Goal: Task Accomplishment & Management: Manage account settings

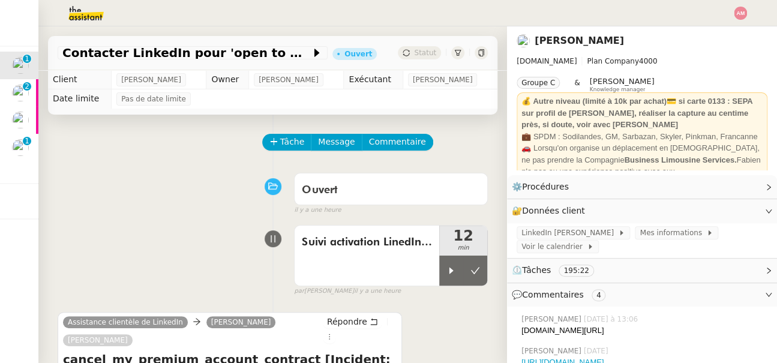
scroll to position [199, 0]
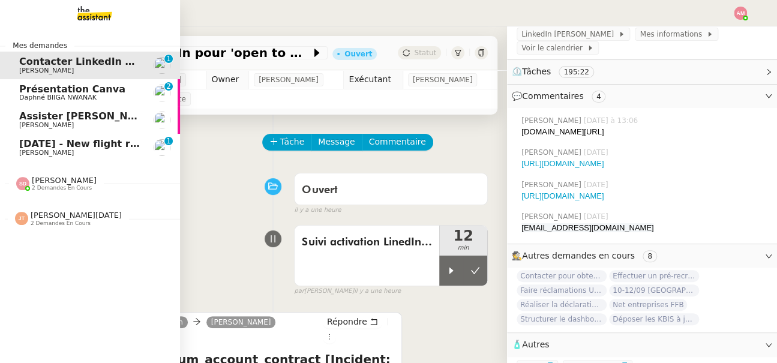
click at [11, 146] on link "[DATE] - New flight request - [PERSON_NAME] [PERSON_NAME] 0 1 2 3 4 5 6 7 8 9" at bounding box center [90, 148] width 180 height 28
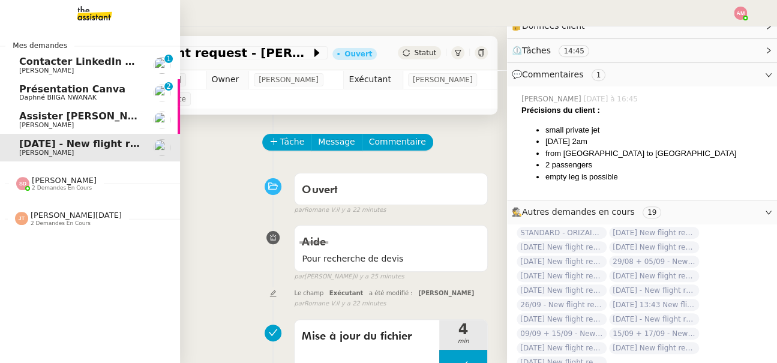
click at [32, 125] on span "[PERSON_NAME]" at bounding box center [46, 125] width 55 height 8
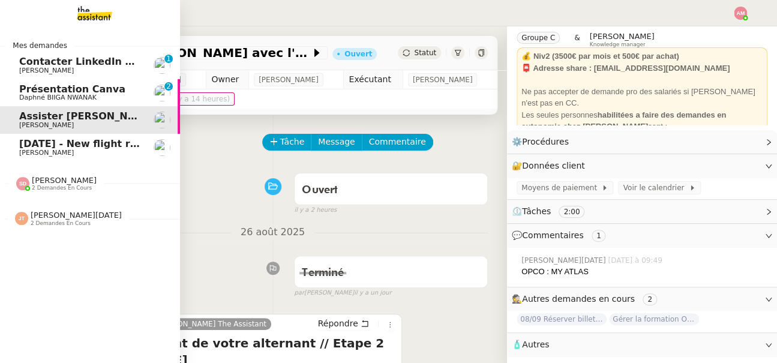
click at [32, 69] on span "[PERSON_NAME]" at bounding box center [46, 71] width 55 height 8
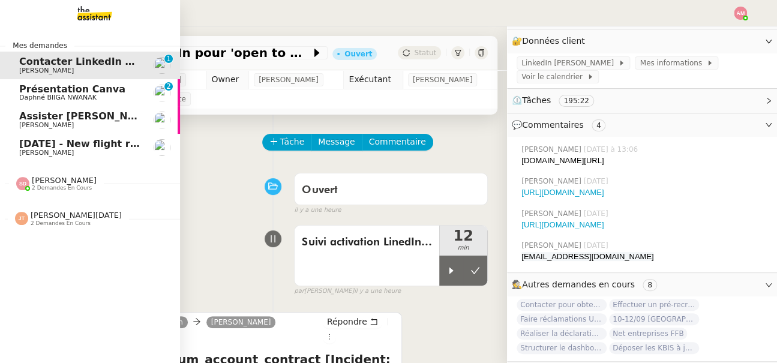
scroll to position [185, 0]
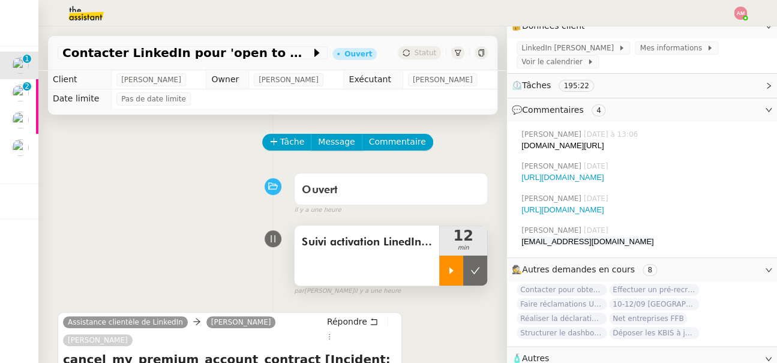
click at [444, 267] on div at bounding box center [451, 271] width 24 height 30
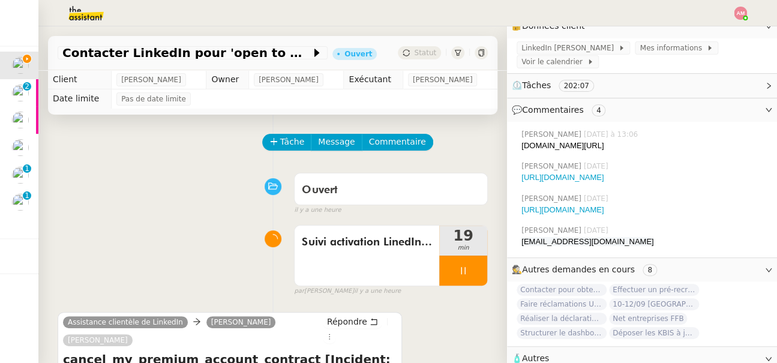
scroll to position [279, 0]
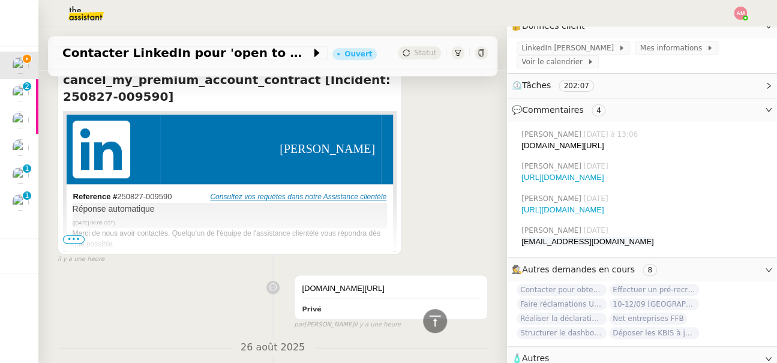
click at [77, 235] on span "•••" at bounding box center [74, 239] width 22 height 8
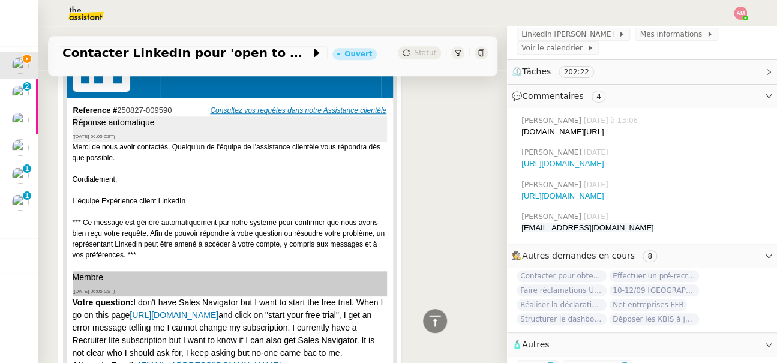
scroll to position [0, 0]
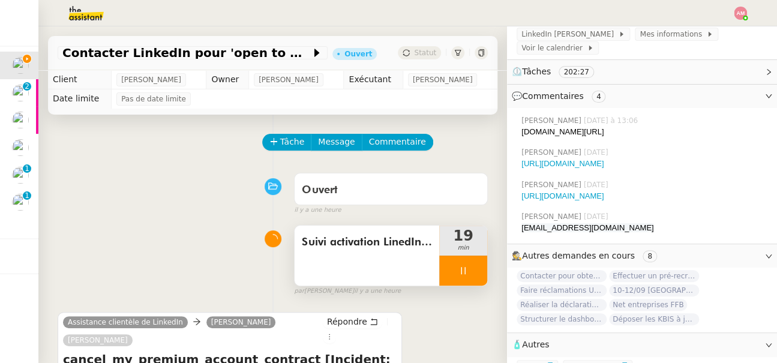
click at [408, 266] on div "Suivi activation LinedIn Sales Navigator" at bounding box center [366, 256] width 145 height 60
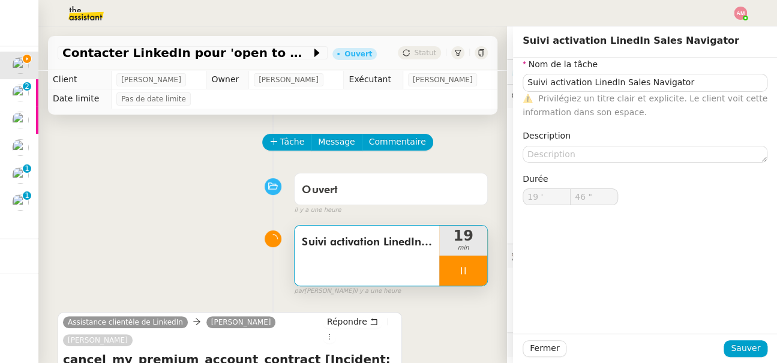
click at [393, 261] on div "Suivi activation LinedIn Sales Navigator" at bounding box center [366, 256] width 145 height 60
type input "59 ""
type input "20 '"
type input "59 ""
type input "21 '"
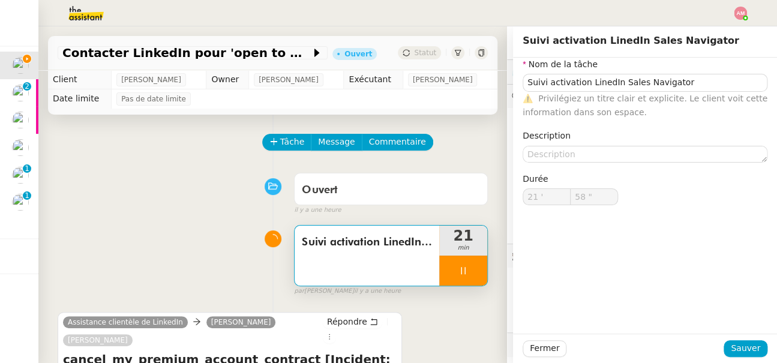
type input "59 ""
type input "22 '"
type input "32 ""
click at [460, 270] on icon at bounding box center [463, 271] width 10 height 10
click at [475, 274] on icon at bounding box center [475, 271] width 10 height 10
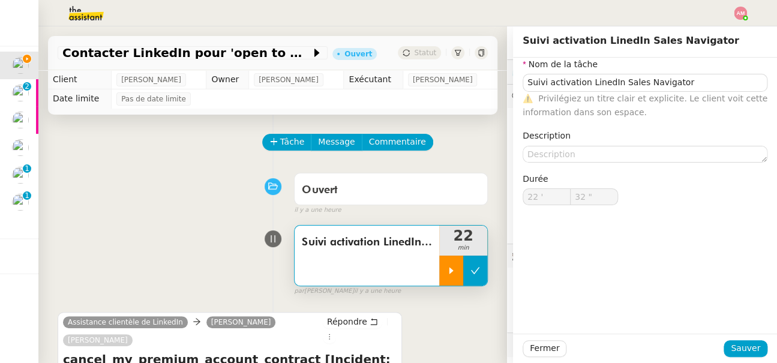
type input "Suivi activation LinedIn Sales Navigator"
type input "22 '"
type input "32 ""
type input "Suivi activation LinedIn Sales Navigator"
type input "22 '"
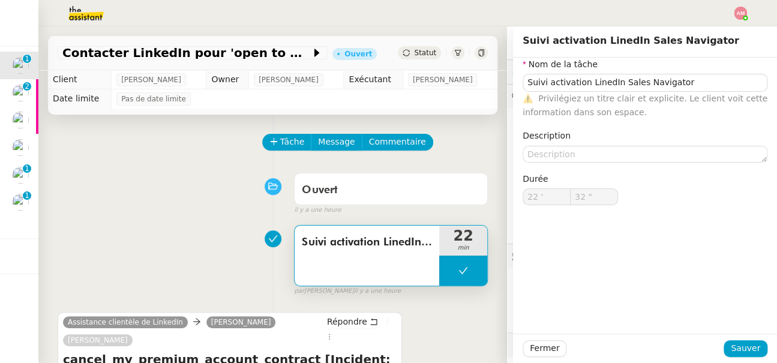
type input "32 ""
type input "Suivi activation LinedIn Sales Navigator"
type input "22 '"
type input "32 ""
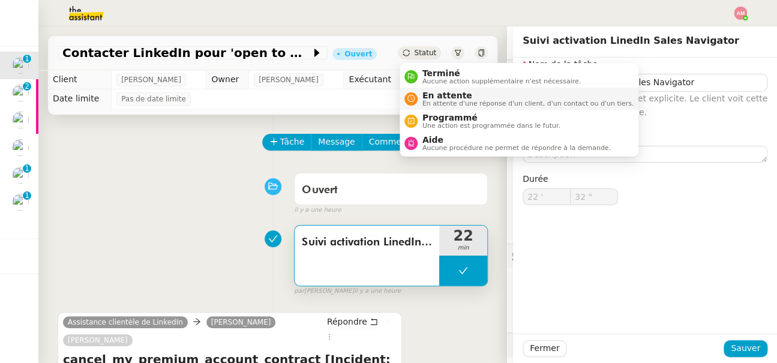
click at [444, 104] on span "En attente d'une réponse d'un client, d'un contact ou d'un tiers." at bounding box center [527, 103] width 211 height 7
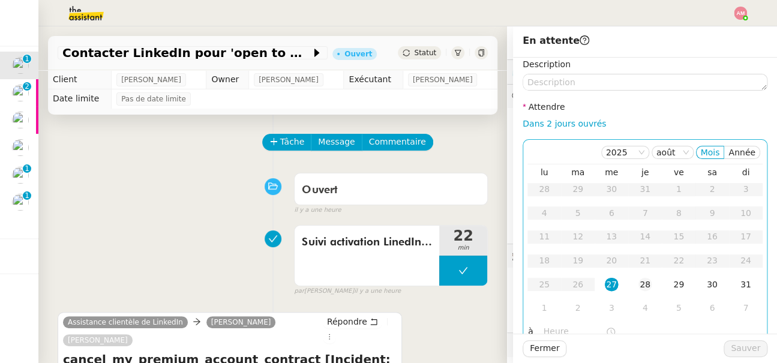
click at [651, 279] on td "28" at bounding box center [645, 285] width 34 height 24
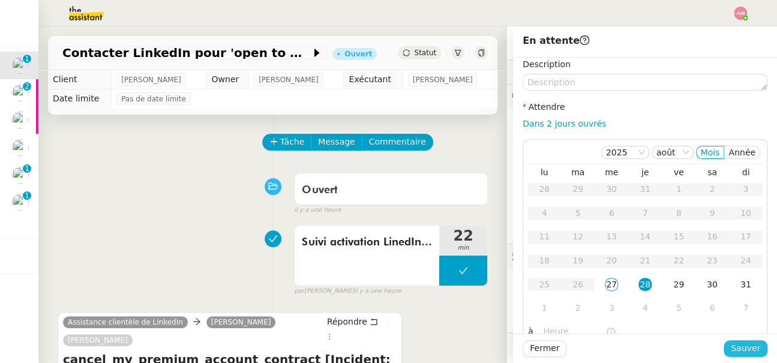
click at [738, 355] on span "Sauver" at bounding box center [745, 348] width 29 height 14
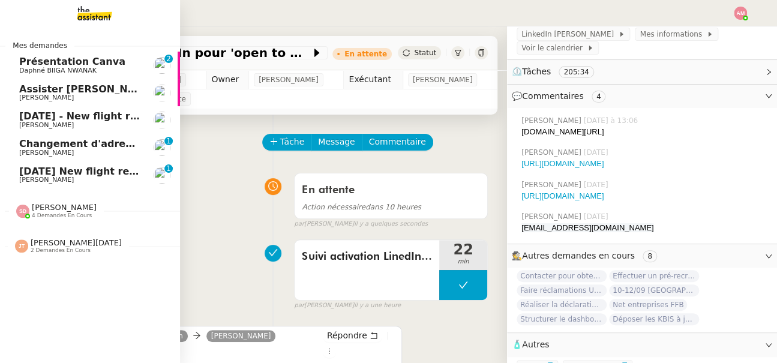
click at [34, 136] on link "Changement d'adresse - SOGECAP Sylvie Magnaval 0 1 2 3 4 5 6 7 8 9" at bounding box center [90, 148] width 180 height 28
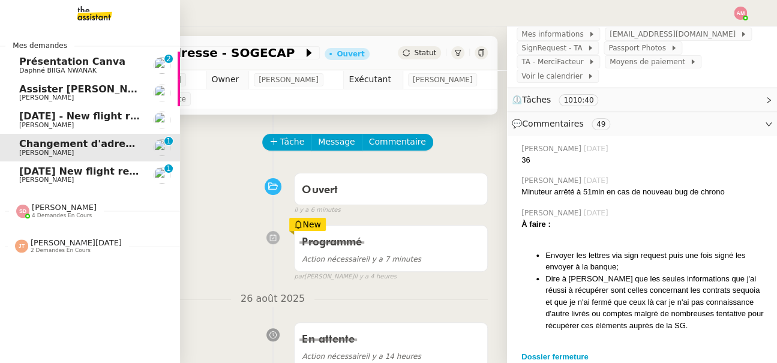
scroll to position [241, 0]
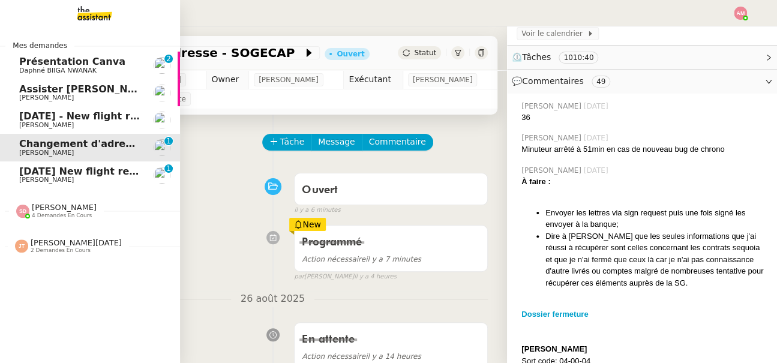
click at [46, 121] on span "[PERSON_NAME]" at bounding box center [46, 125] width 55 height 8
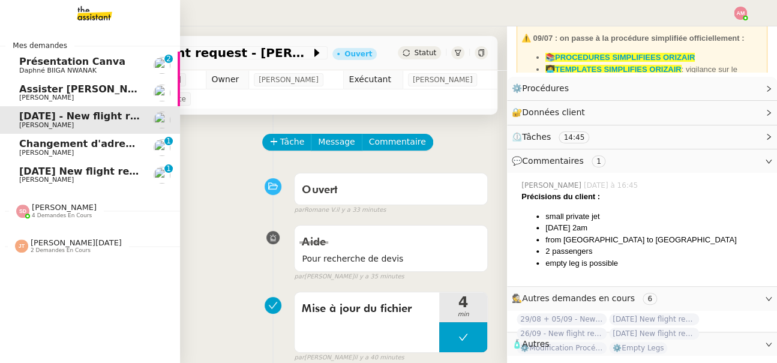
scroll to position [104, 0]
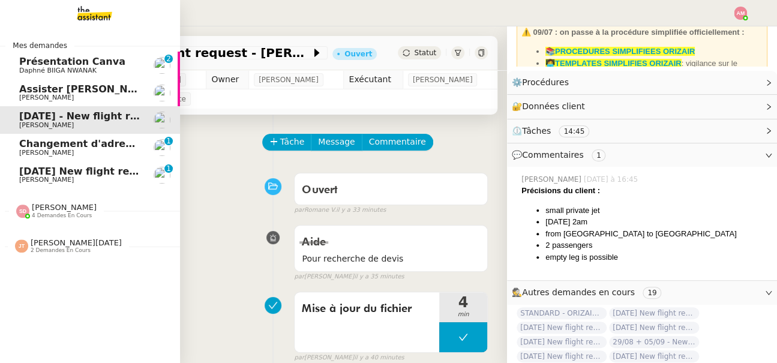
click at [55, 176] on span "[PERSON_NAME]" at bounding box center [79, 179] width 121 height 7
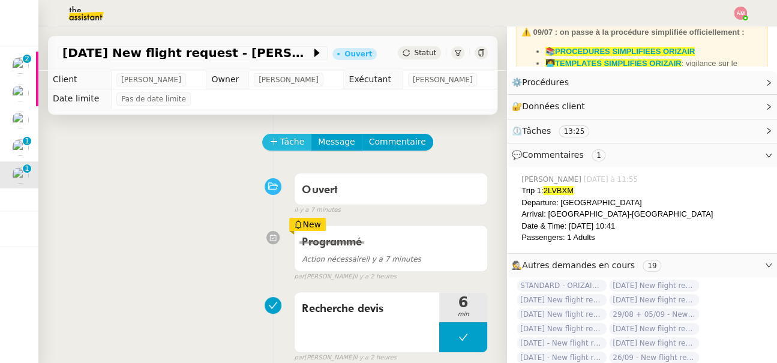
click at [286, 140] on span "Tâche" at bounding box center [292, 142] width 25 height 14
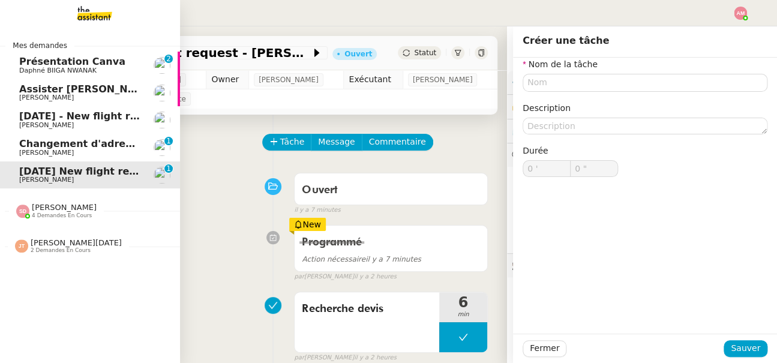
click at [19, 145] on span "Changement d'adresse - SOGECAP" at bounding box center [112, 143] width 186 height 11
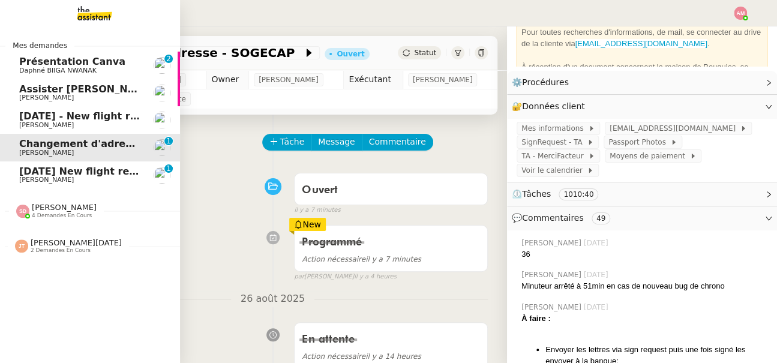
click at [28, 122] on span "[PERSON_NAME]" at bounding box center [46, 125] width 55 height 8
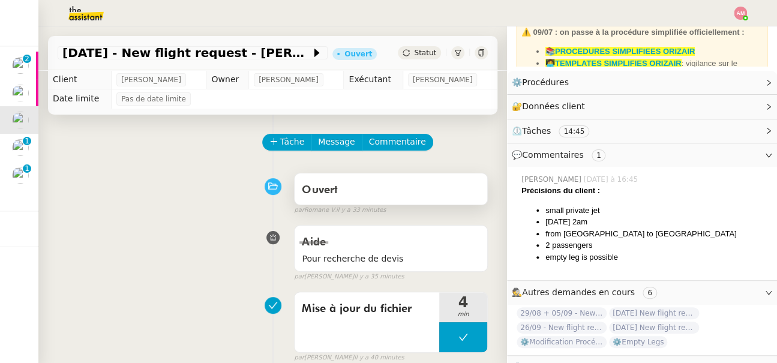
scroll to position [104, 0]
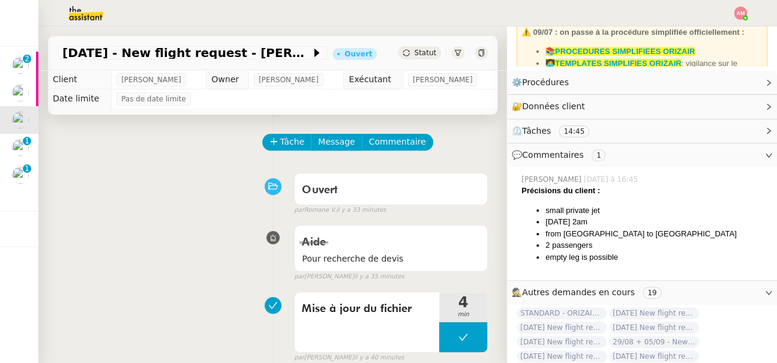
click at [290, 176] on div "false" at bounding box center [303, 172] width 29 height 13
click at [286, 148] on span "Tâche" at bounding box center [292, 142] width 25 height 14
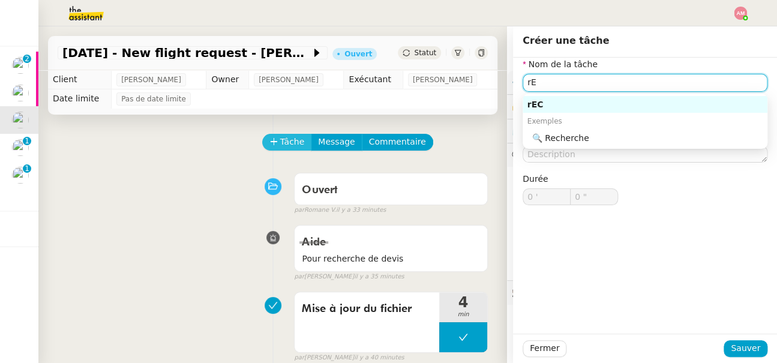
type input "r"
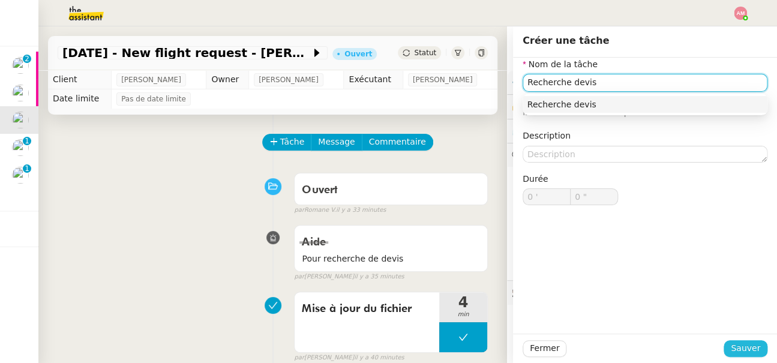
type input "Recherche devis"
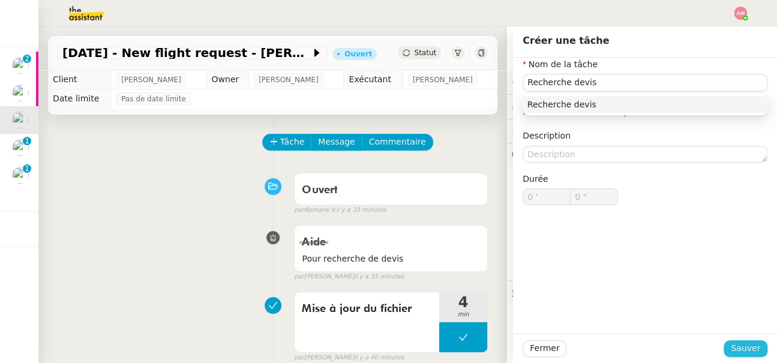
click at [734, 342] on span "Sauver" at bounding box center [745, 348] width 29 height 14
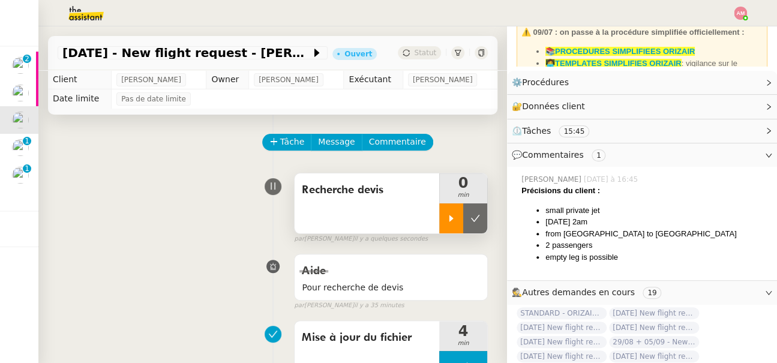
click at [447, 224] on div at bounding box center [451, 218] width 24 height 30
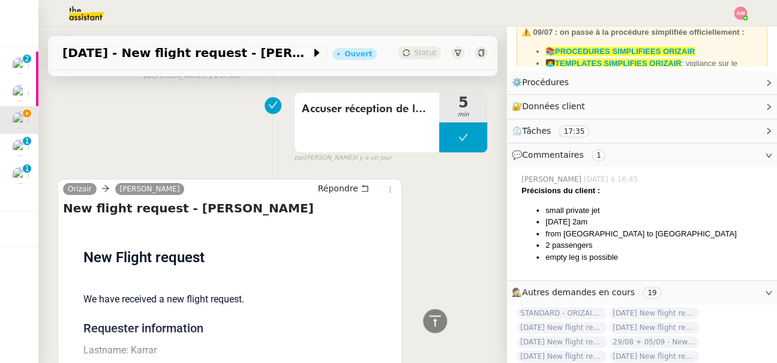
scroll to position [1729, 0]
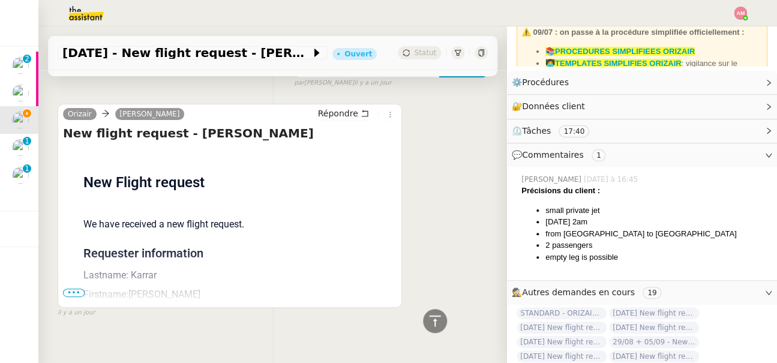
click at [75, 288] on span "•••" at bounding box center [74, 292] width 22 height 8
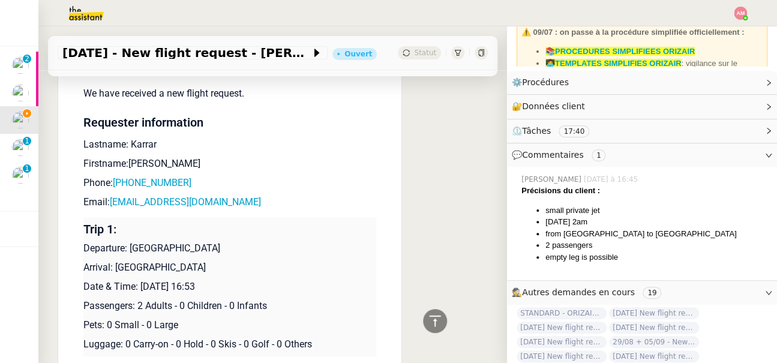
scroll to position [1862, 0]
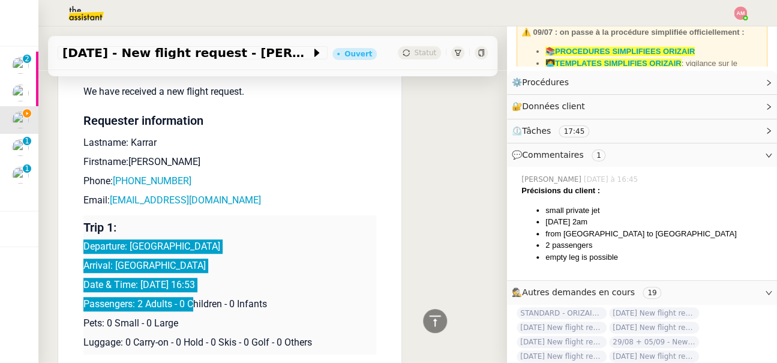
drag, startPoint x: 83, startPoint y: 233, endPoint x: 195, endPoint y: 297, distance: 128.7
click at [195, 297] on td "Trip 1: Departure: paris Arrival: london Date & Time: 8th September 2025 16:53 …" at bounding box center [229, 284] width 293 height 139
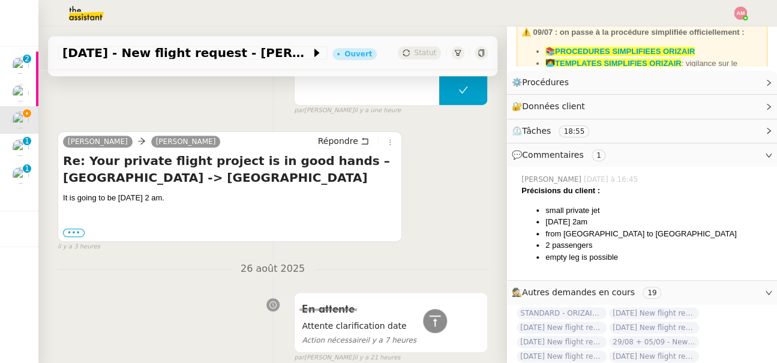
scroll to position [0, 0]
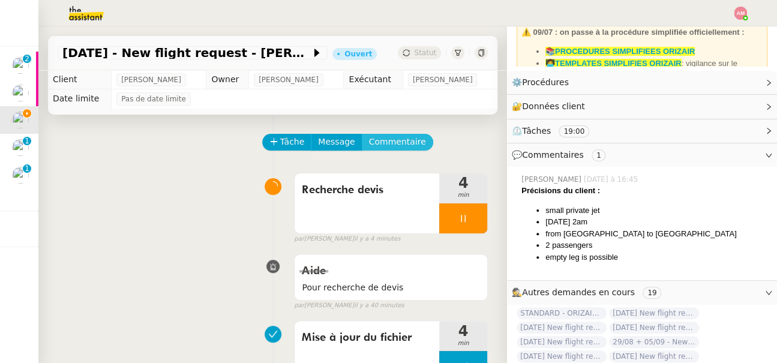
click at [377, 149] on button "Commentaire" at bounding box center [397, 142] width 71 height 17
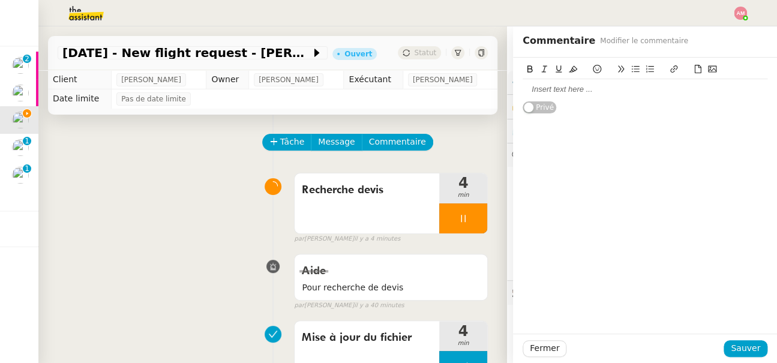
click at [569, 89] on div at bounding box center [644, 89] width 245 height 11
drag, startPoint x: 569, startPoint y: 89, endPoint x: 492, endPoint y: 85, distance: 76.9
click at [493, 85] on app-ticket "8th September 2025 - New flight request - Adam Karrar Ouvert Statut Client Loui…" at bounding box center [407, 194] width 738 height 336
click at [571, 71] on icon at bounding box center [573, 69] width 8 height 7
click at [732, 354] on button "Sauver" at bounding box center [745, 348] width 44 height 17
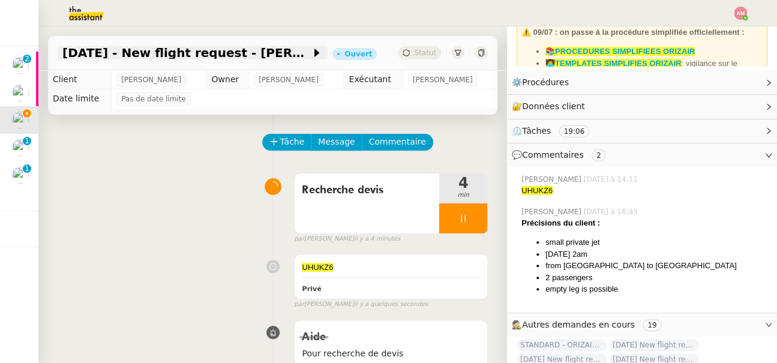
click at [258, 51] on span "[DATE] - New flight request - [PERSON_NAME]" at bounding box center [186, 53] width 248 height 12
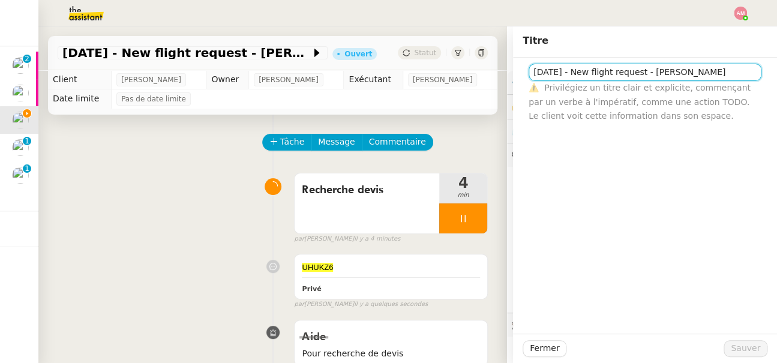
click at [702, 75] on input "[DATE] - New flight request - [PERSON_NAME]" at bounding box center [644, 72] width 233 height 17
drag, startPoint x: 702, startPoint y: 71, endPoint x: 767, endPoint y: 76, distance: 65.0
click at [767, 76] on div "8th September 2025 - New flight request - Adam Karrar ⚠️ Privilégiez un titre c…" at bounding box center [645, 90] width 264 height 65
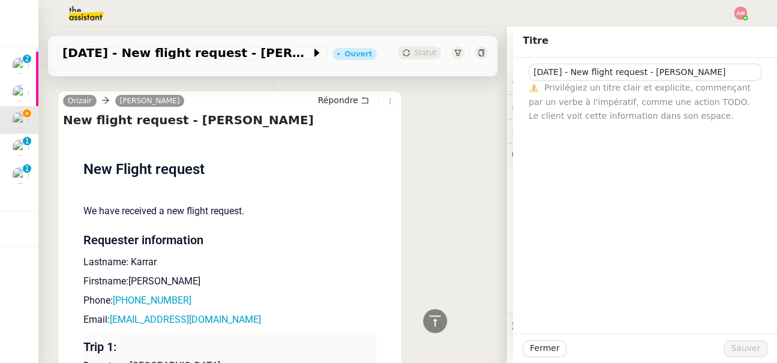
scroll to position [1806, 0]
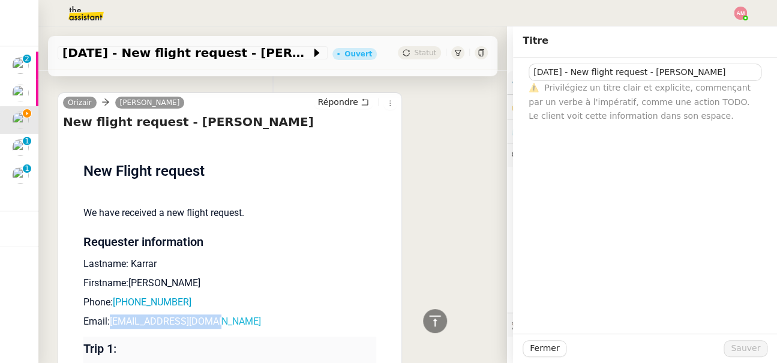
drag, startPoint x: 250, startPoint y: 308, endPoint x: 112, endPoint y: 314, distance: 138.1
click at [112, 314] on p "Email: adamkarar14@gmail.com" at bounding box center [229, 321] width 293 height 14
copy link "adamkarar14@gmail.com"
click at [187, 295] on p "Phone: +201022222267" at bounding box center [229, 302] width 293 height 14
copy link "+201022222267"
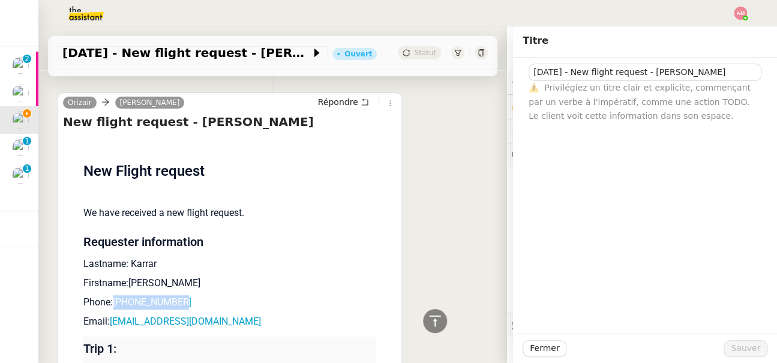
drag, startPoint x: 199, startPoint y: 292, endPoint x: 115, endPoint y: 290, distance: 84.6
click at [115, 295] on p "Phone: +201022222267" at bounding box center [229, 302] width 293 height 14
type input "[DATE] - New flight request - [PERSON_NAME]"
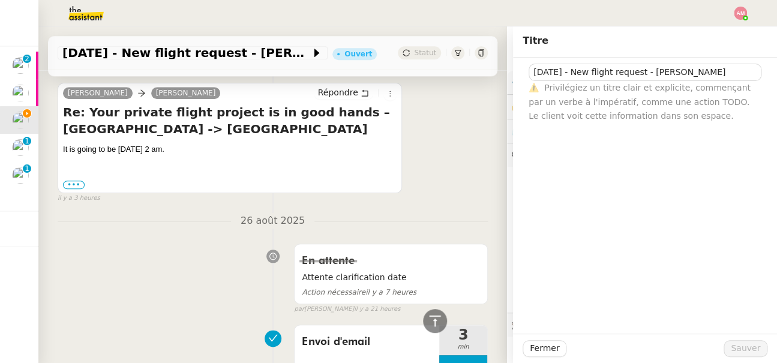
scroll to position [0, 0]
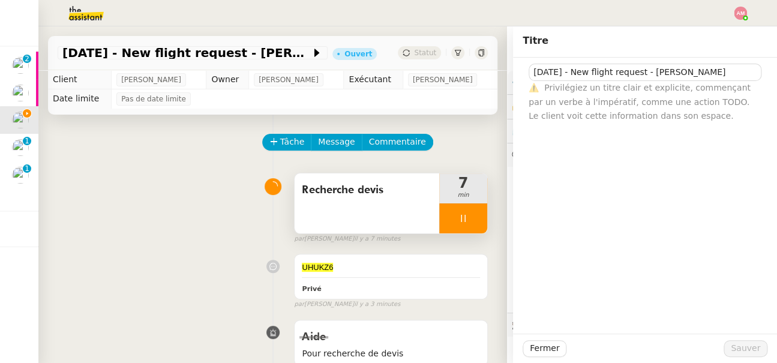
click at [457, 227] on div at bounding box center [463, 218] width 48 height 30
click at [467, 226] on button at bounding box center [475, 218] width 24 height 30
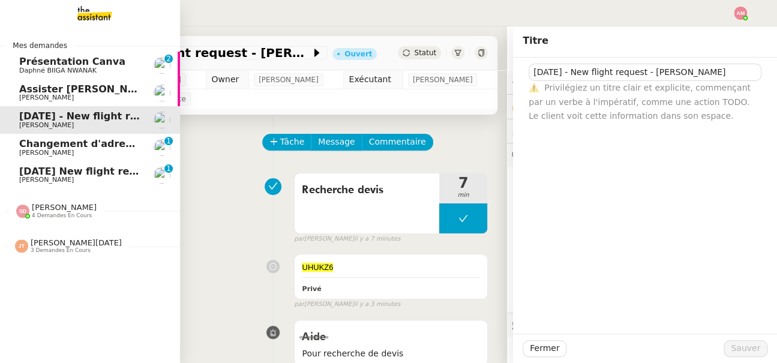
click at [74, 146] on span "Changement d'adresse - SOGECAP" at bounding box center [112, 143] width 186 height 11
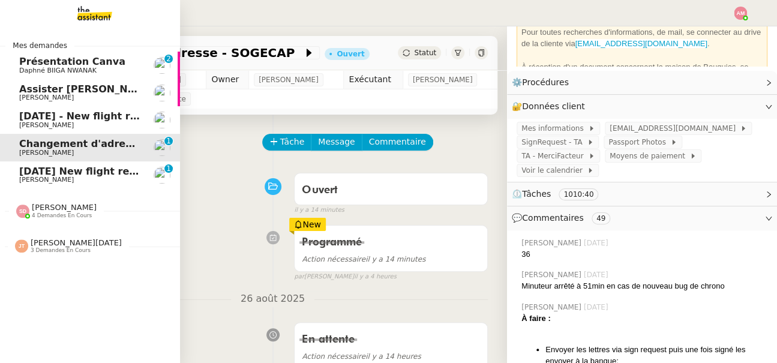
click at [86, 130] on link "8th September 2025 - New flight request - Adam Karrar Louis Frei" at bounding box center [90, 120] width 180 height 28
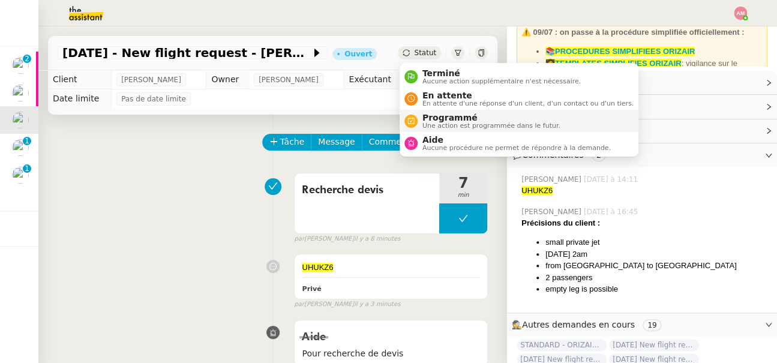
click at [426, 119] on span "Programmé" at bounding box center [491, 118] width 138 height 10
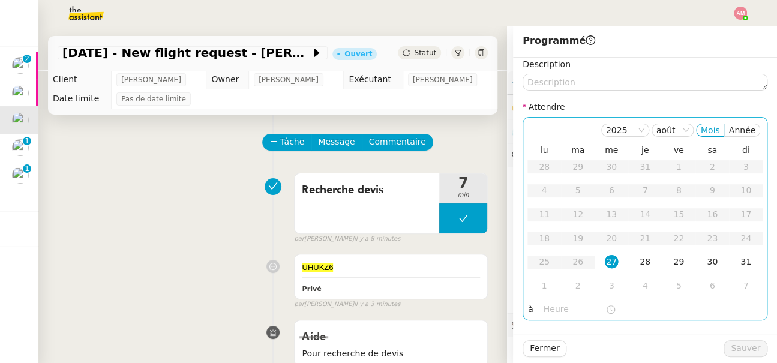
click at [550, 307] on input "text" at bounding box center [574, 309] width 62 height 14
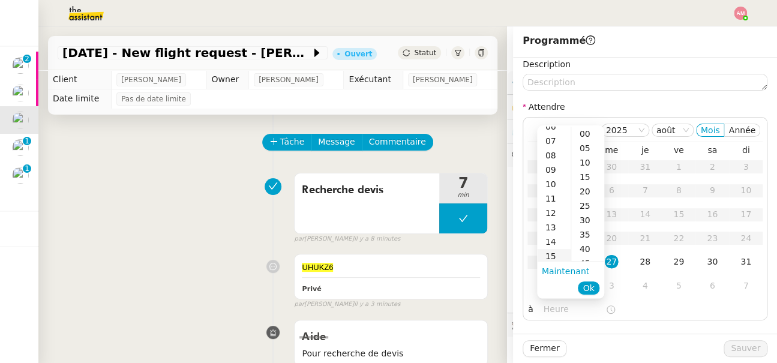
click at [551, 256] on div "15" at bounding box center [554, 256] width 34 height 14
click at [590, 135] on div "00" at bounding box center [587, 134] width 33 height 14
type input "15:00"
click at [587, 287] on span "Ok" at bounding box center [587, 288] width 11 height 12
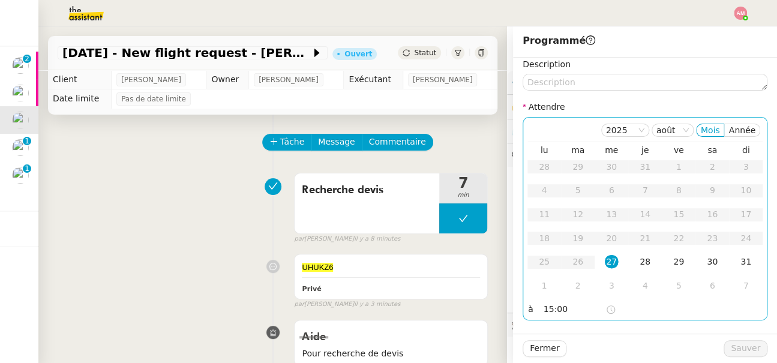
click at [612, 264] on div "27" at bounding box center [611, 261] width 13 height 13
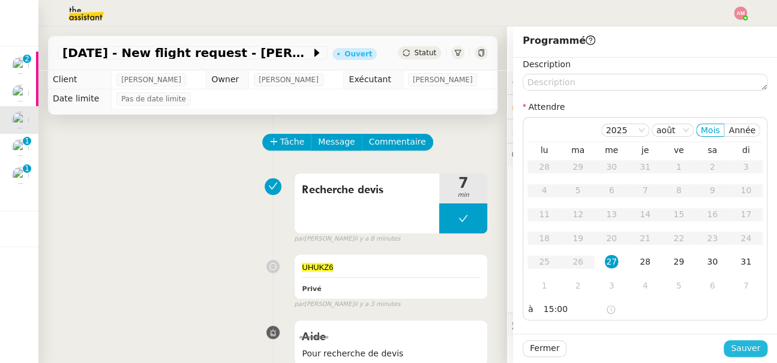
click at [731, 345] on button "Sauver" at bounding box center [745, 348] width 44 height 17
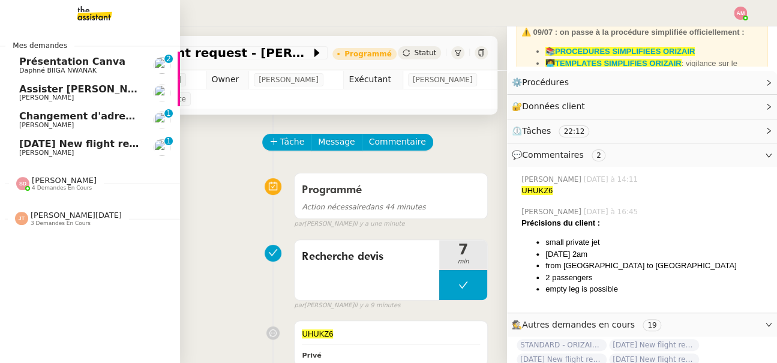
click at [21, 147] on span "[DATE] New flight request - [PERSON_NAME]" at bounding box center [139, 143] width 241 height 11
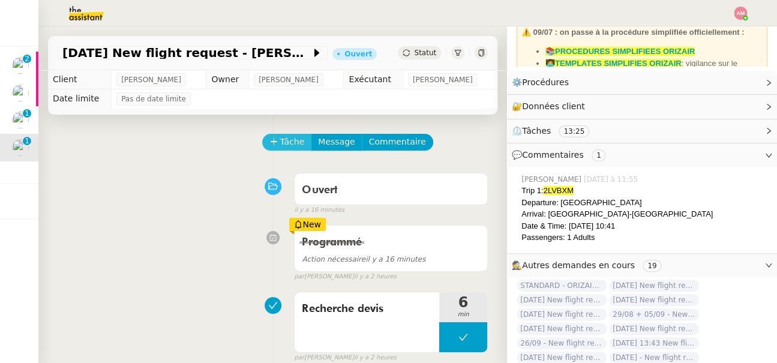
click at [282, 136] on span "Tâche" at bounding box center [292, 142] width 25 height 14
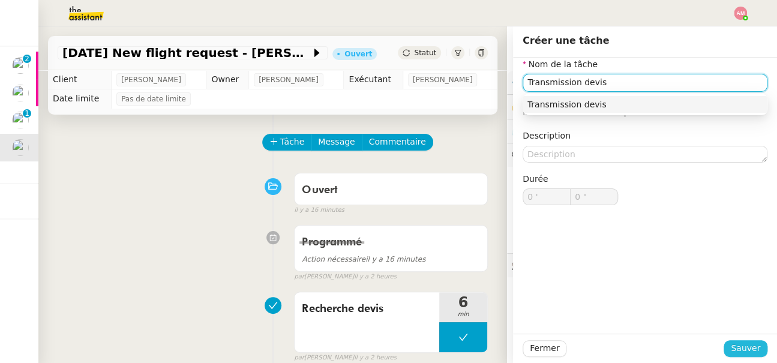
type input "Transmission devis"
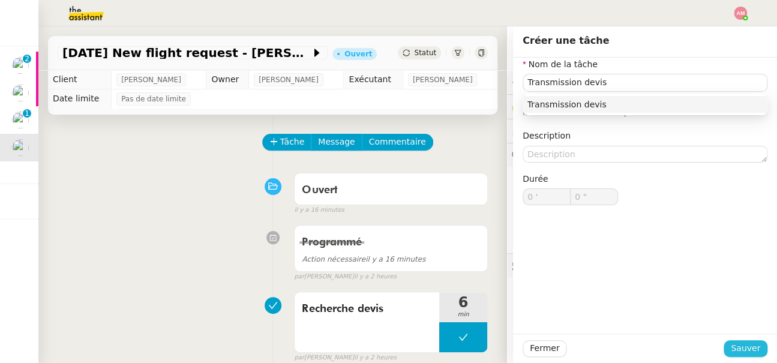
click at [745, 346] on span "Sauver" at bounding box center [745, 348] width 29 height 14
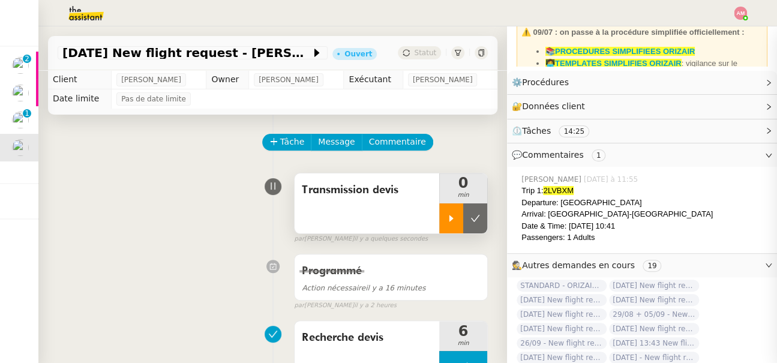
click at [443, 226] on div at bounding box center [451, 218] width 24 height 30
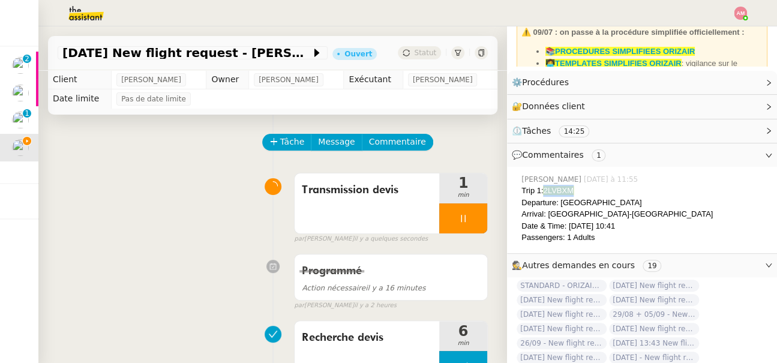
drag, startPoint x: 545, startPoint y: 188, endPoint x: 599, endPoint y: 189, distance: 54.0
click at [599, 189] on div "Trip 1: 2LVBXM" at bounding box center [644, 191] width 246 height 12
copy span "2LVBXM"
click at [456, 222] on div at bounding box center [463, 218] width 48 height 30
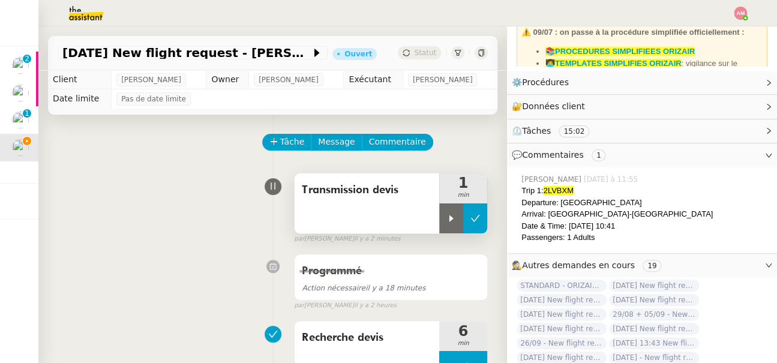
click at [472, 222] on icon at bounding box center [475, 219] width 10 height 10
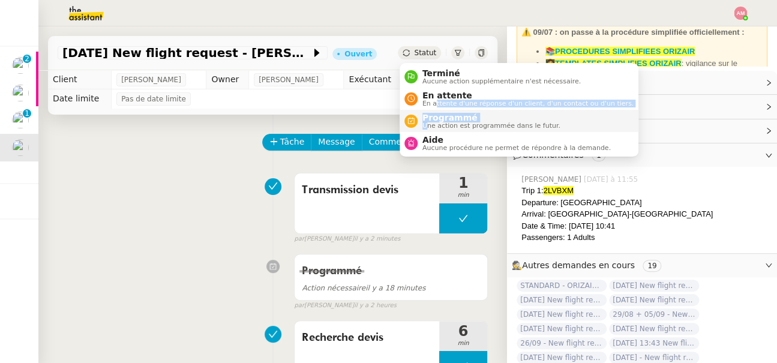
drag, startPoint x: 435, startPoint y: 102, endPoint x: 425, endPoint y: 123, distance: 23.6
click at [425, 123] on ul "Terminé Aucune action supplémentaire n'est nécessaire. En attente En attente d'…" at bounding box center [518, 110] width 239 height 94
click at [425, 123] on span "Une action est programmée dans le futur." at bounding box center [491, 125] width 138 height 7
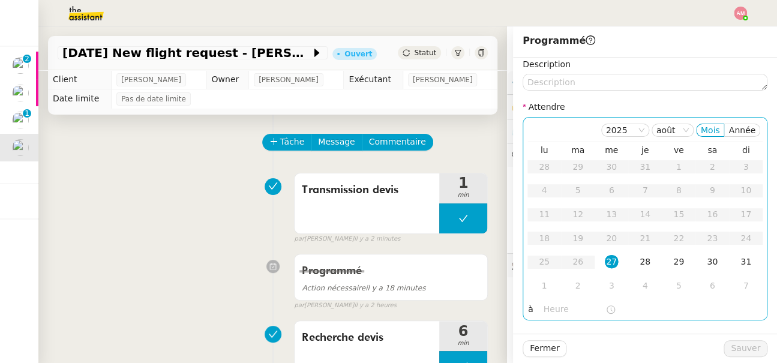
click at [548, 314] on input "text" at bounding box center [574, 309] width 62 height 14
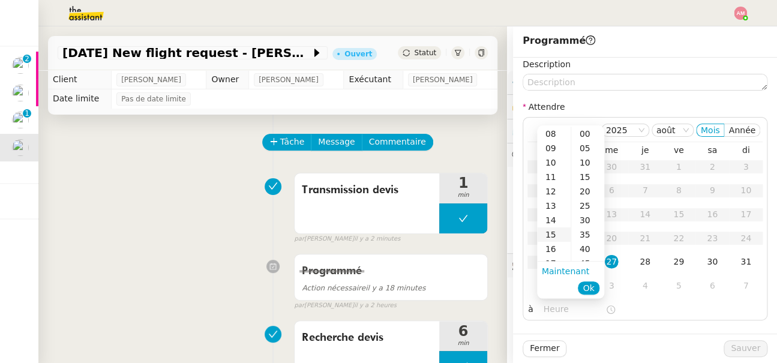
click at [549, 232] on div "15" at bounding box center [554, 234] width 34 height 14
click at [591, 136] on div "00" at bounding box center [587, 134] width 33 height 14
type input "15:00"
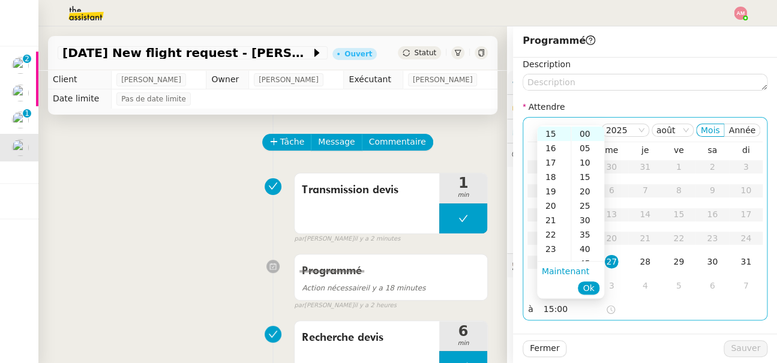
click at [584, 290] on span "Ok" at bounding box center [587, 288] width 11 height 12
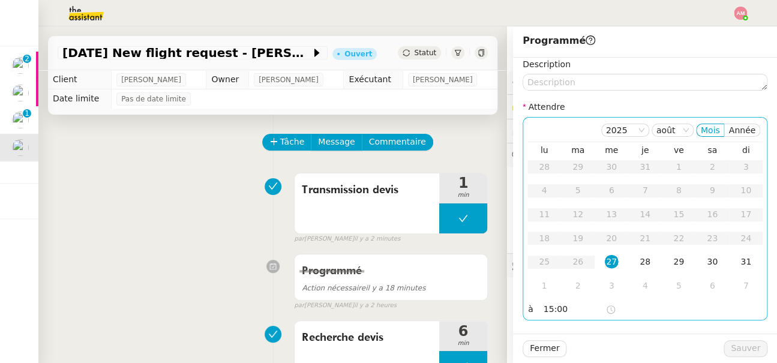
click at [610, 254] on td "27" at bounding box center [611, 262] width 34 height 24
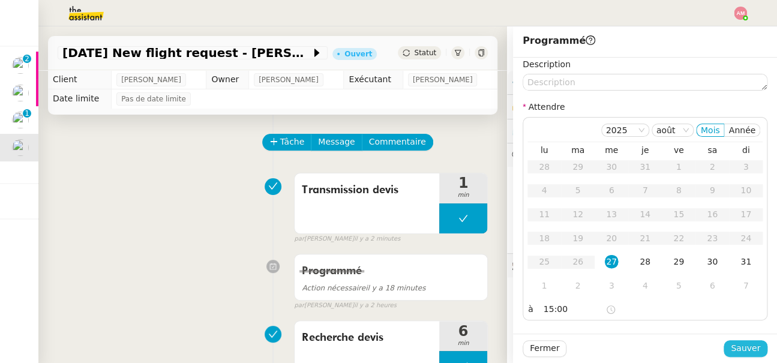
click at [752, 353] on span "Sauver" at bounding box center [745, 348] width 29 height 14
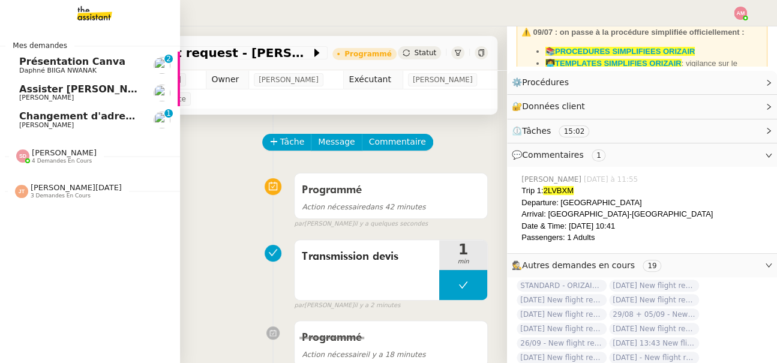
click at [36, 122] on span "[PERSON_NAME]" at bounding box center [46, 125] width 55 height 8
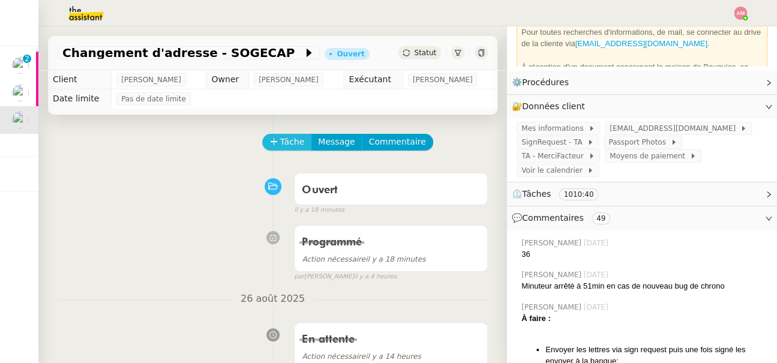
click at [274, 134] on button "Tâche" at bounding box center [287, 142] width 50 height 17
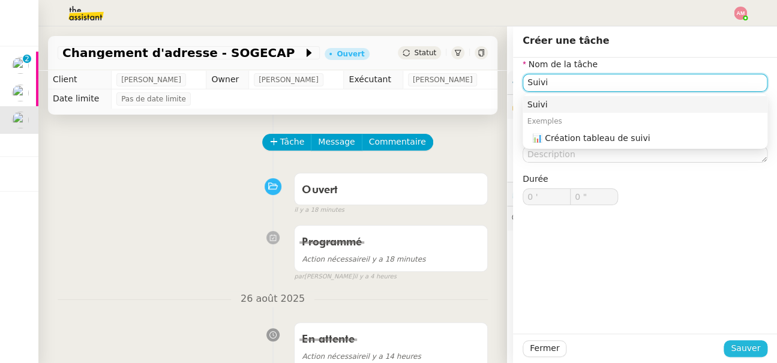
type input "Suivi"
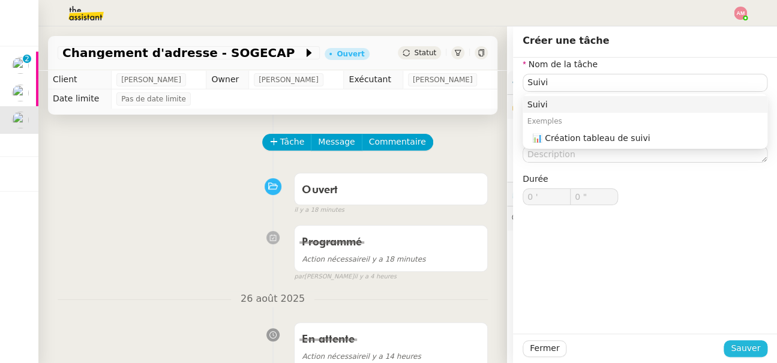
click at [730, 344] on button "Sauver" at bounding box center [745, 348] width 44 height 17
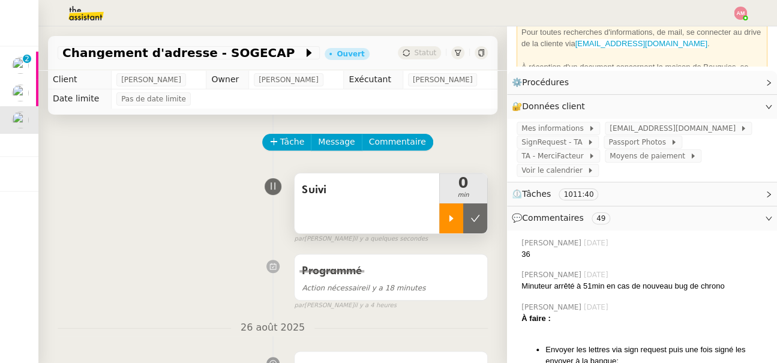
click at [444, 220] on div at bounding box center [451, 218] width 24 height 30
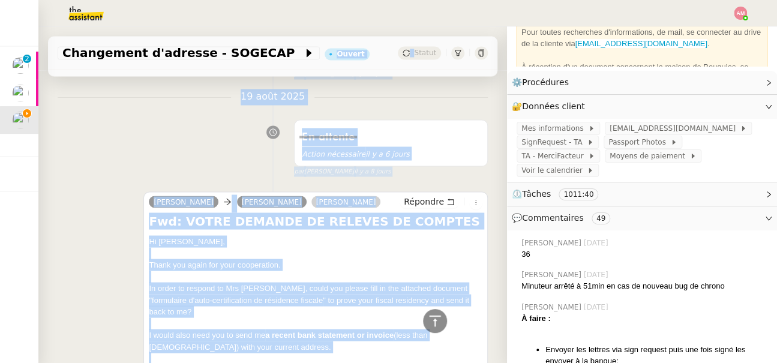
scroll to position [749, 0]
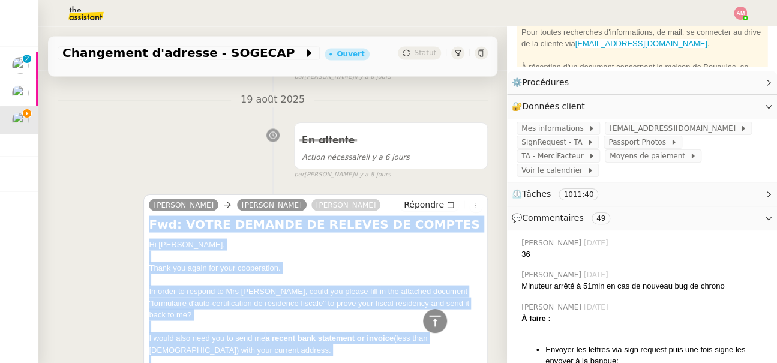
drag, startPoint x: 184, startPoint y: 117, endPoint x: 142, endPoint y: 217, distance: 108.3
copy div "Fwd: VOTRE DEMANDE DE RELEVES DE COMPTES Hi Mathieu, Thank you again for your c…"
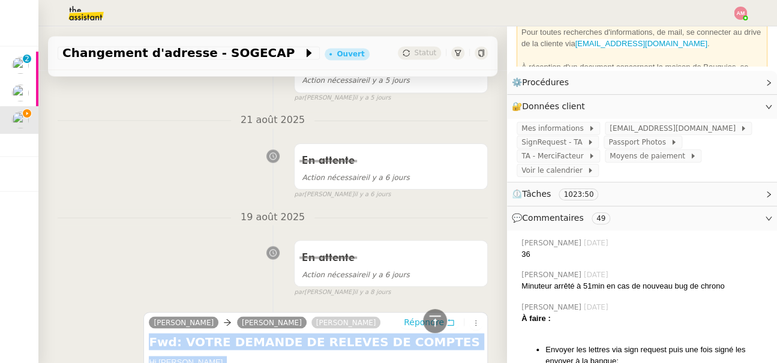
scroll to position [682, 0]
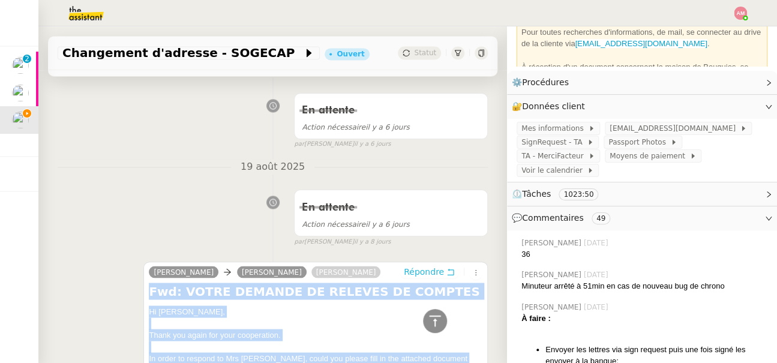
click at [423, 270] on span "Répondre" at bounding box center [424, 271] width 40 height 12
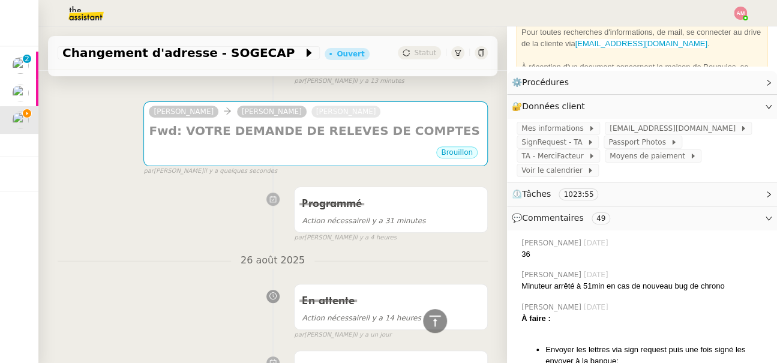
scroll to position [0, 0]
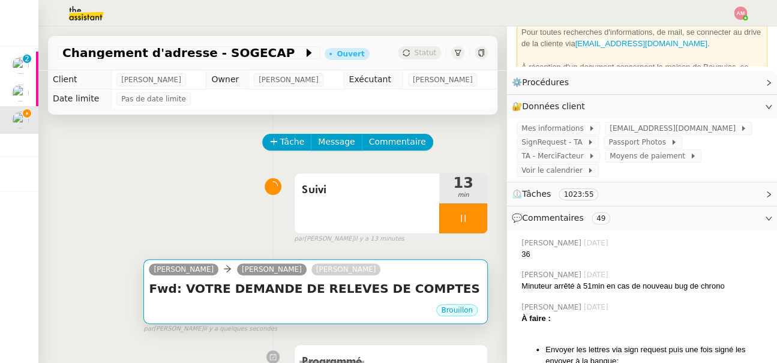
click at [219, 299] on div "Fwd: VOTRE DEMANDE DE RELEVES DE COMPTES •••" at bounding box center [315, 291] width 333 height 23
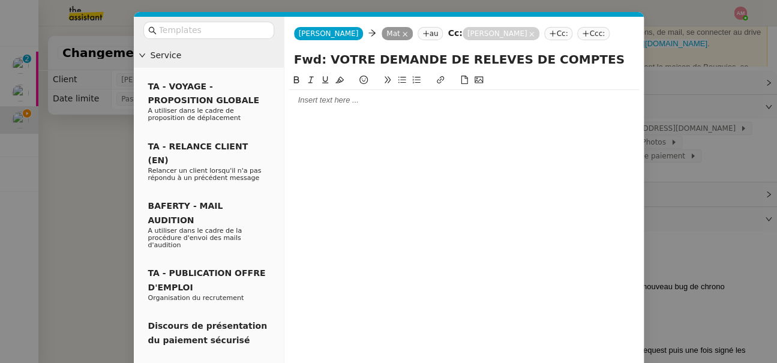
click at [307, 95] on div at bounding box center [464, 100] width 350 height 11
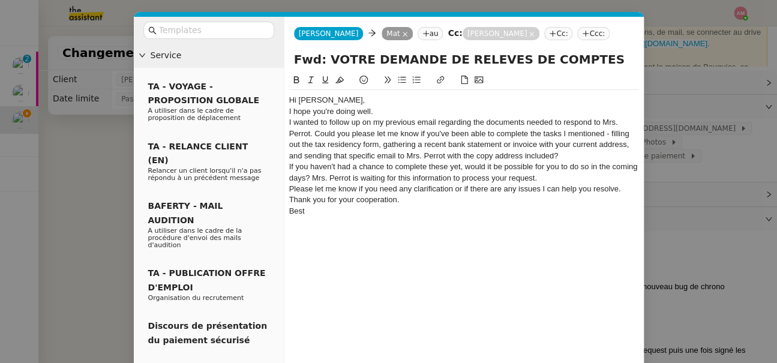
click at [345, 102] on div "Hi Mathieu," at bounding box center [464, 100] width 350 height 11
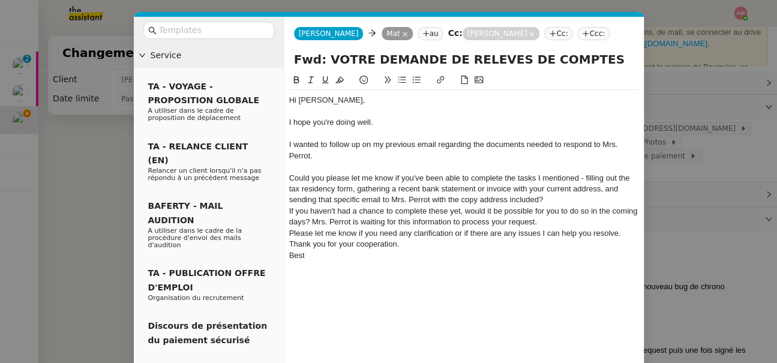
click at [585, 180] on div "Could you please let me know if you've been able to complete the tasks I mentio…" at bounding box center [464, 189] width 350 height 33
click at [578, 182] on div "Could you please let me know if you've been able to complete the tasks I mentio…" at bounding box center [464, 189] width 350 height 33
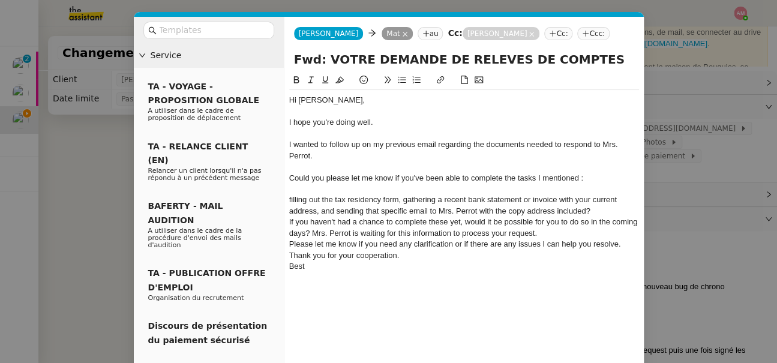
click at [400, 82] on icon at bounding box center [402, 80] width 8 height 8
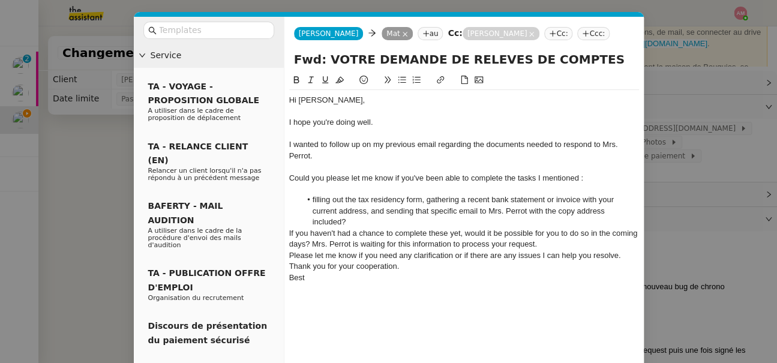
click at [426, 200] on li "filling out the tax residency form, gathering a recent bank statement or invoic…" at bounding box center [469, 210] width 338 height 33
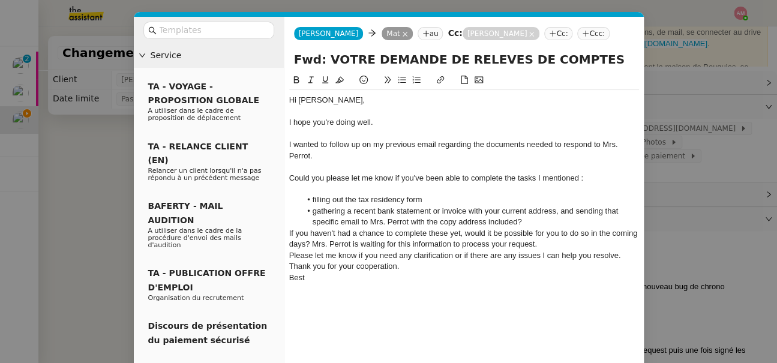
click at [558, 214] on li "gathering a recent bank statement or invoice with your current address, and sen…" at bounding box center [469, 217] width 338 height 22
drag, startPoint x: 579, startPoint y: 213, endPoint x: 561, endPoint y: 214, distance: 18.0
click at [561, 214] on li "gathering a recent bank statement or invoice with your current address, and sen…" at bounding box center [469, 217] width 338 height 22
click at [545, 223] on li "gathering a recent bank statement or invoice with your current address, and sen…" at bounding box center [469, 217] width 338 height 22
click at [323, 114] on div at bounding box center [464, 111] width 350 height 11
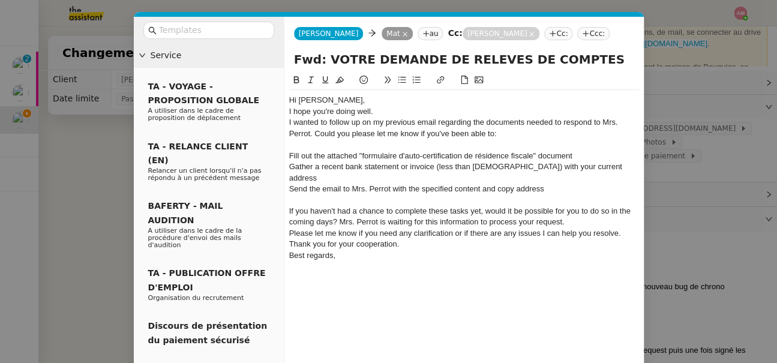
click at [361, 101] on div "Hi Mathieu," at bounding box center [464, 100] width 350 height 11
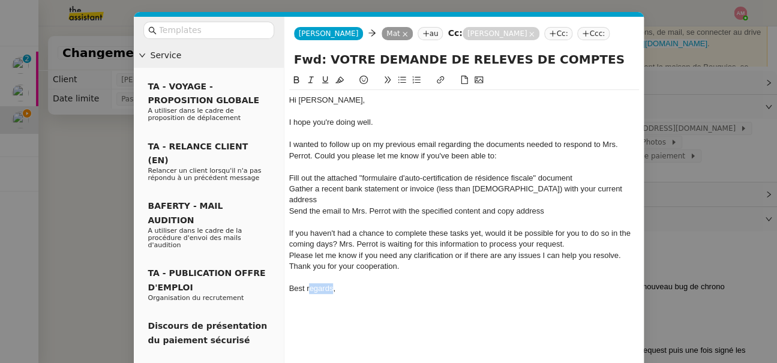
drag, startPoint x: 330, startPoint y: 280, endPoint x: 309, endPoint y: 278, distance: 21.1
click at [309, 283] on div "Best regards," at bounding box center [464, 288] width 350 height 11
click at [320, 155] on div "I wanted to follow up on my previous email regarding the documents needed to re…" at bounding box center [464, 150] width 350 height 22
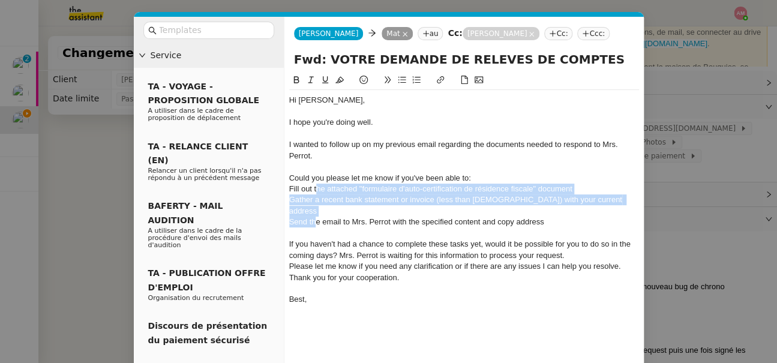
drag, startPoint x: 316, startPoint y: 193, endPoint x: 316, endPoint y: 212, distance: 18.6
click at [316, 212] on div "Hi Mathieu, I hope you're doing well. I wanted to follow up on my previous emai…" at bounding box center [464, 200] width 350 height 220
click at [395, 79] on button at bounding box center [402, 80] width 14 height 14
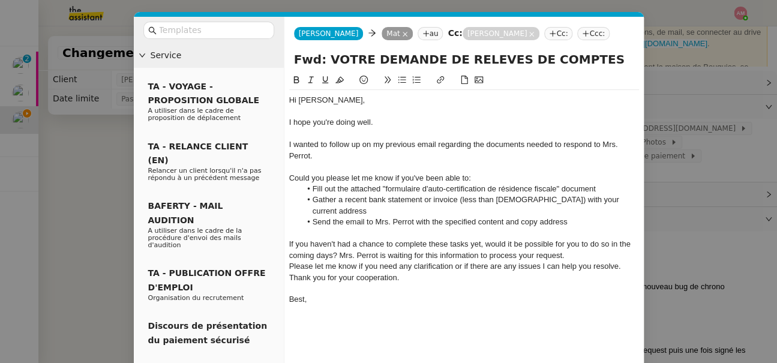
click at [387, 167] on div at bounding box center [387, 167] width 0 height 0
click at [409, 198] on li "Gather a recent bank statement or invoice (less than 3 months old) with your cu…" at bounding box center [469, 205] width 338 height 22
click at [108, 200] on nz-modal-container "Service TA - VOYAGE - PROPOSITION GLOBALE A utiliser dans le cadre de propositi…" at bounding box center [388, 181] width 777 height 363
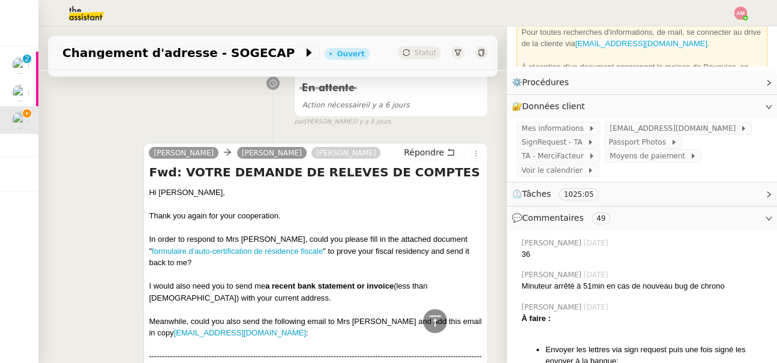
scroll to position [1050, 0]
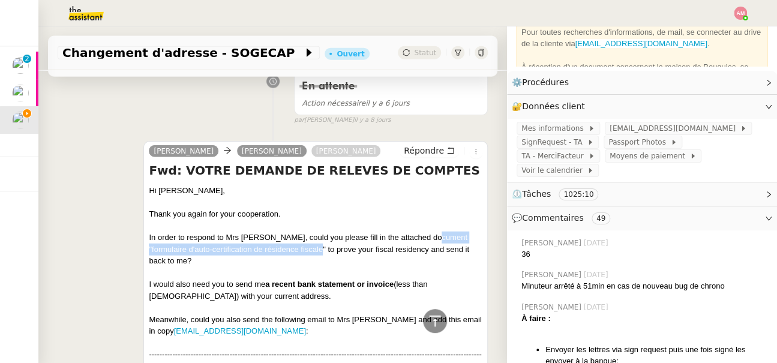
drag, startPoint x: 284, startPoint y: 249, endPoint x: 426, endPoint y: 236, distance: 142.8
click at [426, 236] on div "In order to respond to Mrs Perrot, could you please fill in the attached docume…" at bounding box center [315, 249] width 333 height 35
copy div "" formulaire d'auto-certification de résidence fiscale"
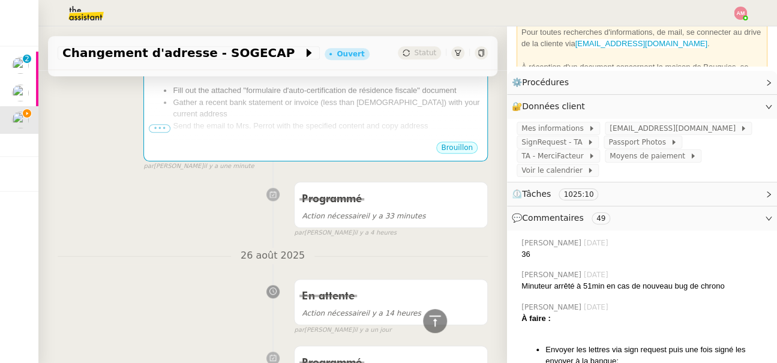
scroll to position [0, 0]
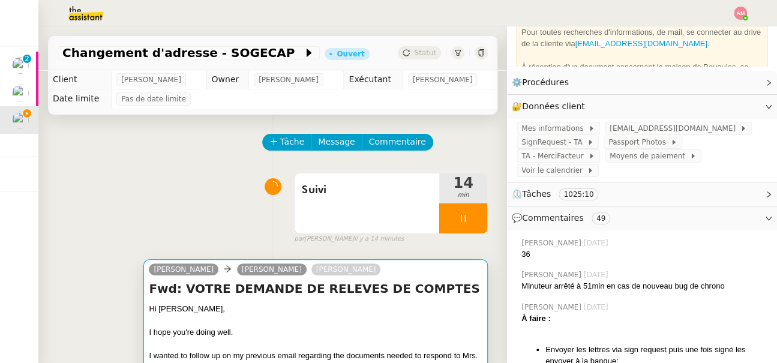
click at [405, 268] on div "Cobi Magnaval Savage Mathieu Gautron Sylvie Magnaval" at bounding box center [315, 271] width 333 height 18
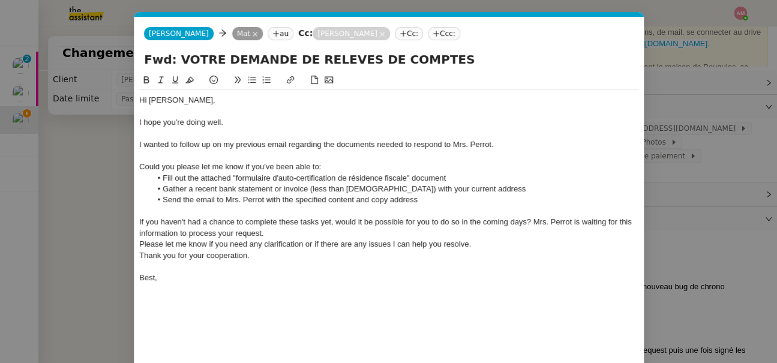
scroll to position [0, 25]
drag, startPoint x: 235, startPoint y: 179, endPoint x: 404, endPoint y: 182, distance: 169.2
click at [404, 182] on li "Fill out the attached "formulaire d'auto-certification de résidence fiscale" do…" at bounding box center [395, 178] width 488 height 11
drag, startPoint x: 405, startPoint y: 181, endPoint x: 235, endPoint y: 179, distance: 169.8
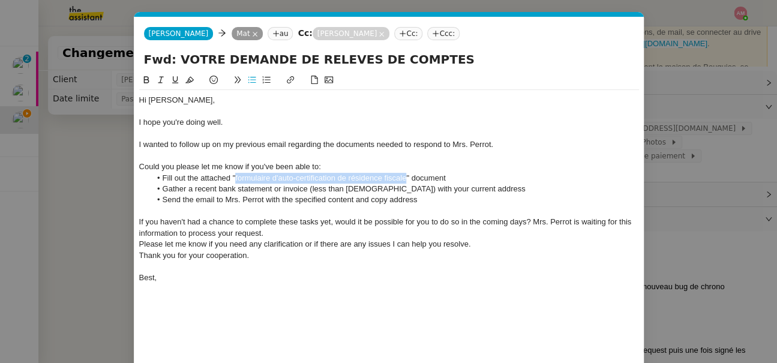
click at [235, 179] on li "Fill out the attached "formulaire d'auto-certification de résidence fiscale" do…" at bounding box center [395, 178] width 488 height 11
click at [498, 190] on li "Gather a recent bank statement or invoice (less than 3 months old) with your cu…" at bounding box center [395, 189] width 488 height 11
click at [221, 200] on li "Send the email to Mrs. Perrot with the specified content and copy address" at bounding box center [395, 199] width 488 height 11
drag, startPoint x: 352, startPoint y: 199, endPoint x: 459, endPoint y: 199, distance: 106.8
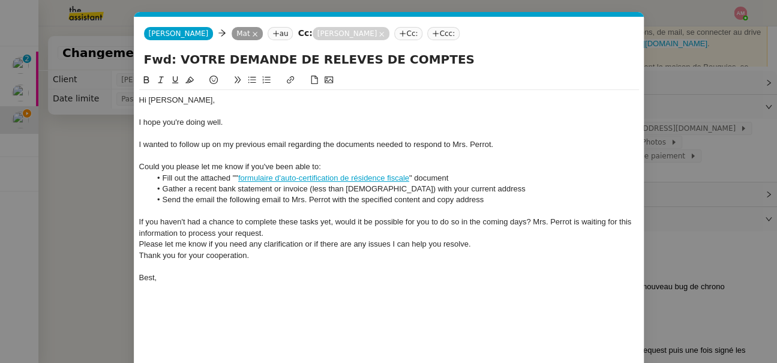
click at [459, 199] on li "Send the email the following email to Mrs. Perrot with the specified content an…" at bounding box center [395, 199] width 488 height 11
drag, startPoint x: 478, startPoint y: 200, endPoint x: 333, endPoint y: 199, distance: 145.2
click at [333, 199] on li "Send the email the following email to Mrs. Perrot with the specified content an…" at bounding box center [395, 199] width 488 height 11
click at [211, 200] on li "Send the email the following email to Mrs. Perrot" at bounding box center [395, 199] width 488 height 11
drag, startPoint x: 256, startPoint y: 204, endPoint x: 230, endPoint y: 204, distance: 26.4
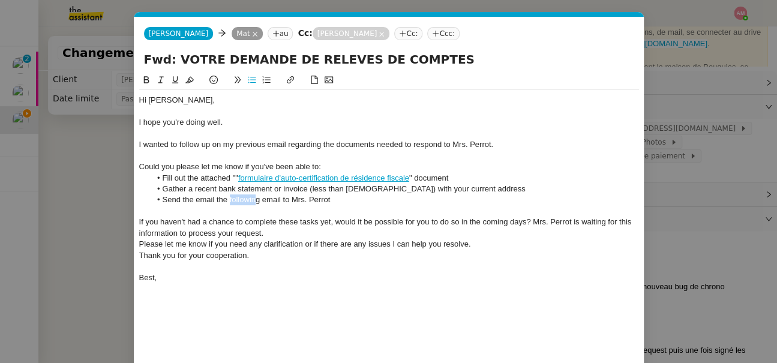
click at [230, 204] on li "Send the email the following email to Mrs. Perrot" at bounding box center [395, 199] width 488 height 11
click at [245, 199] on li "Send the email the following email to Mrs. Perrot" at bounding box center [395, 199] width 488 height 11
drag, startPoint x: 256, startPoint y: 200, endPoint x: 219, endPoint y: 199, distance: 36.6
click at [219, 199] on li "Send the email the following email to Mrs. Perrot" at bounding box center [395, 199] width 488 height 11
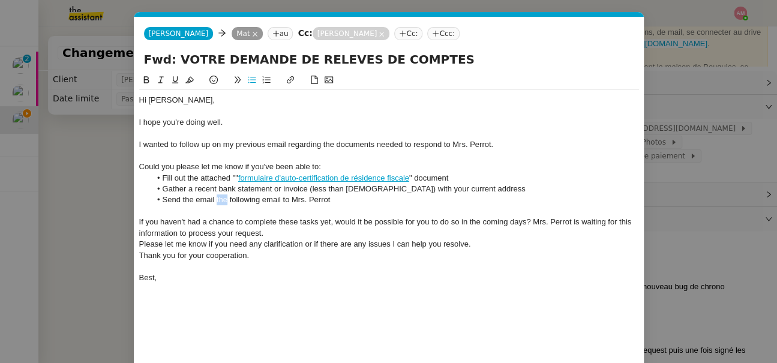
drag, startPoint x: 217, startPoint y: 199, endPoint x: 226, endPoint y: 199, distance: 9.0
click at [226, 199] on li "Send the email the following email to Mrs. Perrot" at bounding box center [395, 199] width 488 height 11
drag, startPoint x: 253, startPoint y: 199, endPoint x: 301, endPoint y: 201, distance: 48.0
click at [301, 201] on li "Send the email I drafted following email to Mrs. Perrot" at bounding box center [395, 199] width 488 height 11
click at [304, 199] on li "Send the email I drafted to Mrs. Perrot" at bounding box center [395, 199] width 488 height 11
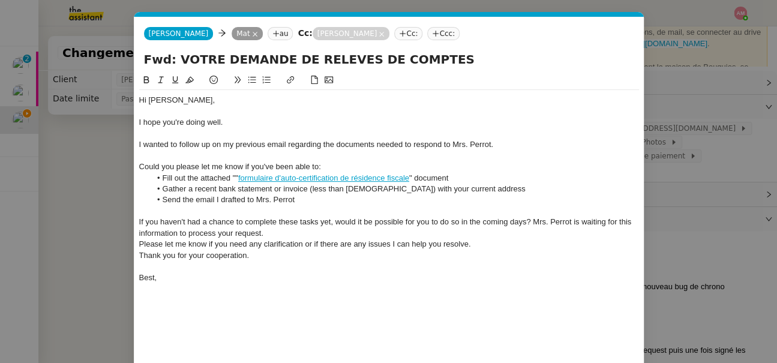
click at [528, 223] on div "If you haven't had a chance to complete these tasks yet, would it be possible f…" at bounding box center [389, 228] width 500 height 22
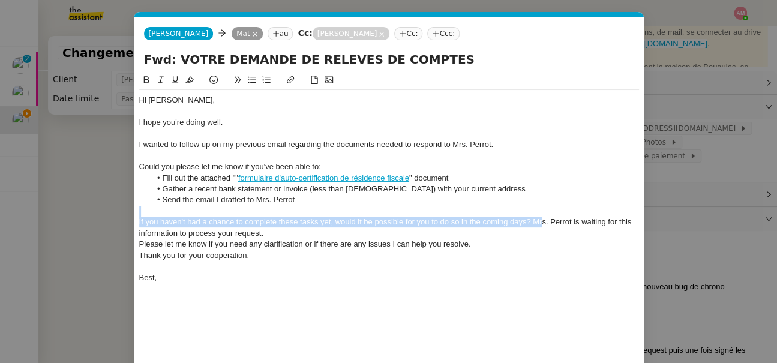
drag, startPoint x: 538, startPoint y: 211, endPoint x: 542, endPoint y: 227, distance: 17.2
click at [542, 227] on div "Hi Mathieu, I hope you're doing well. I wanted to follow up on my previous emai…" at bounding box center [389, 189] width 500 height 198
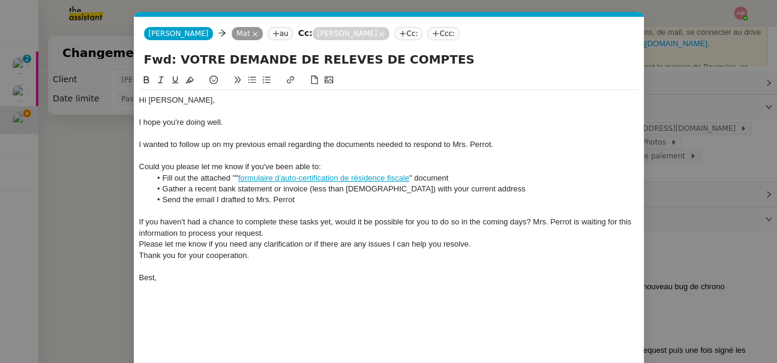
click at [538, 220] on div "If you haven't had a chance to complete these tasks yet, would it be possible f…" at bounding box center [389, 228] width 500 height 22
click at [517, 230] on div "If you haven't had a chance to complete these tasks yet, would it be possible f…" at bounding box center [389, 228] width 500 height 22
click at [528, 225] on div "If you haven't had a chance to complete these tasks yet, would it be possible f…" at bounding box center [389, 228] width 500 height 22
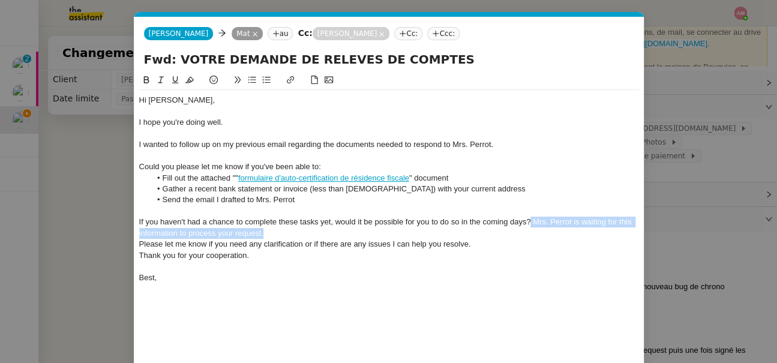
drag, startPoint x: 531, startPoint y: 221, endPoint x: 538, endPoint y: 232, distance: 13.0
click at [538, 232] on div "If you haven't had a chance to complete these tasks yet, would it be possible f…" at bounding box center [389, 228] width 500 height 22
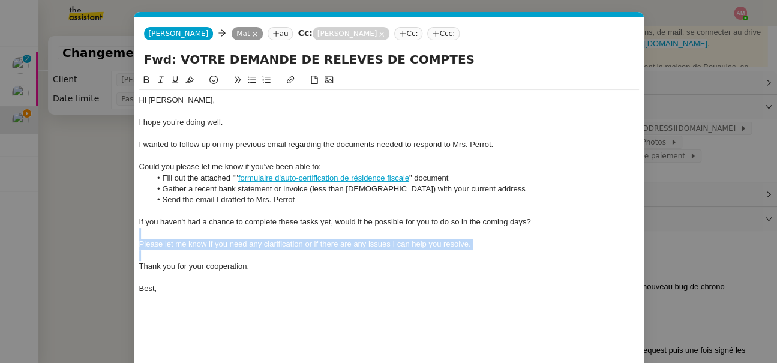
drag, startPoint x: 274, startPoint y: 253, endPoint x: 124, endPoint y: 236, distance: 150.8
click at [124, 236] on nz-modal-container "Service TA - VOYAGE - PROPOSITION GLOBALE A utiliser dans le cadre de propositi…" at bounding box center [388, 181] width 777 height 363
click at [287, 245] on div "Please let me know if you need any clarification or if there are any issues I c…" at bounding box center [389, 244] width 500 height 11
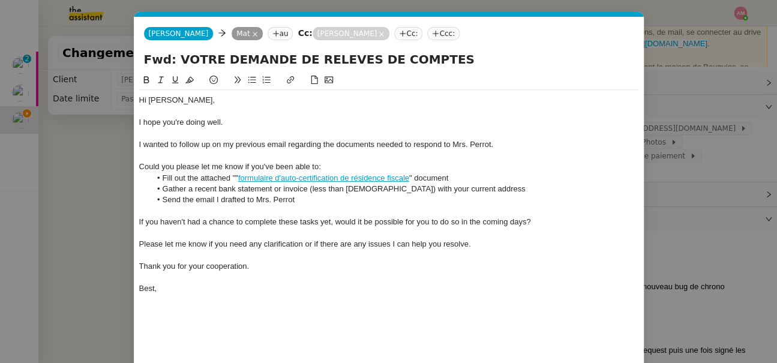
click at [287, 256] on div at bounding box center [389, 255] width 500 height 11
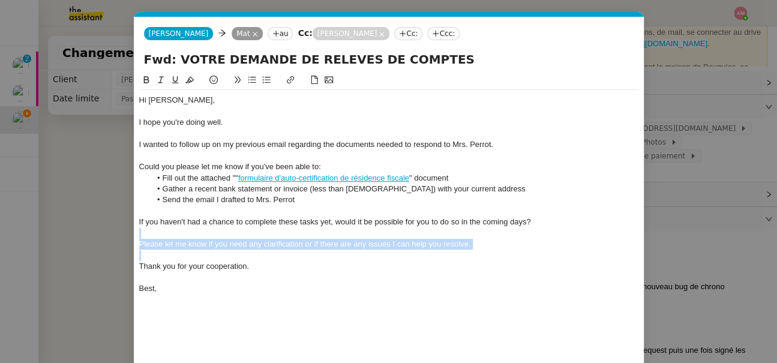
drag, startPoint x: 293, startPoint y: 255, endPoint x: 97, endPoint y: 238, distance: 196.9
click at [97, 238] on nz-modal-container "Service TA - VOYAGE - PROPOSITION GLOBALE A utiliser dans le cadre de propositi…" at bounding box center [388, 181] width 777 height 363
click at [157, 77] on icon at bounding box center [161, 80] width 8 height 8
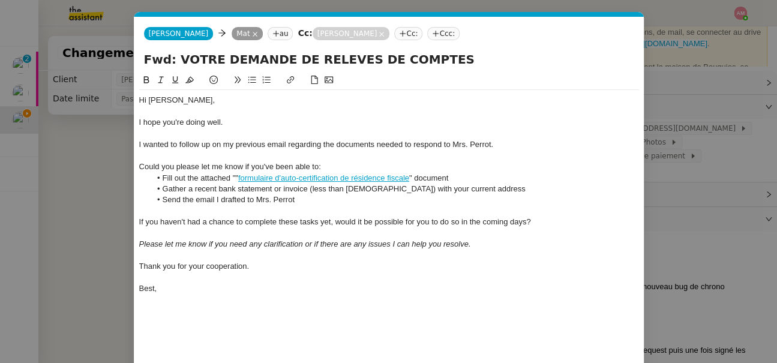
click at [106, 191] on nz-modal-container "Service TA - VOYAGE - PROPOSITION GLOBALE A utiliser dans le cadre de propositi…" at bounding box center [388, 181] width 777 height 363
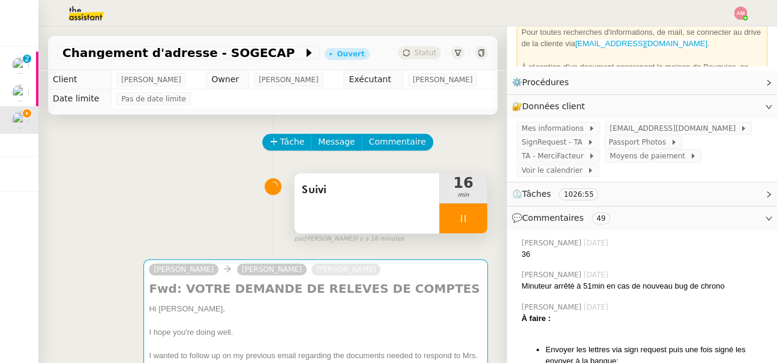
click at [350, 205] on div "Suivi" at bounding box center [366, 203] width 145 height 60
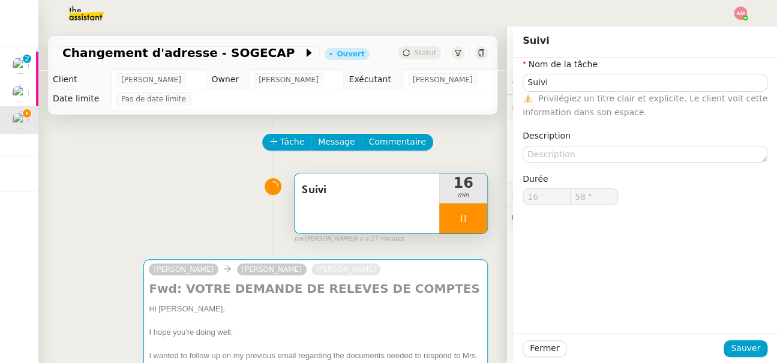
type input "59 ""
type input "17 '"
type input "59 ""
type input "18 '"
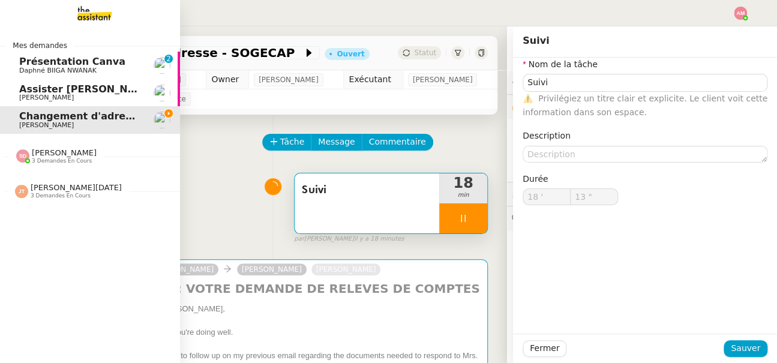
click at [32, 154] on span "[PERSON_NAME]" at bounding box center [64, 152] width 65 height 9
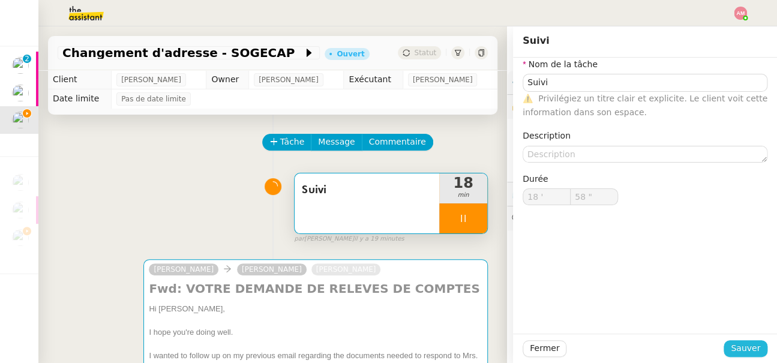
type input "59 ""
type input "19 '"
type input "59 ""
type input "20 '"
type input "59 ""
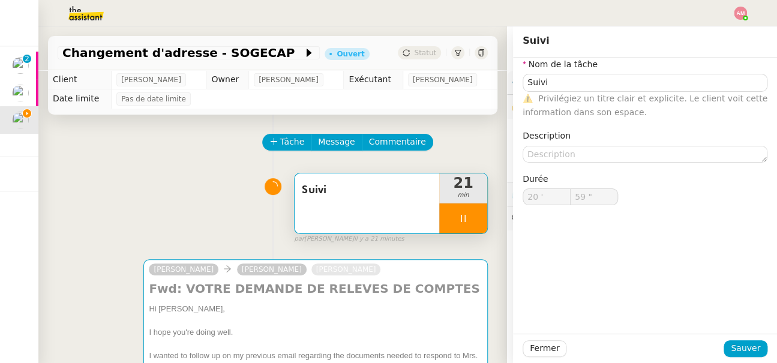
type input "21 '"
click at [467, 221] on icon at bounding box center [463, 219] width 10 height 10
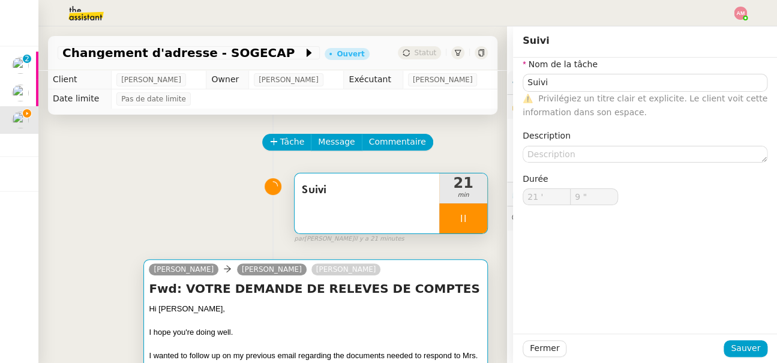
click at [427, 283] on h4 "Fwd: VOTRE DEMANDE DE RELEVES DE COMPTES" at bounding box center [315, 288] width 333 height 17
type input "11 ""
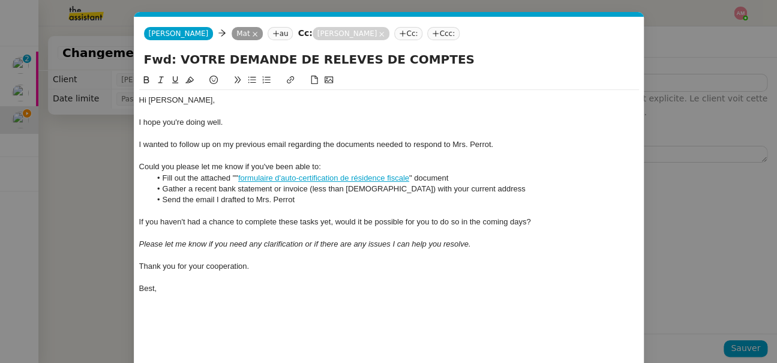
type input "Suivi"
type input "21 '"
type input "10 ""
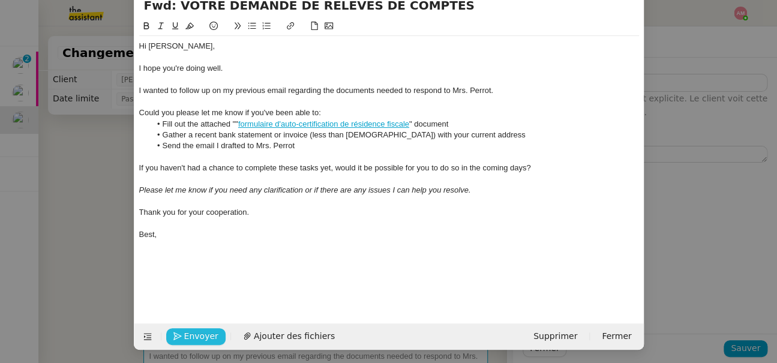
type input "Suivi"
type input "21 '"
type input "10 ""
drag, startPoint x: 198, startPoint y: 332, endPoint x: 231, endPoint y: 184, distance: 151.8
click at [231, 184] on form "Cobi Magnaval Savage Cobi Magnaval Savage Mat au Cc: Sylvie Magnaval Cc: Ccc: F…" at bounding box center [389, 156] width 510 height 387
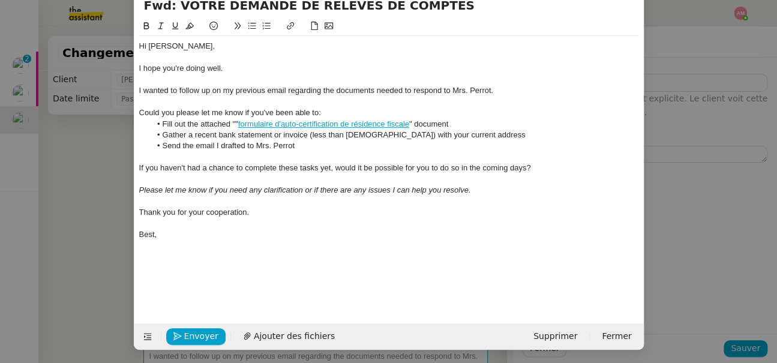
click at [234, 123] on li "Fill out the attached "" formulaire d'auto-certification de résidence fiscale "…" at bounding box center [395, 124] width 488 height 11
click at [197, 331] on span "Envoyer" at bounding box center [201, 336] width 34 height 14
click at [197, 331] on span "Confirmer l'envoi" at bounding box center [220, 336] width 72 height 14
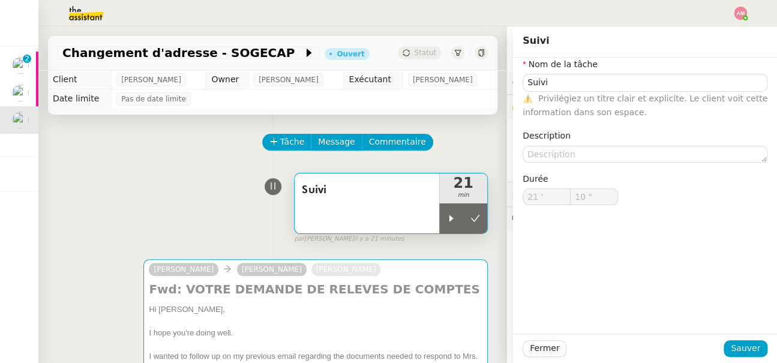
scroll to position [42, 0]
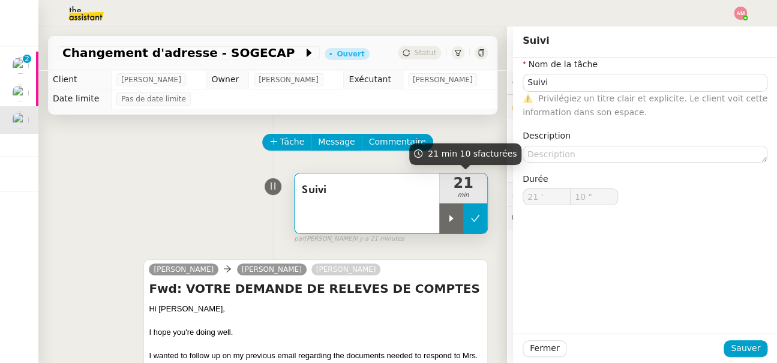
click at [476, 218] on icon at bounding box center [475, 219] width 10 height 10
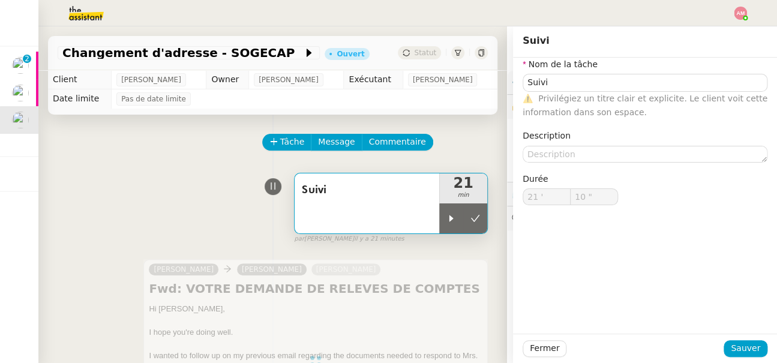
type input "Suivi"
type input "21 '"
type input "10 ""
click at [475, 217] on button at bounding box center [475, 218] width 24 height 30
type input "Suivi"
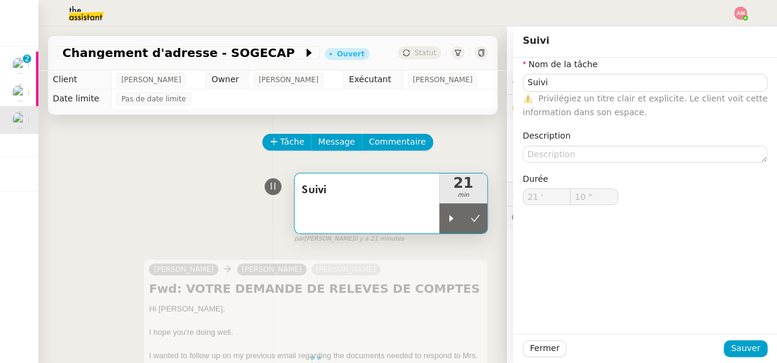
type input "21 '"
type input "10 ""
type input "Suivi"
type input "21 '"
type input "10 ""
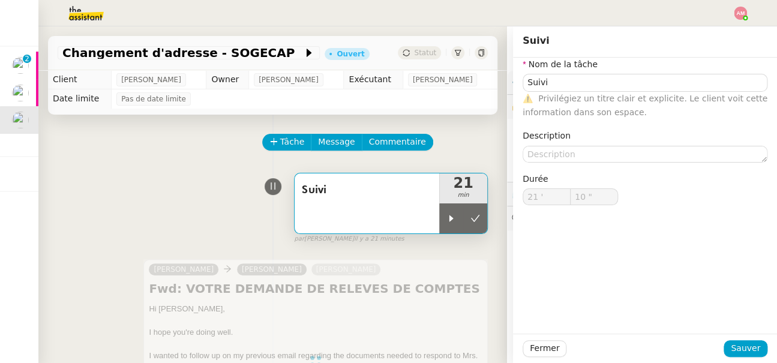
type input "Suivi"
type input "21 '"
type input "10 ""
type input "Suivi"
type input "21 '"
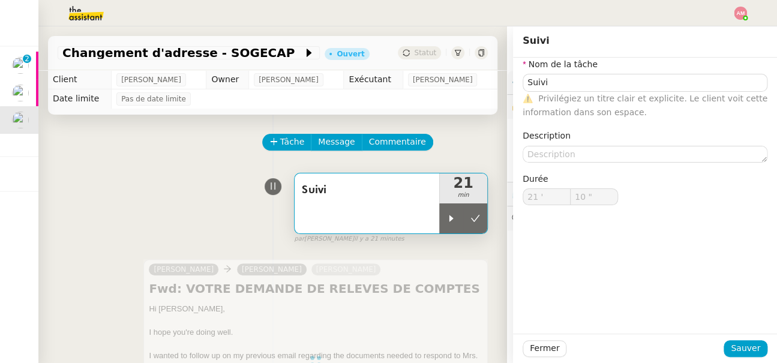
type input "10 ""
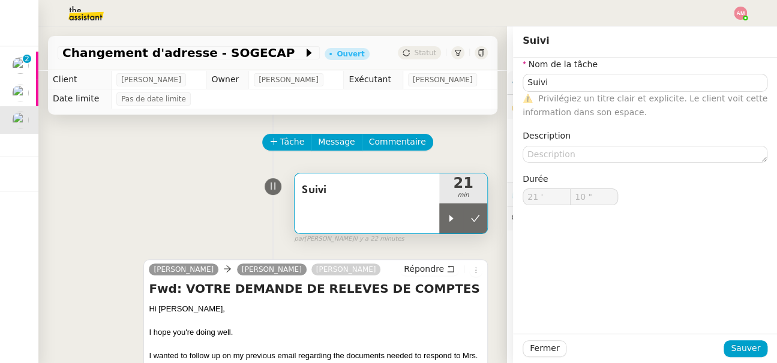
type input "Suivi"
type input "21 '"
type input "10 ""
type input "Suivi"
type input "21 '"
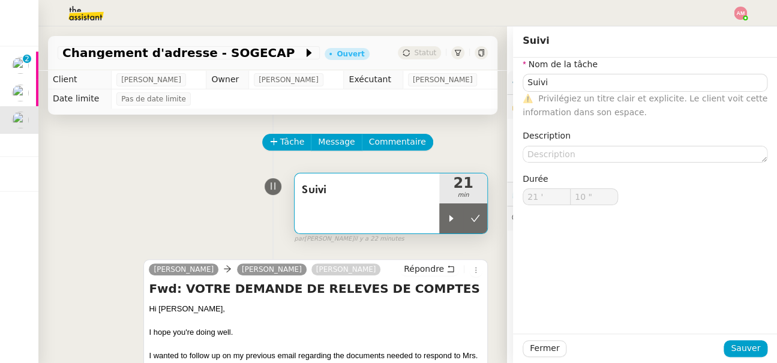
type input "10 ""
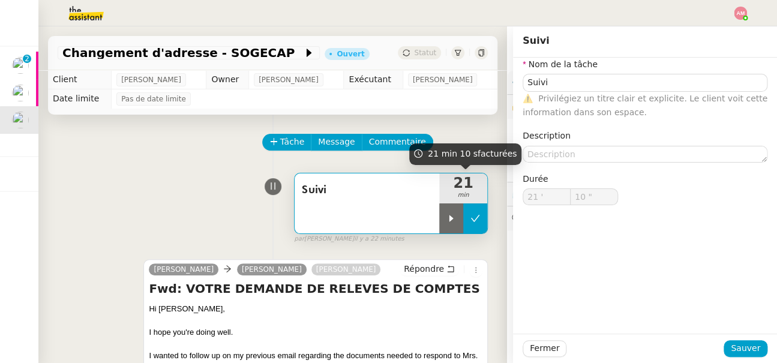
click at [476, 220] on icon at bounding box center [475, 219] width 10 height 10
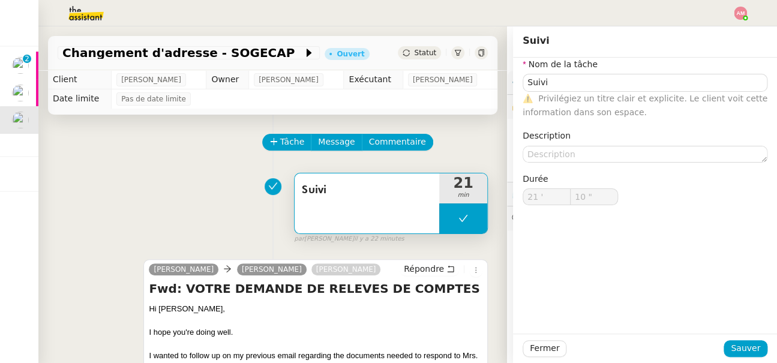
type input "Suivi"
type input "21 '"
type input "10 ""
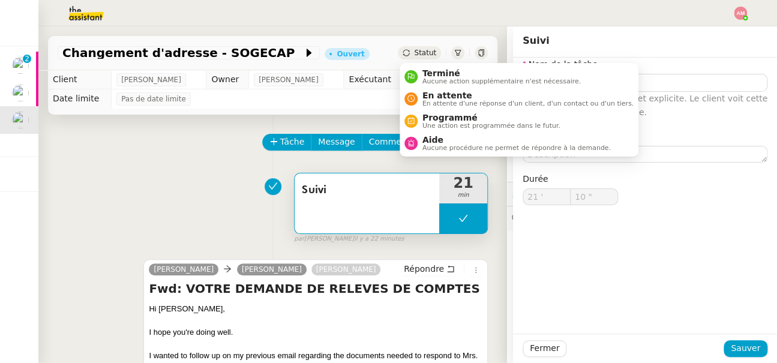
type input "Suivi"
type input "21 '"
type input "10 ""
click at [441, 100] on span "En attente d'une réponse d'un client, d'un contact ou d'un tiers." at bounding box center [527, 103] width 211 height 7
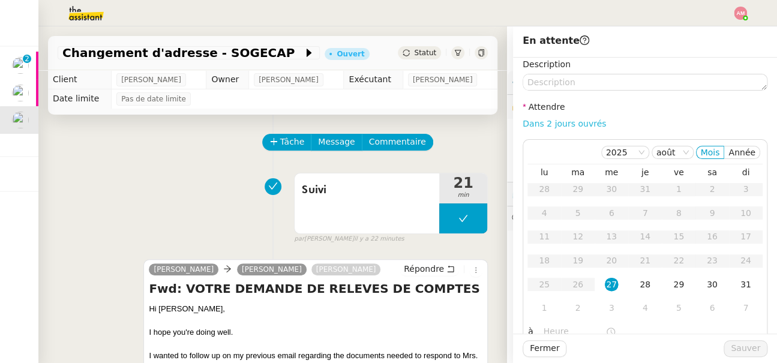
click at [577, 122] on link "Dans 2 jours ouvrés" at bounding box center [563, 124] width 83 height 10
type input "07:00"
click at [732, 356] on button "Sauver" at bounding box center [745, 348] width 44 height 17
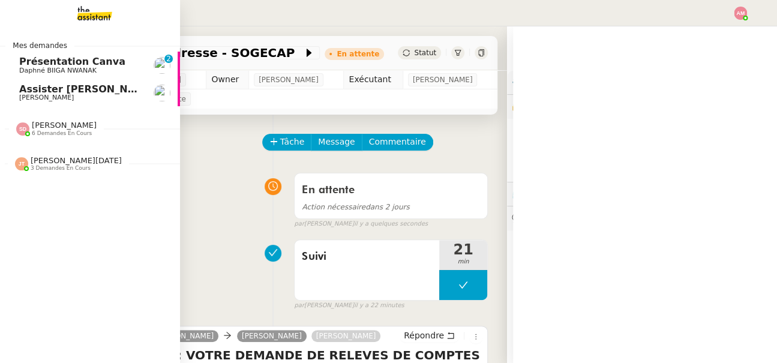
click at [29, 137] on div "Sheida Delpazir 6 demandes en cours" at bounding box center [90, 123] width 180 height 35
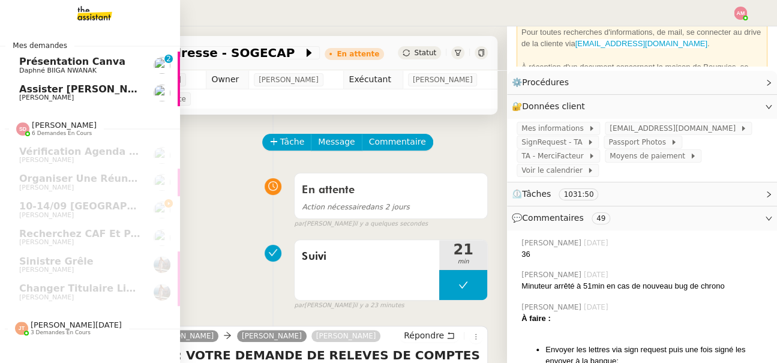
click at [28, 92] on span "Assister [PERSON_NAME] avec l'information OPCO" at bounding box center [154, 88] width 271 height 11
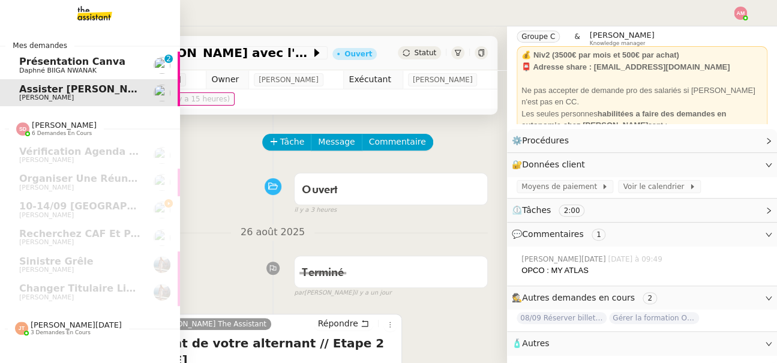
scroll to position [45, 0]
click at [76, 331] on span "3 demandes en cours" at bounding box center [61, 332] width 60 height 7
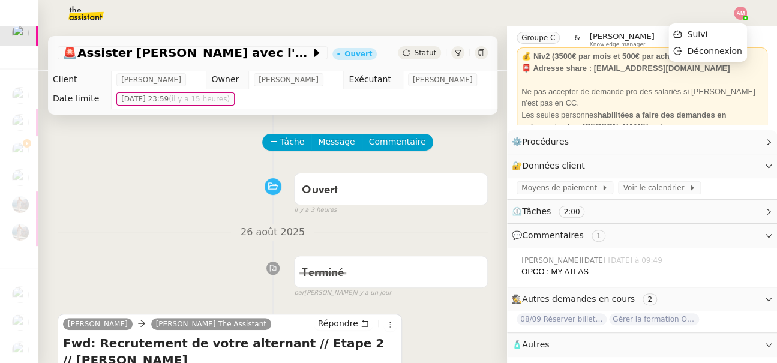
click at [738, 16] on img at bounding box center [740, 13] width 13 height 13
click at [719, 41] on li "Suivi" at bounding box center [707, 34] width 78 height 17
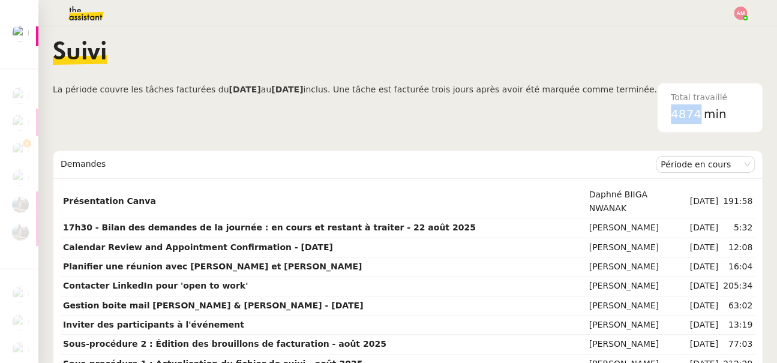
drag, startPoint x: 673, startPoint y: 117, endPoint x: 696, endPoint y: 117, distance: 23.4
click at [696, 117] on span "4874" at bounding box center [686, 114] width 31 height 14
copy span "4874"
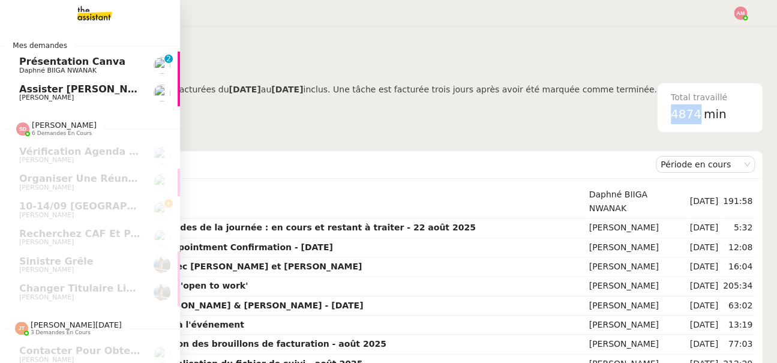
click at [34, 60] on span "Présentation Canva" at bounding box center [72, 61] width 106 height 11
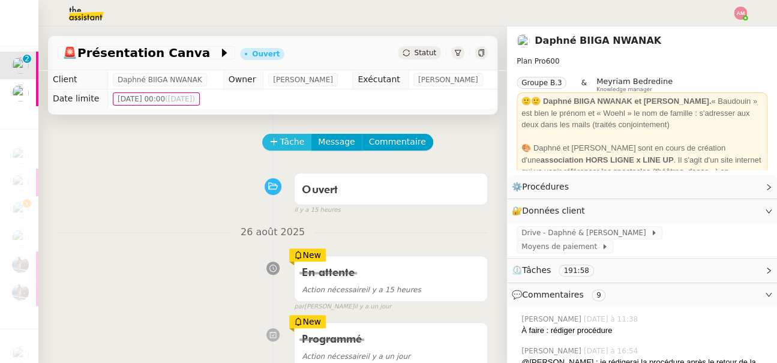
click at [284, 146] on span "Tâche" at bounding box center [292, 142] width 25 height 14
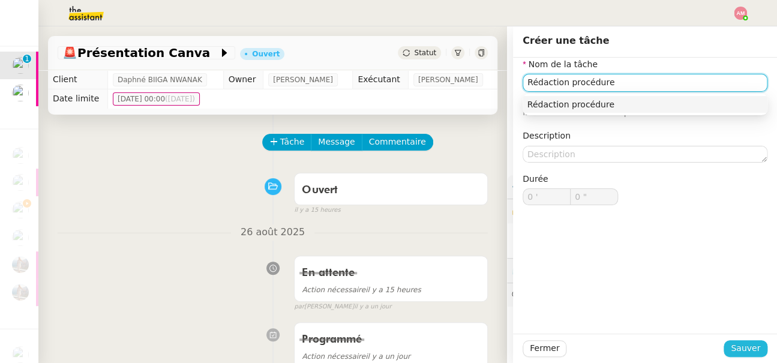
type input "Rédaction procédure"
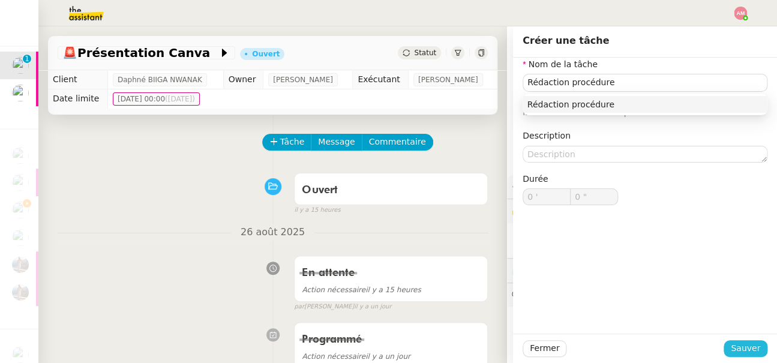
click at [728, 350] on button "Sauver" at bounding box center [745, 348] width 44 height 17
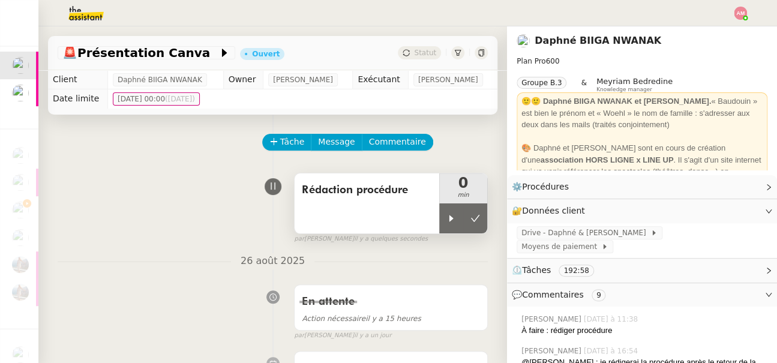
click at [437, 224] on div "Rédaction procédure" at bounding box center [366, 203] width 145 height 60
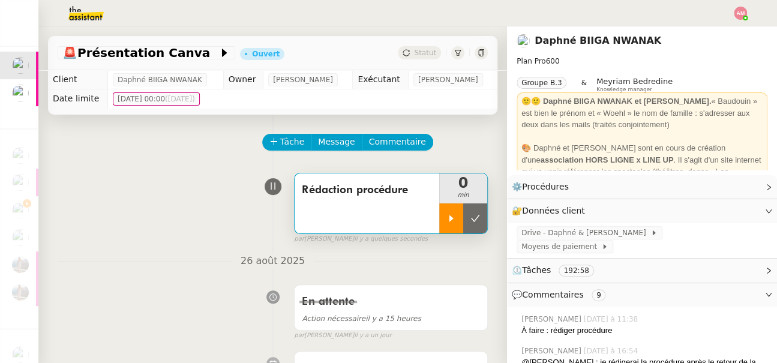
click at [443, 221] on div at bounding box center [451, 218] width 24 height 30
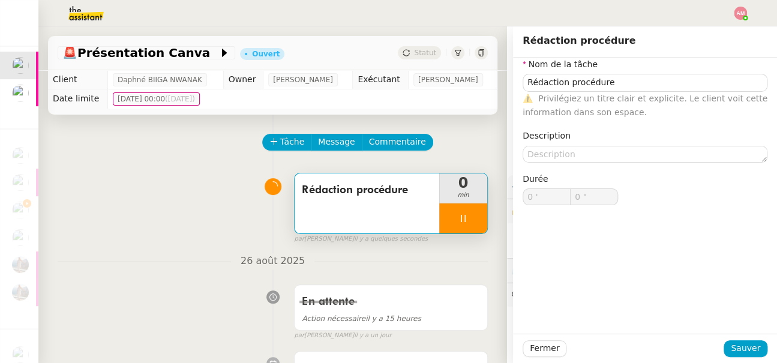
type input "Rédaction procédure"
type input "0 '"
type input "0 ""
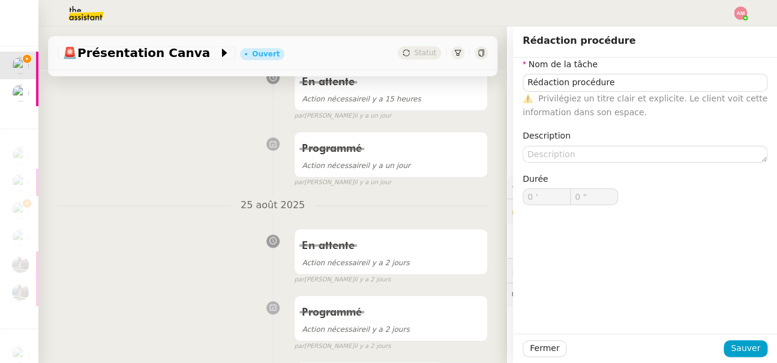
type input "Rédaction procédure"
type input "0 '"
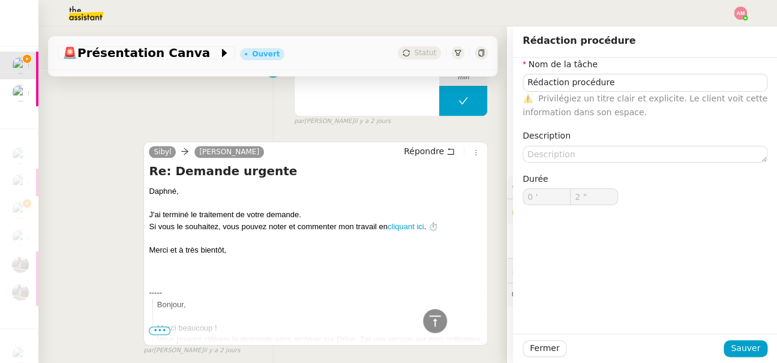
scroll to position [912, 0]
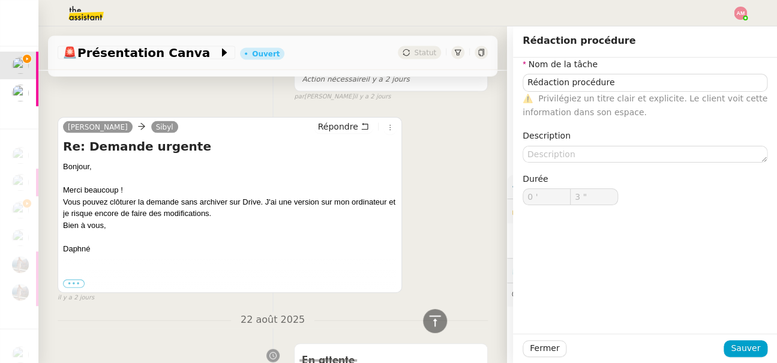
type input "4 ""
click at [534, 353] on span "Fermer" at bounding box center [544, 348] width 29 height 14
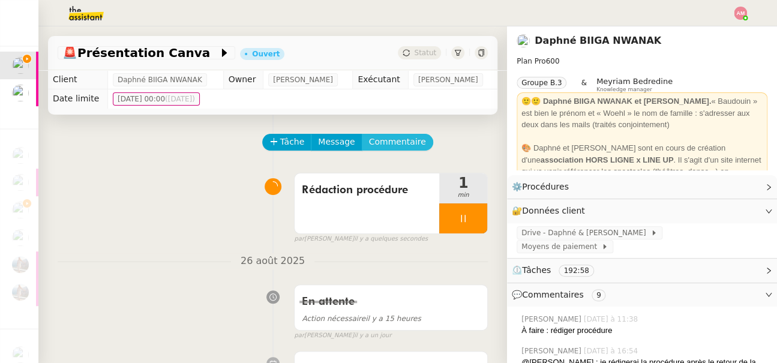
click at [389, 141] on span "Commentaire" at bounding box center [397, 142] width 57 height 14
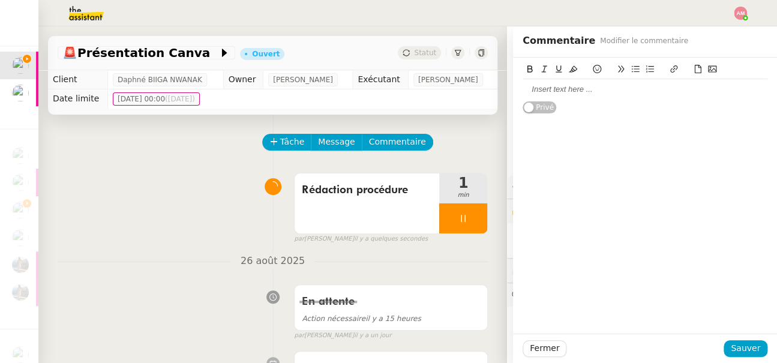
click at [548, 89] on div at bounding box center [644, 89] width 245 height 11
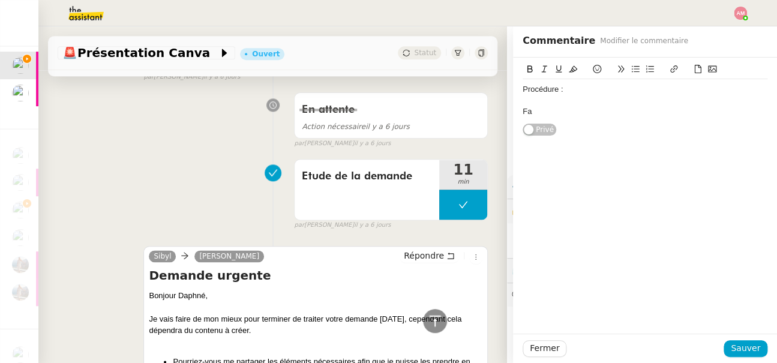
scroll to position [5953, 0]
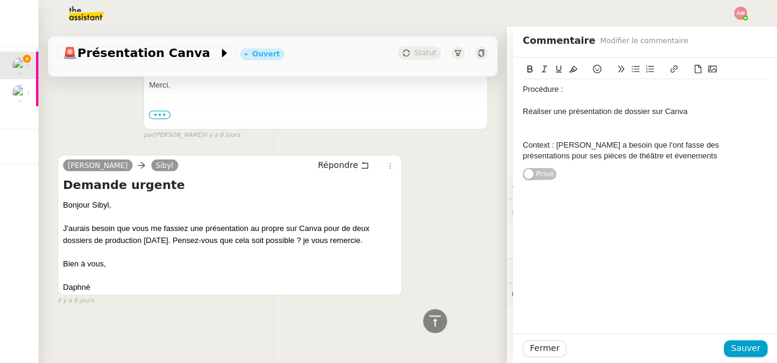
click at [626, 153] on div "Context : Daphné a besoin que l'ont fasse des présentations pour ses pièces de …" at bounding box center [644, 151] width 245 height 22
click at [648, 158] on div "Context : Daphné a besoin que l'ont fasse des présentations pour ses pièces de …" at bounding box center [644, 151] width 245 height 22
click at [731, 146] on div "Context : Daphné a besoin que l'ont fasse des présentations pour ses pièces de …" at bounding box center [644, 151] width 245 height 22
click at [708, 160] on div "Context : Daphné a besoin que l'ont fasse des présentations sur Canva pour ses …" at bounding box center [644, 151] width 245 height 22
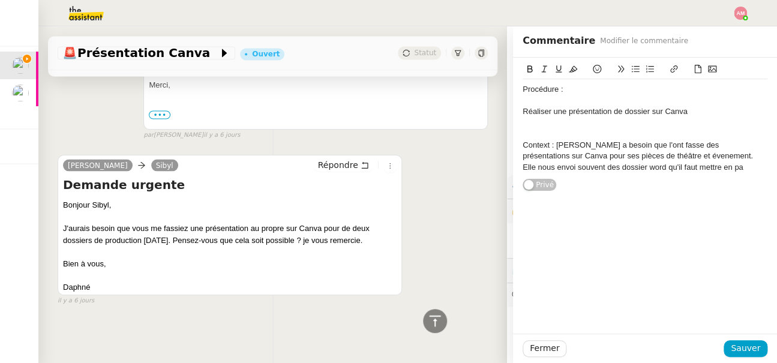
click at [682, 160] on div "Context : Daphné a besoin que l'ont fasse des présentations sur Canva pour ses …" at bounding box center [644, 156] width 245 height 33
click at [682, 173] on div "Procédure : Réaliser une présentation de dossier sur Canva Context : Daphné a b…" at bounding box center [644, 128] width 245 height 98
click at [597, 162] on div "Context : Daphné a besoin que l'ont fasse des présentations sur Canva pour ses …" at bounding box center [644, 156] width 245 height 33
drag, startPoint x: 599, startPoint y: 166, endPoint x: 591, endPoint y: 167, distance: 7.8
click at [591, 167] on div "Context : Daphné a besoin que l'ont fasse des présentations sur Canva pour ses …" at bounding box center [644, 156] width 245 height 33
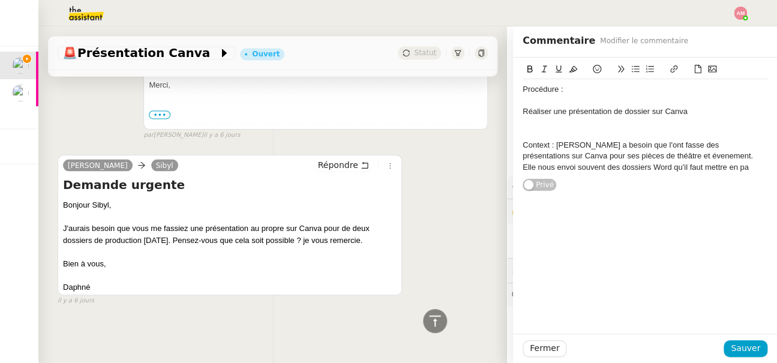
click at [708, 162] on div "Context : Daphné a besoin que l'ont fasse des présentations sur Canva pour ses …" at bounding box center [644, 156] width 245 height 33
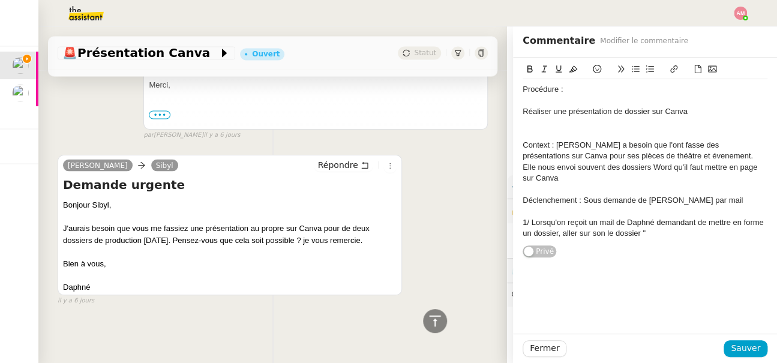
scroll to position [0, 0]
click at [739, 350] on span "Sauver" at bounding box center [745, 348] width 29 height 14
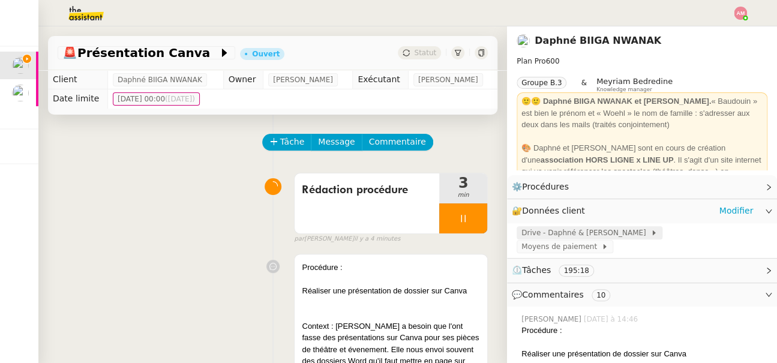
click at [591, 231] on span "Drive - Daphné & Baudouin" at bounding box center [585, 233] width 129 height 12
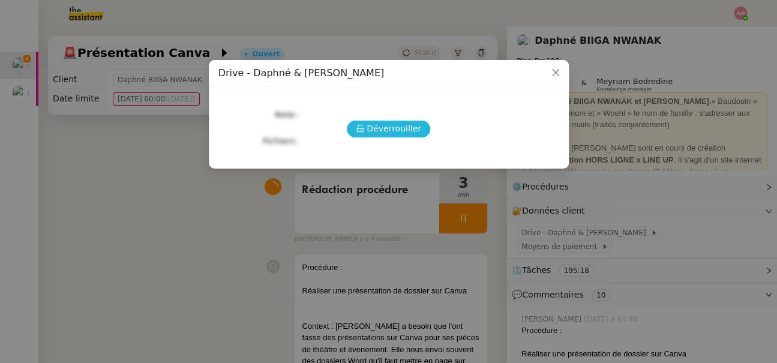
click at [364, 134] on button "Déverrouiller" at bounding box center [388, 129] width 83 height 17
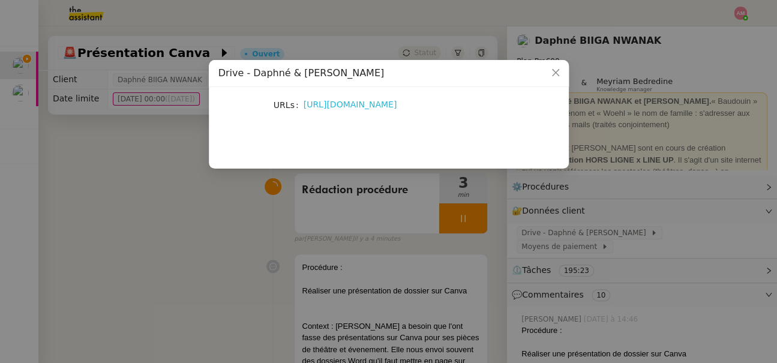
click at [354, 106] on link "https://drive.google.com/drive/folders/1KV7YapuAtqoGPjRxQNdIYzhh9VbVkopT" at bounding box center [350, 105] width 94 height 10
click at [410, 327] on nz-modal-container "Drive - Daphné & Baudouin URLs https://drive.google.com/drive/folders/1KV7YapuA…" at bounding box center [388, 181] width 777 height 363
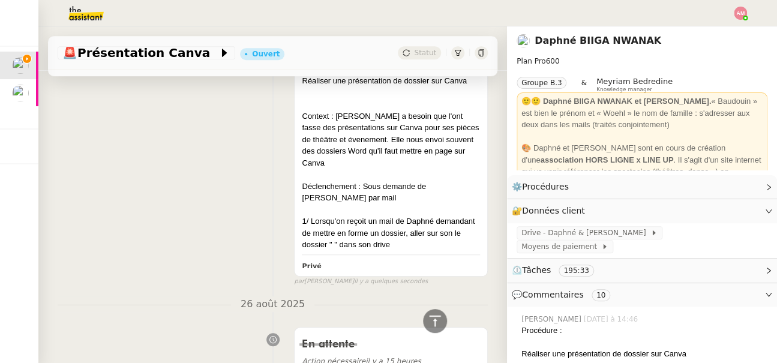
scroll to position [135, 0]
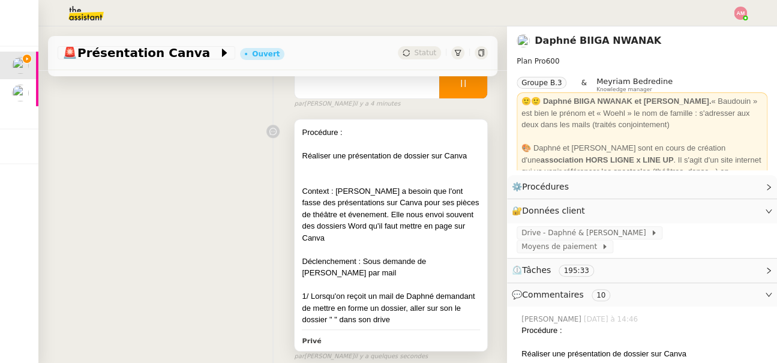
click at [410, 256] on div "Déclenchement : Sous demande de Daphné par mail" at bounding box center [391, 267] width 178 height 23
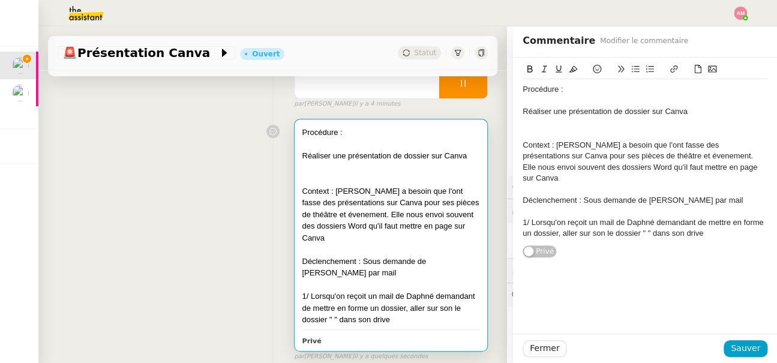
click at [647, 221] on div "1/ Lorsqu'on reçoit un mail de Daphné demandant de mettre en forme un dossier, …" at bounding box center [644, 228] width 245 height 22
click at [643, 222] on div "1/ Lorsqu'on reçoit un mail de Daphné demandant de mettre en forme un dossier, …" at bounding box center [644, 228] width 245 height 22
click at [647, 222] on div "1/ Lorsqu'on reçoit un mail de Daphné demandant de mettre en forme un dossier, …" at bounding box center [644, 228] width 245 height 22
click at [564, 206] on div at bounding box center [644, 211] width 245 height 11
drag, startPoint x: 644, startPoint y: 221, endPoint x: 732, endPoint y: 227, distance: 89.0
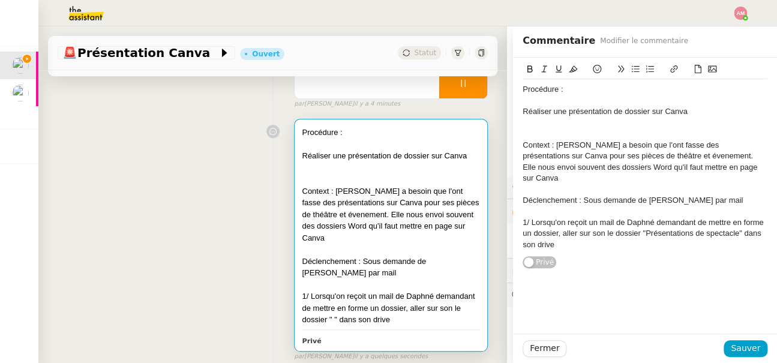
click at [732, 227] on div "1/ Lorsqu'on reçoit un mail de Daphné demandant de mettre en forme un dossier, …" at bounding box center [644, 233] width 245 height 33
drag, startPoint x: 737, startPoint y: 224, endPoint x: 651, endPoint y: 220, distance: 85.3
click at [651, 220] on div "1/ Lorsqu'on reçoit un mail de Daphné demandant de mettre en forme un dossier, …" at bounding box center [644, 233] width 245 height 33
click at [649, 220] on div "1/ Lorsqu'on reçoit un mail de Daphné demandant de mettre en forme un dossier, …" at bounding box center [644, 233] width 245 height 33
drag, startPoint x: 647, startPoint y: 220, endPoint x: 738, endPoint y: 220, distance: 91.2
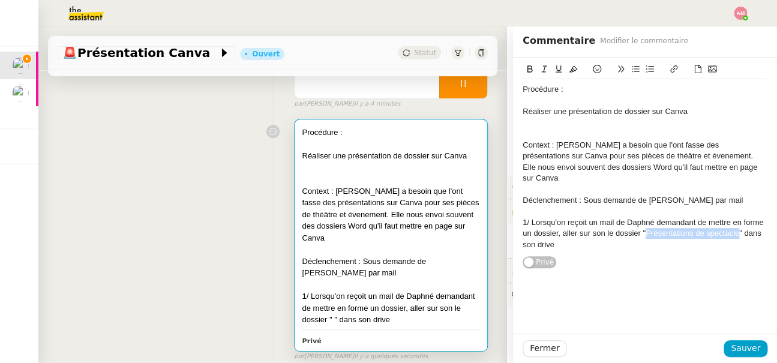
click at [738, 220] on div "1/ Lorsqu'on reçoit un mail de Daphné demandant de mettre en forme un dossier, …" at bounding box center [644, 233] width 245 height 33
click at [669, 65] on icon at bounding box center [673, 69] width 8 height 8
paste input "https://drive.google.com/drive/folders/1D0kN8x-Gvad8Wc8ecyRbbTiuagX_vaM4"
type input "https://drive.google.com/drive/folders/1D0kN8x-Gvad8Wc8ecyRbbTiuagX_vaM4"
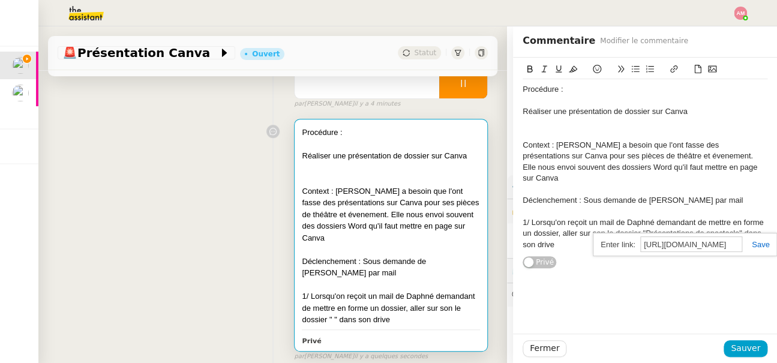
click at [758, 243] on link at bounding box center [756, 244] width 28 height 9
click at [705, 234] on div "1/ Lorsqu'on reçoit un mail de Daphné demandant de mettre en forme un dossier, …" at bounding box center [644, 233] width 245 height 33
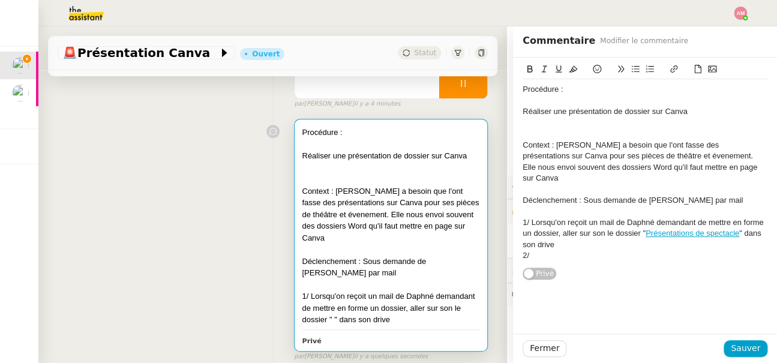
click at [642, 232] on div "1/ Lorsqu'on reçoit un mail de Daphné demandant de mettre en forme un dossier, …" at bounding box center [644, 233] width 245 height 33
click at [600, 250] on div "2/" at bounding box center [644, 255] width 245 height 11
click at [590, 250] on div "2/ Télécharger l'une des présentations" at bounding box center [644, 255] width 245 height 11
click at [616, 250] on div "2/ Télécharger l'un des pdf des présentations" at bounding box center [644, 255] width 245 height 11
click at [716, 250] on div "2/ Télécharger l'un des pdf de l'une des présentations" at bounding box center [644, 255] width 245 height 11
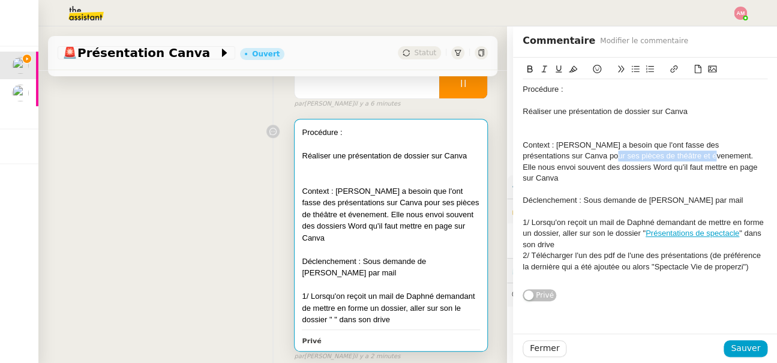
drag, startPoint x: 579, startPoint y: 155, endPoint x: 685, endPoint y: 152, distance: 105.6
click at [685, 152] on div "Context : Daphné a besoin que l'ont fasse des présentations sur Canva pour ses …" at bounding box center [644, 162] width 245 height 44
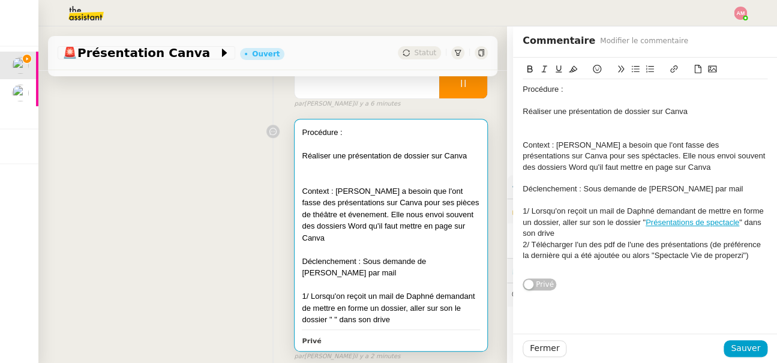
click at [602, 156] on div "Context : Daphné a besoin que l'ont fasse des présentations sur Canva pour ses …" at bounding box center [644, 156] width 245 height 33
click at [753, 254] on div "2/ Télécharger l'un des pdf de l'une des présentations (de préférence la derniè…" at bounding box center [644, 250] width 245 height 22
click at [690, 269] on div "3/ Ouvrir Canva et cliquer à gauche sur Créer" at bounding box center [644, 267] width 245 height 11
drag, startPoint x: 612, startPoint y: 267, endPoint x: 622, endPoint y: 300, distance: 35.1
click at [612, 267] on div "3/ Ouvrir Canva et cliquer à gauche sur Créer" at bounding box center [644, 267] width 245 height 11
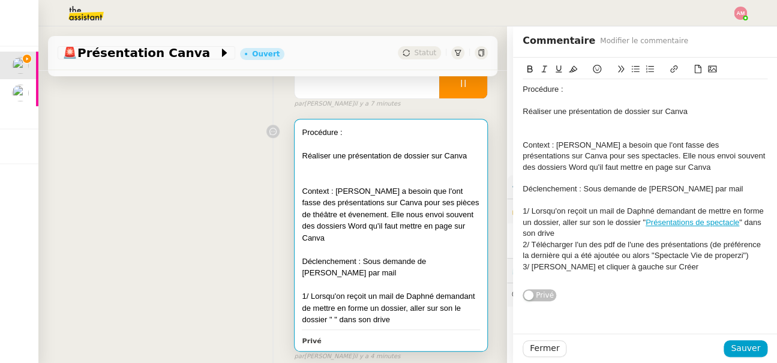
click at [661, 268] on div "3/ Ouvrir Canva et cliquer à gauche sur Créer" at bounding box center [644, 267] width 245 height 11
click at [683, 266] on div "3/ Ouvrir Canva et cliquer à gauche sur "Créer" at bounding box center [644, 267] width 245 height 11
click at [573, 279] on div "3/ Ouvrir Canva et cliquer à gauche sur "Créer" puis cliquer sur "Importer"" at bounding box center [644, 273] width 245 height 22
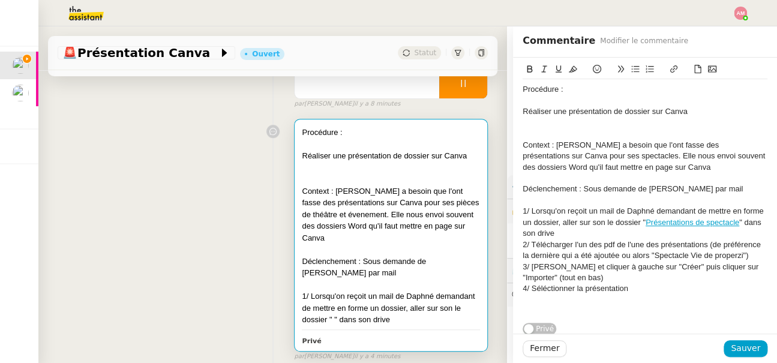
click at [555, 285] on div "4/ Séléctionner la présentation" at bounding box center [644, 288] width 245 height 11
click at [615, 293] on div "4/ Séléctionner la présentation" at bounding box center [644, 288] width 245 height 11
click at [638, 290] on div "4/ Séléctionner la présentation" at bounding box center [644, 288] width 245 height 11
drag, startPoint x: 579, startPoint y: 291, endPoint x: 642, endPoint y: 287, distance: 63.1
click at [642, 287] on div "4/ Séléctionner la présentation" at bounding box center [644, 288] width 245 height 11
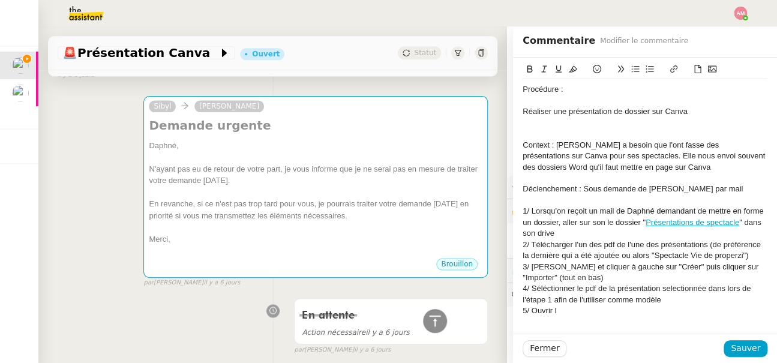
scroll to position [6194, 0]
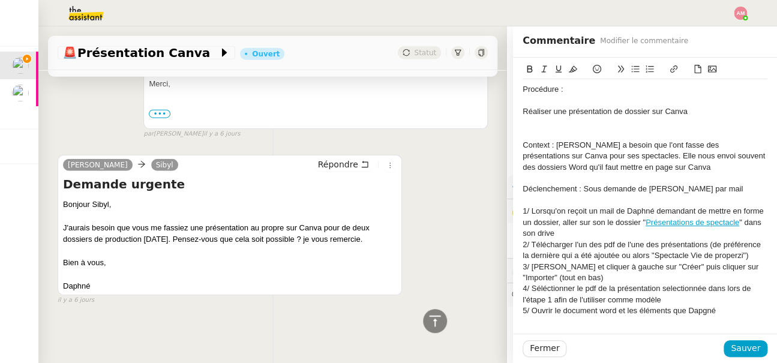
drag, startPoint x: 622, startPoint y: 309, endPoint x: 771, endPoint y: 312, distance: 148.8
click at [771, 312] on div "Procédure : Réaliser une présentation de dossier sur Canva Context : Daphné a b…" at bounding box center [645, 208] width 264 height 300
click at [757, 248] on div "2/ Télécharger l'un des pdf de l'une des présentations (de préférence la derniè…" at bounding box center [644, 250] width 245 height 22
click at [756, 255] on div "2/ Télécharger l'un des pdf de l'une des présentations (de préférence la derniè…" at bounding box center [644, 250] width 245 height 22
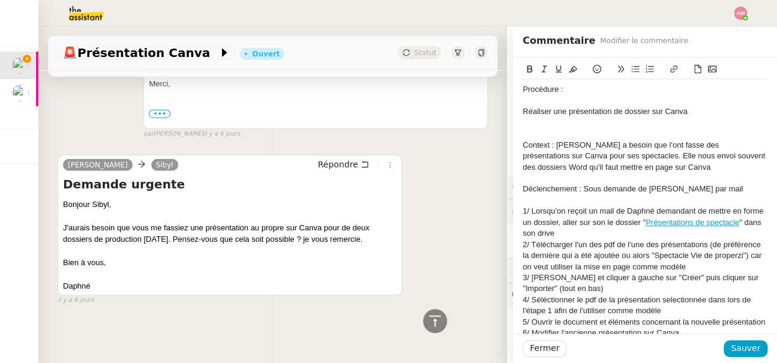
scroll to position [46, 0]
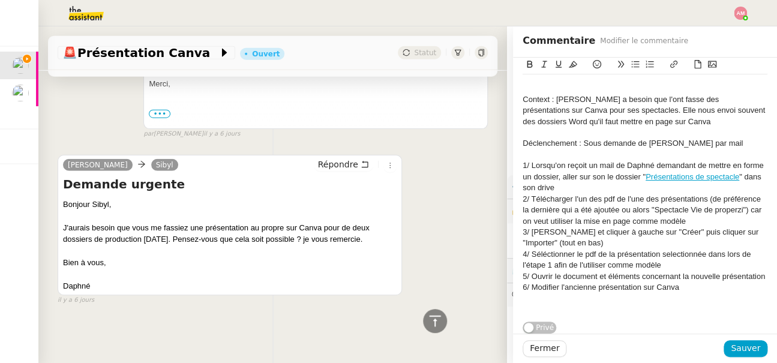
click at [678, 293] on div at bounding box center [644, 298] width 245 height 11
click at [690, 291] on div "6/ Modifier l'ancienne présentation sur Canva" at bounding box center [644, 287] width 245 height 11
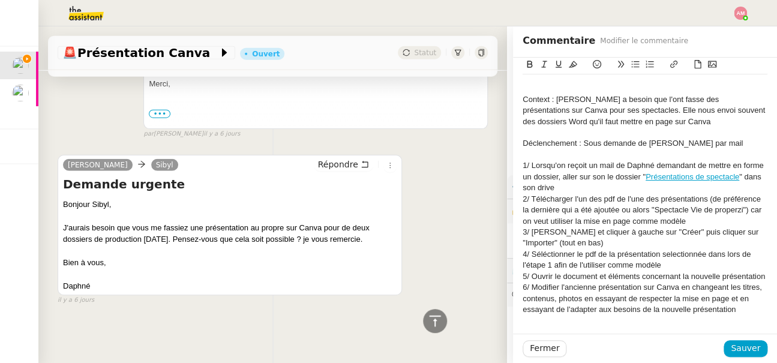
click at [525, 302] on div "6/ Modifier l'ancienne présentation sur Canva en changeant les titres, contenus…" at bounding box center [644, 298] width 245 height 33
click at [523, 301] on div "6/ Modifier l'ancienne présentation sur Canva en changeant les titres, contenus…" at bounding box center [644, 298] width 245 height 33
click at [571, 297] on div "6/ Modifier l'ancienne présentation sur Canva en changeant les titres, les cont…" at bounding box center [644, 298] width 245 height 33
click at [750, 299] on div "6/ Modifier l'ancienne présentation sur Canva en changeant les titres, les cont…" at bounding box center [644, 298] width 245 height 33
click at [611, 322] on div "6/ Modifier l'ancienne présentation sur Canva en changeant les titres, les cont…" at bounding box center [644, 304] width 245 height 44
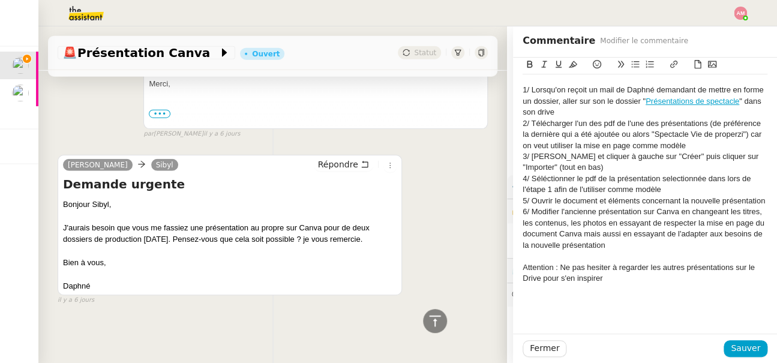
scroll to position [131, 0]
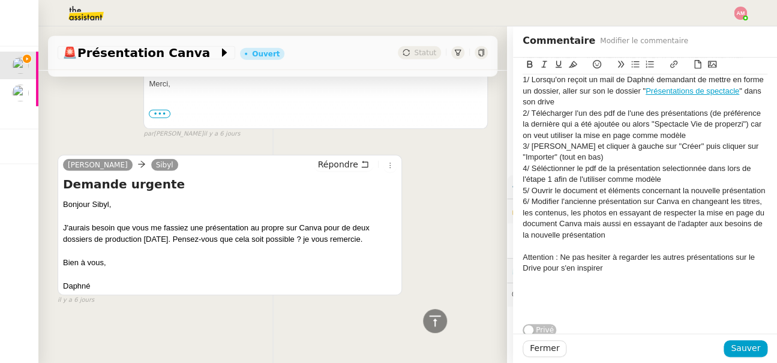
click at [552, 242] on div at bounding box center [644, 246] width 245 height 11
drag, startPoint x: 554, startPoint y: 257, endPoint x: 501, endPoint y: 253, distance: 52.9
click at [501, 253] on app-ticket "🚨 Présentation Canva Ouvert Statut Client Daphné BIIGA NWANAK Owner Frédérique …" at bounding box center [407, 194] width 738 height 336
click at [609, 252] on div "Note : Ne pas hesiter à regarder les autres présentations sur le Drive pour s'e…" at bounding box center [644, 263] width 245 height 22
click at [611, 265] on div "Note : Ne pas hesiter à regarder les autres présentations sur le Drive pour s'e…" at bounding box center [644, 263] width 245 height 22
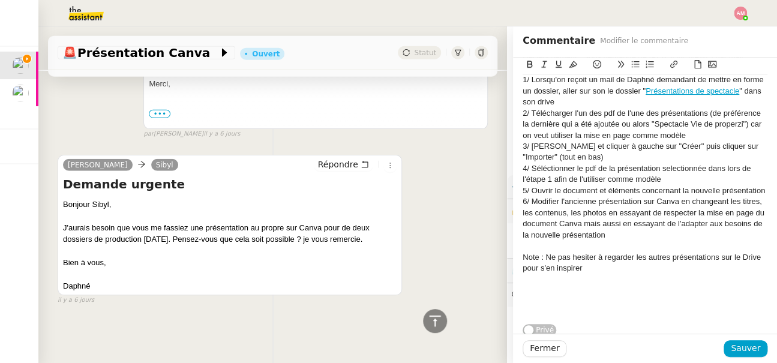
click at [581, 256] on div "Note : Ne pas hesiter à regarder les autres présentations sur le Drive pour s'e…" at bounding box center [644, 263] width 245 height 22
click at [579, 256] on div "Note : Ne pas hesiter à regarder les autres présentations sur le Drive pour s'e…" at bounding box center [644, 263] width 245 height 22
click at [609, 224] on div "6/ Modifier l'ancienne présentation sur Canva en changeant les titres, les cont…" at bounding box center [644, 218] width 245 height 44
click at [611, 238] on div "6/ Modifier l'ancienne présentation sur Canva en changeant les titres, les cont…" at bounding box center [644, 218] width 245 height 44
click at [593, 273] on div "Note : Ne pas hésiter à regarder les autres présentations sur le Drive pour s'e…" at bounding box center [644, 263] width 245 height 22
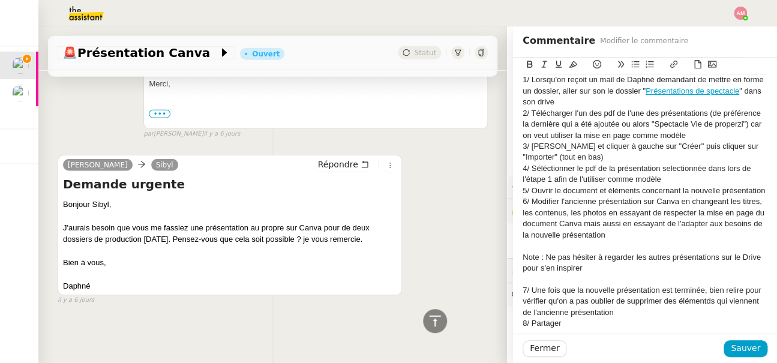
scroll to position [0, 0]
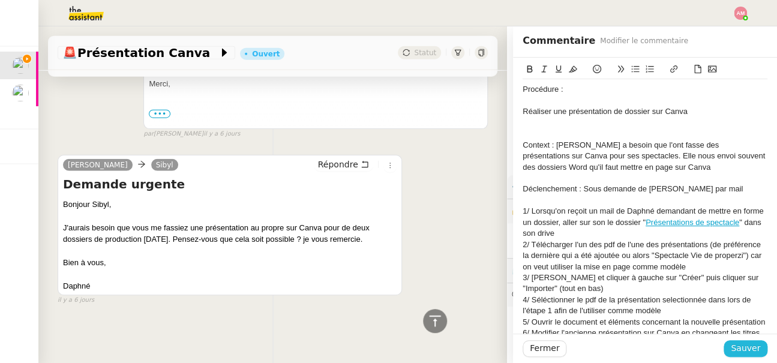
click at [735, 356] on button "Sauver" at bounding box center [745, 348] width 44 height 17
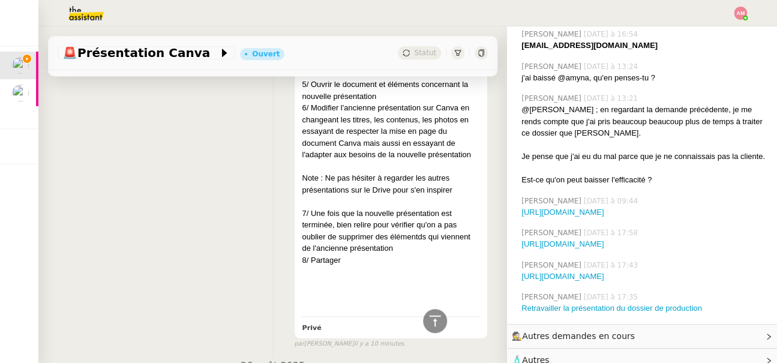
scroll to position [593, 0]
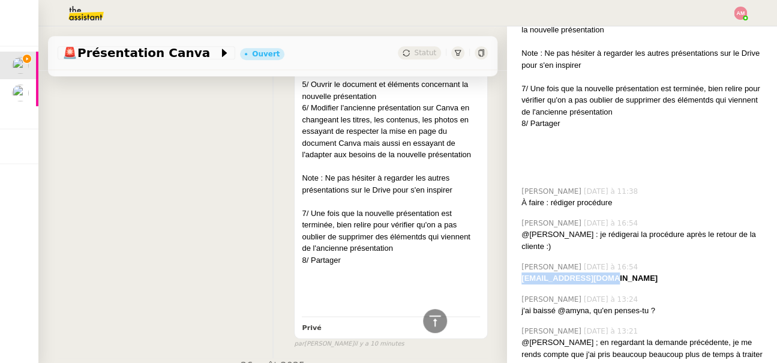
drag, startPoint x: 589, startPoint y: 256, endPoint x: 519, endPoint y: 257, distance: 69.6
click at [519, 257] on div "Amyna Mehrez vendredi dernier à 16:54 bn_daphne@hotmail.fr" at bounding box center [641, 273] width 251 height 32
copy strong "bn_daphne@hotmail.fr"
click at [390, 266] on div at bounding box center [391, 272] width 178 height 12
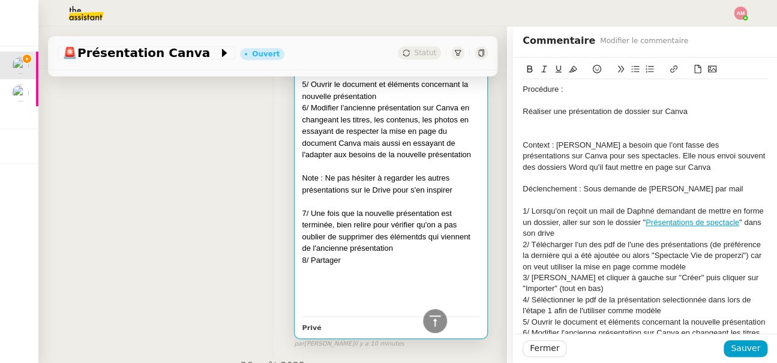
click at [390, 266] on div at bounding box center [391, 272] width 178 height 12
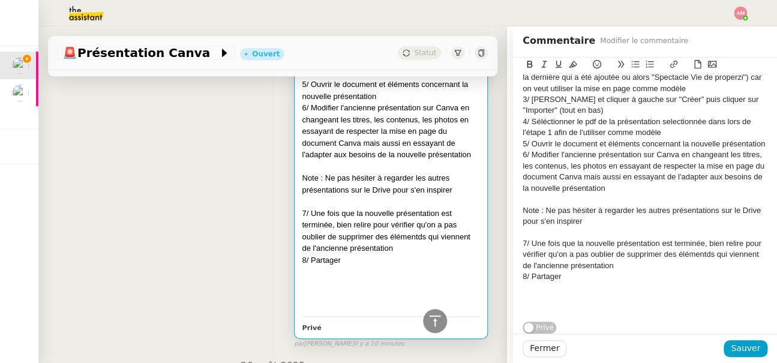
click at [602, 275] on div "8/ Partager" at bounding box center [644, 276] width 245 height 11
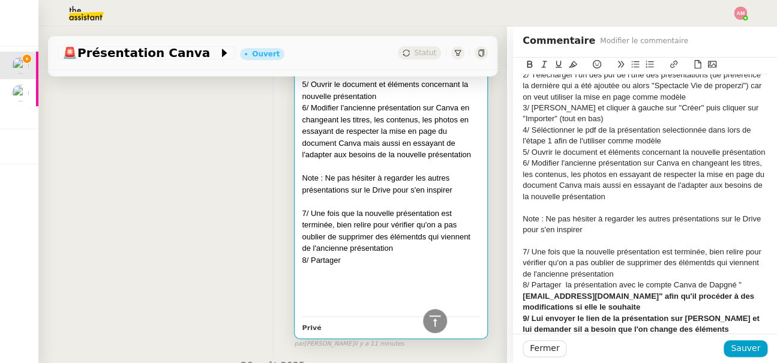
scroll to position [234, 0]
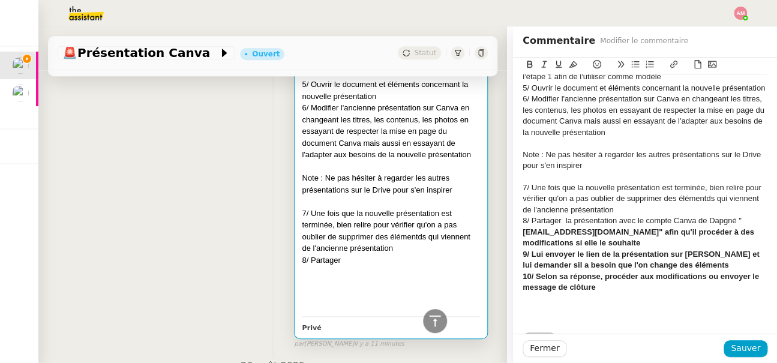
click at [732, 268] on div "9/ Lui envoyer le lien de la présentation sur Canva et lui demander sil a besoi…" at bounding box center [644, 260] width 245 height 22
click at [743, 354] on span "Sauver" at bounding box center [745, 348] width 29 height 14
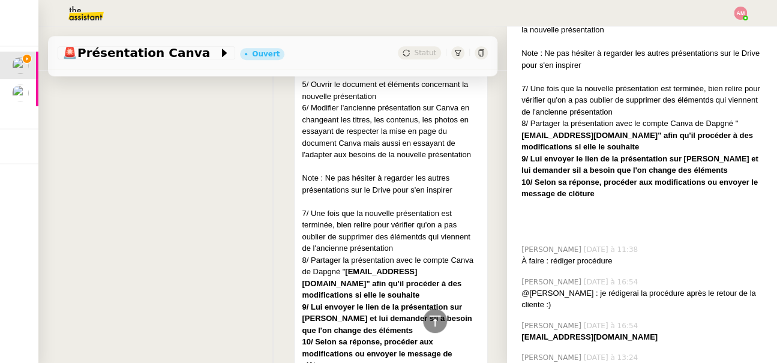
click at [207, 266] on div "Procédure : Réaliser une présentation de dossier sur Canva Context : Daphné a b…" at bounding box center [273, 101] width 430 height 681
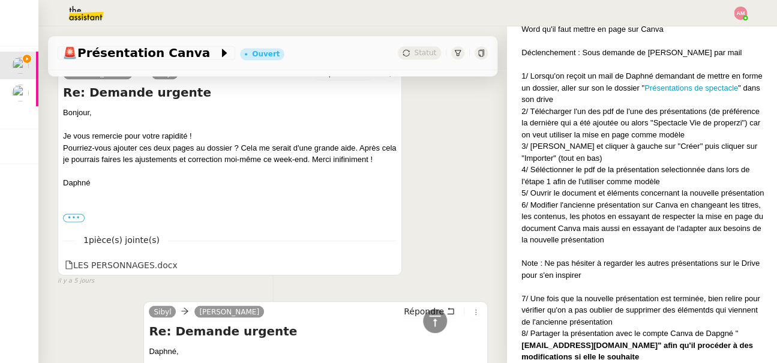
scroll to position [889, 0]
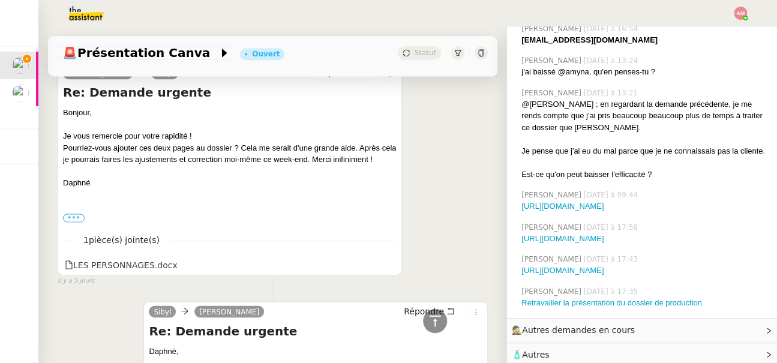
click at [570, 200] on div "https://www.canva.com/design/DAGwx3mgLGQ/sZdrTIiq-MyB4p3jmUHw5Q/edit" at bounding box center [644, 206] width 246 height 12
click at [569, 202] on link "https://www.canva.com/design/DAGwx3mgLGQ/sZdrTIiq-MyB4p3jmUHw5Q/edit" at bounding box center [562, 206] width 82 height 9
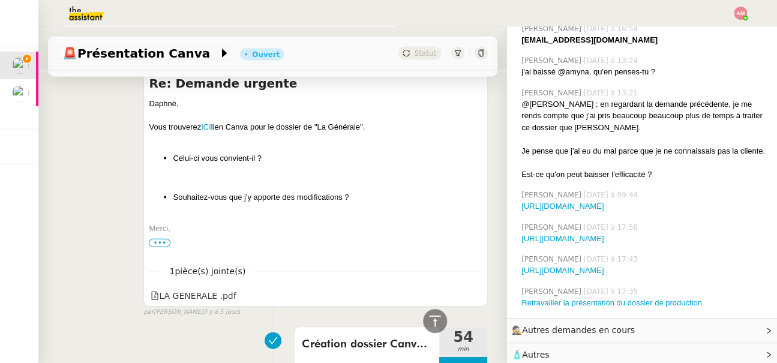
scroll to position [2574, 0]
click at [211, 122] on link "ICI" at bounding box center [206, 126] width 10 height 9
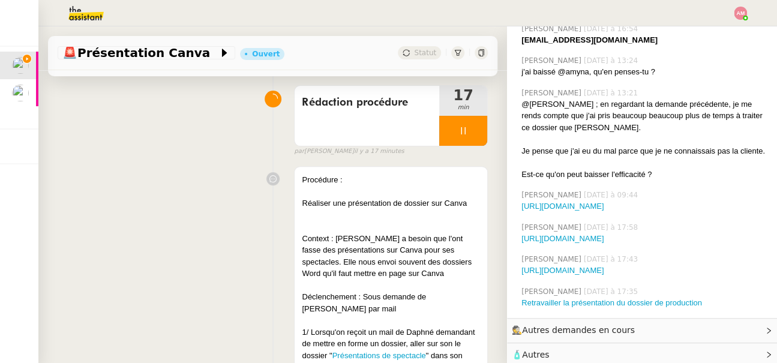
scroll to position [227, 0]
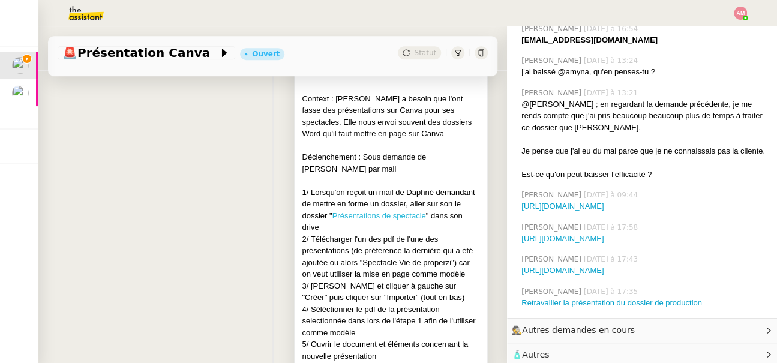
click at [390, 217] on link "Présentations de spectacle" at bounding box center [379, 215] width 94 height 9
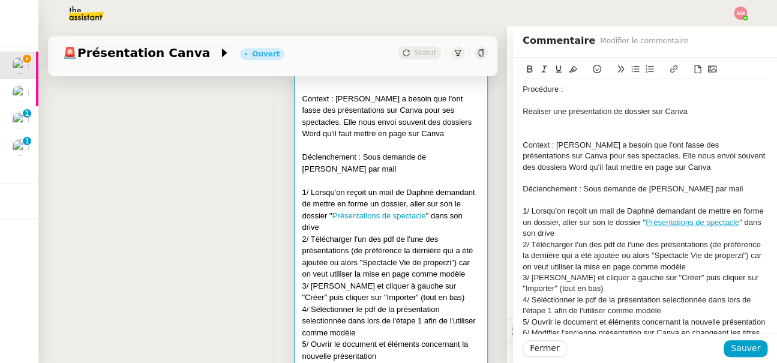
scroll to position [234, 0]
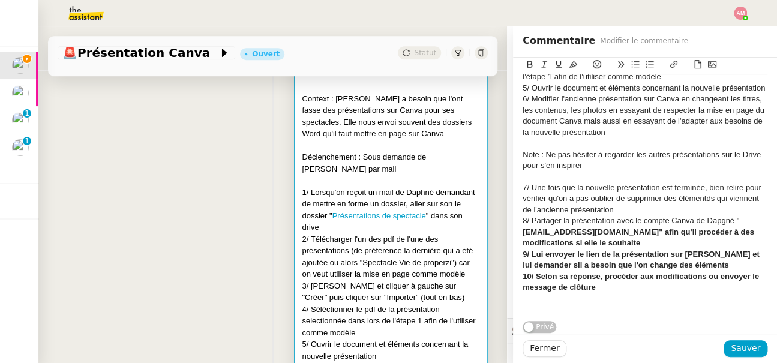
click at [601, 249] on div "9/ Lui envoyer le lien de la présentation sur Canva et lui demander sil a besoi…" at bounding box center [644, 260] width 245 height 22
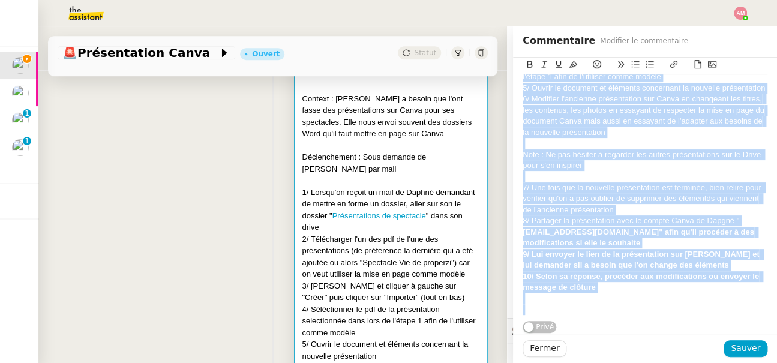
click at [602, 293] on div at bounding box center [644, 298] width 245 height 11
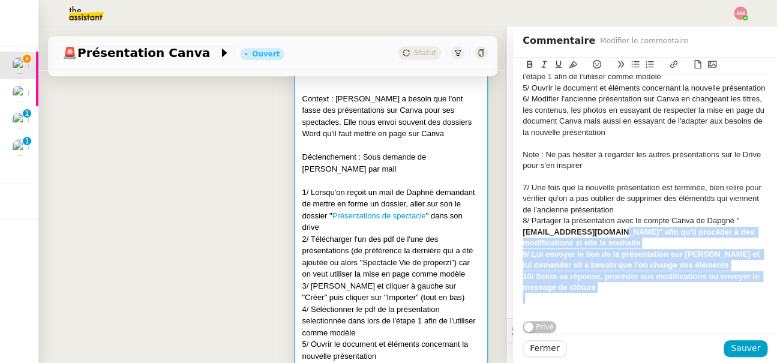
drag, startPoint x: 606, startPoint y: 294, endPoint x: 615, endPoint y: 231, distance: 64.2
click at [615, 231] on div "Procédure : Réaliser une présentation de dossier sur Canva Context : Daphné a b…" at bounding box center [644, 82] width 245 height 474
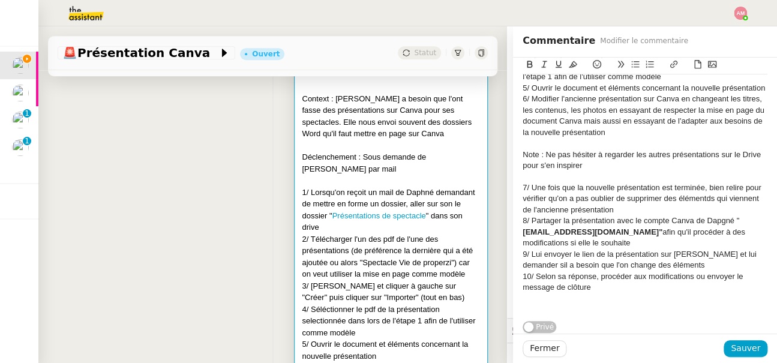
click at [615, 231] on div "8/ Partager la présentation avec le compte Canva de Dapgné " bn_daphne@hotmail.…" at bounding box center [644, 231] width 245 height 33
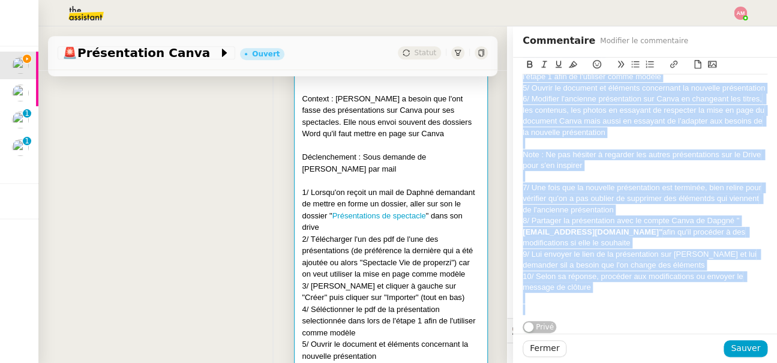
copy div "Procédure : Réaliser une présentation de dossier sur Canva Context : Daphné a b…"
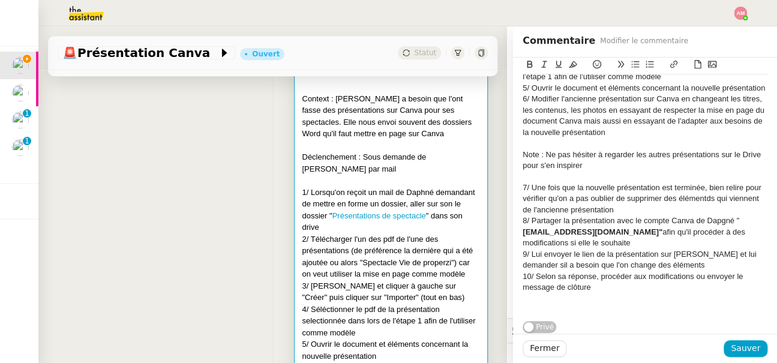
click at [645, 300] on div at bounding box center [644, 298] width 245 height 11
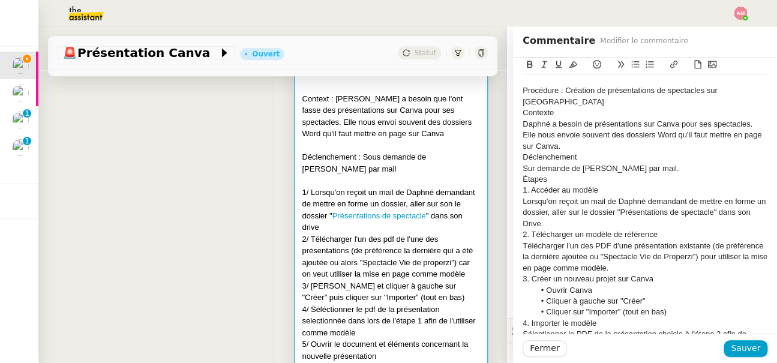
scroll to position [382, 0]
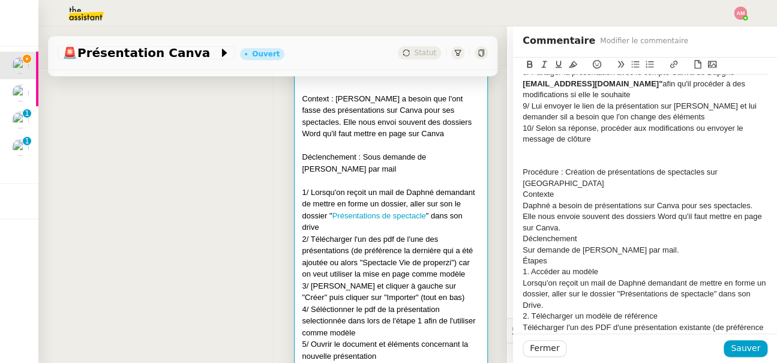
click at [561, 189] on div "Contexte" at bounding box center [644, 194] width 245 height 11
click at [523, 200] on div "Daphné a besoin de présentations sur Canva pour ses spectacles. Elle nous envoi…" at bounding box center [644, 216] width 245 height 33
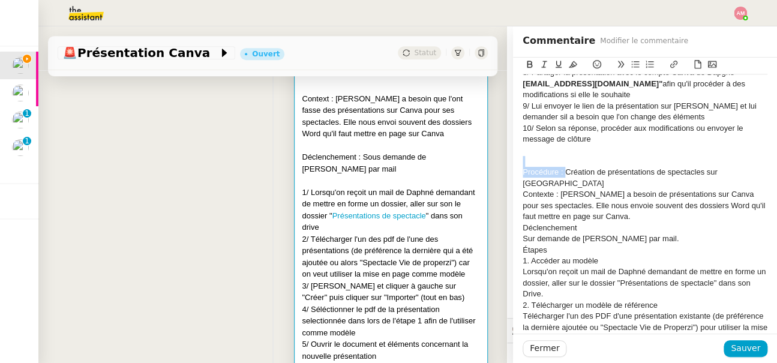
drag, startPoint x: 566, startPoint y: 169, endPoint x: 506, endPoint y: 166, distance: 60.1
click at [506, 166] on app-ticket "🚨 Présentation Canva Ouvert Statut Client Daphné BIIGA NWANAK Owner Frédérique …" at bounding box center [407, 194] width 738 height 336
click at [530, 59] on button at bounding box center [529, 65] width 14 height 14
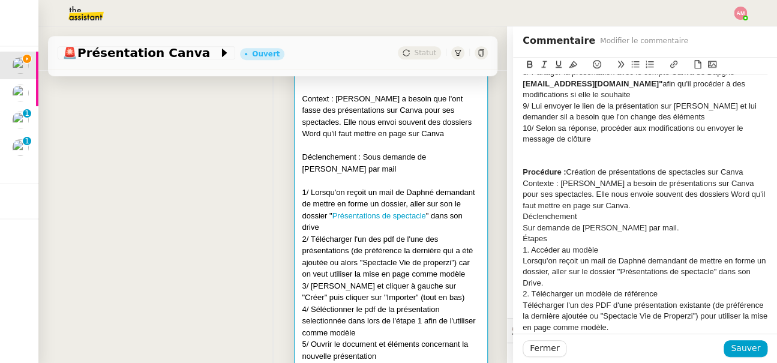
click at [557, 187] on div "Contexte : Daphné a besoin de présentations sur Canva pour ses spectacles. Elle…" at bounding box center [644, 194] width 245 height 33
drag, startPoint x: 558, startPoint y: 185, endPoint x: 509, endPoint y: 185, distance: 49.2
click at [509, 185] on app-ticket "🚨 Présentation Canva Ouvert Statut Client Daphné BIIGA NWANAK Owner Frédérique …" at bounding box center [407, 194] width 738 height 336
click at [526, 64] on icon at bounding box center [529, 64] width 8 height 8
click at [576, 237] on div "Étapes" at bounding box center [644, 238] width 245 height 11
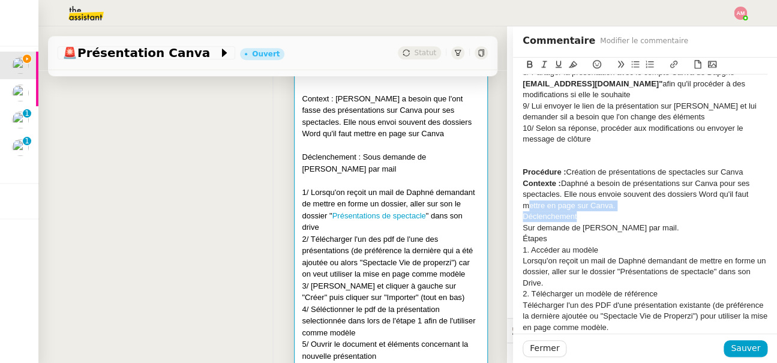
drag, startPoint x: 581, startPoint y: 215, endPoint x: 504, endPoint y: 211, distance: 76.3
click at [504, 211] on app-ticket "🚨 Présentation Canva Ouvert Statut Client Daphné BIIGA NWANAK Owner Frédérique …" at bounding box center [407, 194] width 738 height 336
click at [560, 221] on div "Déclenchement" at bounding box center [644, 216] width 245 height 11
drag, startPoint x: 589, startPoint y: 219, endPoint x: 504, endPoint y: 219, distance: 85.2
click at [504, 219] on app-ticket "🚨 Présentation Canva Ouvert Statut Client Daphné BIIGA NWANAK Owner Frédérique …" at bounding box center [407, 194] width 738 height 336
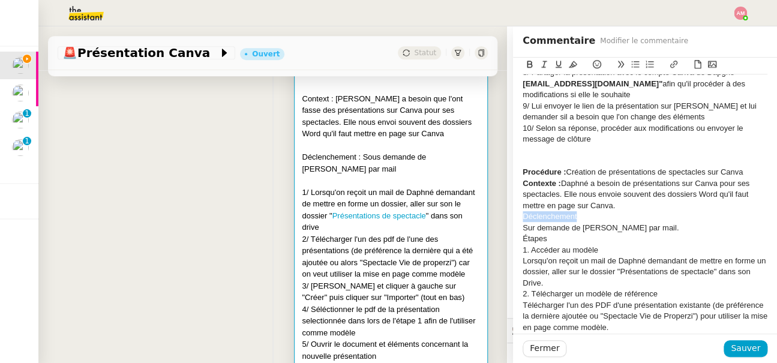
click at [528, 65] on icon at bounding box center [529, 64] width 8 height 8
click at [522, 237] on div "Étapes" at bounding box center [644, 238] width 245 height 11
click at [522, 225] on div "Sur demande de Daphné par mail." at bounding box center [644, 228] width 245 height 11
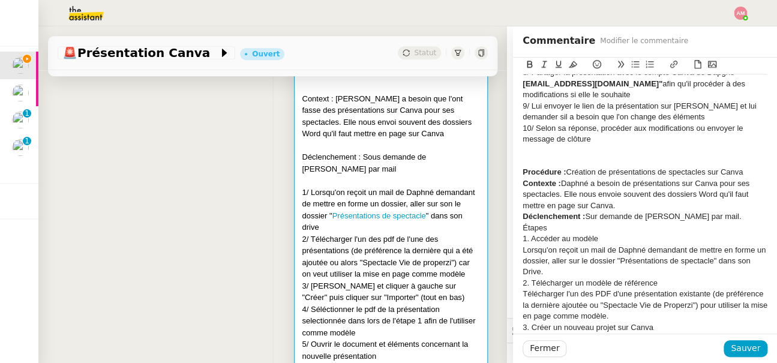
click at [524, 229] on div "Étapes" at bounding box center [644, 228] width 245 height 11
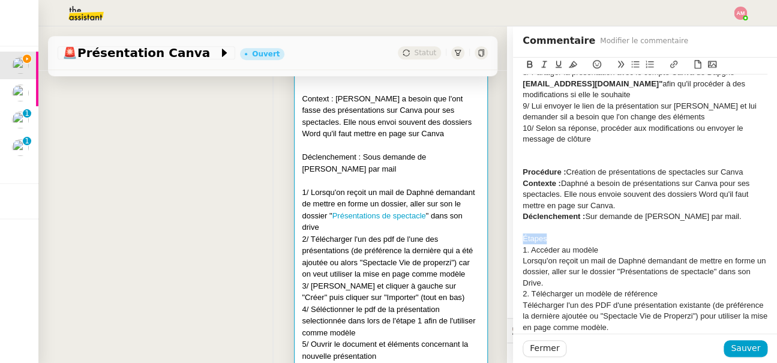
drag, startPoint x: 551, startPoint y: 242, endPoint x: 515, endPoint y: 242, distance: 36.6
click at [515, 242] on div "Procédure : Réaliser une présentation de dossier sur Canva Context : Daphné a b…" at bounding box center [645, 207] width 264 height 1063
click at [530, 64] on icon at bounding box center [529, 64] width 5 height 7
click at [556, 62] on icon at bounding box center [558, 64] width 6 height 7
click at [579, 245] on div "1. Accéder au modèle" at bounding box center [644, 250] width 245 height 11
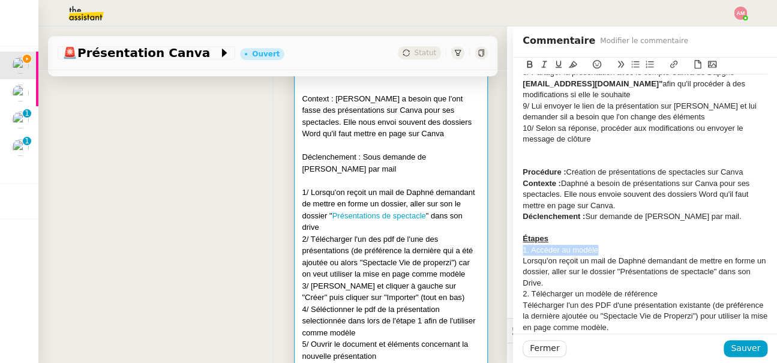
drag, startPoint x: 603, startPoint y: 248, endPoint x: 502, endPoint y: 253, distance: 101.5
click at [502, 253] on app-ticket "🚨 Présentation Canva Ouvert Statut Client Daphné BIIGA NWANAK Owner Frédérique …" at bounding box center [407, 194] width 738 height 336
click at [528, 59] on button at bounding box center [529, 65] width 14 height 14
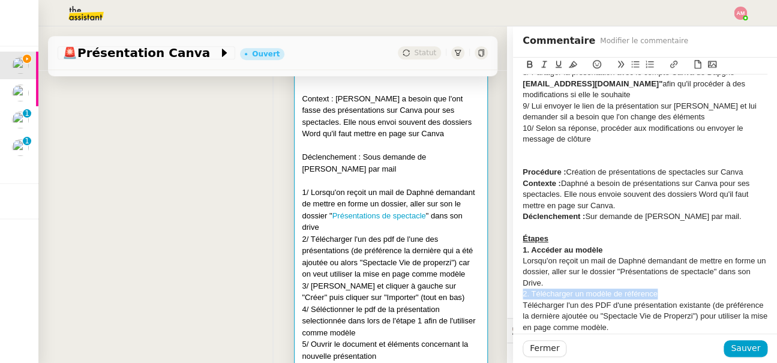
drag, startPoint x: 668, startPoint y: 290, endPoint x: 668, endPoint y: 281, distance: 9.6
click at [668, 281] on div "Procédure : Réaliser une présentation de dossier sur Canva Context : Daphné a b…" at bounding box center [644, 211] width 245 height 1028
click at [530, 64] on icon at bounding box center [529, 64] width 5 height 7
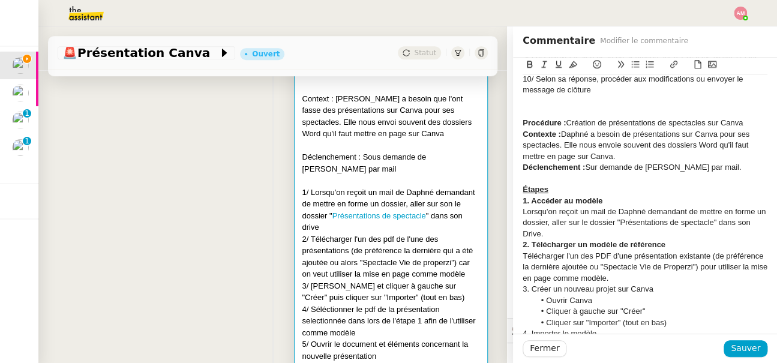
scroll to position [435, 0]
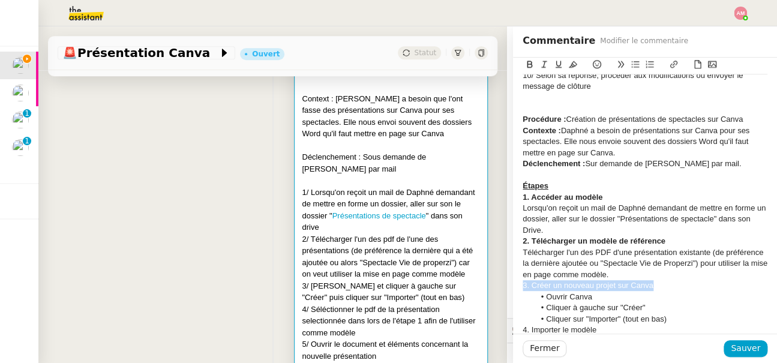
drag, startPoint x: 666, startPoint y: 289, endPoint x: 666, endPoint y: 276, distance: 13.2
click at [666, 276] on div "Procédure : Réaliser une présentation de dossier sur Canva Context : Daphné a b…" at bounding box center [644, 158] width 245 height 1028
click at [523, 64] on button at bounding box center [529, 65] width 14 height 14
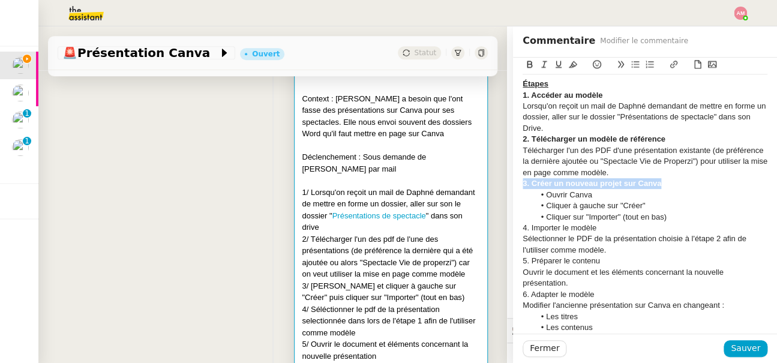
scroll to position [539, 0]
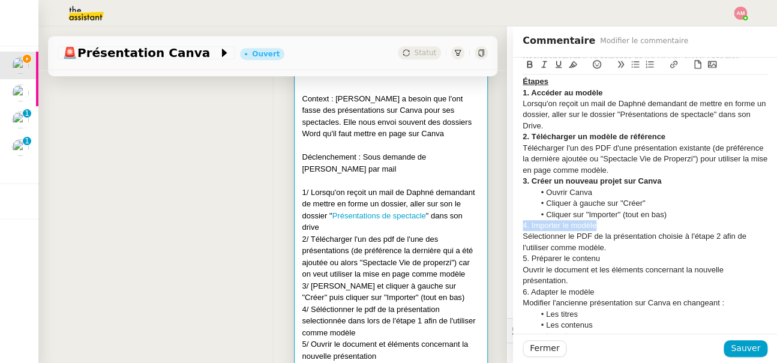
drag, startPoint x: 602, startPoint y: 223, endPoint x: 521, endPoint y: 223, distance: 81.6
click at [521, 223] on div "Procédure : Réaliser une présentation de dossier sur Canva Context : Daphné a b…" at bounding box center [645, 49] width 264 height 1063
click at [527, 58] on button at bounding box center [529, 65] width 14 height 14
click at [596, 257] on div "5. Préparer le contenu" at bounding box center [644, 258] width 245 height 11
drag, startPoint x: 605, startPoint y: 260, endPoint x: 519, endPoint y: 257, distance: 85.8
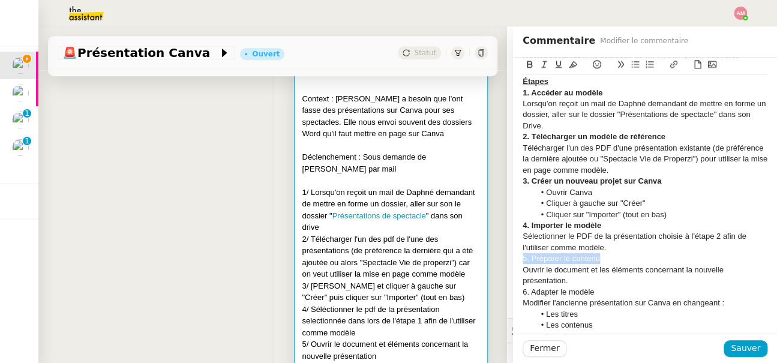
click at [519, 257] on div "Procédure : Réaliser une présentation de dossier sur Canva Context : Daphné a b…" at bounding box center [645, 49] width 264 height 1063
click at [525, 68] on icon at bounding box center [529, 64] width 8 height 8
click at [569, 284] on div "Ouvrir le document et les éléments concernant la nouvelle présentation." at bounding box center [644, 276] width 245 height 22
drag, startPoint x: 603, startPoint y: 290, endPoint x: 509, endPoint y: 291, distance: 94.2
click at [509, 291] on app-ticket "🚨 Présentation Canva Ouvert Statut Client Daphné BIIGA NWANAK Owner Frédérique …" at bounding box center [407, 194] width 738 height 336
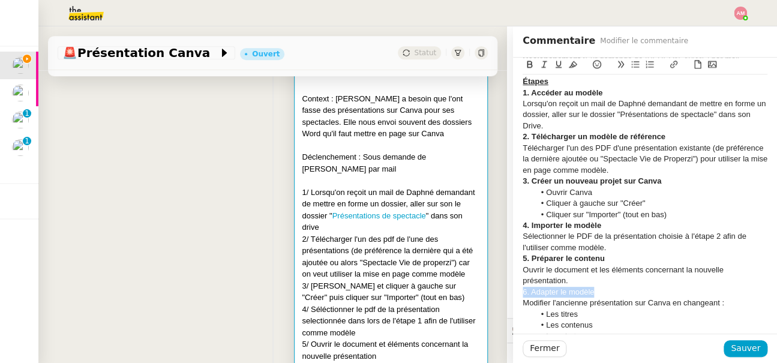
click at [527, 66] on icon at bounding box center [529, 64] width 5 height 7
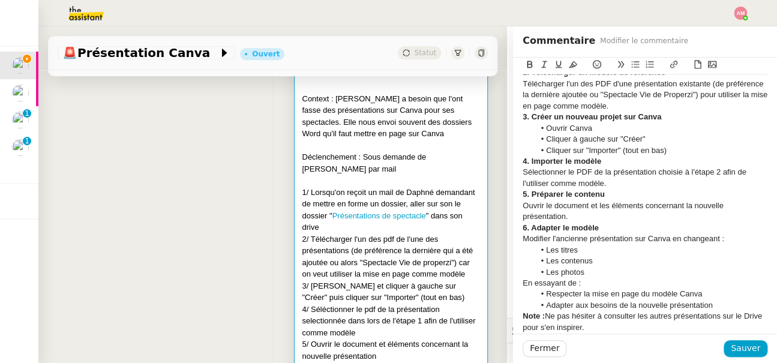
scroll to position [617, 0]
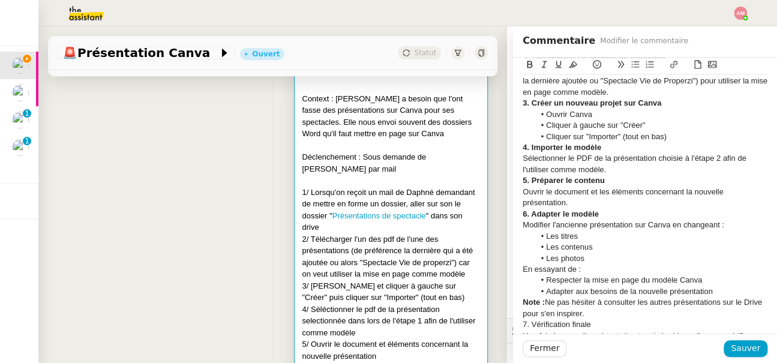
click at [584, 267] on div "En essayant de :" at bounding box center [644, 269] width 245 height 11
drag, startPoint x: 584, startPoint y: 268, endPoint x: 510, endPoint y: 268, distance: 73.8
click at [510, 268] on app-ticket "🚨 Présentation Canva Ouvert Statut Client Daphné BIIGA NWANAK Owner Frédérique …" at bounding box center [407, 194] width 738 height 336
click at [528, 66] on icon at bounding box center [529, 64] width 8 height 8
click at [566, 190] on div "Ouvrir le document et les éléments concernant la nouvelle présentation." at bounding box center [644, 198] width 245 height 22
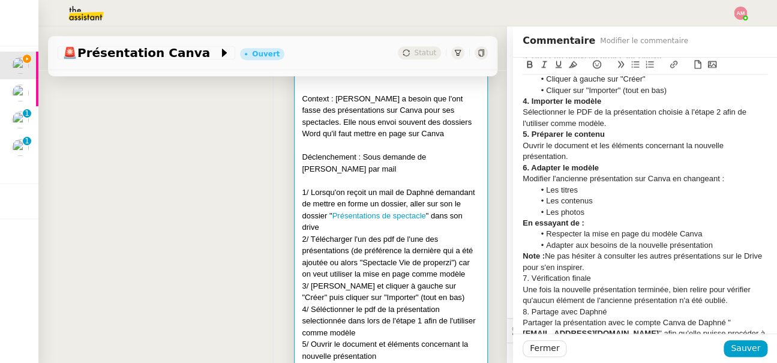
scroll to position [668, 0]
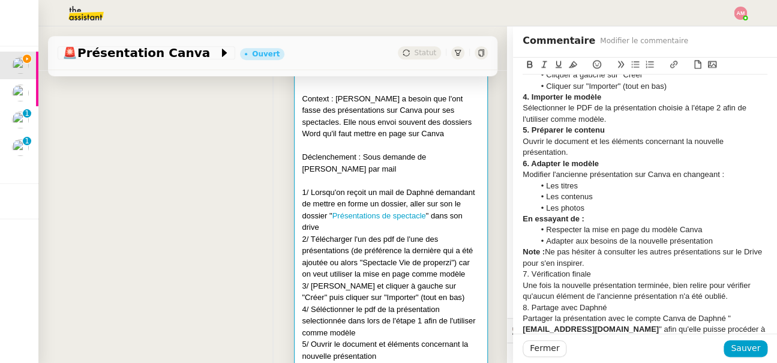
click at [522, 271] on div "7. Vérification finale" at bounding box center [644, 274] width 245 height 11
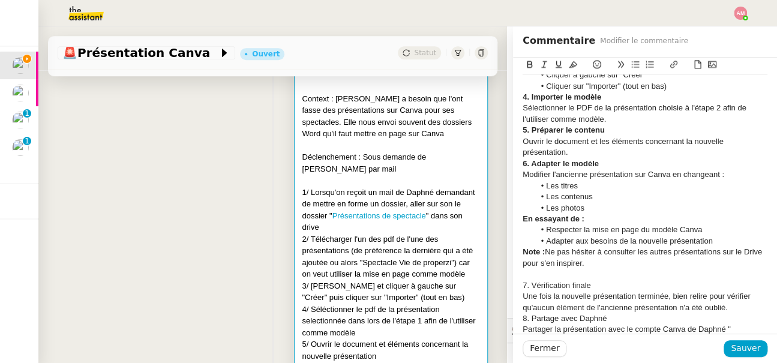
drag, startPoint x: 522, startPoint y: 254, endPoint x: 522, endPoint y: 282, distance: 27.6
click at [522, 256] on strong "Note :" at bounding box center [533, 251] width 22 height 9
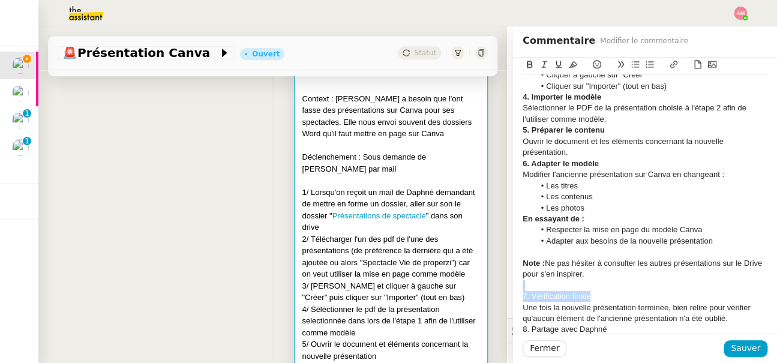
drag, startPoint x: 597, startPoint y: 299, endPoint x: 524, endPoint y: 289, distance: 73.8
click at [531, 59] on button at bounding box center [529, 65] width 14 height 14
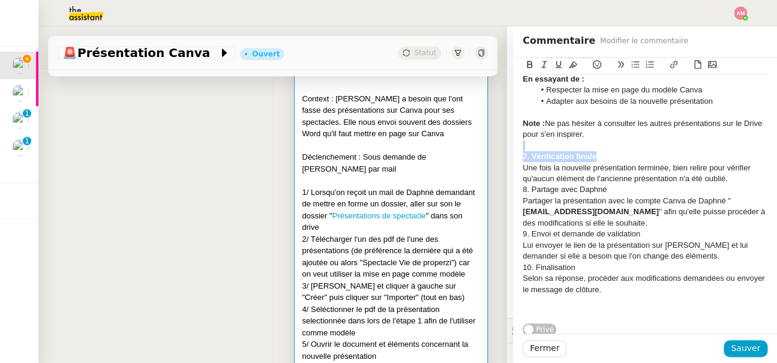
scroll to position [809, 0]
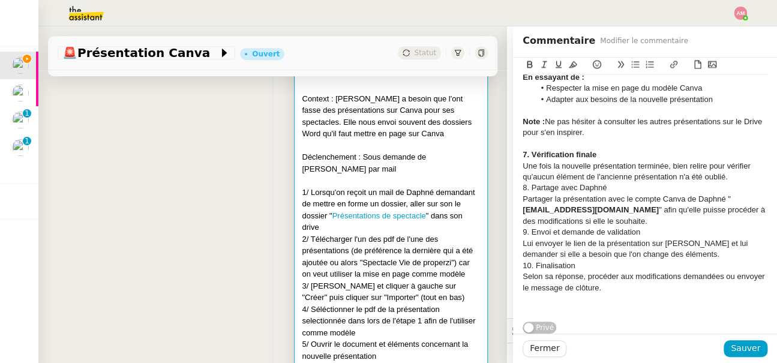
drag, startPoint x: 521, startPoint y: 187, endPoint x: 605, endPoint y: 188, distance: 84.0
drag, startPoint x: 621, startPoint y: 190, endPoint x: 513, endPoint y: 190, distance: 107.4
click at [534, 61] on button at bounding box center [529, 65] width 14 height 14
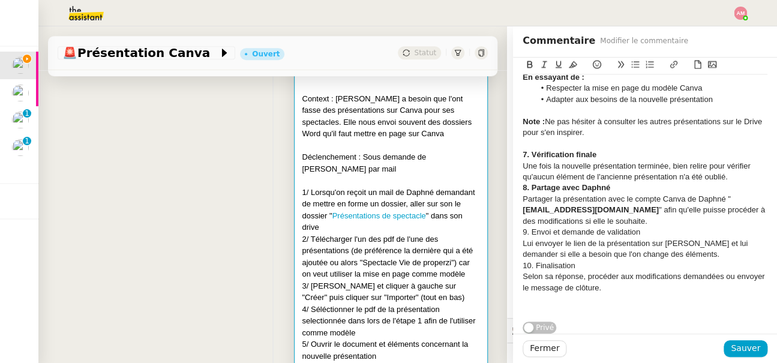
click at [582, 238] on div "Lui envoyer le lien de la présentation sur Canva et lui demander si elle a beso…" at bounding box center [644, 249] width 245 height 22
drag, startPoint x: 651, startPoint y: 235, endPoint x: 512, endPoint y: 233, distance: 138.6
click at [522, 55] on nz-page-header "Commentaire Modifier le commentaire" at bounding box center [645, 40] width 264 height 29
click at [526, 62] on icon at bounding box center [529, 64] width 8 height 8
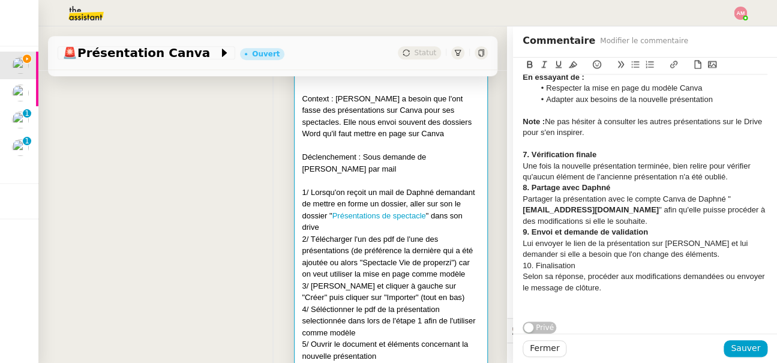
click at [586, 253] on div "Lui envoyer le lien de la présentation sur Canva et lui demander si elle a beso…" at bounding box center [644, 249] width 245 height 22
drag, startPoint x: 586, startPoint y: 266, endPoint x: 489, endPoint y: 266, distance: 96.6
click at [489, 266] on app-ticket "🚨 Présentation Canva Ouvert Statut Client Daphné BIIGA NWANAK Owner Frédérique …" at bounding box center [407, 194] width 738 height 336
click at [524, 63] on button at bounding box center [529, 65] width 14 height 14
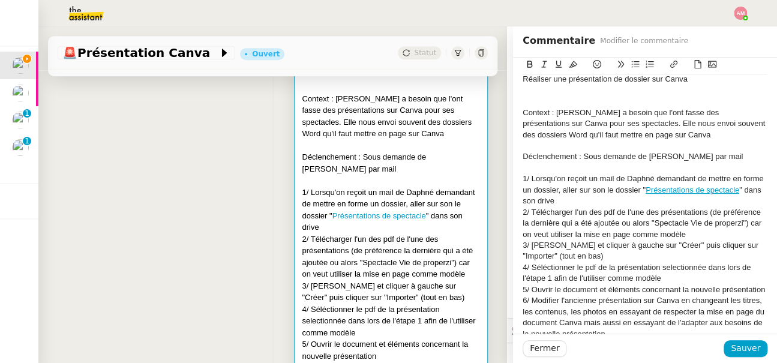
scroll to position [0, 0]
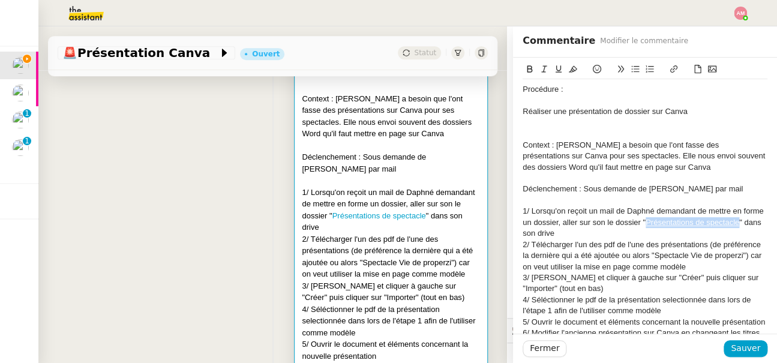
drag, startPoint x: 738, startPoint y: 223, endPoint x: 647, endPoint y: 226, distance: 91.2
click at [647, 226] on div "1/ Lorsqu'on reçoit un mail de Daphné demandant de mettre en forme un dossier, …" at bounding box center [644, 222] width 245 height 33
copy link "Présentations de spectacle"
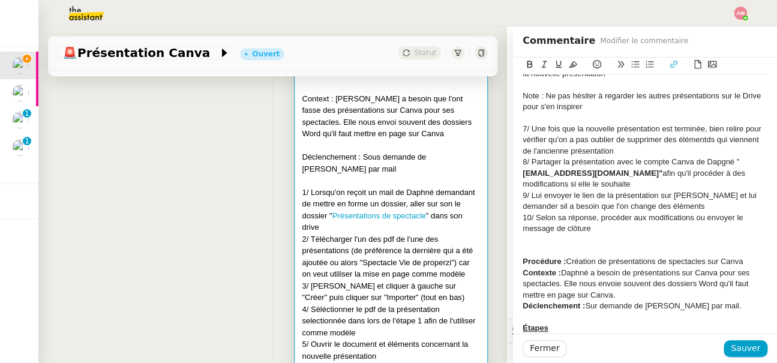
scroll to position [390, 0]
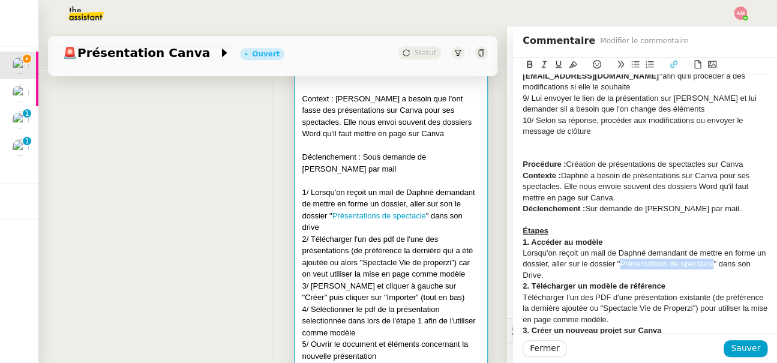
drag, startPoint x: 619, startPoint y: 263, endPoint x: 711, endPoint y: 265, distance: 92.4
click at [711, 265] on div "Lorsqu'on reçoit un mail de Daphné demandant de mettre en forme un dossier, all…" at bounding box center [644, 264] width 245 height 33
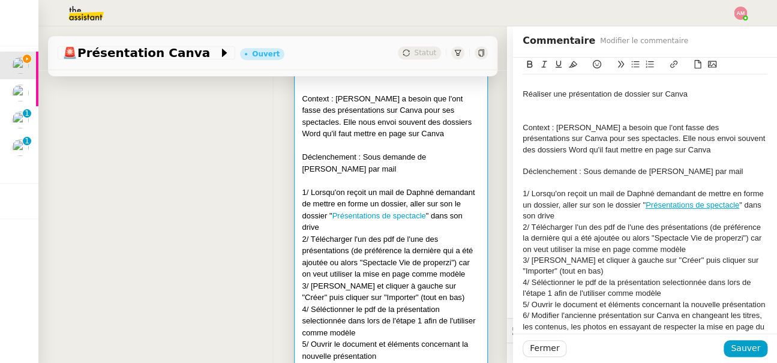
scroll to position [18, 0]
drag, startPoint x: 654, startPoint y: 236, endPoint x: 743, endPoint y: 238, distance: 89.4
click at [743, 238] on div "2/ Télécharger l'un des pdf de l'une des présentations (de préférence la derniè…" at bounding box center [644, 237] width 245 height 33
click at [524, 62] on button at bounding box center [529, 65] width 14 height 14
click at [650, 281] on div "4/ Séléctionner le pdf de la présentation selectionnée dans lors de l'étape 1 a…" at bounding box center [644, 287] width 245 height 22
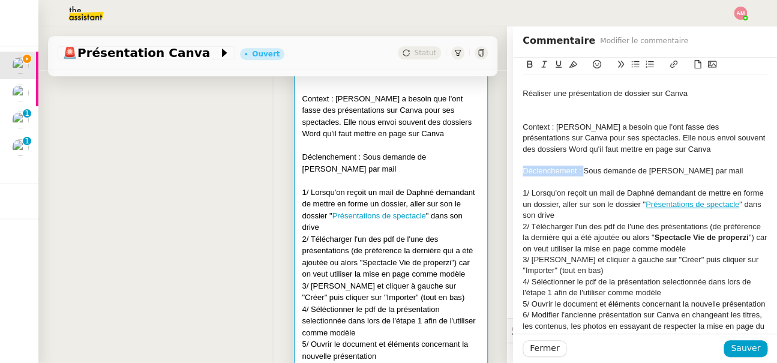
drag, startPoint x: 580, startPoint y: 172, endPoint x: 500, endPoint y: 170, distance: 80.4
click at [500, 170] on app-ticket "🚨 Présentation Canva Ouvert Statut Client Daphné BIIGA NWANAK Owner Frédérique …" at bounding box center [407, 194] width 738 height 336
click at [525, 65] on icon at bounding box center [529, 64] width 8 height 8
click at [566, 131] on div "Context : Daphné a besoin que l'ont fasse des présentations sur Canva pour ses …" at bounding box center [644, 138] width 245 height 33
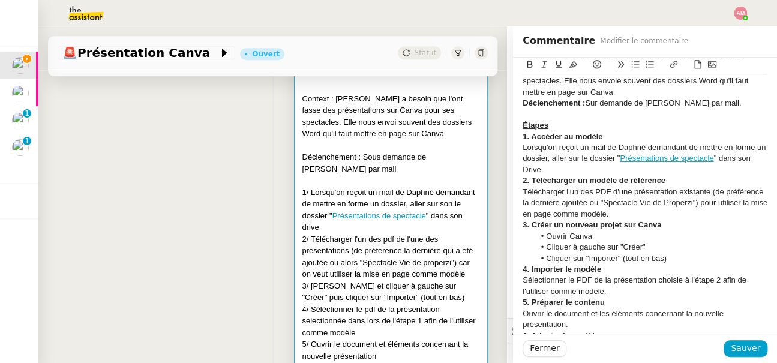
scroll to position [480, 0]
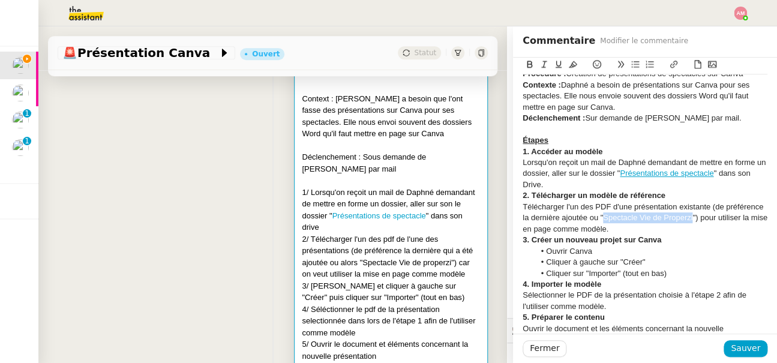
drag, startPoint x: 693, startPoint y: 218, endPoint x: 603, endPoint y: 220, distance: 89.4
click at [603, 220] on div "Télécharger l'un des PDF d'une présentation existante (de préférence la dernièr…" at bounding box center [644, 218] width 245 height 33
click at [526, 62] on icon at bounding box center [529, 64] width 8 height 8
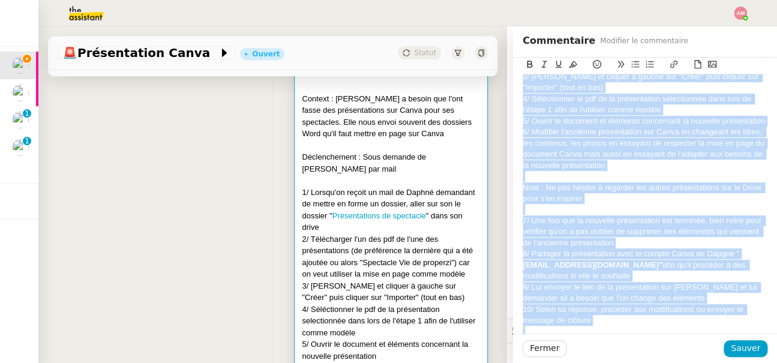
scroll to position [0, 0]
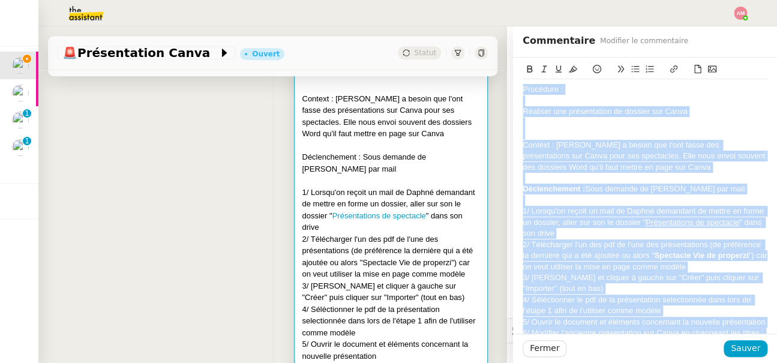
drag, startPoint x: 554, startPoint y: 141, endPoint x: 515, endPoint y: 89, distance: 65.0
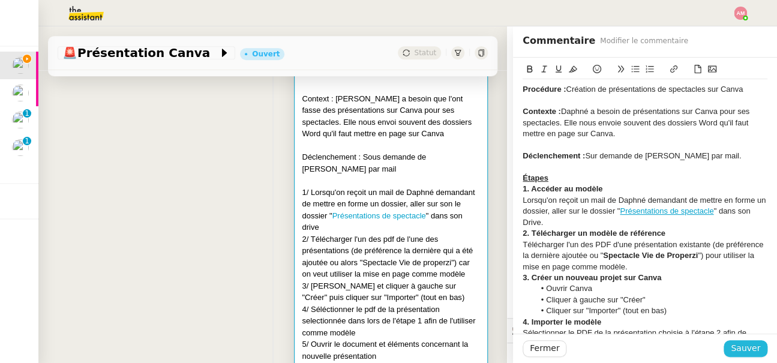
click at [739, 345] on span "Sauver" at bounding box center [745, 348] width 29 height 14
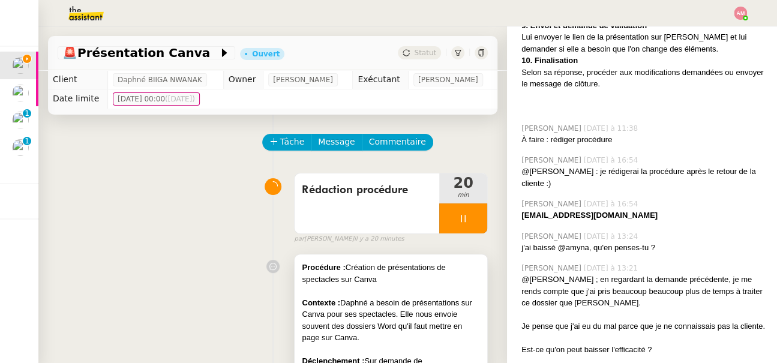
click at [401, 289] on div at bounding box center [391, 291] width 178 height 12
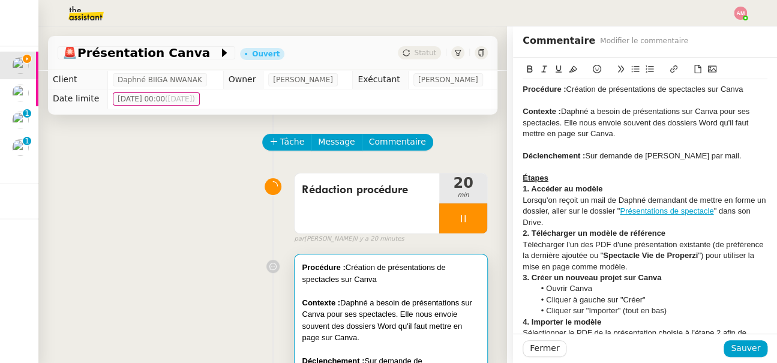
click at [533, 187] on strong "1. Accéder au modèle" at bounding box center [562, 188] width 80 height 9
click at [526, 191] on strong "1/ Accéder au modèle" at bounding box center [562, 188] width 80 height 9
click at [528, 192] on strong "1 / Accéder au modèle" at bounding box center [563, 188] width 82 height 9
click at [530, 191] on strong "1/ Accéder au modèle" at bounding box center [562, 188] width 80 height 9
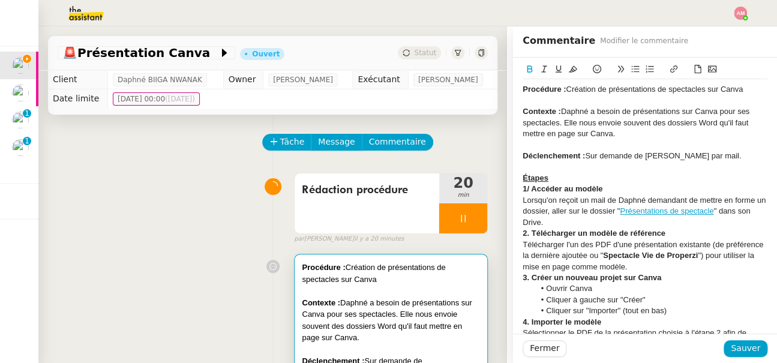
click at [528, 190] on strong "1/ Accéder au modèle" at bounding box center [562, 188] width 80 height 9
copy strong "/"
click at [525, 233] on strong "2. Télécharger un modèle de référence" at bounding box center [593, 233] width 143 height 9
click at [527, 276] on strong "3. Créer un nouveau projet sur Canva" at bounding box center [591, 277] width 139 height 9
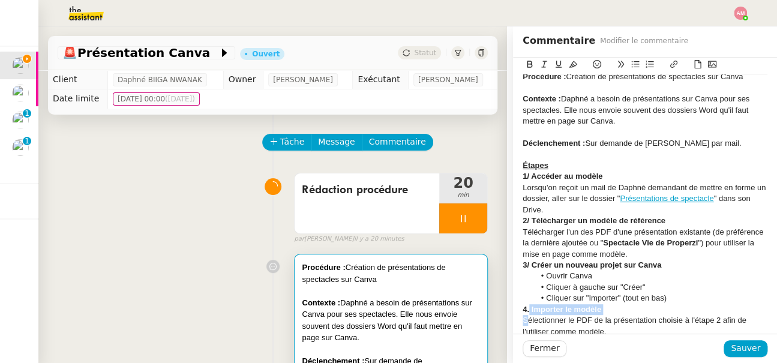
scroll to position [24, 0]
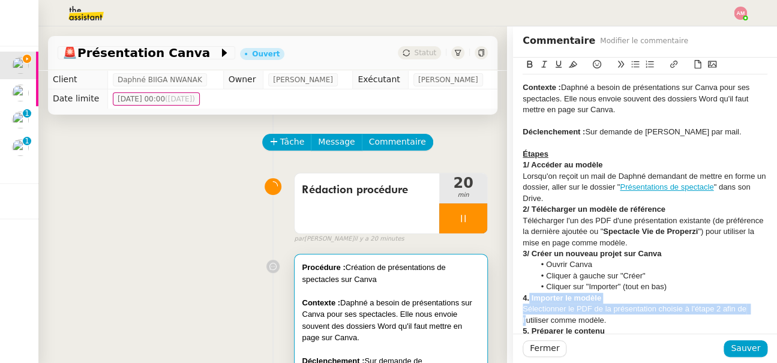
click at [527, 324] on div "Procédure : Création de présentations de spectacles sur Canva Contexte : Daphné…" at bounding box center [644, 353] width 245 height 596
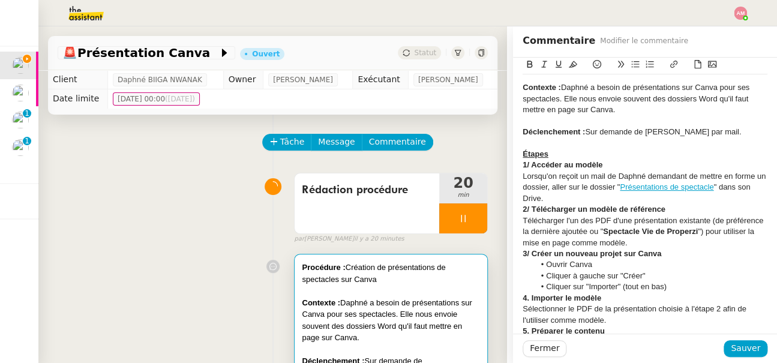
click at [527, 297] on strong "4. Importer le modèle" at bounding box center [561, 297] width 79 height 9
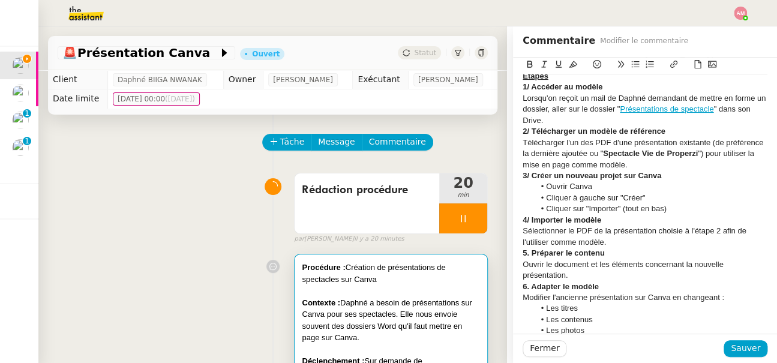
scroll to position [105, 0]
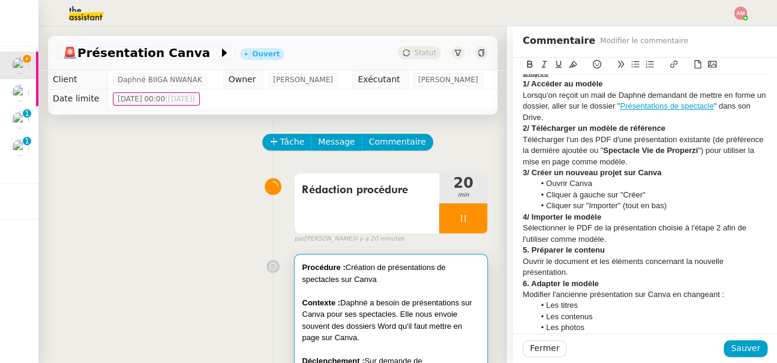
click at [527, 250] on strong "5. Préparer le contenu" at bounding box center [563, 249] width 82 height 9
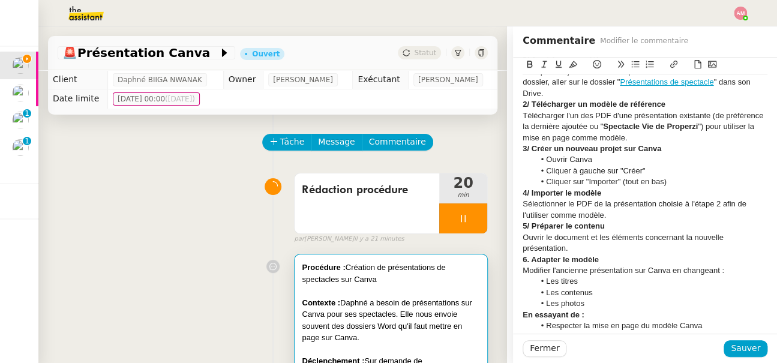
scroll to position [147, 0]
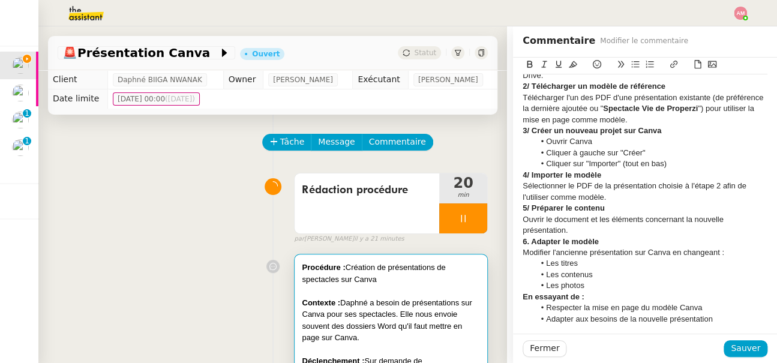
click at [533, 238] on strong "6. Adapter le modèle" at bounding box center [560, 241] width 76 height 9
click at [530, 245] on div "6. Adapter le modèle" at bounding box center [644, 241] width 245 height 11
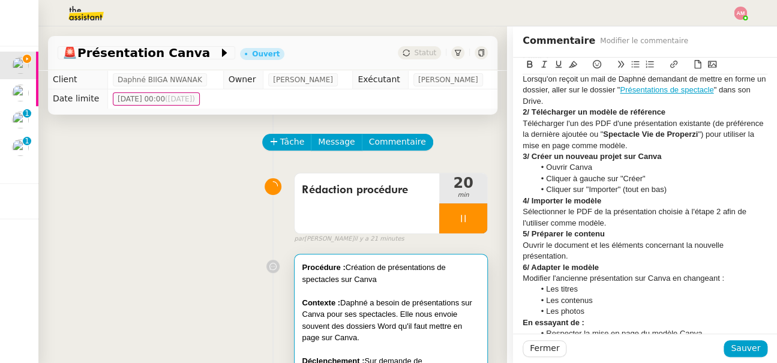
scroll to position [209, 0]
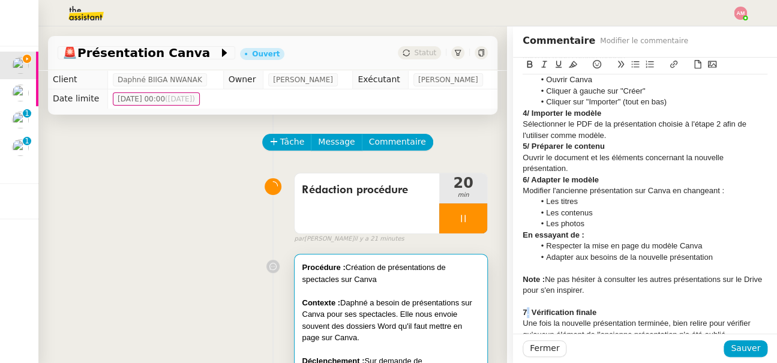
click at [526, 310] on strong "7. Vérification finale" at bounding box center [559, 312] width 74 height 9
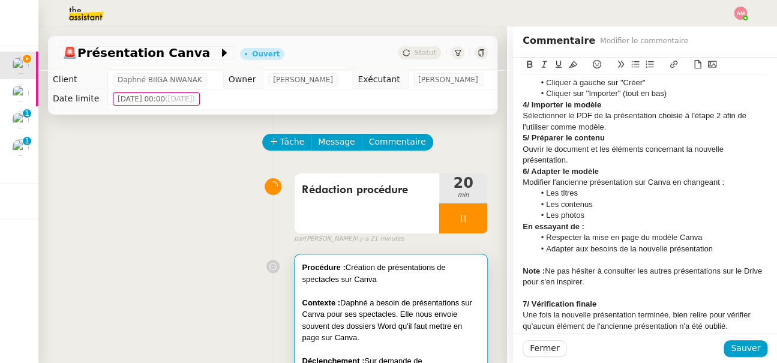
scroll to position [355, 0]
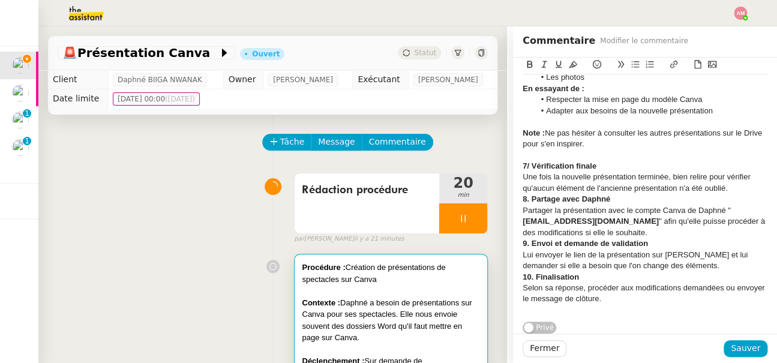
click at [526, 247] on strong "9. Envoi et demande de validation" at bounding box center [584, 243] width 125 height 9
click at [525, 245] on strong "9. Envoi et demande de validation" at bounding box center [584, 243] width 125 height 9
click at [535, 278] on strong "10. Finalisation" at bounding box center [550, 276] width 56 height 9
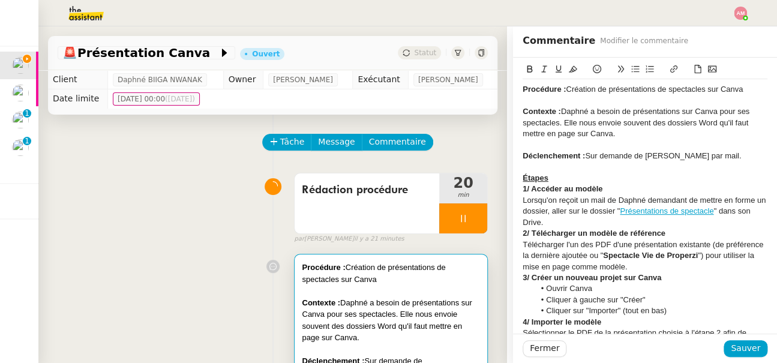
scroll to position [0, 0]
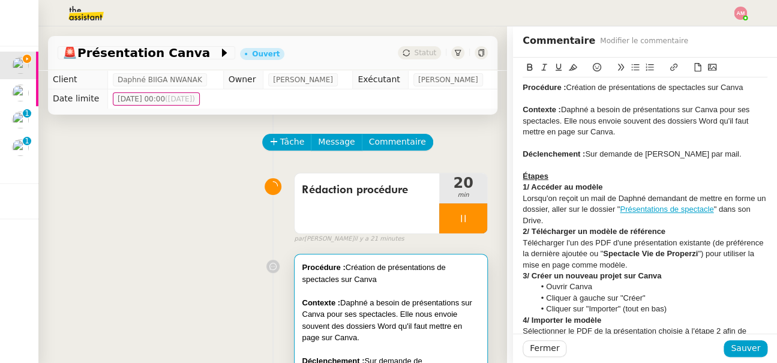
click at [578, 214] on div "Lorsqu'on reçoit un mail de Daphné demandant de mettre en forme un dossier, all…" at bounding box center [644, 209] width 245 height 33
click at [578, 217] on div "Lorsqu'on reçoit un mail de Daphné demandant de mettre en forme un dossier, all…" at bounding box center [644, 209] width 245 height 33
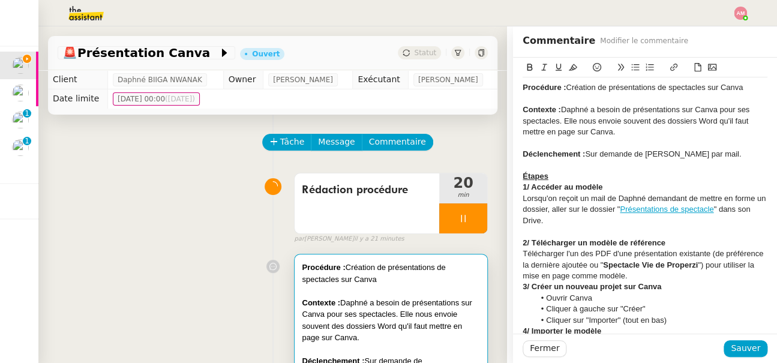
click at [641, 279] on div "Télécharger l'un des PDF d'une présentation existante (de préférence la dernièr…" at bounding box center [644, 264] width 245 height 33
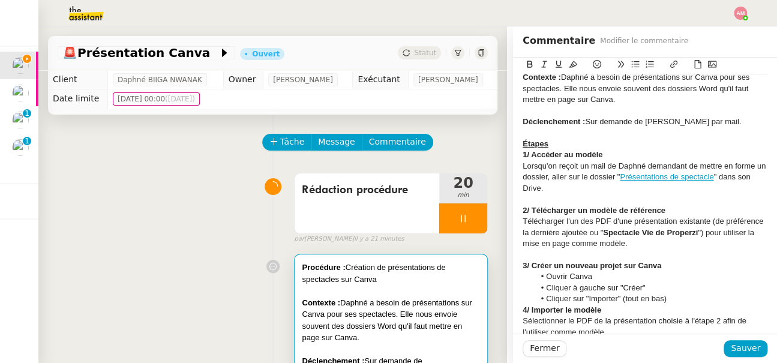
scroll to position [46, 0]
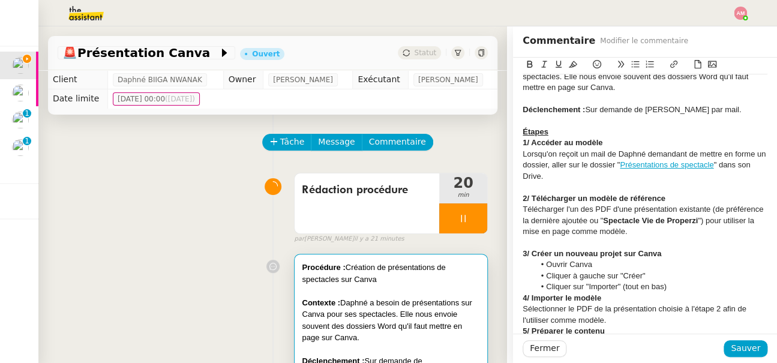
click at [675, 287] on li "Cliquer sur "Importer" (tout en bas)" at bounding box center [650, 286] width 233 height 11
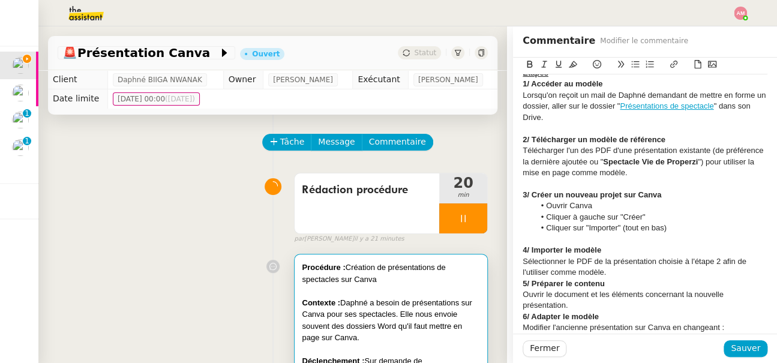
click at [660, 276] on div "Sélectionner le PDF de la présentation choisie à l'étape 2 afin de l'utiliser c…" at bounding box center [644, 267] width 245 height 22
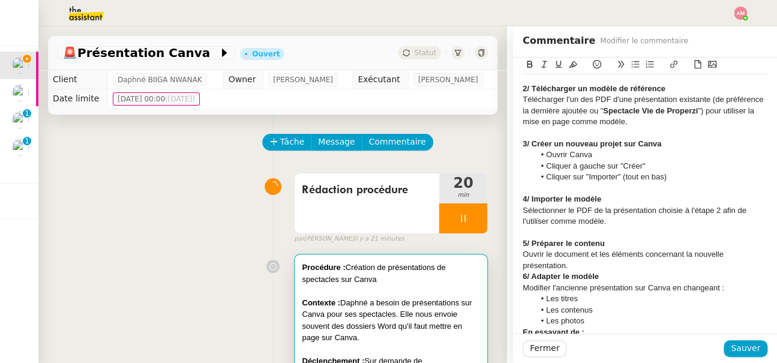
click at [608, 265] on div "Ouvrir le document et les éléments concernant la nouvelle présentation." at bounding box center [644, 260] width 245 height 22
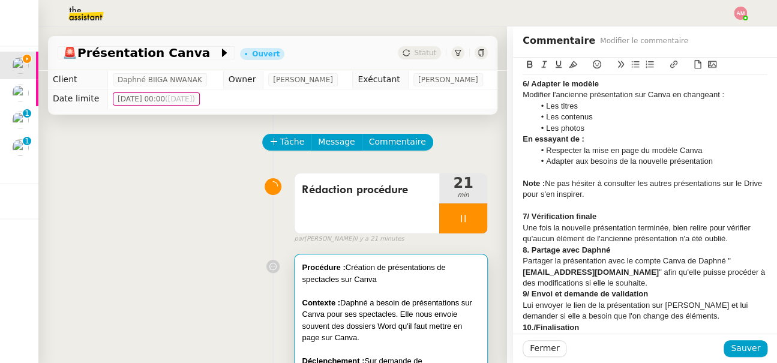
click at [729, 245] on div "8. Partage avec Daphné" at bounding box center [644, 250] width 245 height 11
click at [730, 238] on div "Une fois la nouvelle présentation terminée, bien relire pour vérifier qu'aucun …" at bounding box center [644, 234] width 245 height 22
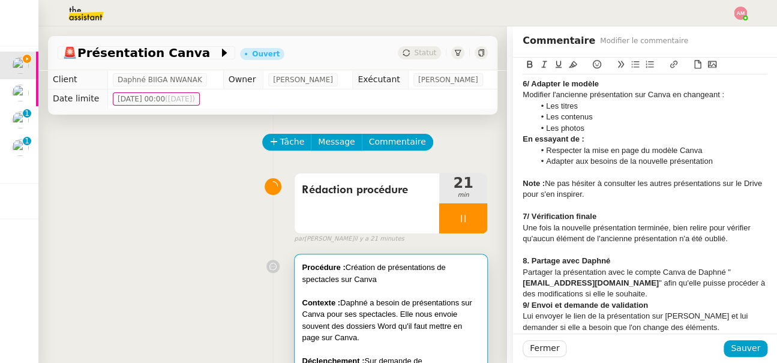
click at [741, 284] on div "Partager la présentation avec le compte Canva de Daphné " bn_daphne@hotmail.fr …" at bounding box center [644, 283] width 245 height 33
click at [739, 290] on div "Partager la présentation avec le compte Canva de Daphné " bn_daphne@hotmail.fr …" at bounding box center [644, 283] width 245 height 33
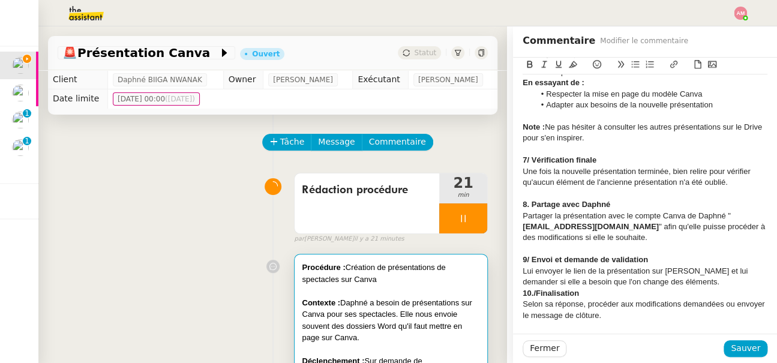
click at [701, 281] on div "Lui envoyer le lien de la présentation sur Canva et lui demander si elle a beso…" at bounding box center [644, 277] width 245 height 22
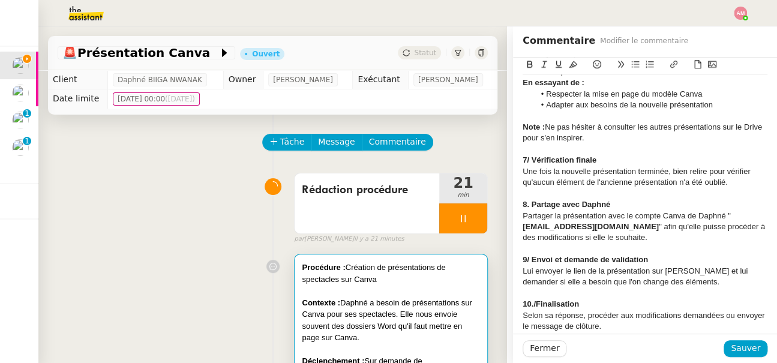
click at [533, 305] on strong "10./Finalisation" at bounding box center [550, 303] width 56 height 9
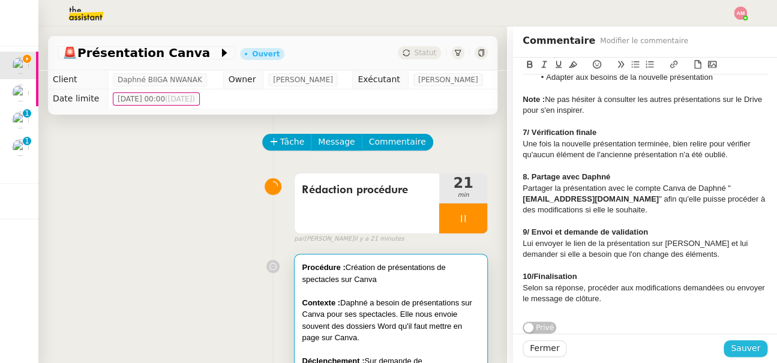
click at [740, 351] on span "Sauver" at bounding box center [745, 348] width 29 height 14
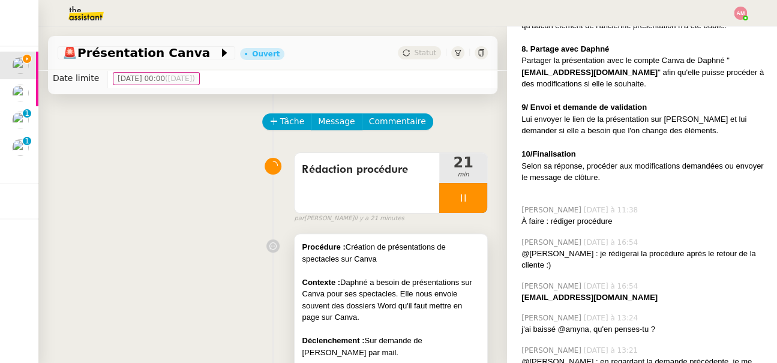
click at [369, 291] on div "Contexte : Daphné a besoin de présentations sur Canva pour ses spectacles. Elle…" at bounding box center [391, 299] width 178 height 47
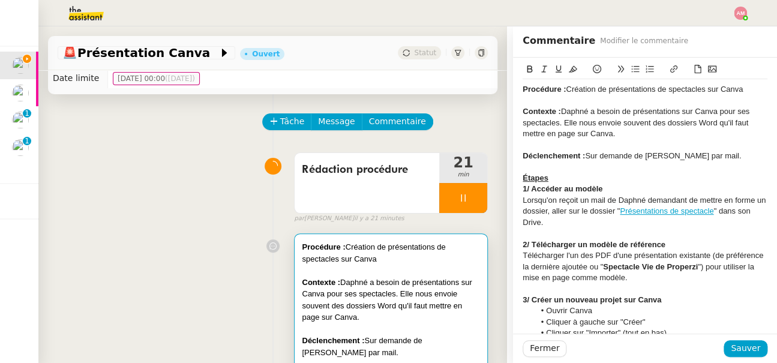
click at [578, 184] on strong "1/ Accéder au modèle" at bounding box center [562, 188] width 80 height 9
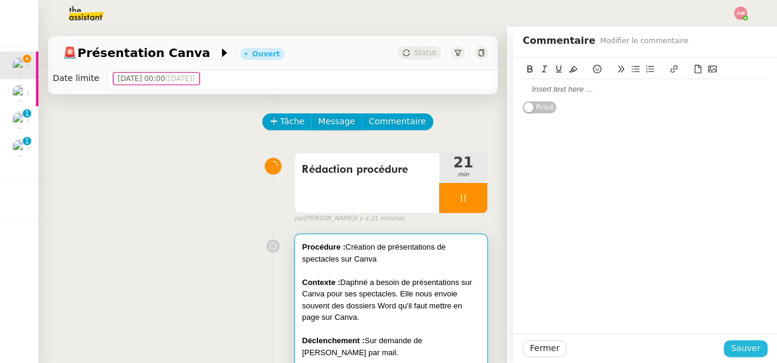
click at [744, 341] on span "Sauver" at bounding box center [745, 348] width 29 height 14
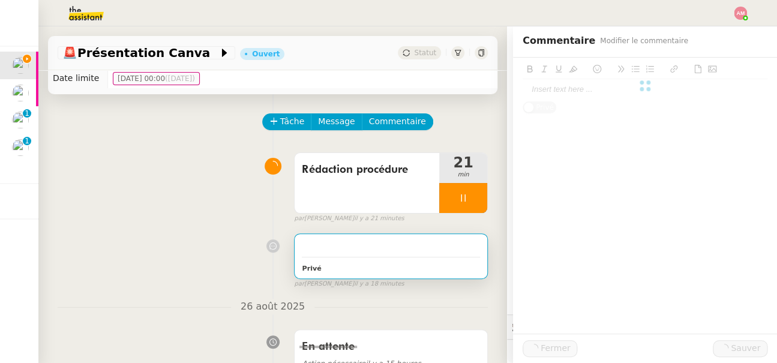
scroll to position [398, 0]
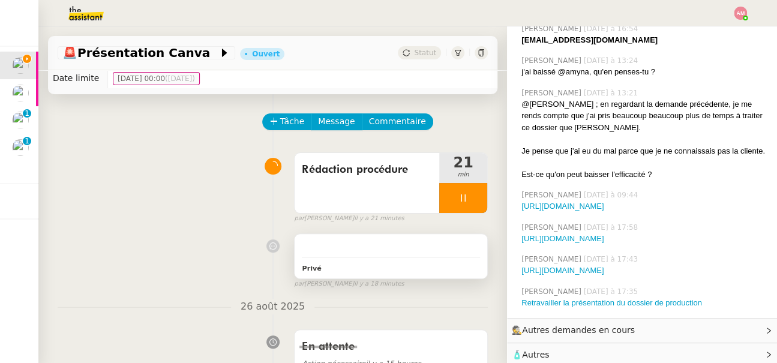
click at [424, 241] on div at bounding box center [391, 247] width 178 height 12
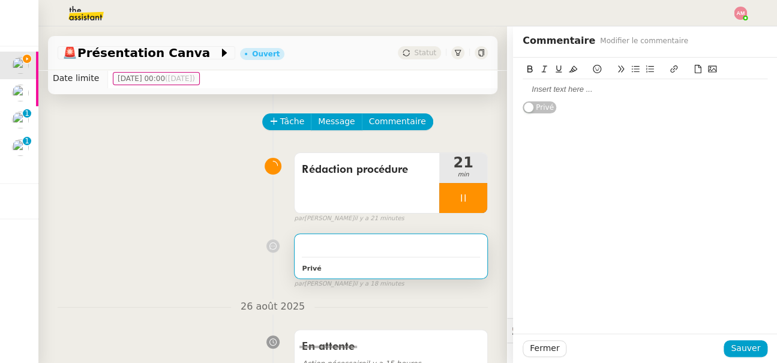
click at [624, 86] on div at bounding box center [644, 89] width 245 height 11
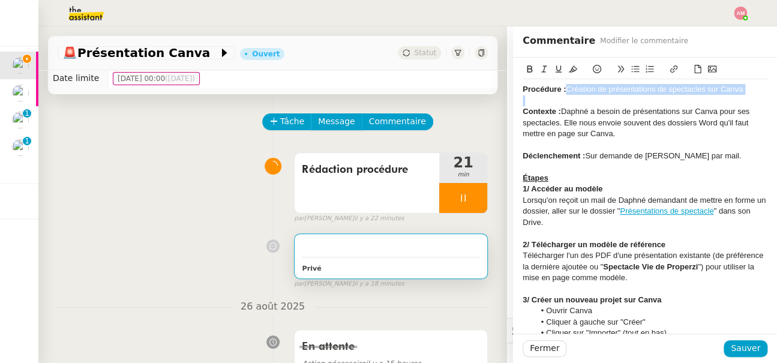
drag, startPoint x: 567, startPoint y: 90, endPoint x: 759, endPoint y: 101, distance: 192.8
click at [575, 70] on icon at bounding box center [573, 69] width 8 height 7
click at [560, 68] on icon at bounding box center [558, 68] width 6 height 7
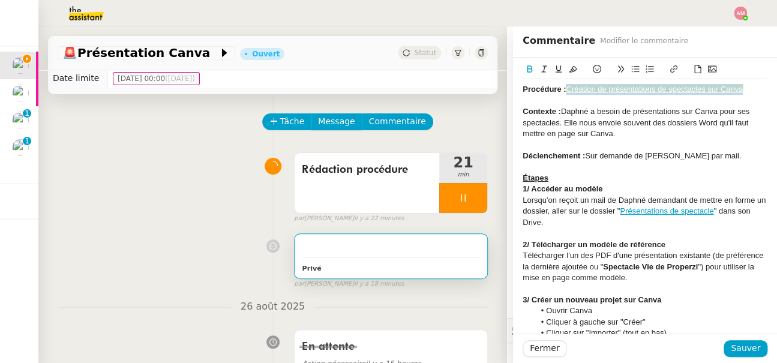
drag, startPoint x: 566, startPoint y: 88, endPoint x: 804, endPoint y: 91, distance: 237.5
click at [776, 91] on html "Mes demandes Présentation Canva Daphné BIIGA NWANAK Assister Laurane avec l'inf…" at bounding box center [388, 181] width 777 height 363
click at [530, 66] on icon at bounding box center [529, 68] width 5 height 7
click at [578, 124] on div "Contexte : Daphné a besoin de présentations sur Canva pour ses spectacles. Elle…" at bounding box center [644, 122] width 245 height 33
click at [716, 121] on div "Contexte : Daphné a besoin de présentations sur Canva pour ses spectacles. Elle…" at bounding box center [644, 122] width 245 height 33
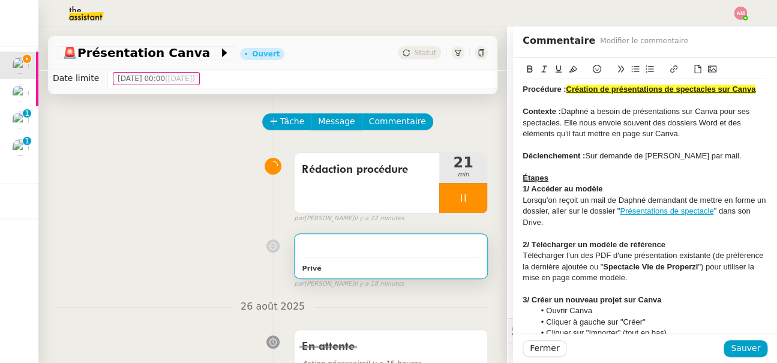
click at [730, 128] on div "Contexte : Daphné a besoin de présentations sur Canva pour ses spectacles. Elle…" at bounding box center [644, 122] width 245 height 33
click at [726, 127] on div "Contexte : Daphné a besoin de présentations sur Canva pour ses spectacles. Elle…" at bounding box center [644, 122] width 245 height 33
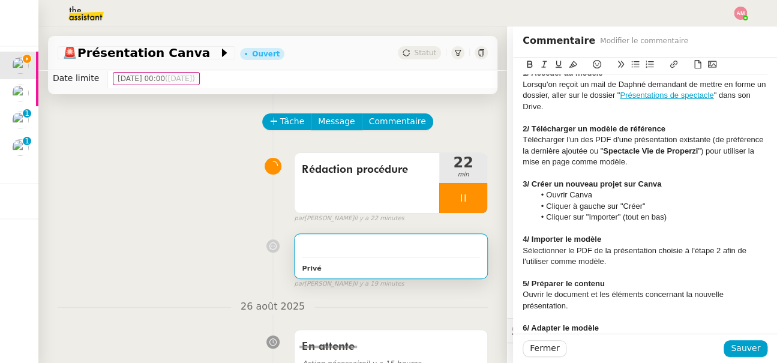
scroll to position [120, 0]
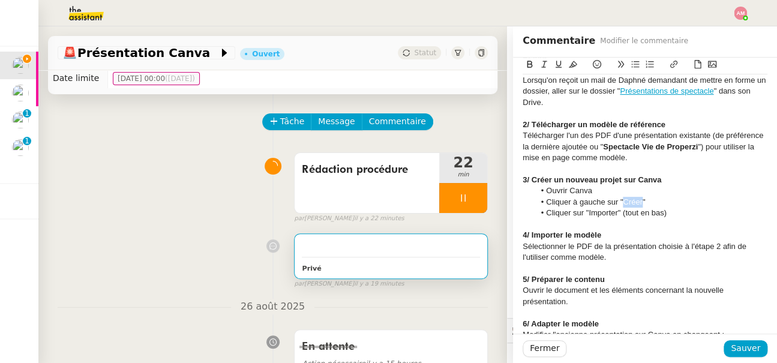
drag, startPoint x: 621, startPoint y: 202, endPoint x: 642, endPoint y: 202, distance: 21.0
click at [642, 202] on li "Cliquer à gauche sur "Créer"" at bounding box center [650, 202] width 233 height 11
click at [545, 65] on icon at bounding box center [544, 64] width 8 height 8
click at [641, 232] on div "4/ Importer le modèle" at bounding box center [644, 235] width 245 height 11
drag, startPoint x: 617, startPoint y: 213, endPoint x: 588, endPoint y: 215, distance: 29.5
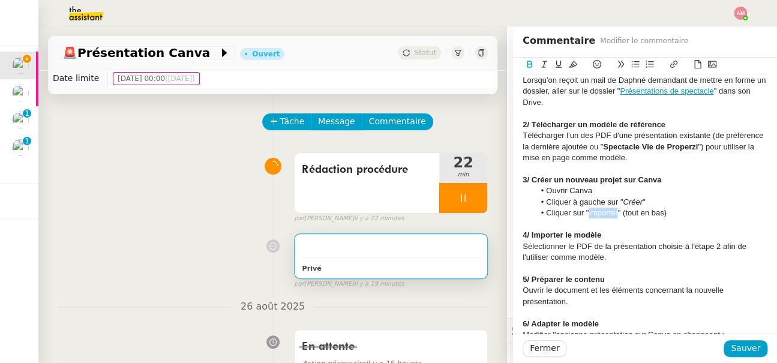
click at [588, 215] on li "Cliquer sur "Importer" (tout en bas)" at bounding box center [650, 213] width 233 height 11
click at [615, 209] on li "Cliquer sur "Importer" (tout en bas)" at bounding box center [650, 213] width 233 height 11
drag, startPoint x: 614, startPoint y: 213, endPoint x: 589, endPoint y: 213, distance: 25.2
click at [589, 213] on li "Cliquer sur "Importer" (tout en bas)" at bounding box center [650, 213] width 233 height 11
click at [543, 64] on icon at bounding box center [543, 64] width 5 height 7
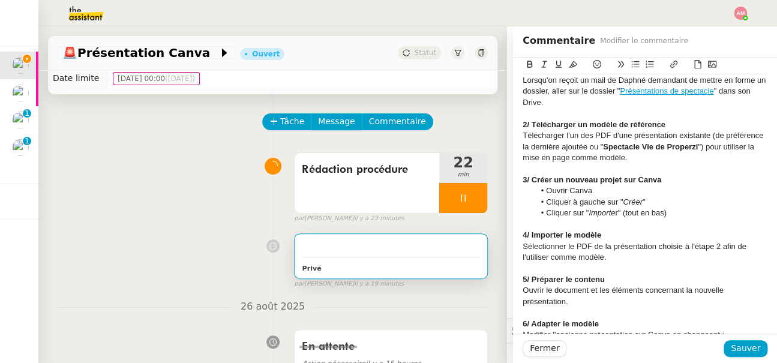
click at [640, 263] on div at bounding box center [644, 268] width 245 height 11
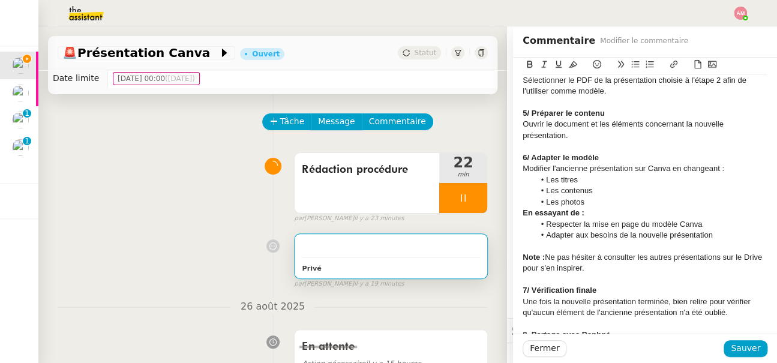
scroll to position [288, 0]
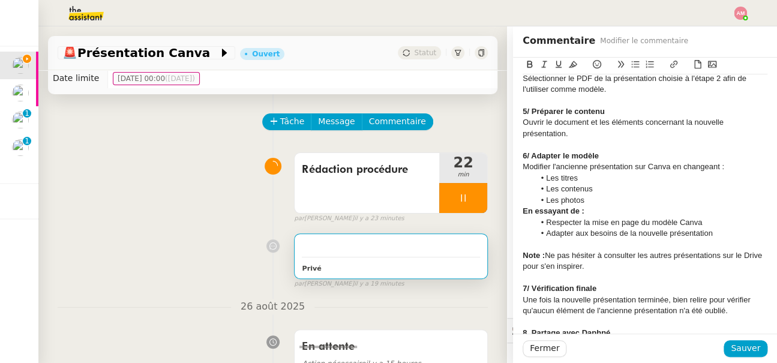
drag, startPoint x: 646, startPoint y: 269, endPoint x: 516, endPoint y: 253, distance: 131.1
click at [516, 253] on div "Procédure : Création de présentations de spectacles sur Canva Contexte : Daphné…" at bounding box center [645, 125] width 264 height 710
click at [544, 62] on icon at bounding box center [543, 64] width 5 height 7
click at [629, 215] on div "En essayant de :" at bounding box center [644, 211] width 245 height 11
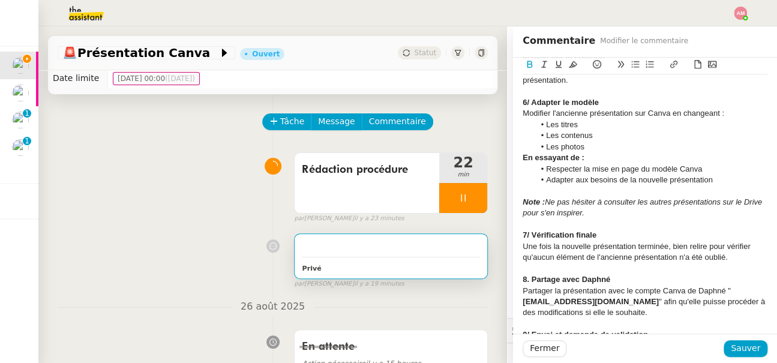
scroll to position [348, 0]
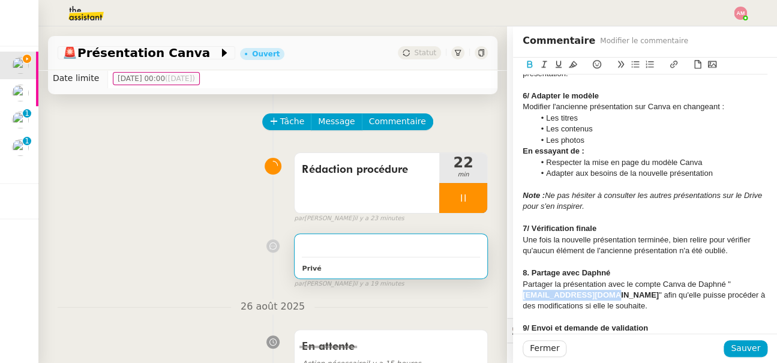
drag, startPoint x: 609, startPoint y: 294, endPoint x: 525, endPoint y: 294, distance: 84.0
click at [525, 294] on strong "bn_daphne@hotmail.fr" at bounding box center [590, 294] width 136 height 9
click at [666, 66] on button at bounding box center [673, 65] width 14 height 14
type input "mailto:bn_daphne@hotmail.fr"
click at [648, 322] on div "mailto:bn_daphne@hotmail.fr" at bounding box center [568, 316] width 184 height 23
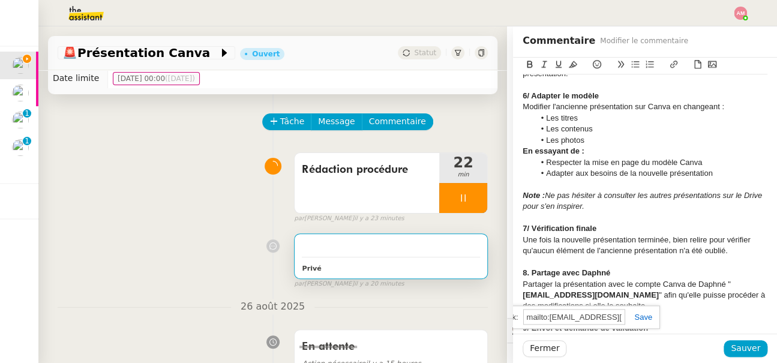
click at [645, 317] on link at bounding box center [639, 316] width 28 height 9
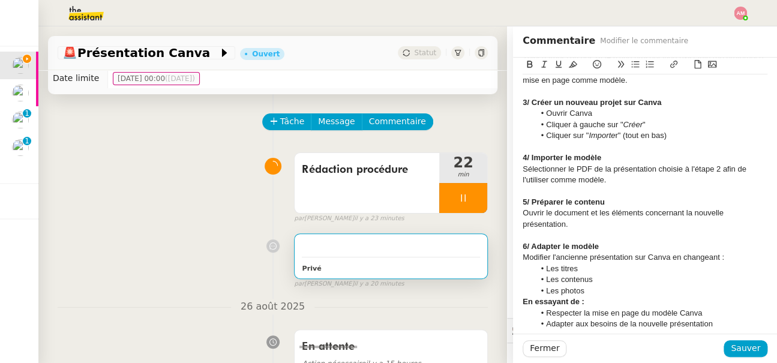
scroll to position [432, 0]
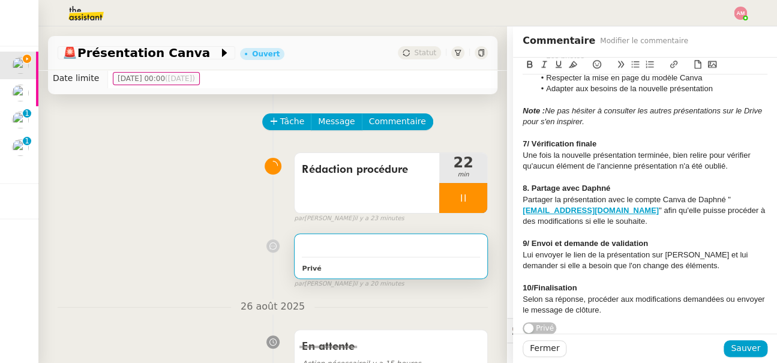
click at [671, 311] on div "Selon sa réponse, procéder aux modifications demandées ou envoyer le message de…" at bounding box center [644, 305] width 245 height 22
click at [531, 290] on strong "10/Finalisation" at bounding box center [549, 287] width 54 height 9
click at [743, 347] on span "Sauver" at bounding box center [745, 348] width 29 height 14
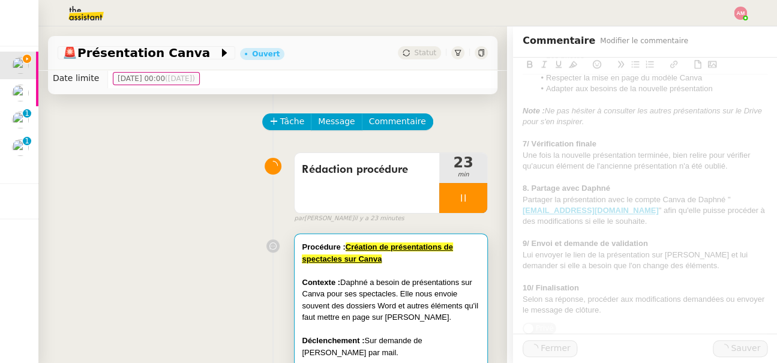
scroll to position [889, 0]
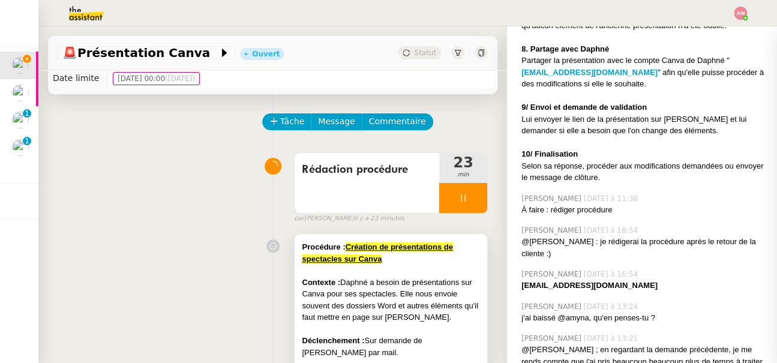
click at [413, 311] on div "Contexte : Daphné a besoin de présentations sur Canva pour ses spectacles. Elle…" at bounding box center [391, 299] width 178 height 47
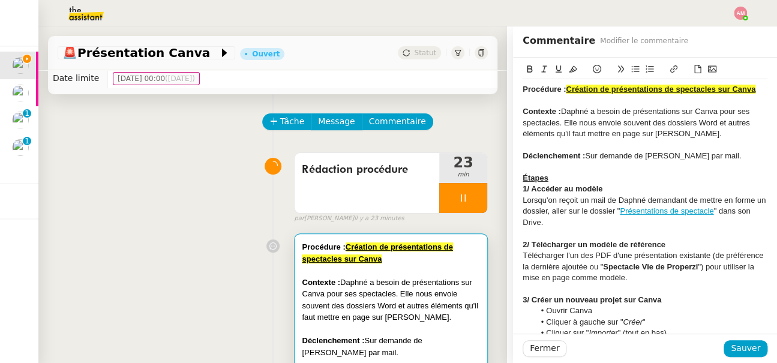
click at [611, 184] on div "1/ Accéder au modèle" at bounding box center [644, 189] width 245 height 11
click at [599, 178] on div "Étapes" at bounding box center [644, 178] width 245 height 11
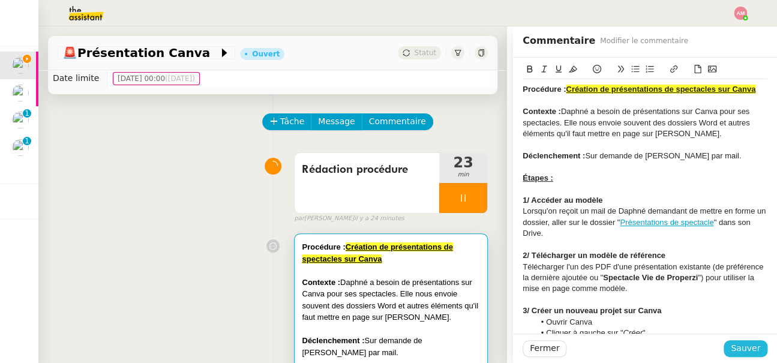
click at [740, 345] on span "Sauver" at bounding box center [745, 348] width 29 height 14
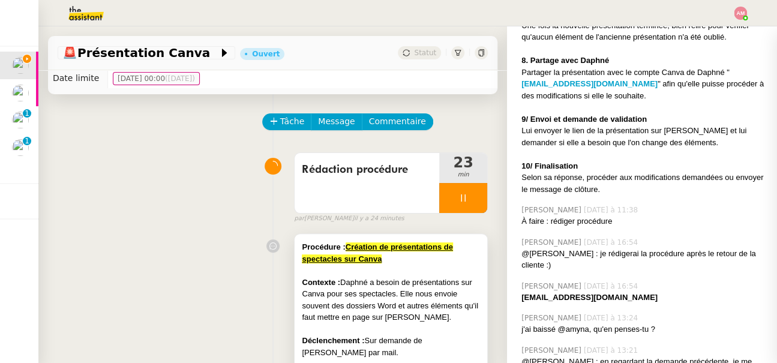
scroll to position [250, 0]
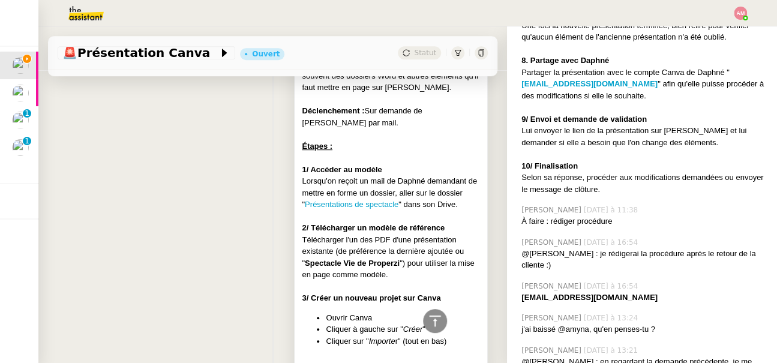
click at [432, 160] on div at bounding box center [391, 158] width 178 height 12
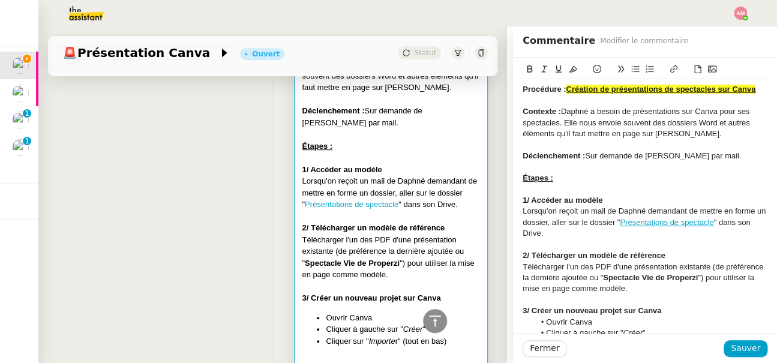
drag, startPoint x: 525, startPoint y: 183, endPoint x: 548, endPoint y: 183, distance: 22.8
click at [548, 183] on div "Étapes :" at bounding box center [644, 178] width 245 height 11
drag, startPoint x: 548, startPoint y: 183, endPoint x: 527, endPoint y: 181, distance: 20.5
click at [527, 181] on div "Étapes :" at bounding box center [644, 178] width 245 height 11
click at [573, 181] on div "ÉTAPES :" at bounding box center [644, 178] width 245 height 11
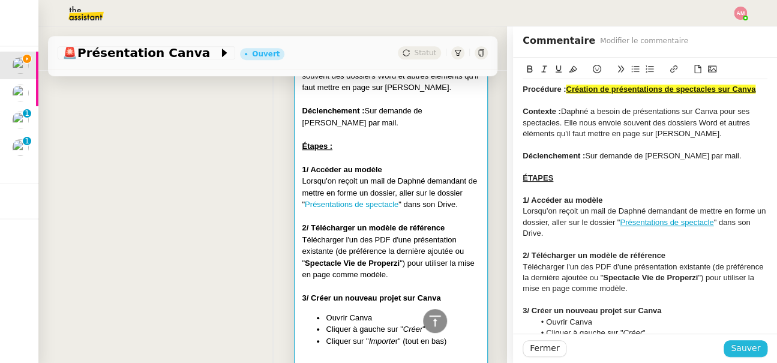
click at [725, 347] on button "Sauver" at bounding box center [745, 348] width 44 height 17
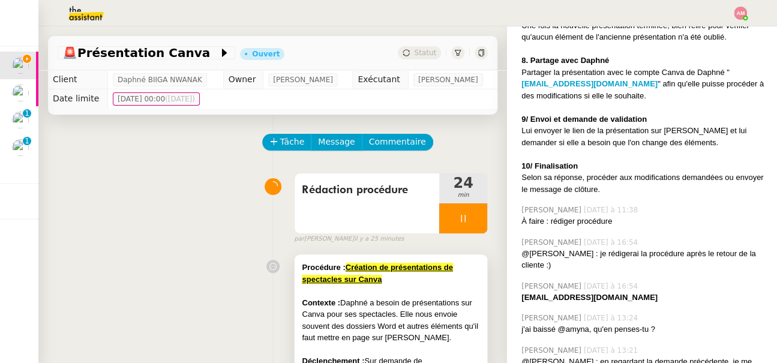
click at [381, 324] on div "Contexte : Daphné a besoin de présentations sur Canva pour ses spectacles. Elle…" at bounding box center [391, 320] width 178 height 47
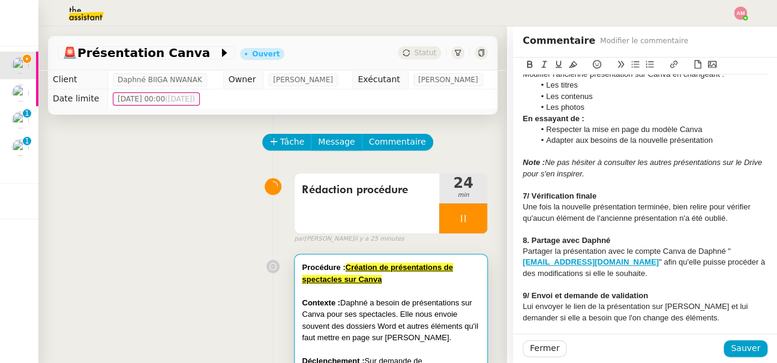
scroll to position [444, 0]
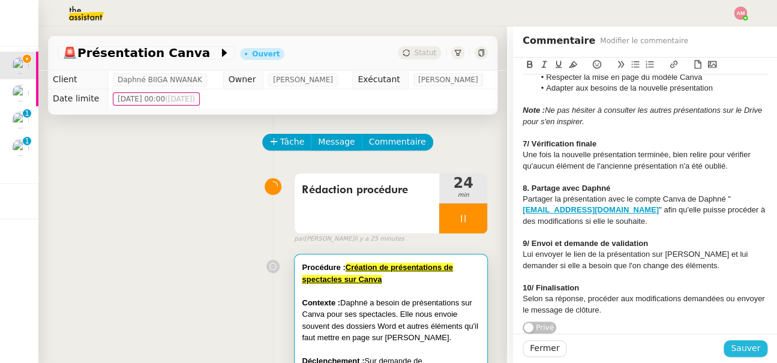
click at [737, 345] on span "Sauver" at bounding box center [745, 348] width 29 height 14
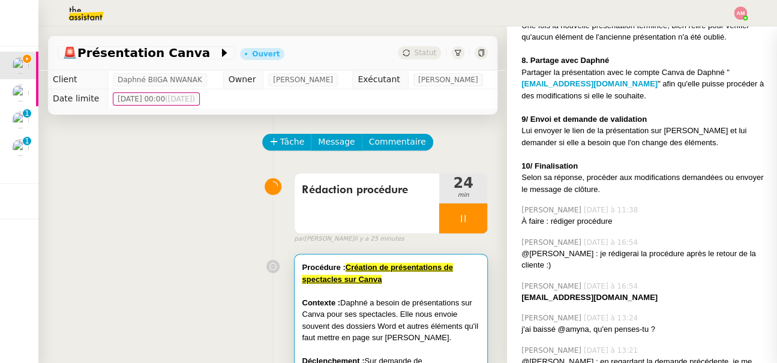
click at [419, 327] on div "Contexte : Daphné a besoin de présentations sur Canva pour ses spectacles. Elle…" at bounding box center [391, 320] width 178 height 47
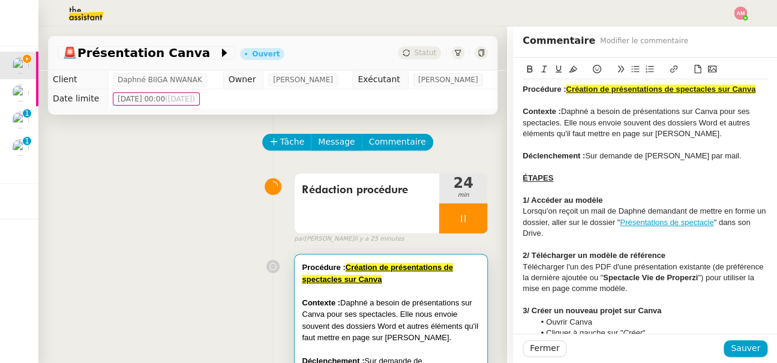
click at [419, 326] on div "Contexte : Daphné a besoin de présentations sur Canva pour ses spectacles. Elle…" at bounding box center [391, 320] width 178 height 47
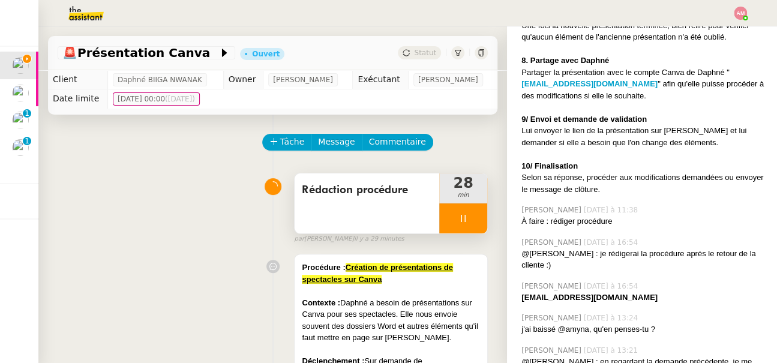
click at [417, 219] on div "Rédaction procédure" at bounding box center [366, 203] width 145 height 60
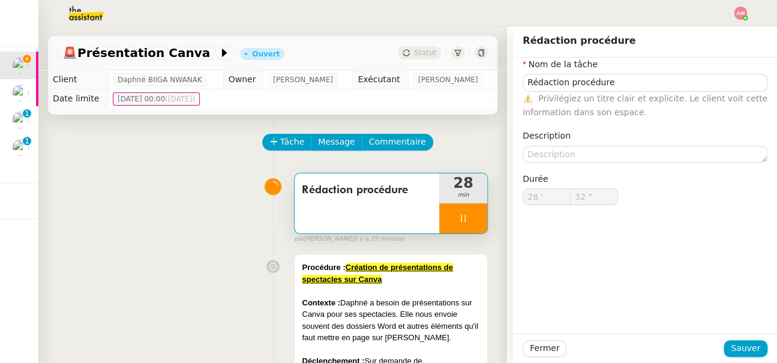
type input "33 ""
click at [442, 225] on div at bounding box center [463, 218] width 48 height 30
click at [457, 224] on div at bounding box center [451, 218] width 24 height 30
type input "Rédaction procédure"
type input "28 '"
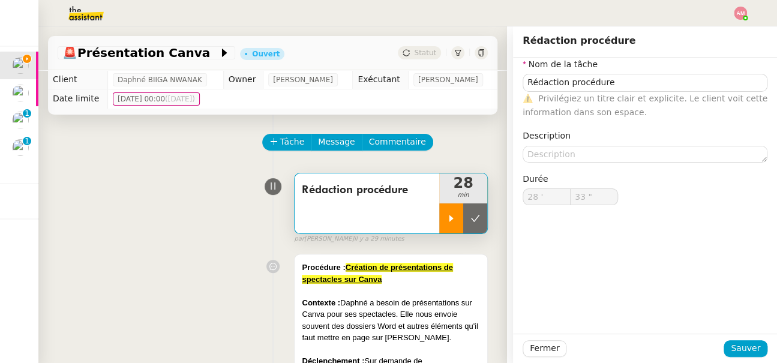
type input "32 ""
type input "Rédaction procédure"
type input "28 '"
type input "32 ""
type input "Rédaction procédure"
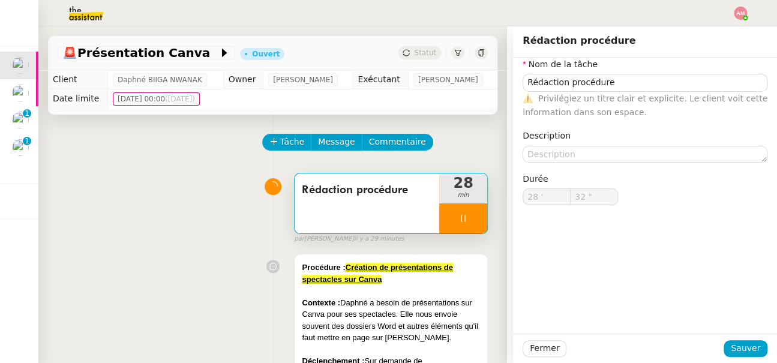
type input "28 '"
type input "32 ""
type input "Rédaction procédure"
type input "28 '"
type input "32 ""
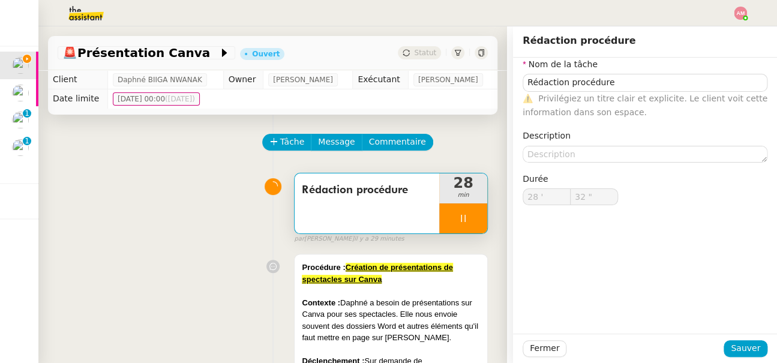
click at [473, 208] on div at bounding box center [463, 218] width 48 height 30
type input "Rédaction procédure"
type input "28 '"
type input "32 ""
type input "Rédaction procédure"
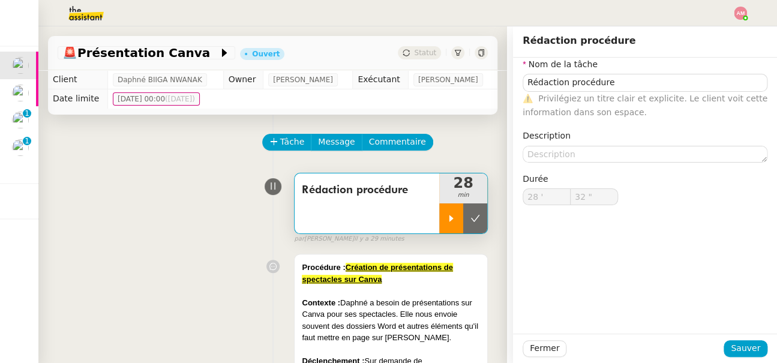
type input "28 '"
type input "32 ""
click at [455, 209] on div at bounding box center [451, 218] width 24 height 30
type input "Rédaction procédure"
type input "28 '"
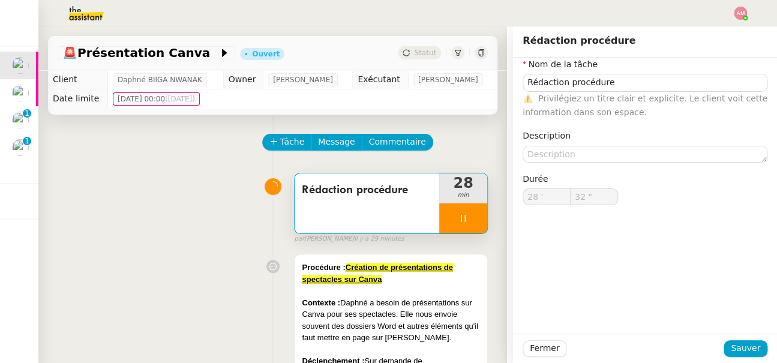
type input "32 ""
type input "Rédaction procédure"
type input "28 '"
type input "33 ""
click at [389, 141] on span "Commentaire" at bounding box center [397, 142] width 57 height 14
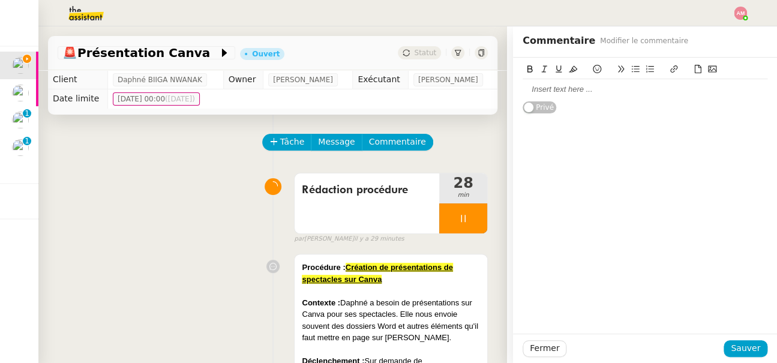
click at [639, 98] on div at bounding box center [644, 89] width 245 height 20
click at [740, 349] on span "Sauver" at bounding box center [745, 348] width 29 height 14
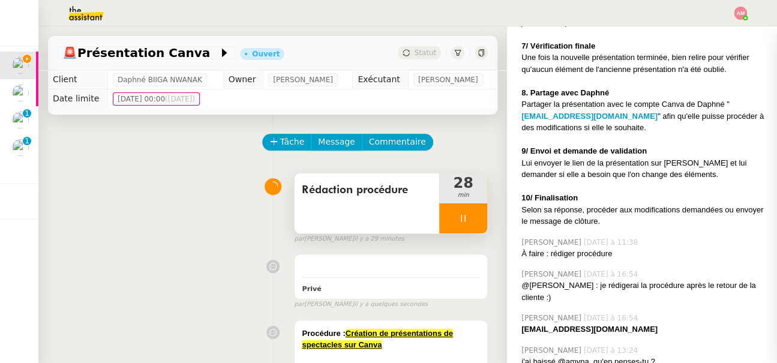
click at [435, 206] on div "Rédaction procédure" at bounding box center [366, 203] width 145 height 60
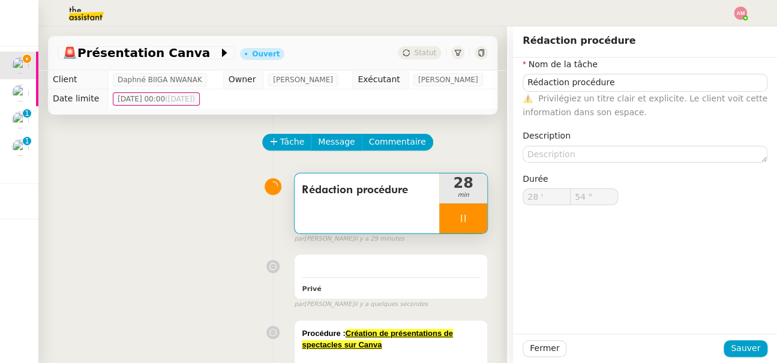
type input "55 ""
click at [474, 210] on div at bounding box center [463, 218] width 48 height 30
click at [478, 211] on button at bounding box center [475, 218] width 24 height 30
type input "Rédaction procédure"
type input "28 '"
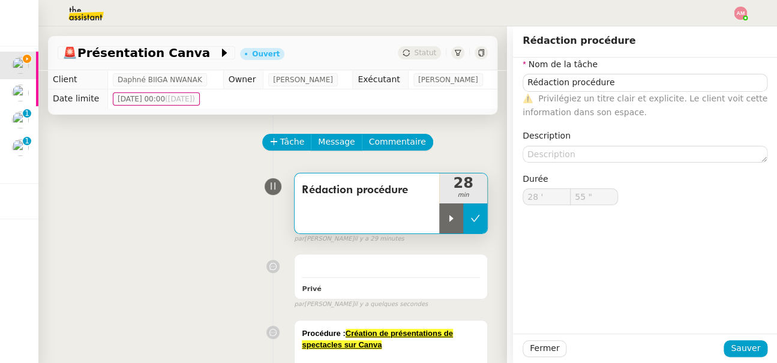
type input "55 ""
type input "Rédaction procédure"
type input "28 '"
type input "55 ""
type input "Rédaction procédure"
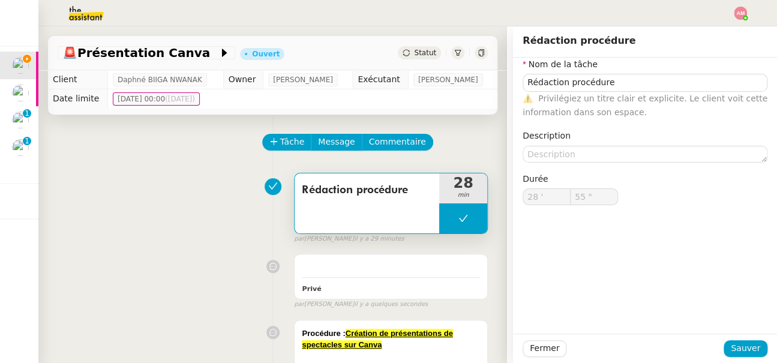
type input "28 '"
type input "55 ""
type input "Rédaction procédure"
type input "28 '"
type input "55 ""
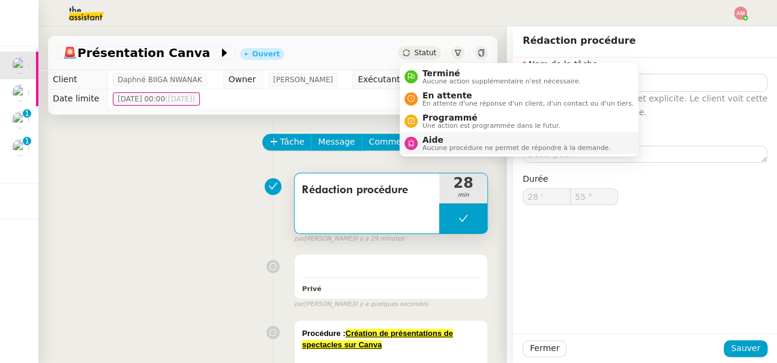
click at [467, 141] on span "Aide" at bounding box center [516, 140] width 188 height 10
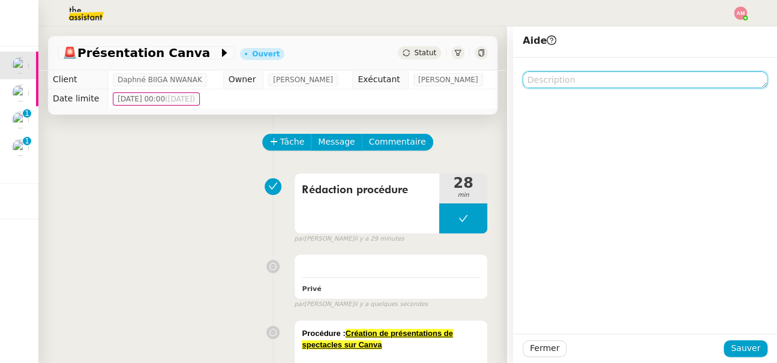
click at [663, 80] on textarea at bounding box center [644, 79] width 245 height 17
paste textarea "Ajout procédure + Chrono"
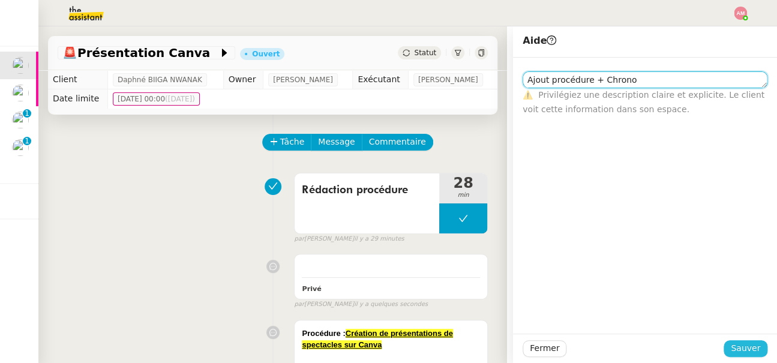
type textarea "Ajout procédure + Chrono"
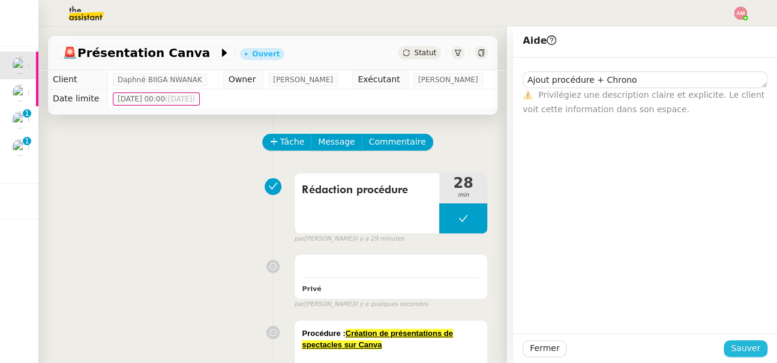
drag, startPoint x: 740, startPoint y: 350, endPoint x: 501, endPoint y: 235, distance: 265.0
click at [501, 235] on app-ticket "🚨 Présentation Canva Ouvert Statut Client Daphné BIIGA NWANAK Owner Frédérique …" at bounding box center [407, 194] width 738 height 336
click at [456, 218] on button at bounding box center [463, 218] width 48 height 30
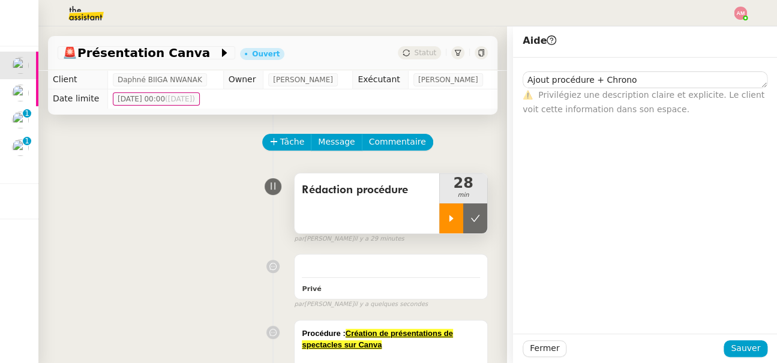
click at [449, 218] on icon at bounding box center [451, 218] width 4 height 7
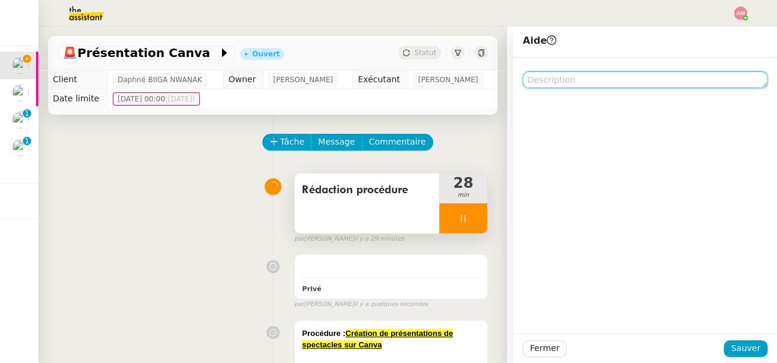
click at [562, 76] on textarea at bounding box center [644, 79] width 245 height 17
paste textarea "Ajout procédure + Chrono"
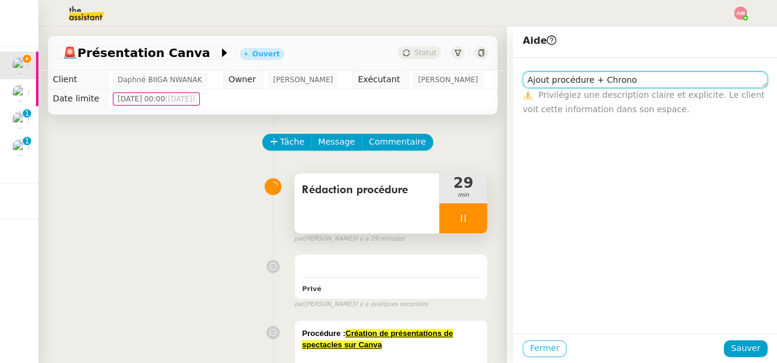
type textarea "Ajout procédure + Chrono"
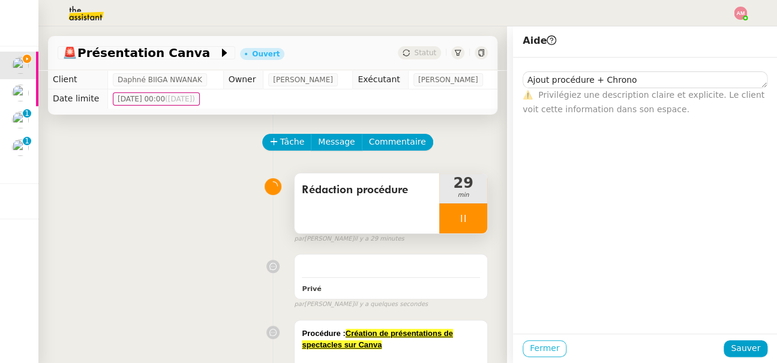
click at [527, 348] on button "Fermer" at bounding box center [544, 348] width 44 height 17
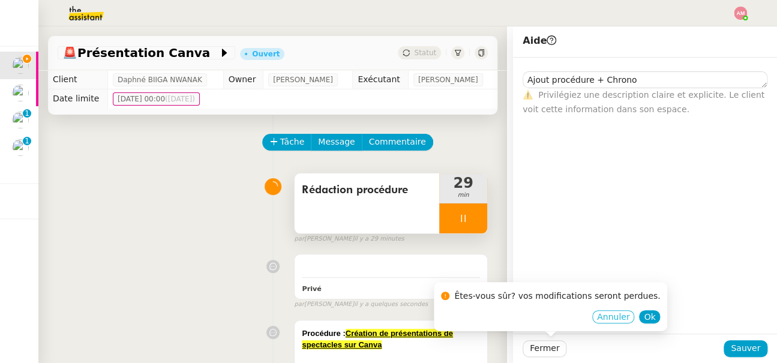
click at [619, 315] on button "Annuler" at bounding box center [613, 316] width 42 height 13
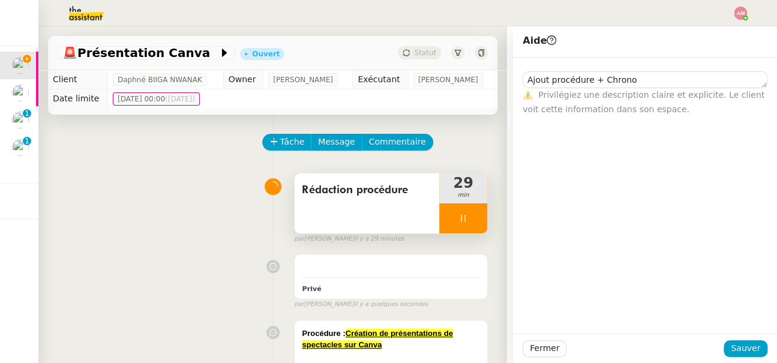
click at [352, 201] on div "Rédaction procédure" at bounding box center [366, 203] width 145 height 60
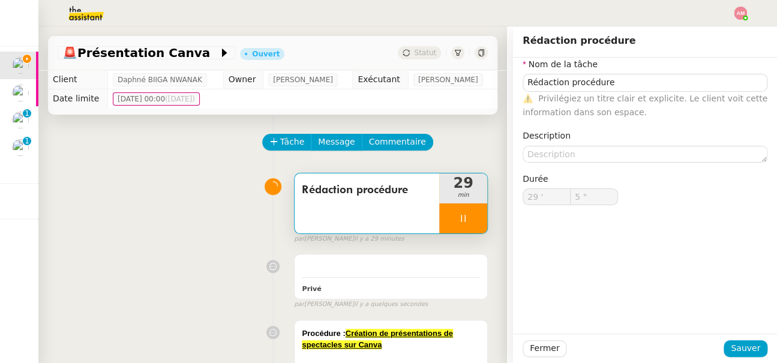
click at [352, 201] on div "Rédaction procédure" at bounding box center [366, 203] width 145 height 60
type input "46 ""
click at [454, 219] on div at bounding box center [463, 218] width 48 height 30
type input "Rédaction procédure"
type input "29 '"
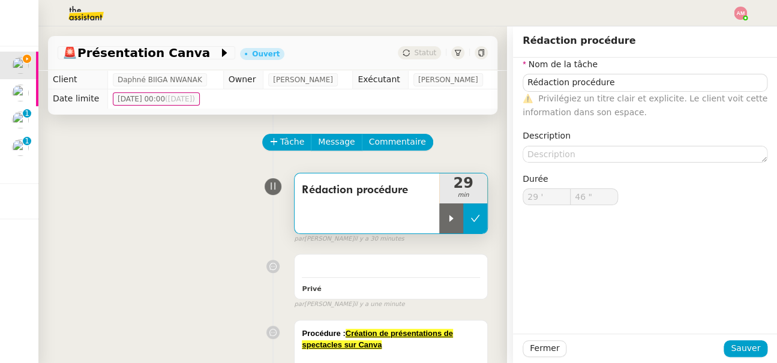
type input "47 ""
click at [472, 223] on icon at bounding box center [475, 219] width 10 height 10
type input "Rédaction procédure"
type input "29 '"
type input "47 ""
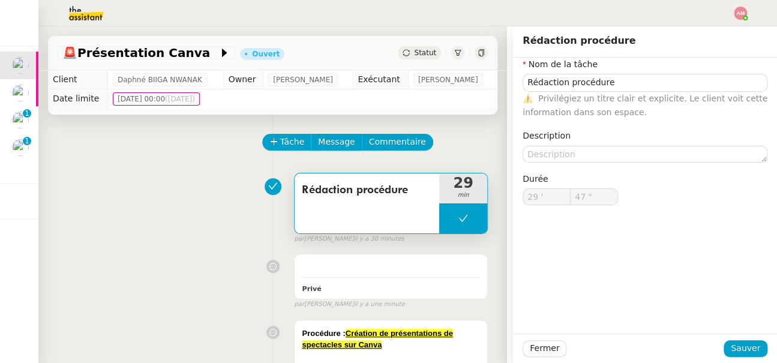
type input "Rédaction procédure"
type input "29 '"
type input "47 ""
type input "Rédaction procédure"
type input "29 '"
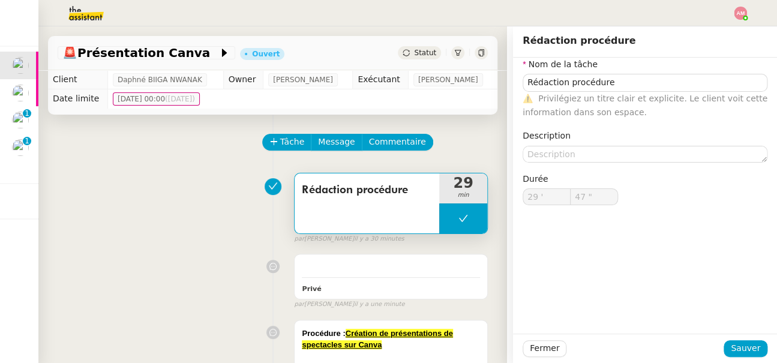
type input "47 ""
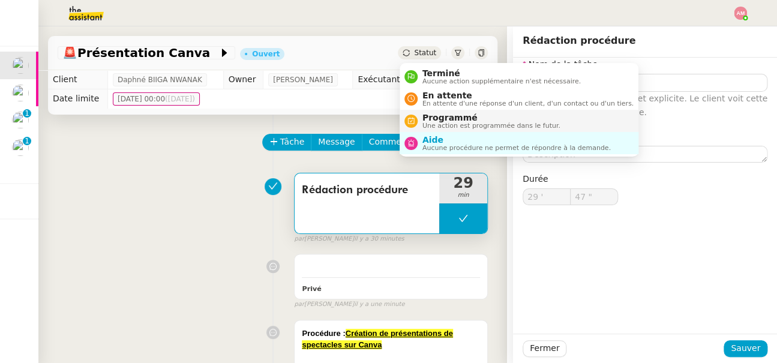
click at [473, 131] on li "Programmé Une action est programmée dans le futur." at bounding box center [518, 121] width 239 height 22
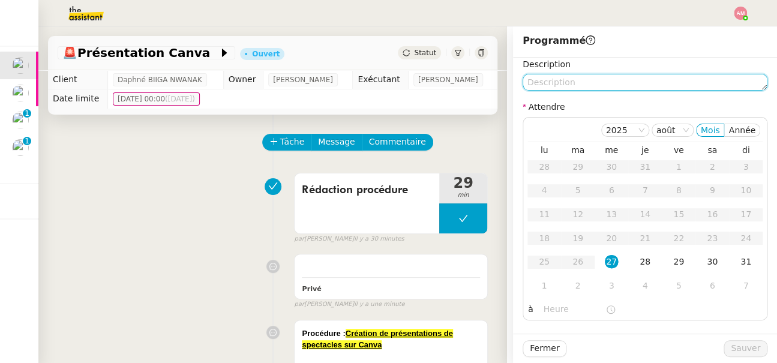
click at [696, 80] on textarea at bounding box center [644, 82] width 245 height 17
paste textarea "Ajout procédure + Chrono"
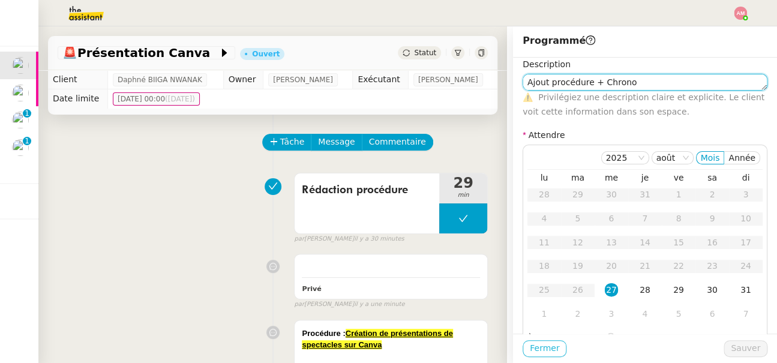
type textarea "Ajout procédure + Chrono"
click at [546, 345] on span "Fermer" at bounding box center [544, 348] width 29 height 14
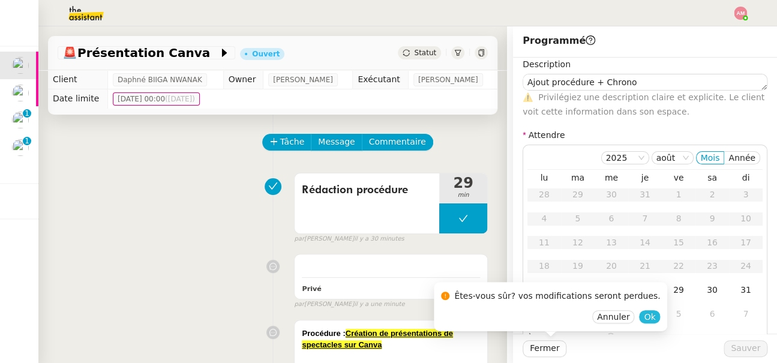
click at [639, 316] on button "Ok" at bounding box center [649, 316] width 21 height 13
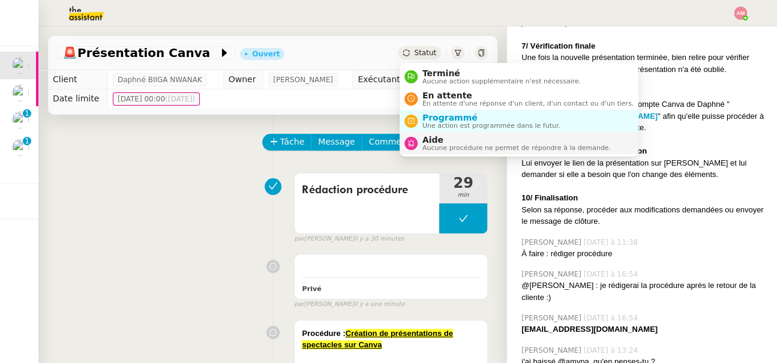
click at [429, 138] on span "Aide" at bounding box center [516, 140] width 188 height 10
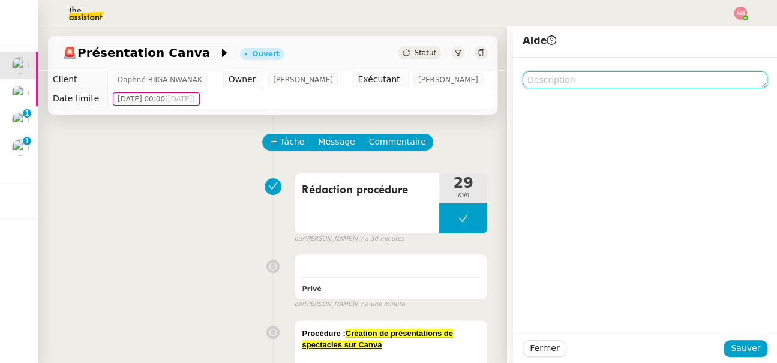
click at [603, 76] on textarea at bounding box center [644, 79] width 245 height 17
paste textarea "Ajout procédure + Chrono"
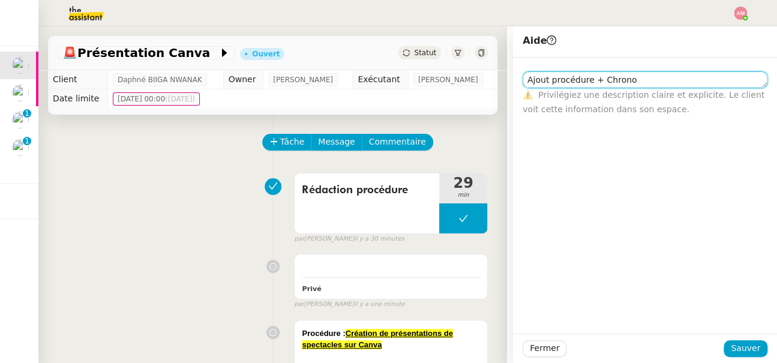
type textarea "Ajout procédure + Chrono"
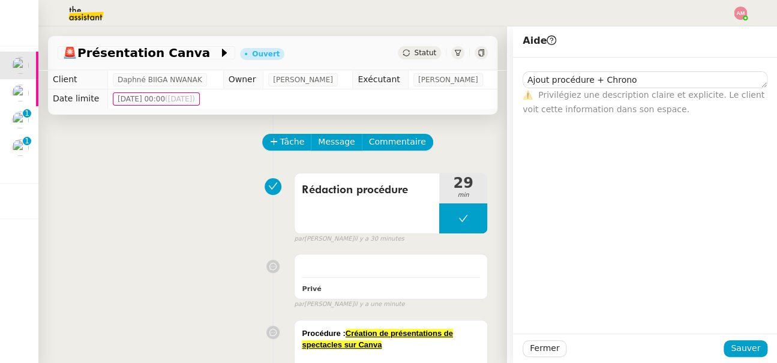
click at [752, 339] on div "Fermer Sauver" at bounding box center [645, 347] width 264 height 29
click at [753, 344] on span "Sauver" at bounding box center [745, 348] width 29 height 14
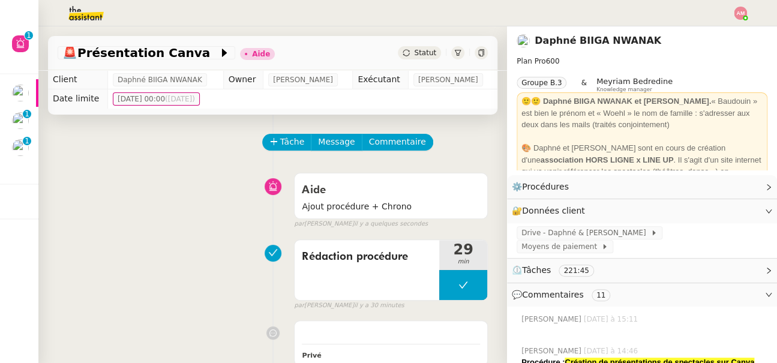
scroll to position [889, 0]
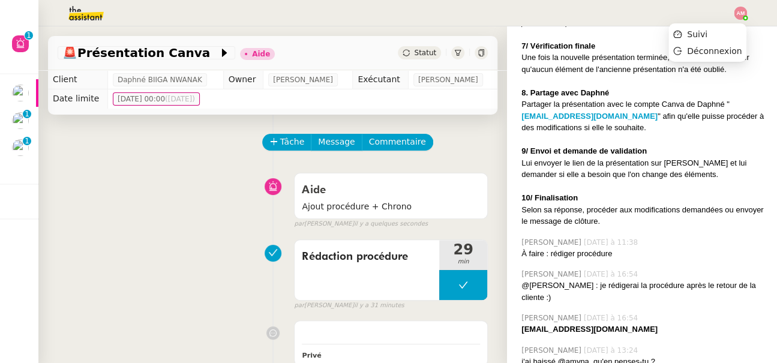
click at [741, 14] on img at bounding box center [740, 13] width 13 height 13
click at [716, 30] on li "Suivi" at bounding box center [707, 34] width 78 height 17
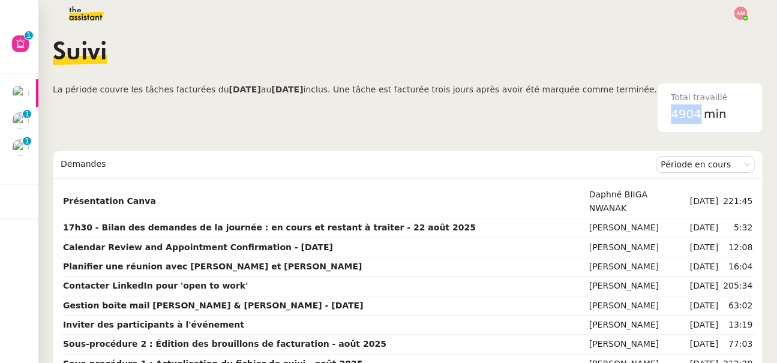
drag, startPoint x: 668, startPoint y: 116, endPoint x: 696, endPoint y: 115, distance: 28.2
click at [696, 115] on span "4904" at bounding box center [686, 114] width 31 height 14
copy span "4904"
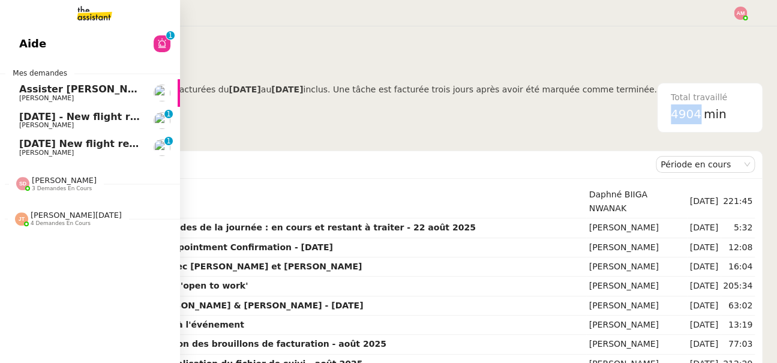
click at [21, 110] on link "8th September 2025 - New flight request - Adam Karrar Louis Frei 0 1 2 3 4 5 6 …" at bounding box center [90, 121] width 180 height 28
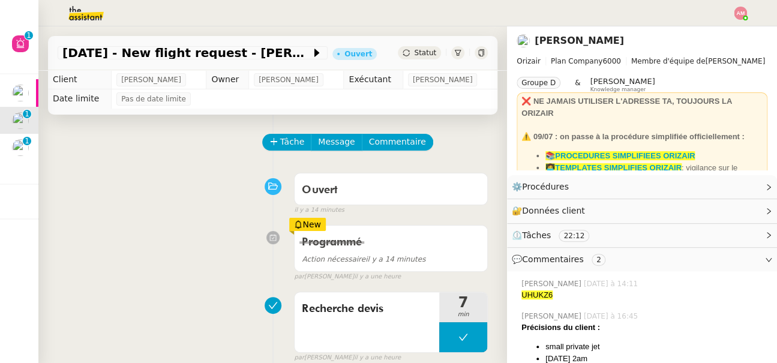
scroll to position [118, 0]
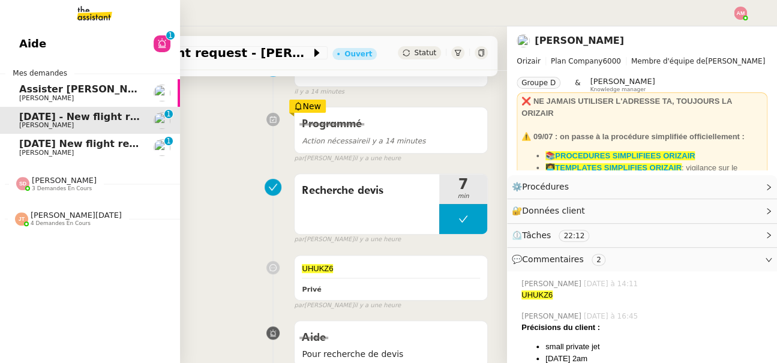
click at [15, 151] on link "6th September 2025 New flight request - Michele Medina Louis Frei 0 1 2 3 4 5 6…" at bounding box center [90, 148] width 180 height 28
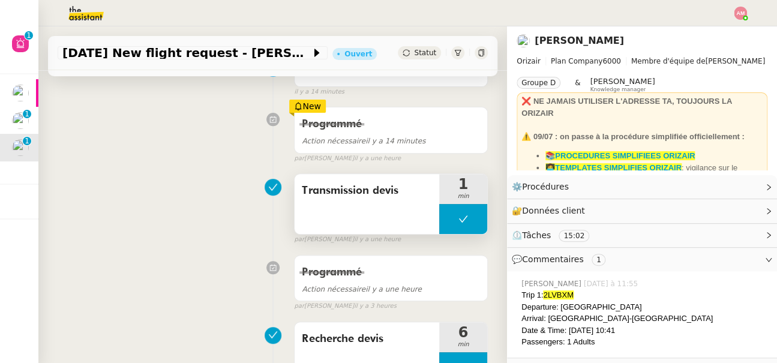
click at [453, 220] on button at bounding box center [463, 219] width 48 height 30
click at [444, 220] on icon at bounding box center [439, 219] width 10 height 10
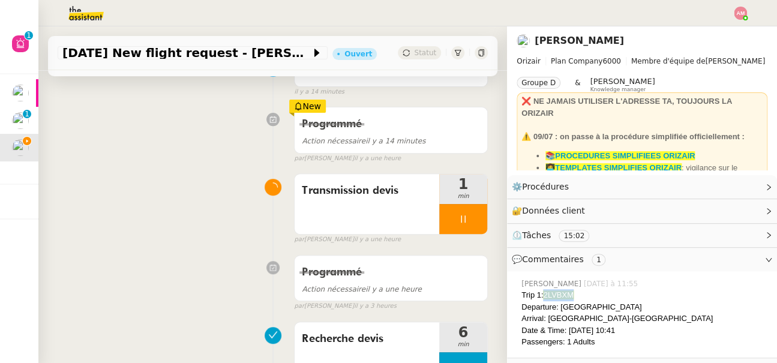
drag, startPoint x: 593, startPoint y: 296, endPoint x: 545, endPoint y: 293, distance: 47.5
click at [545, 293] on div "Trip 1: 2LVBXM" at bounding box center [644, 295] width 246 height 12
copy span "2LVBXM"
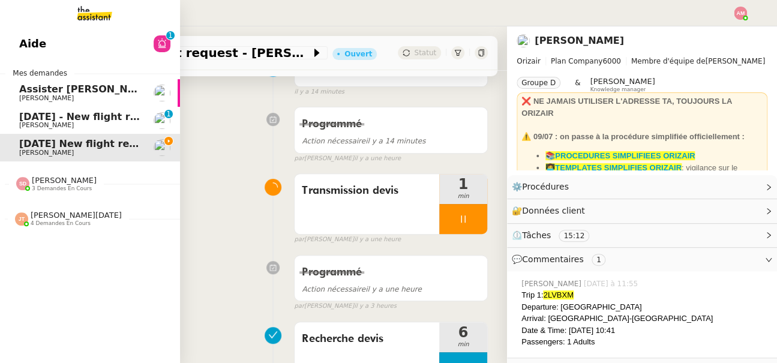
click at [28, 27] on div "Aide 0 1 2 3 4 5 6 7 8 9 Mes demandes Assister Laurane avec l'information OPCO …" at bounding box center [90, 194] width 180 height 336
click at [34, 37] on span "Aide" at bounding box center [32, 44] width 27 height 18
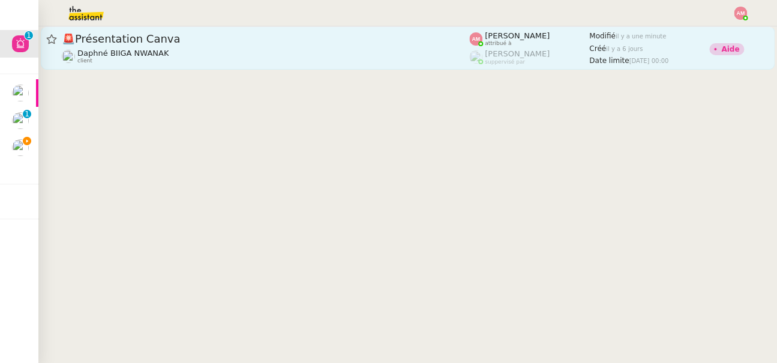
click at [279, 65] on link "🚨 Présentation Canva Daphné BIIGA NWANAK client Amyna Mehrez attribué à Frédéri…" at bounding box center [408, 47] width 734 height 43
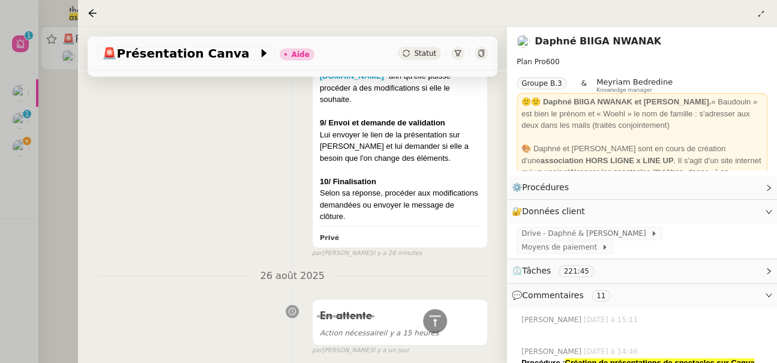
scroll to position [1106, 0]
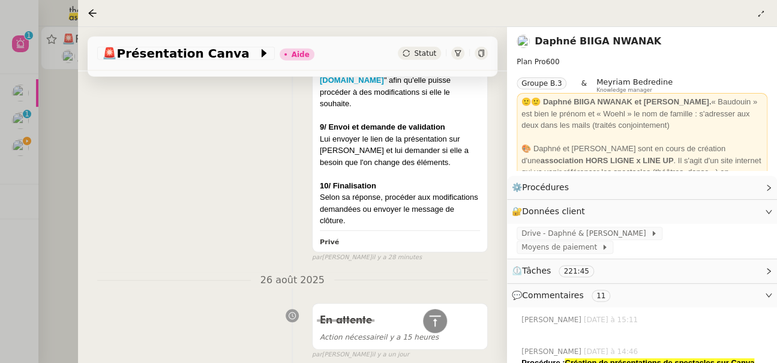
click at [49, 109] on div at bounding box center [388, 181] width 777 height 363
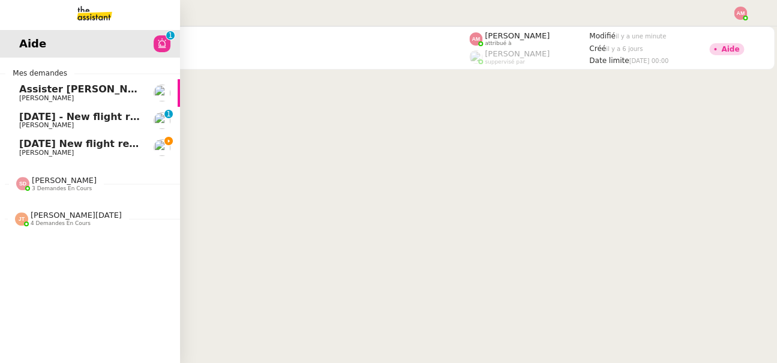
click at [28, 144] on span "[DATE] New flight request - [PERSON_NAME]" at bounding box center [139, 143] width 241 height 11
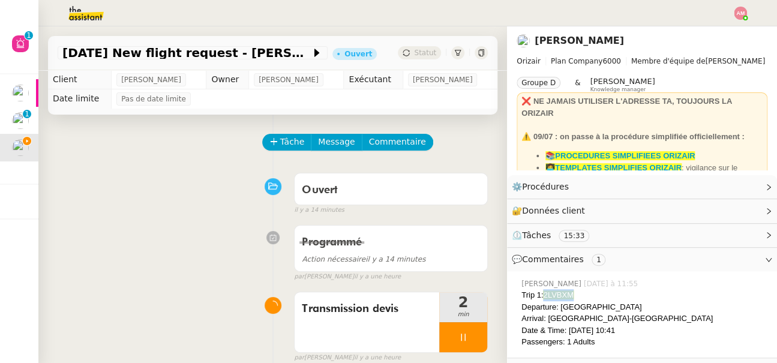
drag, startPoint x: 545, startPoint y: 295, endPoint x: 597, endPoint y: 295, distance: 52.2
click at [597, 295] on div "Trip 1: 2LVBXM" at bounding box center [644, 295] width 246 height 12
copy span "2LVBXM"
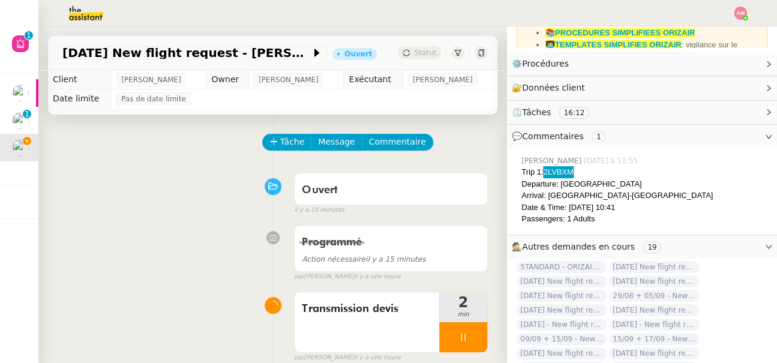
scroll to position [120, 0]
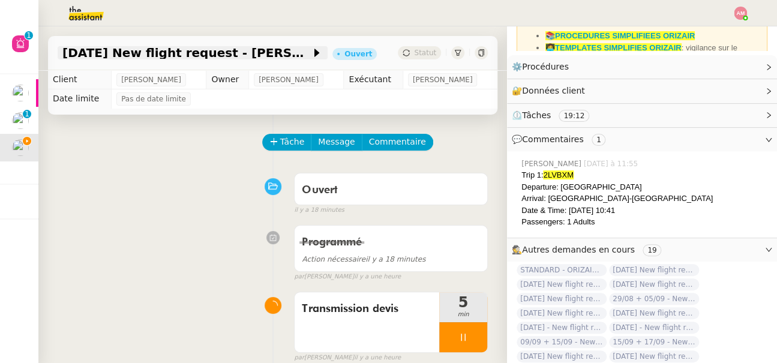
click at [266, 56] on span "[DATE] New flight request - [PERSON_NAME]" at bounding box center [186, 53] width 248 height 12
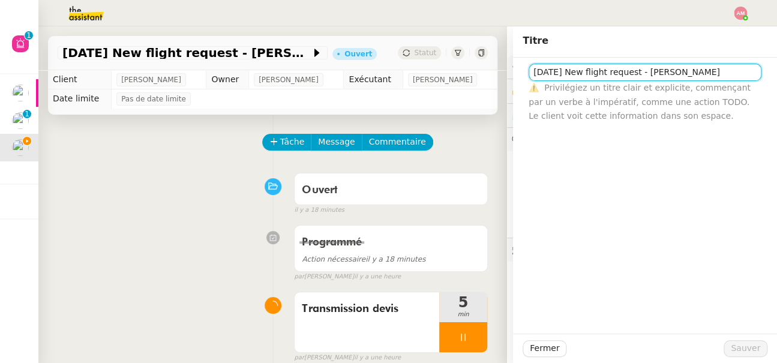
click at [732, 74] on input "[DATE] New flight request - [PERSON_NAME]" at bounding box center [644, 72] width 233 height 17
drag, startPoint x: 729, startPoint y: 74, endPoint x: 767, endPoint y: 76, distance: 37.2
click at [767, 76] on div "6th September 2025 New flight request - Michele Medina ⚠️ Privilégiez un titre …" at bounding box center [644, 90] width 245 height 65
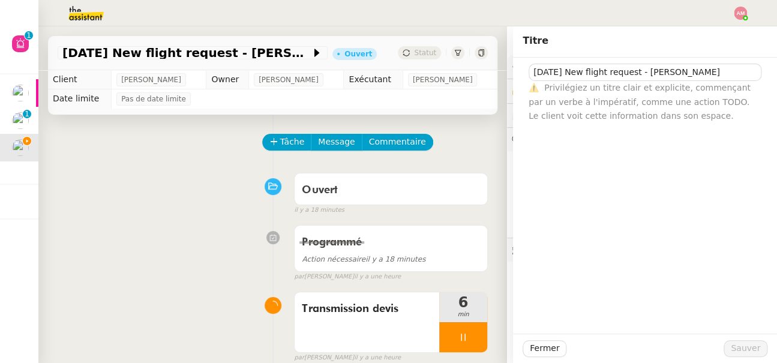
click at [427, 145] on div "Tâche Message Commentaire" at bounding box center [375, 148] width 225 height 29
click at [405, 145] on span "Commentaire" at bounding box center [397, 142] width 57 height 14
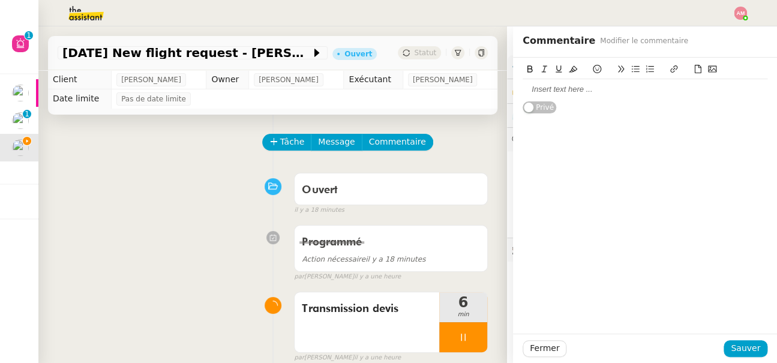
click at [693, 69] on icon at bounding box center [697, 69] width 8 height 8
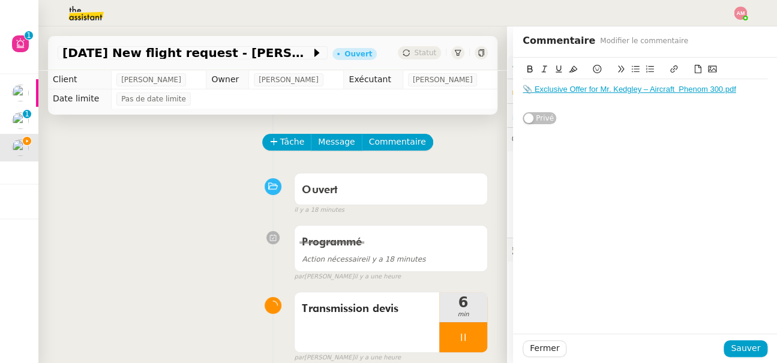
click at [696, 70] on icon at bounding box center [697, 69] width 8 height 8
drag, startPoint x: 697, startPoint y: 65, endPoint x: 755, endPoint y: 97, distance: 66.3
click at [755, 97] on div "Exclusive Offer for Mr. Kedgley – Aircraft Phenom 300.pdf Exclusive Offer for M…" at bounding box center [644, 92] width 245 height 60
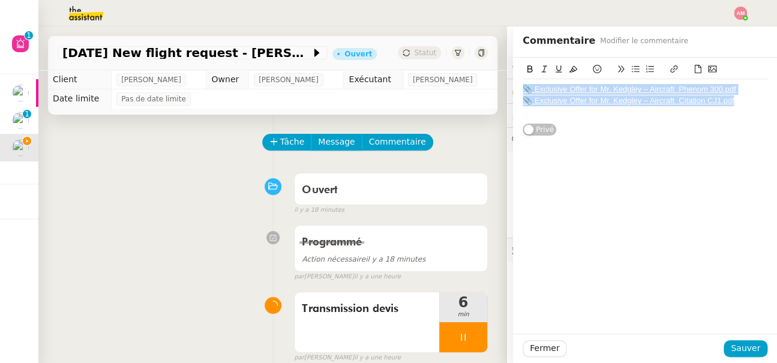
drag, startPoint x: 755, startPoint y: 100, endPoint x: 755, endPoint y: 74, distance: 26.4
click at [755, 77] on div "Exclusive Offer for Mr. Kedgley – Aircraft Phenom 300.pdf Exclusive Offer for M…" at bounding box center [644, 92] width 245 height 60
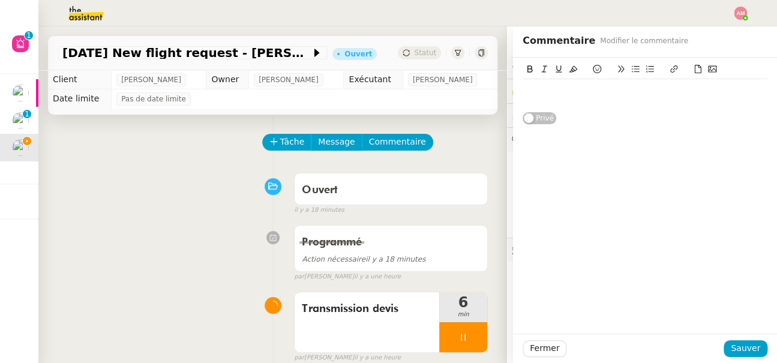
click at [696, 67] on icon at bounding box center [697, 69] width 8 height 8
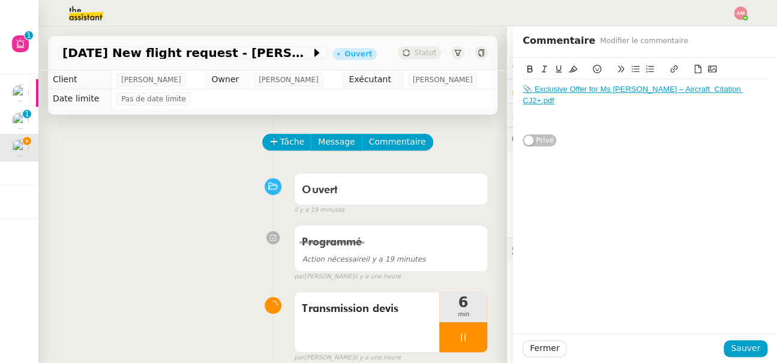
click at [701, 70] on icon at bounding box center [697, 69] width 8 height 8
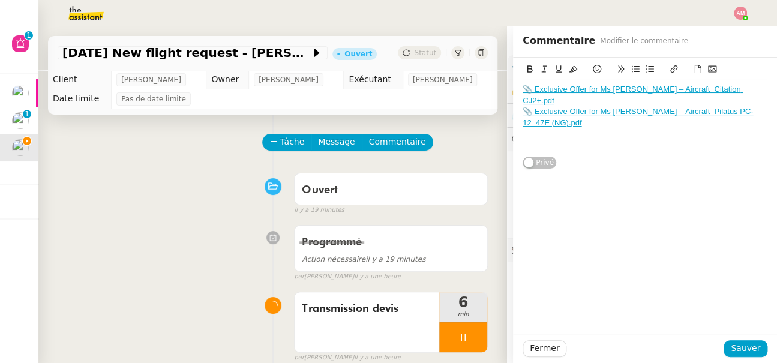
click at [693, 70] on icon at bounding box center [697, 69] width 8 height 8
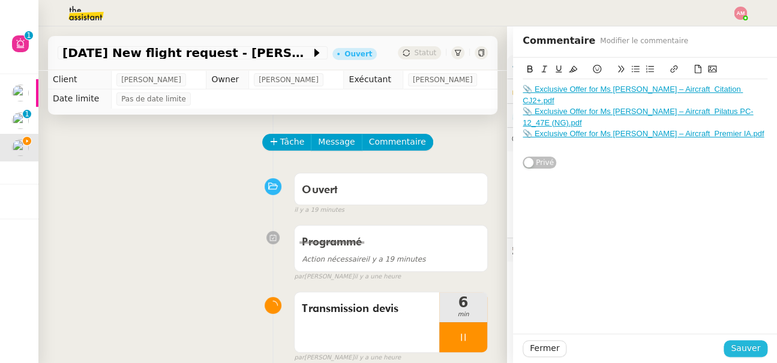
click at [731, 348] on button "Sauver" at bounding box center [745, 348] width 44 height 17
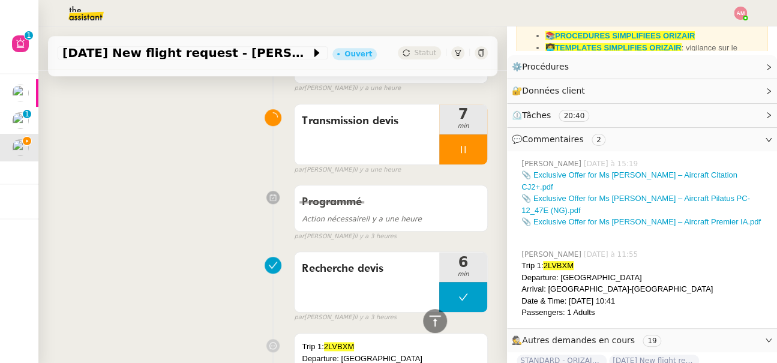
scroll to position [288, 0]
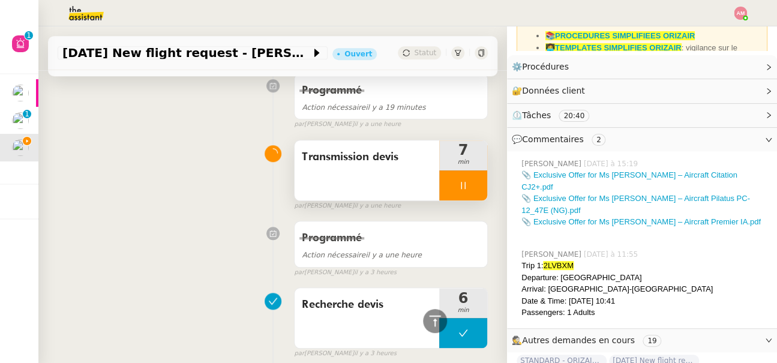
click at [400, 182] on div "Transmission devis" at bounding box center [366, 170] width 145 height 60
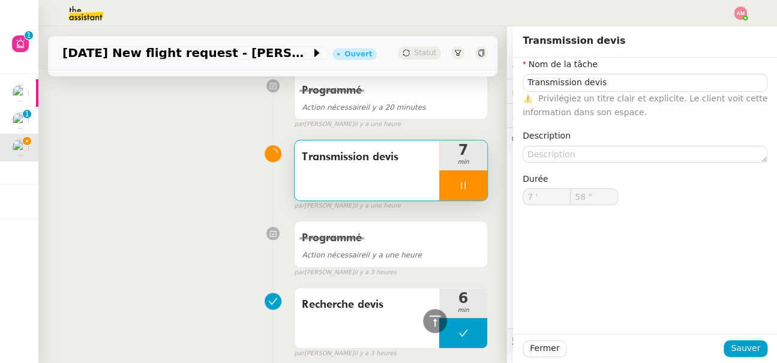
type input "59 ""
type input "8 '"
type input "20 ""
click at [479, 194] on div at bounding box center [463, 185] width 48 height 30
click at [479, 194] on button at bounding box center [475, 185] width 24 height 30
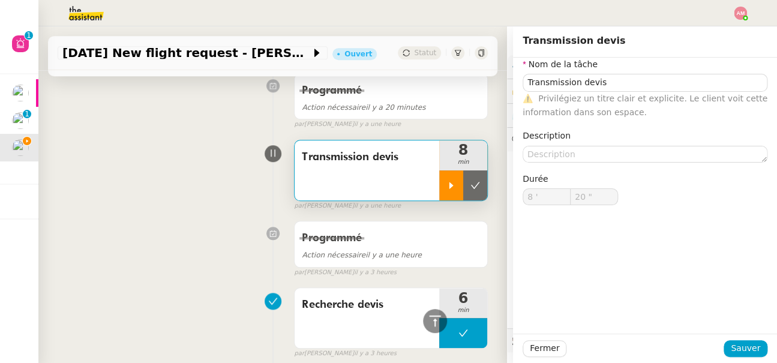
type input "Transmission devis"
type input "8 '"
type input "19 ""
type input "Transmission devis"
type input "8 '"
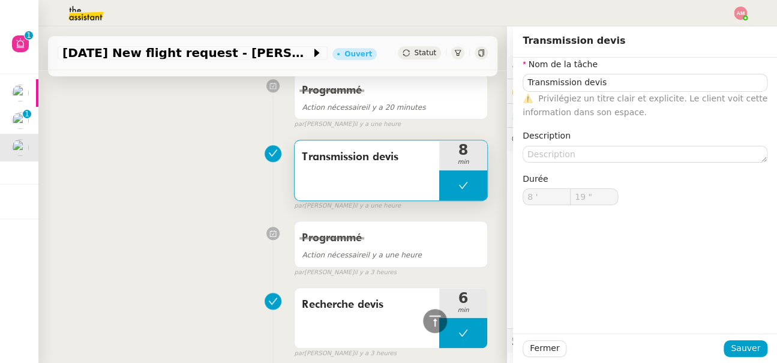
type input "19 ""
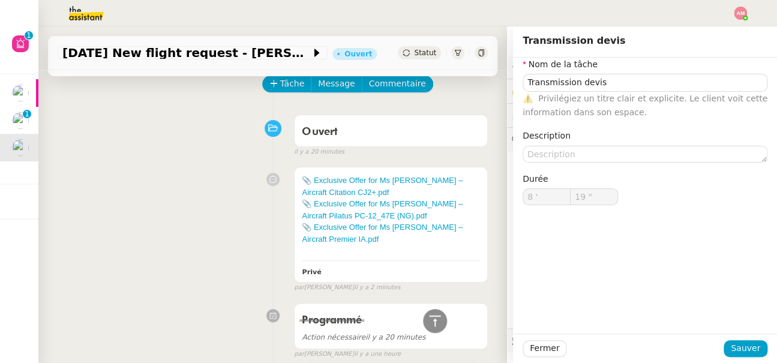
type input "Transmission devis"
type input "8 '"
type input "19 ""
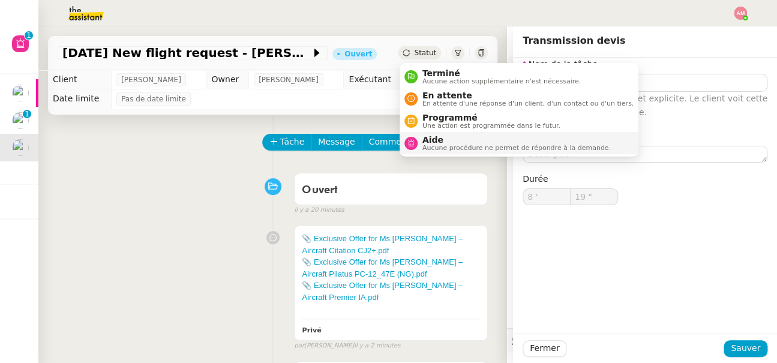
click at [438, 145] on span "Aucune procédure ne permet de répondre à la demande." at bounding box center [516, 148] width 188 height 7
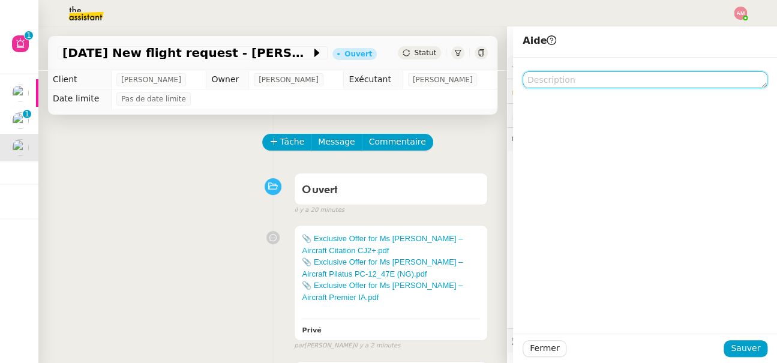
click at [590, 83] on textarea at bounding box center [644, 79] width 245 height 17
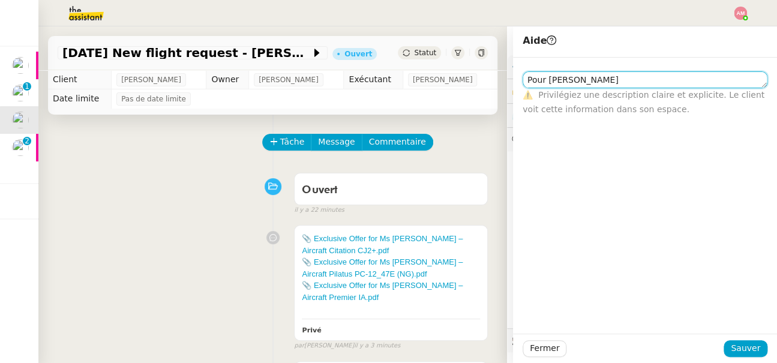
type textarea "Pour Camille B"
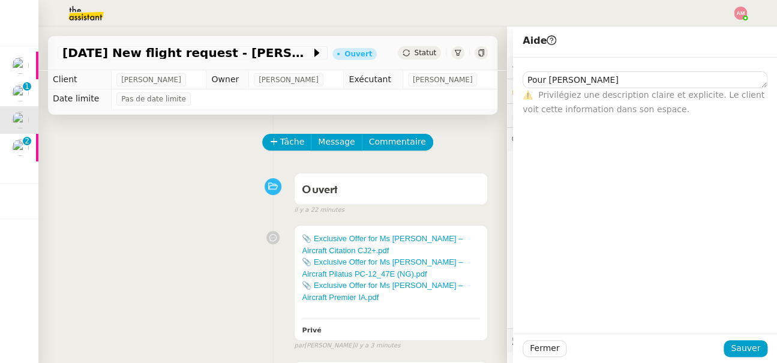
click at [722, 353] on div at bounding box center [644, 348] width 157 height 17
click at [729, 351] on button "Sauver" at bounding box center [745, 348] width 44 height 17
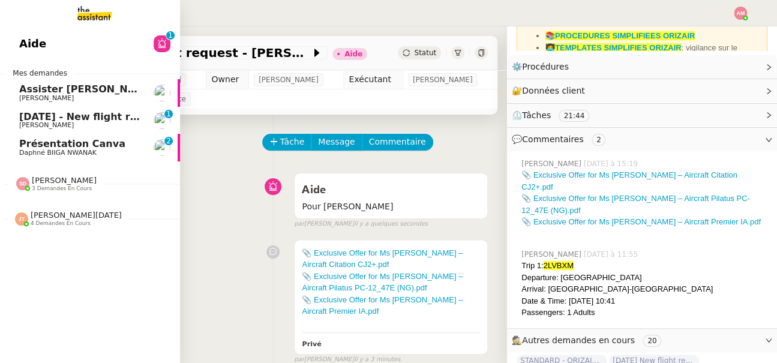
click at [40, 145] on span "Présentation Canva" at bounding box center [72, 143] width 106 height 11
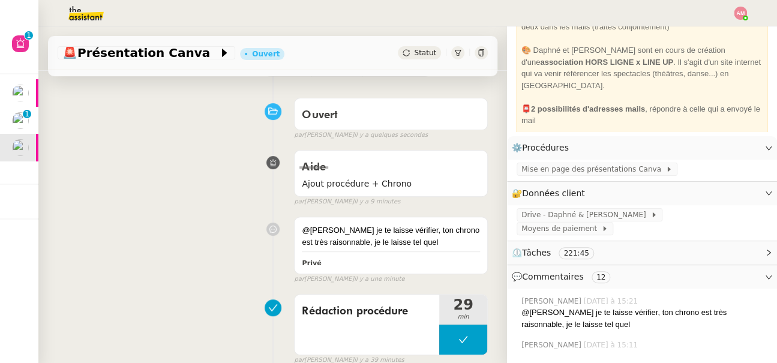
scroll to position [59, 0]
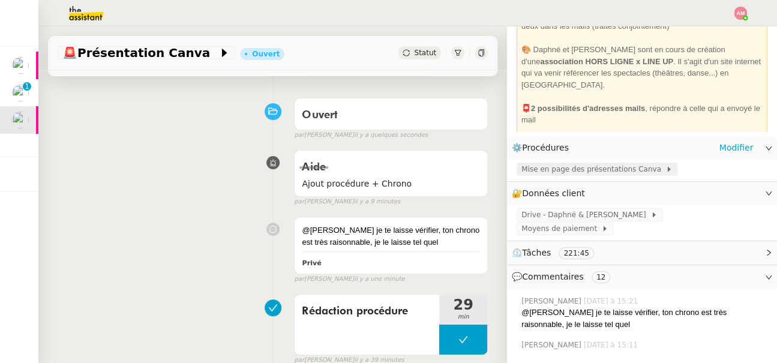
click at [622, 166] on span "Mise en page des présentations Canva" at bounding box center [593, 169] width 144 height 12
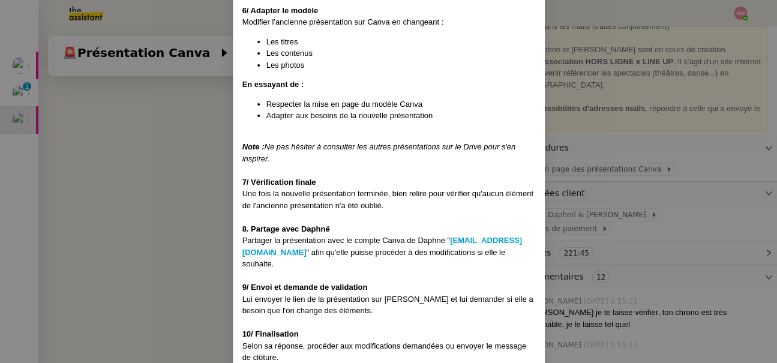
scroll to position [513, 0]
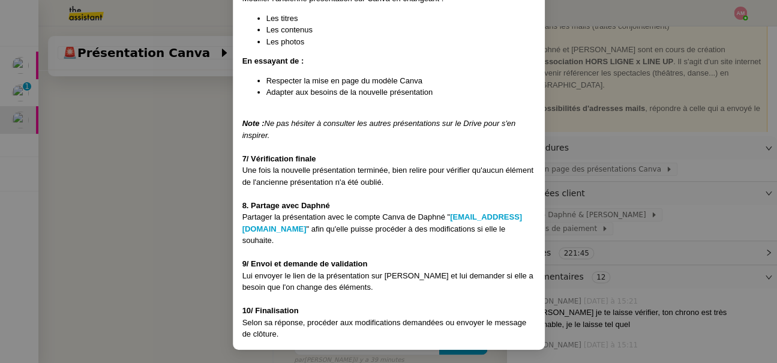
click at [172, 176] on nz-modal-container "Créée le 27/08/2025 Contexte : Daphné a besoin de présentations sur Canva pour …" at bounding box center [388, 181] width 777 height 363
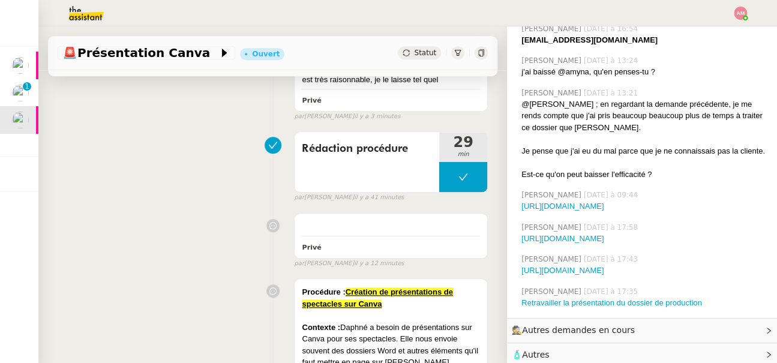
scroll to position [0, 0]
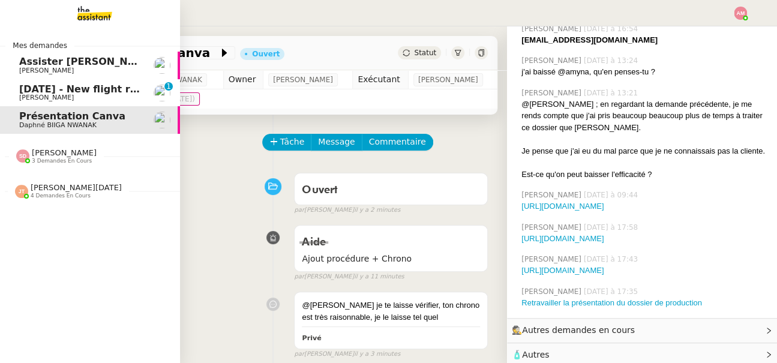
click at [32, 95] on span "[PERSON_NAME]" at bounding box center [46, 98] width 55 height 8
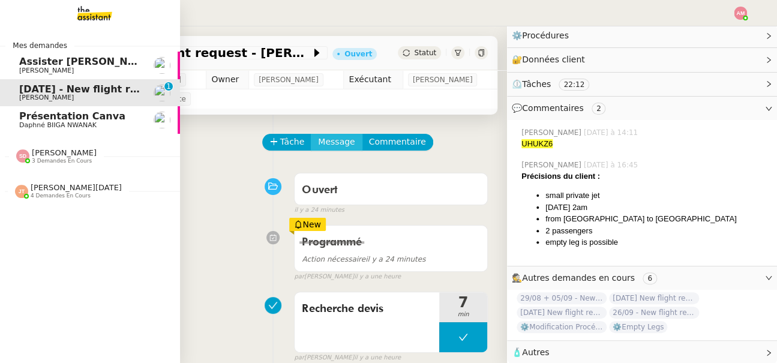
scroll to position [252, 0]
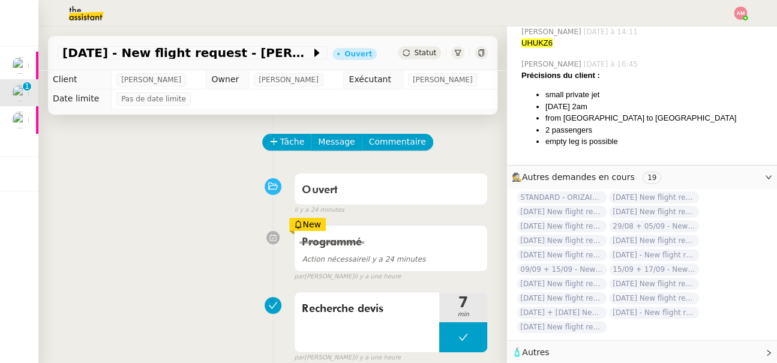
click at [276, 143] on icon at bounding box center [273, 141] width 8 height 8
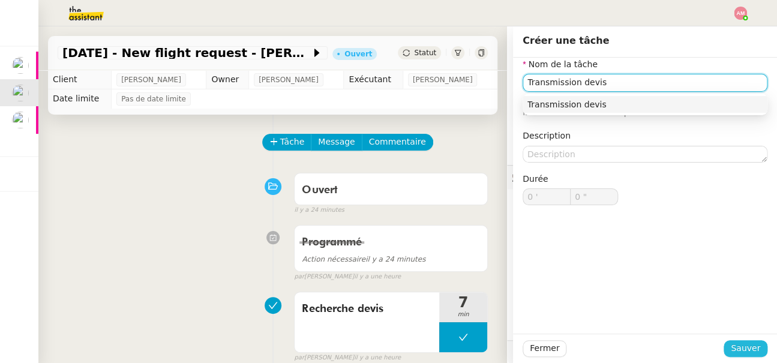
type input "Transmission devis"
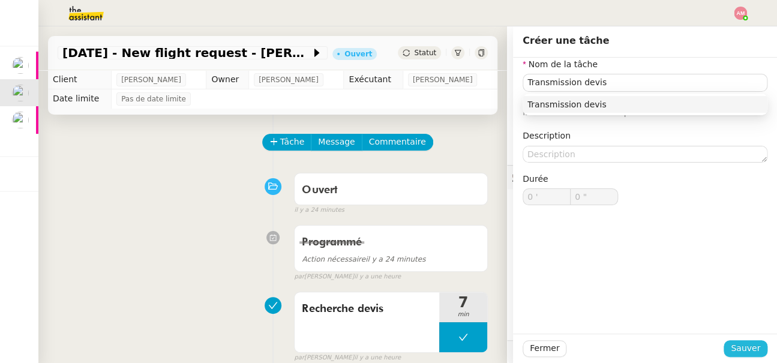
click at [740, 354] on span "Sauver" at bounding box center [745, 348] width 29 height 14
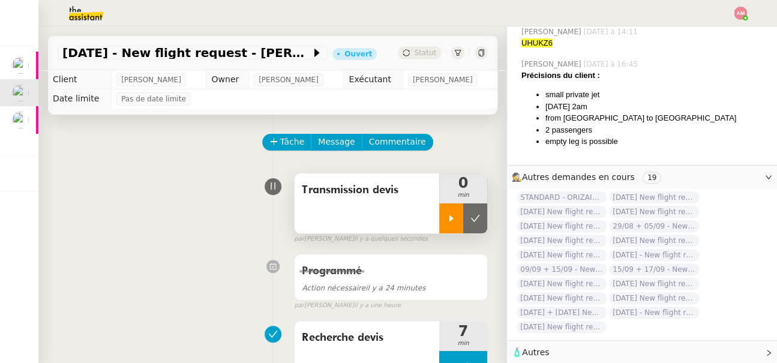
click at [440, 218] on div at bounding box center [451, 218] width 24 height 30
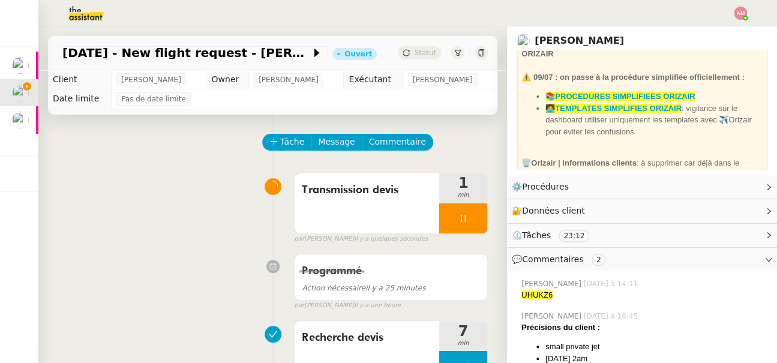
click at [737, 21] on div at bounding box center [388, 13] width 717 height 26
click at [738, 14] on img at bounding box center [740, 13] width 13 height 13
click at [720, 26] on li "Suivi" at bounding box center [707, 34] width 78 height 17
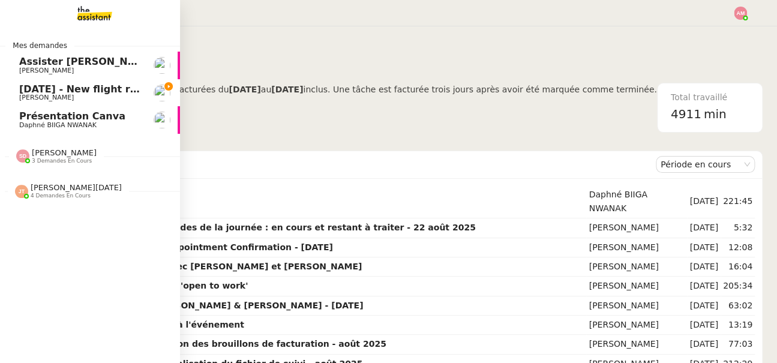
click at [9, 95] on link "8th September 2025 - New flight request - Adam Karrar Louis Frei" at bounding box center [90, 93] width 180 height 28
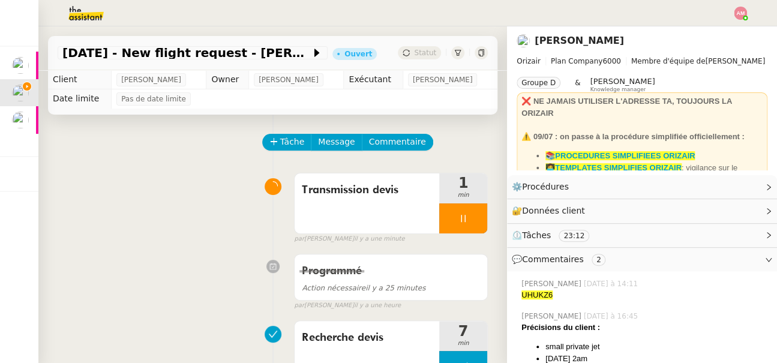
click at [25, 120] on img at bounding box center [20, 120] width 17 height 17
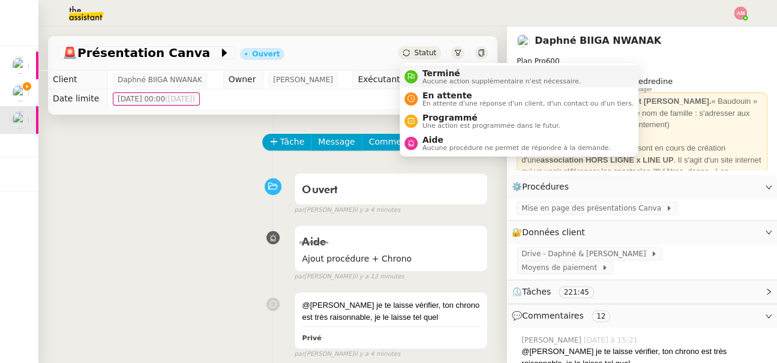
click at [431, 72] on span "Terminé" at bounding box center [501, 73] width 158 height 10
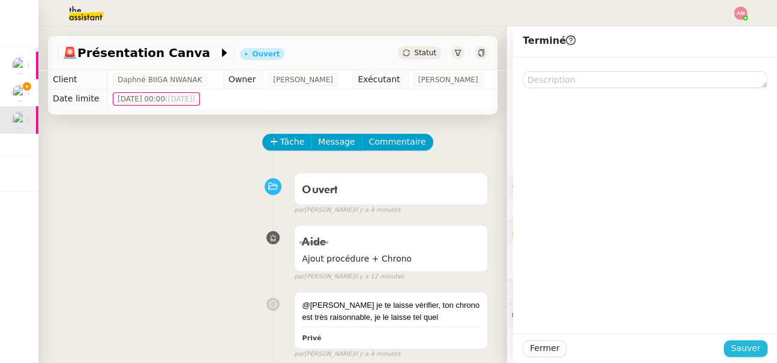
click at [732, 340] on button "Sauver" at bounding box center [745, 348] width 44 height 17
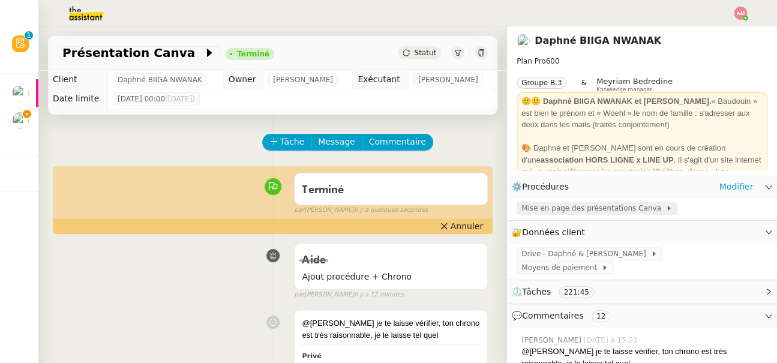
click at [535, 214] on span "Mise en page des présentations Canva" at bounding box center [593, 208] width 144 height 12
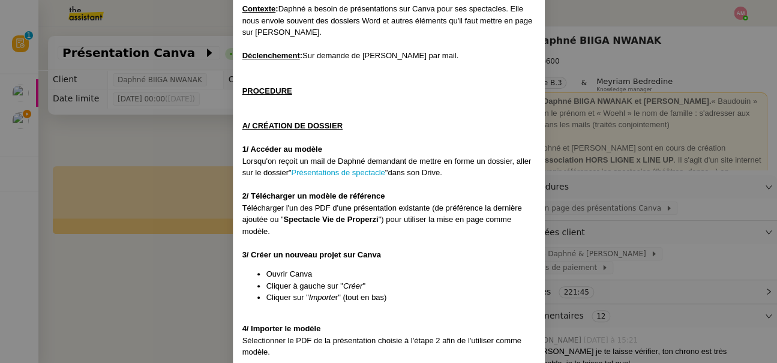
scroll to position [58, 0]
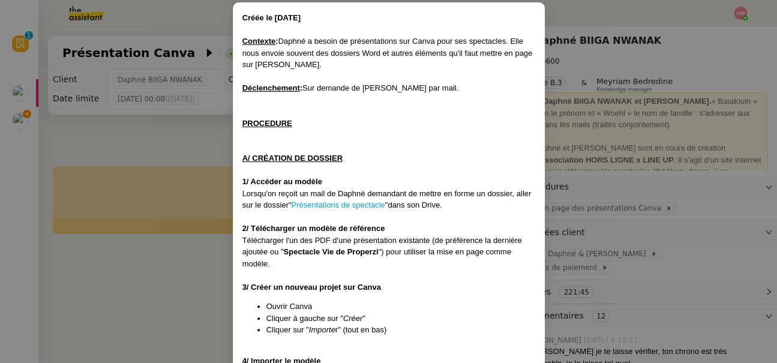
click at [32, 118] on nz-modal-container "Créée le 27/08/2025 Contexte : Daphné a besoin de présentations sur Canva pour …" at bounding box center [388, 181] width 777 height 363
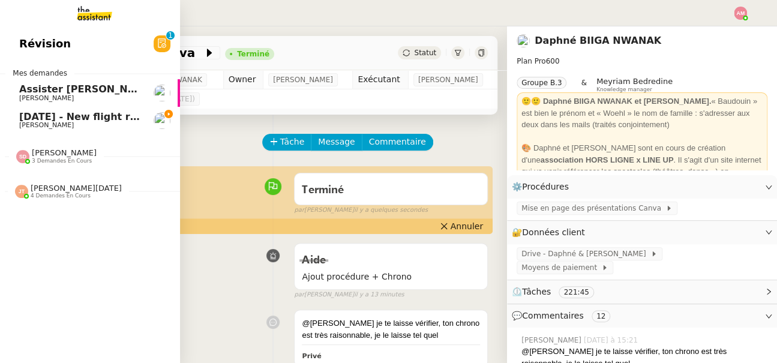
click at [16, 117] on link "8th September 2025 - New flight request - Adam Karrar Louis Frei" at bounding box center [90, 121] width 180 height 28
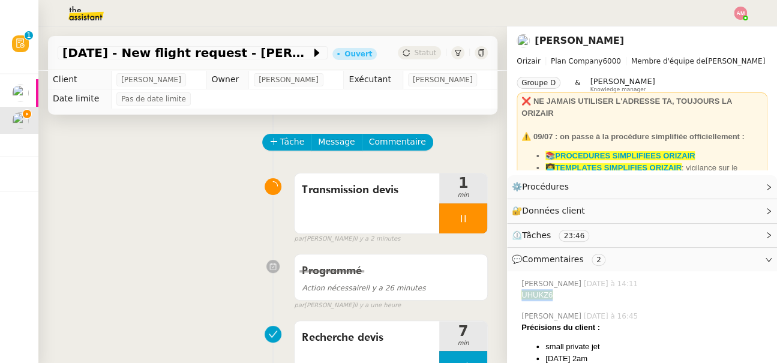
drag, startPoint x: 567, startPoint y: 299, endPoint x: 519, endPoint y: 298, distance: 48.6
click at [519, 298] on div "Amyna Mehrez Aujourd’hui à 14:11 UHUKZ6" at bounding box center [641, 289] width 251 height 32
copy span "UHUKZ6"
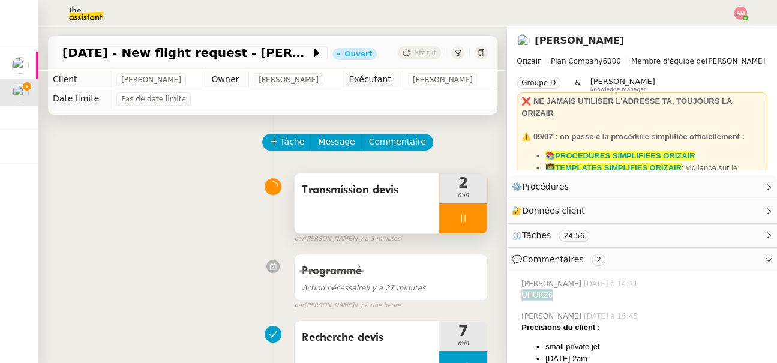
click at [454, 223] on div at bounding box center [463, 218] width 48 height 30
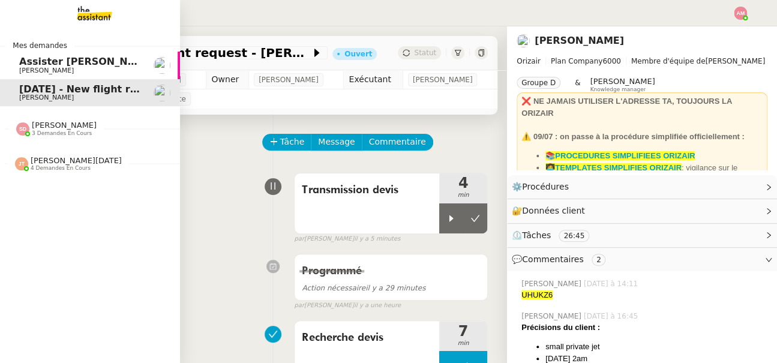
click at [31, 55] on link "Assister Laurane avec l'information OPCO Axel BANDIAKY" at bounding box center [90, 66] width 180 height 28
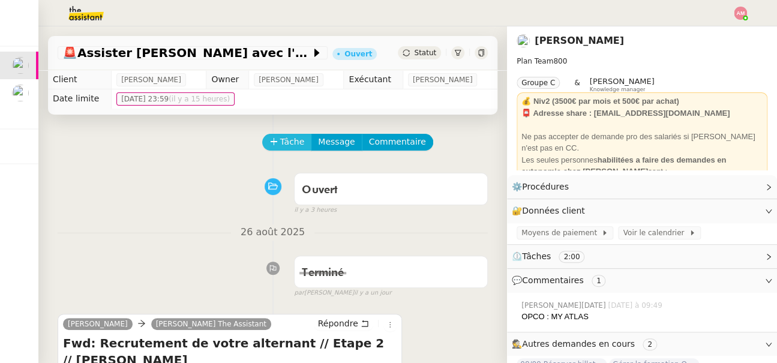
click at [283, 139] on span "Tâche" at bounding box center [292, 142] width 25 height 14
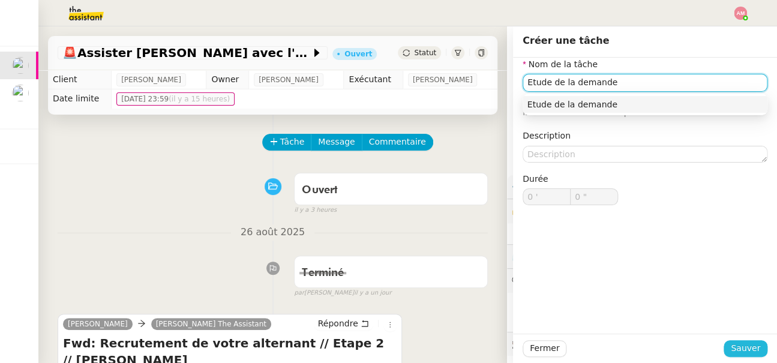
type input "Etude de la demande"
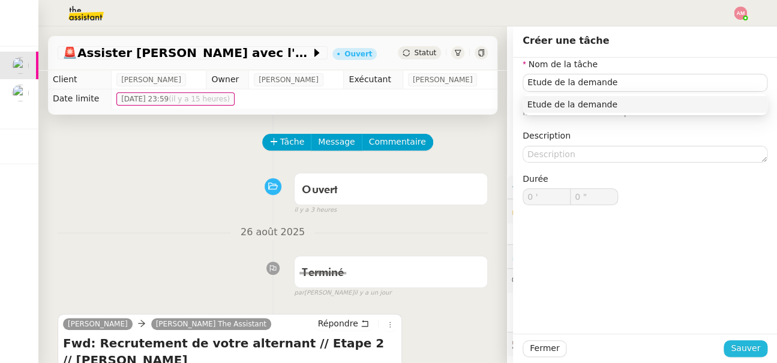
click at [735, 353] on span "Sauver" at bounding box center [745, 348] width 29 height 14
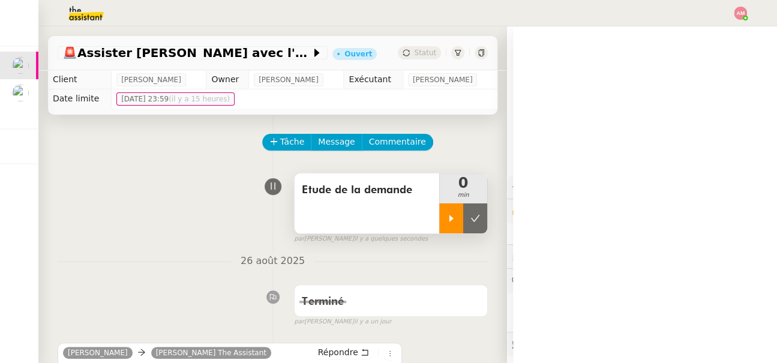
click at [449, 224] on div at bounding box center [451, 218] width 24 height 30
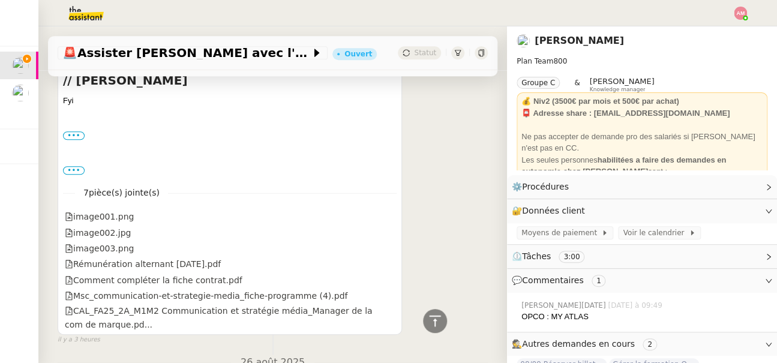
scroll to position [275, 0]
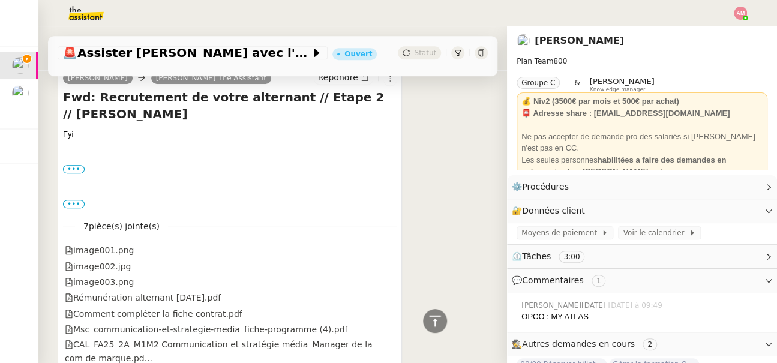
click at [73, 199] on div "••• ---------- Forwarded message --------- De : OMNES Education Recrutez Bordea…" at bounding box center [229, 204] width 333 height 12
click at [73, 203] on label "•••" at bounding box center [74, 204] width 22 height 8
click at [0, 0] on input "•••" at bounding box center [0, 0] width 0 height 0
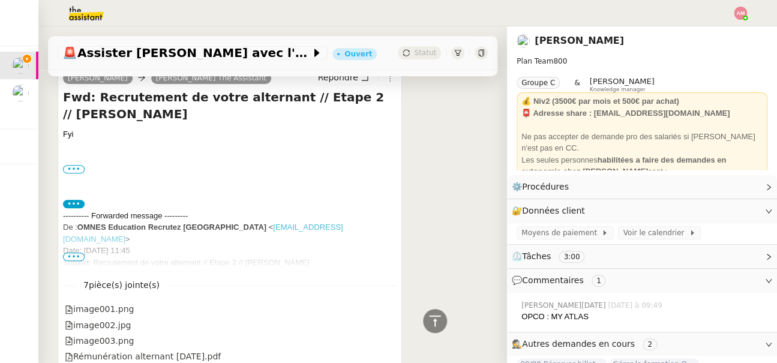
click at [73, 254] on span "•••" at bounding box center [74, 257] width 22 height 8
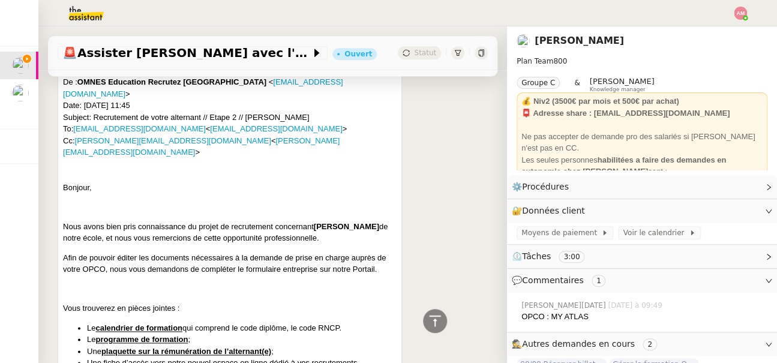
scroll to position [423, 0]
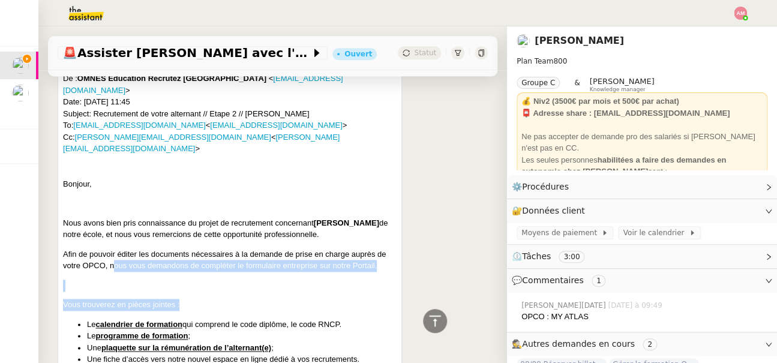
drag, startPoint x: 114, startPoint y: 242, endPoint x: 190, endPoint y: 278, distance: 84.0
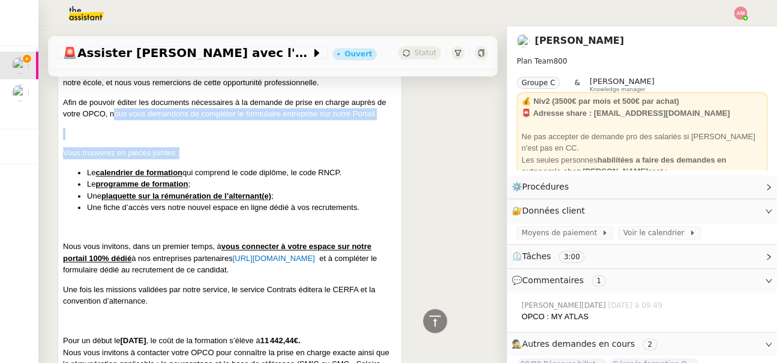
scroll to position [567, 0]
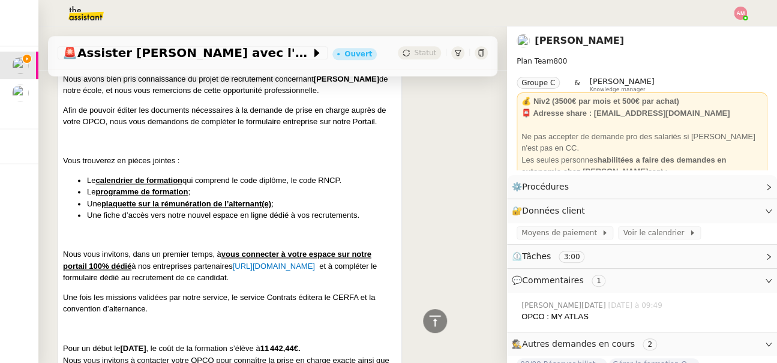
click at [255, 248] on p "Nous vous invitons, dans un premier temps, à vous connecter à votre espace sur …" at bounding box center [229, 265] width 333 height 35
click at [253, 262] on span "https://entreprises.omneseducation.com/" at bounding box center [274, 266] width 82 height 9
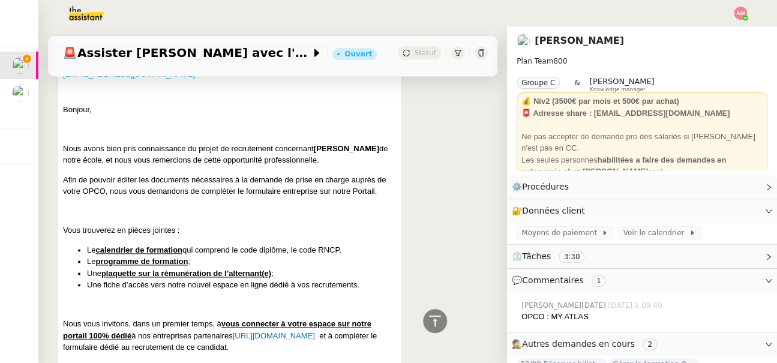
scroll to position [500, 0]
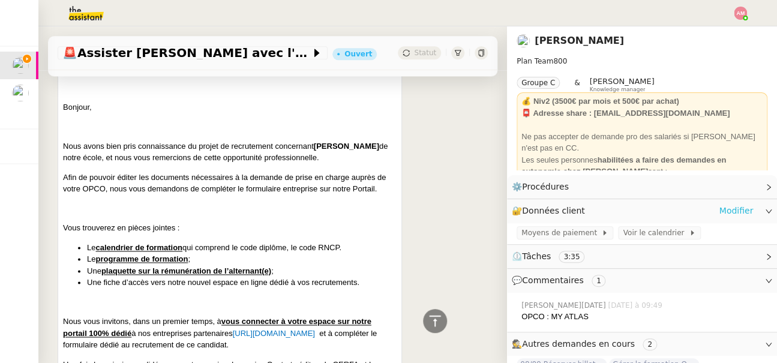
click at [729, 209] on link "Modifier" at bounding box center [736, 211] width 34 height 14
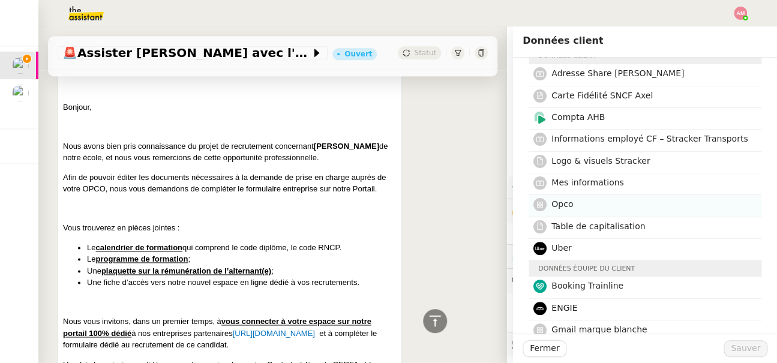
scroll to position [44, 0]
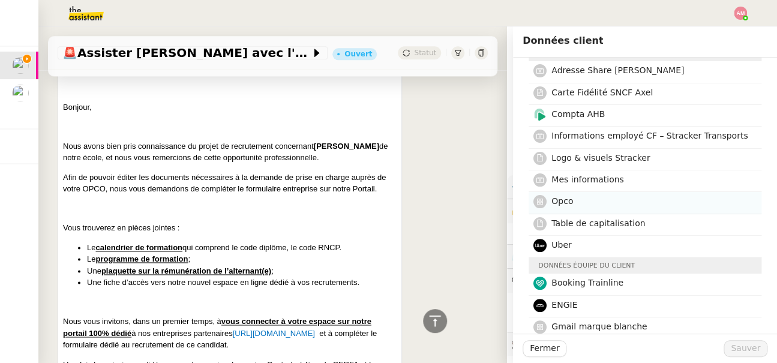
click at [615, 192] on nz-list-item "Opco" at bounding box center [644, 203] width 233 height 22
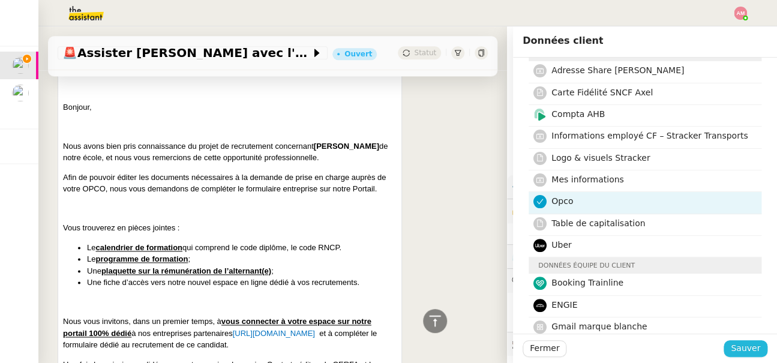
click at [732, 349] on button "Sauver" at bounding box center [745, 348] width 44 height 17
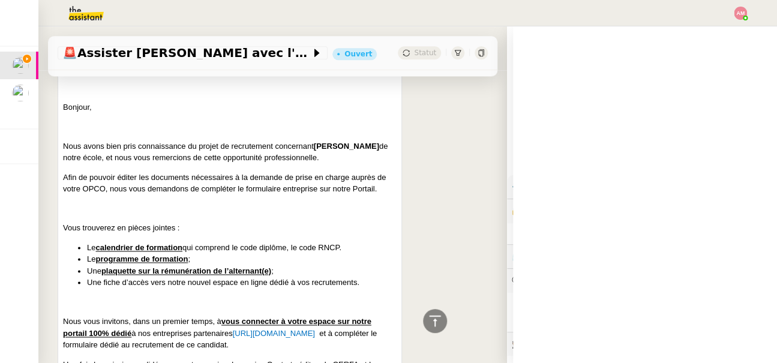
scroll to position [1, 0]
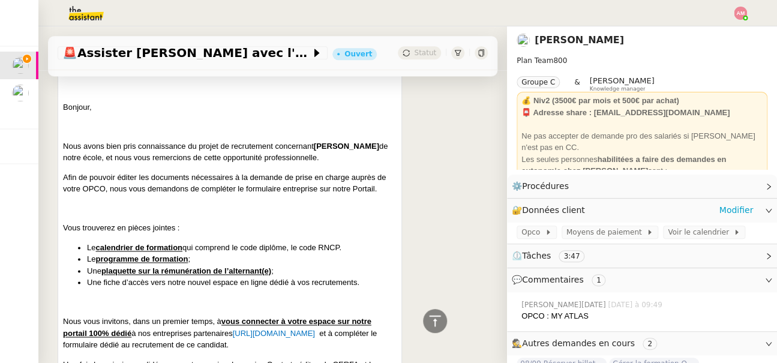
click at [561, 221] on div "🔐 Données client Modifier" at bounding box center [642, 210] width 270 height 23
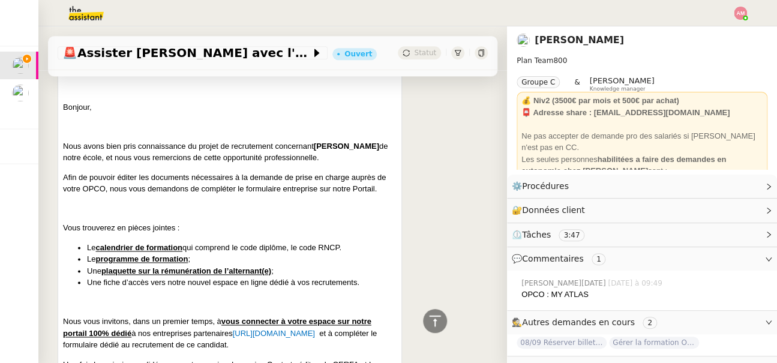
click at [545, 230] on span "Tâches" at bounding box center [536, 235] width 29 height 10
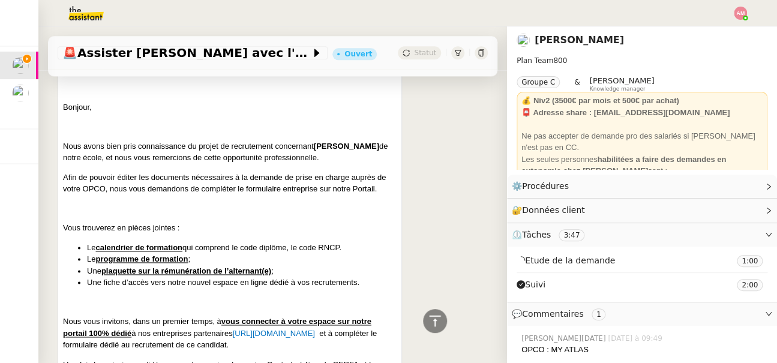
click at [540, 223] on div "⏲️ Tâches 3:47" at bounding box center [642, 234] width 270 height 23
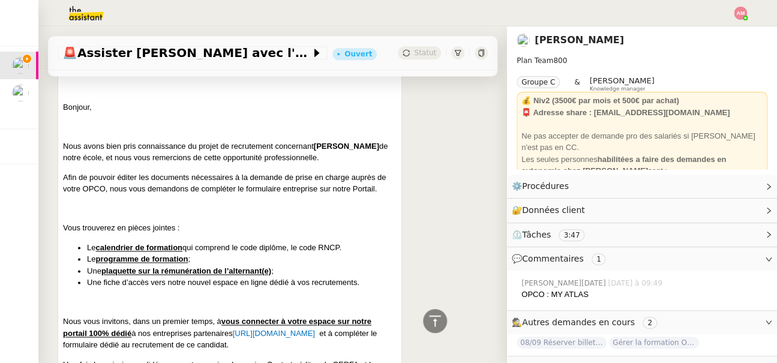
click at [539, 232] on span "Tâches" at bounding box center [536, 235] width 29 height 10
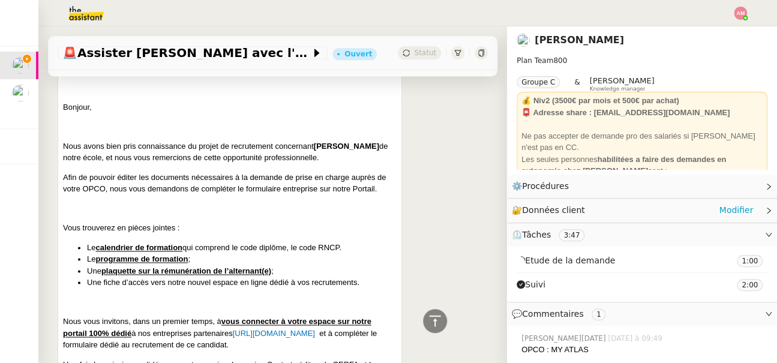
click at [538, 215] on span "🔐 Données client" at bounding box center [551, 210] width 78 height 14
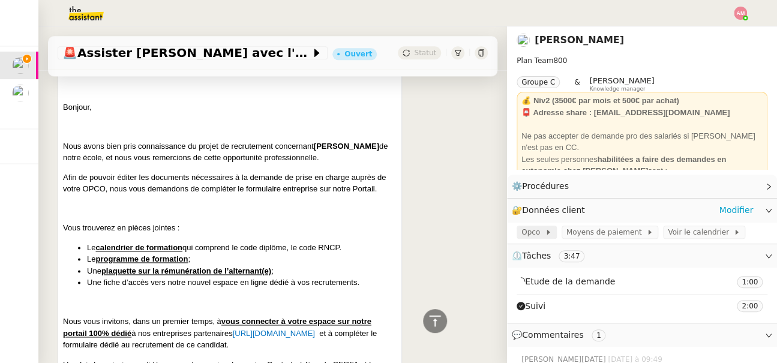
click at [545, 232] on icon at bounding box center [548, 232] width 7 height 7
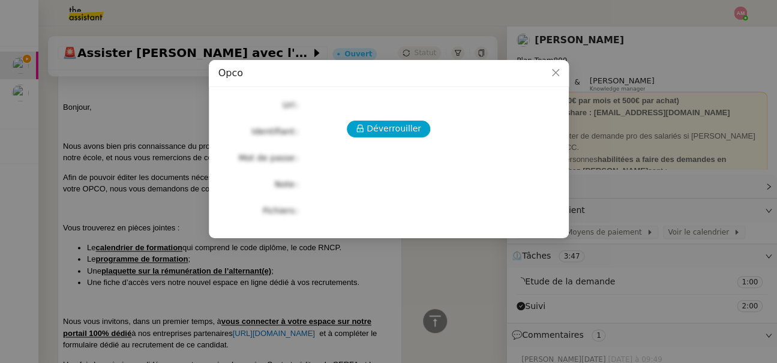
click at [411, 146] on div "Déverrouiller Url Identifiant Mot de passe Note Fichiers Upload" at bounding box center [388, 158] width 341 height 122
click at [395, 130] on span "Déverrouiller" at bounding box center [393, 129] width 55 height 14
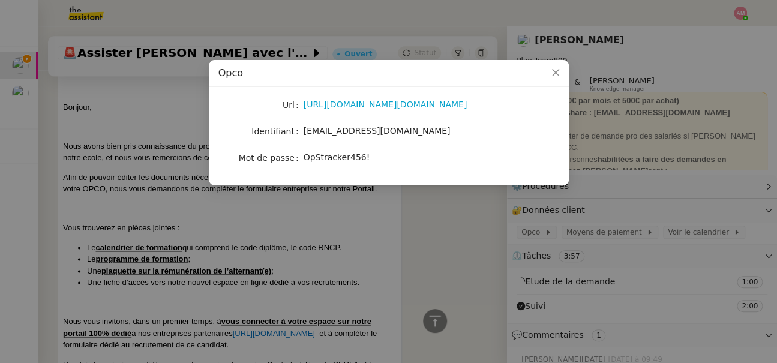
click at [301, 242] on nz-modal-container "Opco Url https://login.iamfafiec.org/adfs/oauth2/authorize/?client_id=dd2970e3-…" at bounding box center [388, 181] width 777 height 363
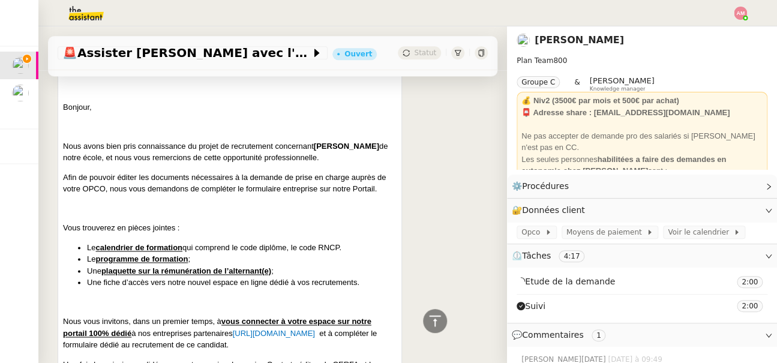
click at [315, 329] on span "https://entreprises.omneseducation.com/" at bounding box center [274, 333] width 82 height 9
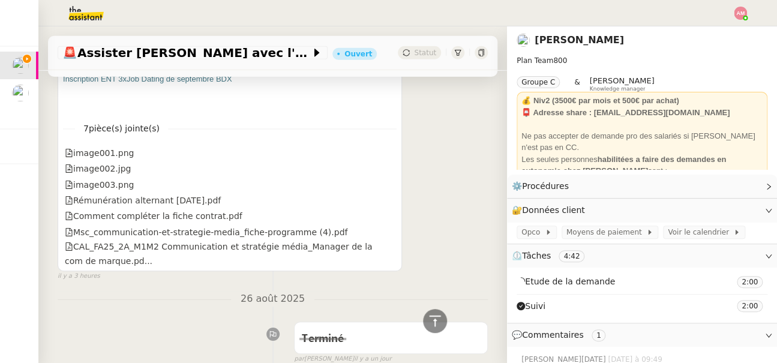
scroll to position [1462, 0]
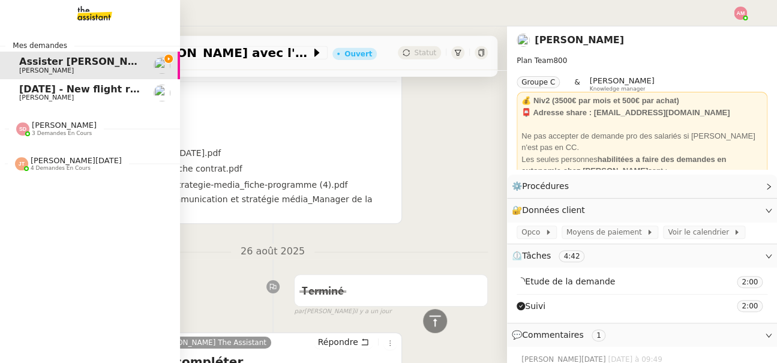
click at [29, 168] on div "[PERSON_NAME][DATE] 4 demandes en cours" at bounding box center [68, 164] width 107 height 16
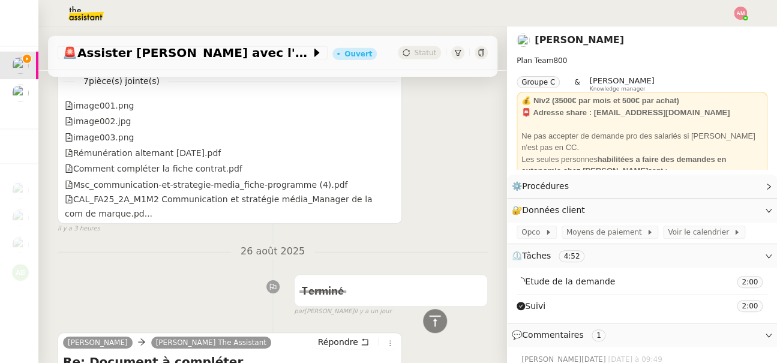
click at [211, 244] on nz-divider "26 août 2025" at bounding box center [273, 252] width 430 height 16
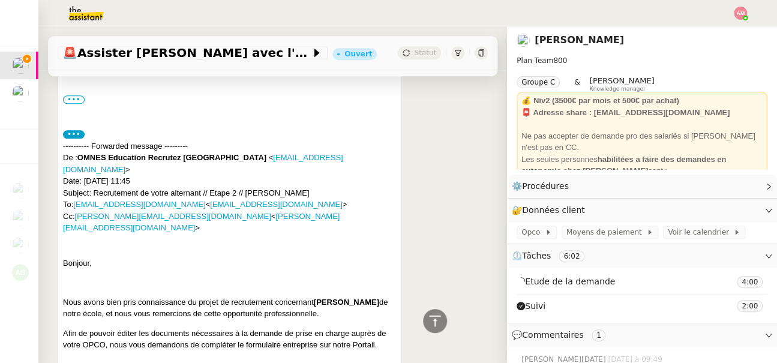
scroll to position [385, 0]
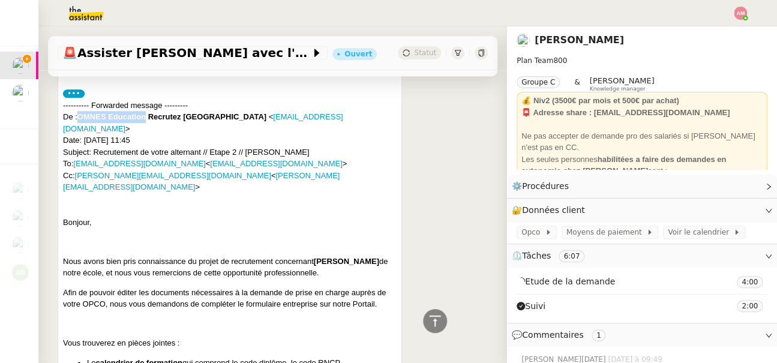
copy strong "OMNES Education"
drag, startPoint x: 80, startPoint y: 118, endPoint x: 146, endPoint y: 113, distance: 66.7
click at [146, 113] on strong "OMNES Education Recrutez Bordeaux" at bounding box center [171, 116] width 189 height 9
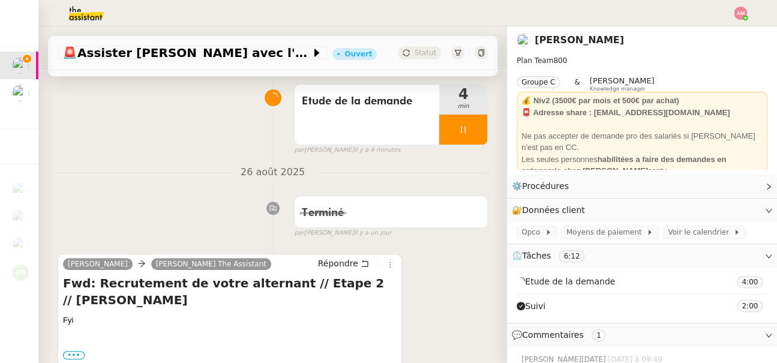
scroll to position [182, 0]
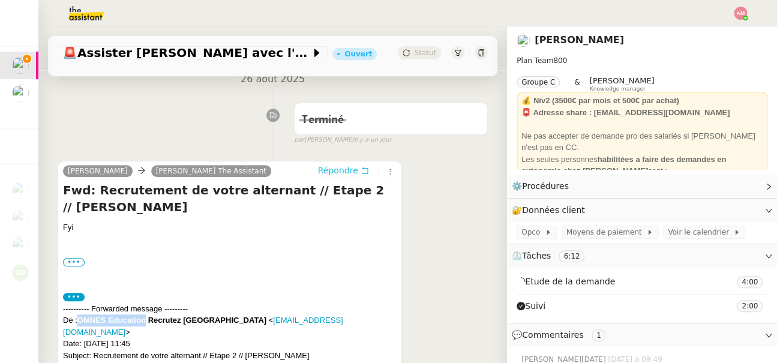
click at [335, 170] on span "Répondre" at bounding box center [338, 170] width 40 height 12
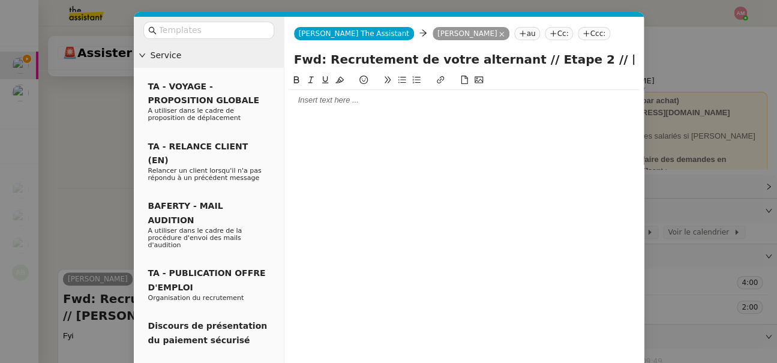
click at [323, 101] on div at bounding box center [464, 100] width 350 height 11
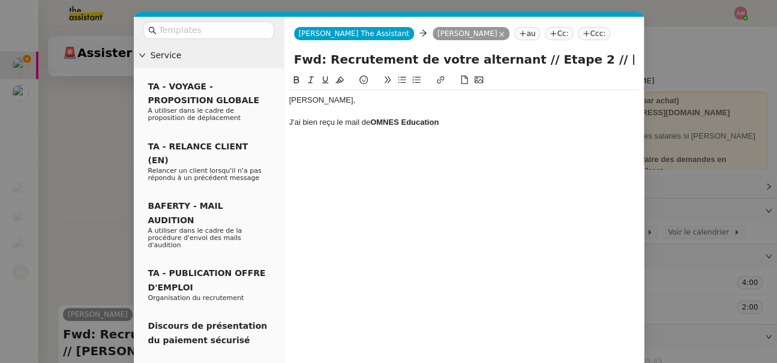
scroll to position [0, 0]
click at [42, 223] on nz-modal-container "Service TA - VOYAGE - PROPOSITION GLOBALE A utiliser dans le cadre de propositi…" at bounding box center [388, 181] width 777 height 363
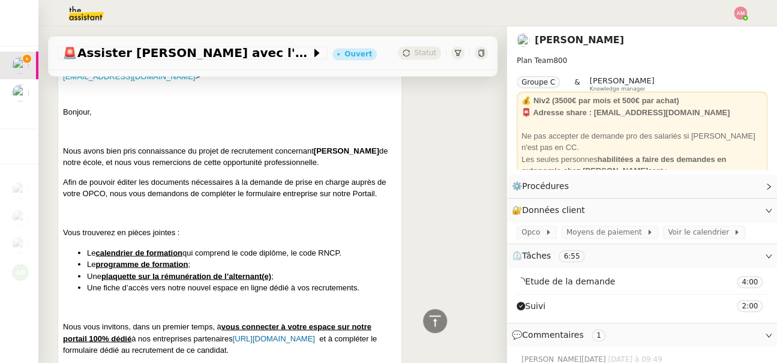
scroll to position [705, 0]
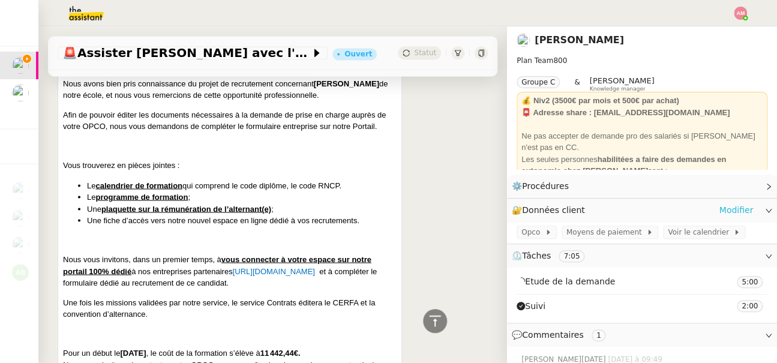
click at [732, 211] on link "Modifier" at bounding box center [736, 210] width 34 height 14
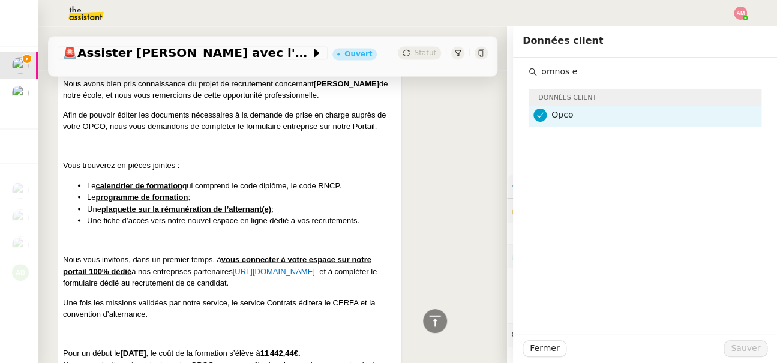
type input "omnos e"
click at [573, 112] on h4 "Opco" at bounding box center [652, 115] width 203 height 14
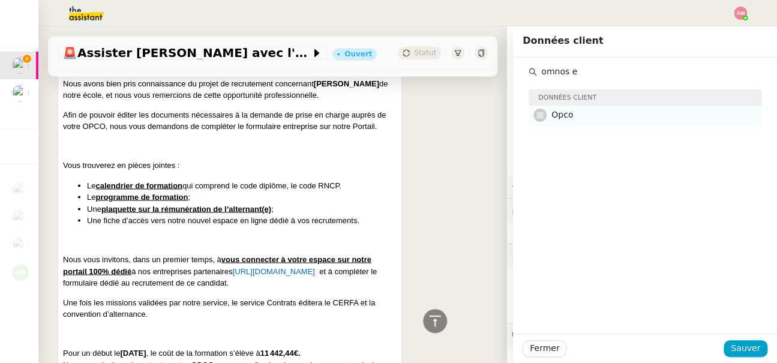
click at [573, 112] on h4 "Opco" at bounding box center [652, 115] width 203 height 14
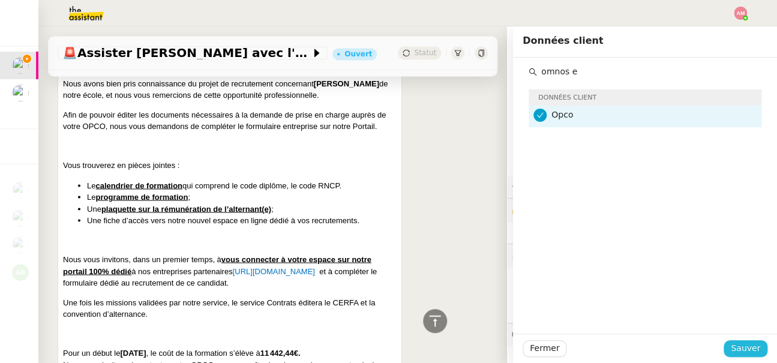
click at [731, 348] on button "Sauver" at bounding box center [745, 348] width 44 height 17
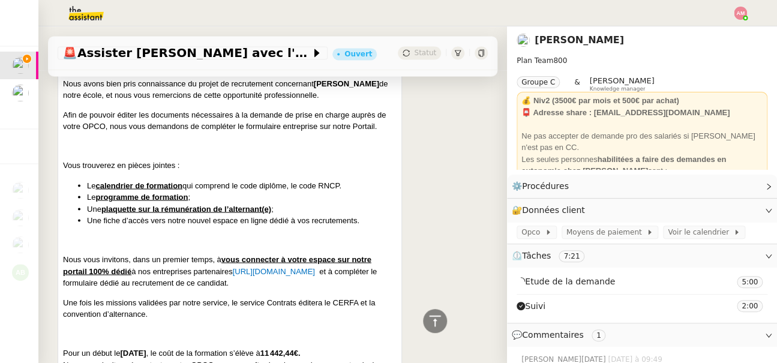
click at [575, 284] on span "Etude de la demande" at bounding box center [565, 282] width 98 height 14
click at [566, 278] on span "Etude de la demande" at bounding box center [565, 282] width 98 height 14
click at [545, 234] on icon at bounding box center [548, 232] width 7 height 7
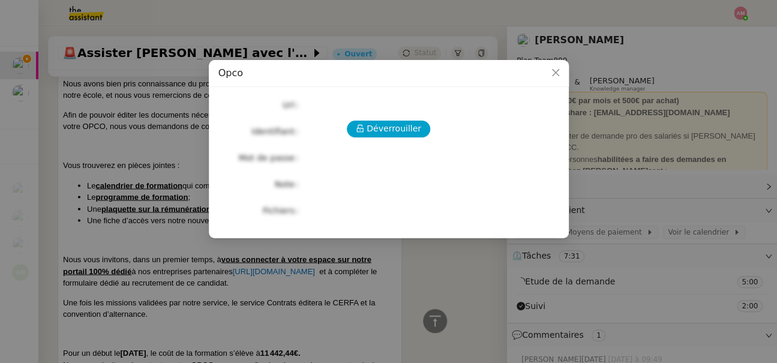
click at [396, 139] on div "Déverrouiller Url Identifiant Mot de passe Note Fichiers Upload" at bounding box center [388, 158] width 341 height 122
click at [398, 127] on span "Déverrouiller" at bounding box center [393, 129] width 55 height 14
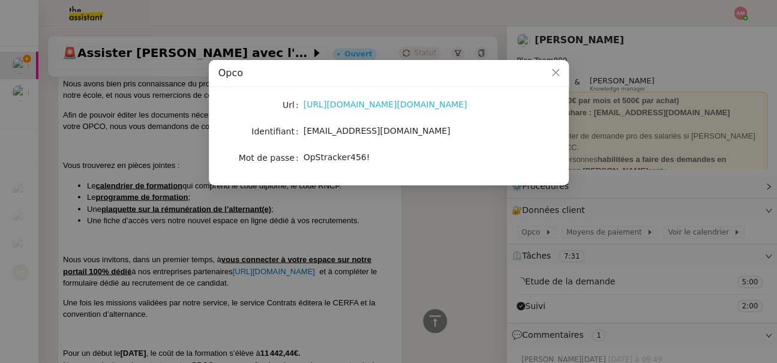
click at [376, 103] on link "https://login.iamfafiec.org/adfs/oauth2/authorize/?client_id=dd2970e3-246b-400c…" at bounding box center [385, 105] width 164 height 10
click at [348, 281] on nz-modal-container "Opco Url https://login.iamfafiec.org/adfs/oauth2/authorize/?client_id=dd2970e3-…" at bounding box center [388, 181] width 777 height 363
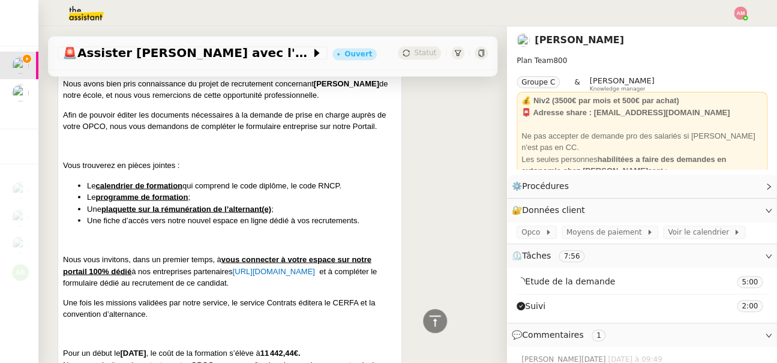
drag, startPoint x: 219, startPoint y: 237, endPoint x: 221, endPoint y: 248, distance: 11.5
click at [221, 254] on span "Nous vous invitons, dans un premier temps, à vous connecter à votre espace sur …" at bounding box center [217, 264] width 308 height 21
drag, startPoint x: 346, startPoint y: 247, endPoint x: 234, endPoint y: 251, distance: 112.2
click at [234, 253] on p "Nous vous invitons, dans un premier temps, à vous connecter à votre espace sur …" at bounding box center [229, 270] width 333 height 35
copy p "https://entreprises.omneseducation.com/"
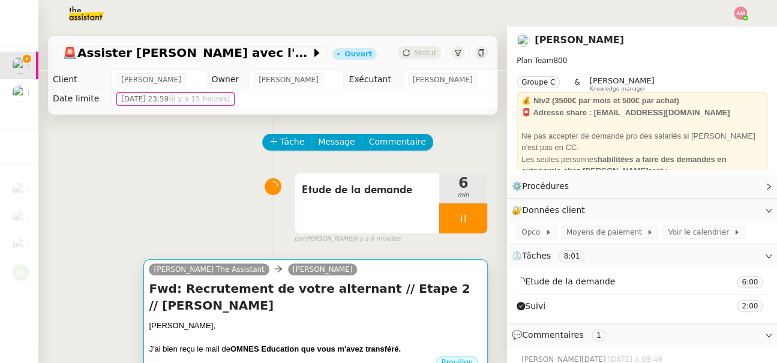
click at [299, 314] on h4 "Fwd: Recrutement de votre alternant // Etape 2 // Laurane HUMEAU" at bounding box center [315, 297] width 333 height 34
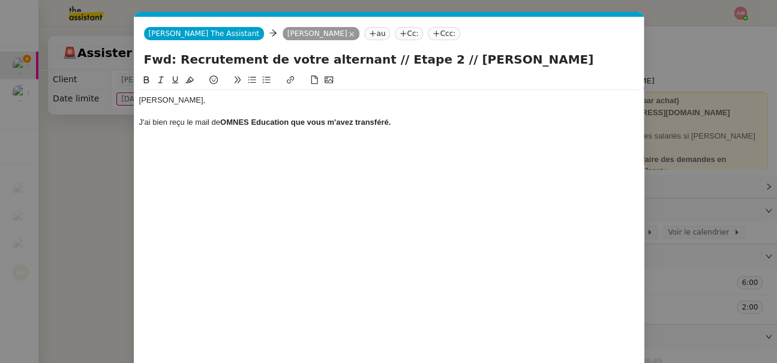
scroll to position [0, 25]
click at [468, 126] on div "J'ai bien reçu le mail de OMNES Education que vous m'avez transféré." at bounding box center [389, 122] width 500 height 11
click at [120, 182] on nz-modal-container "Service TA - VOYAGE - PROPOSITION GLOBALE A utiliser dans le cadre de propositi…" at bounding box center [388, 181] width 777 height 363
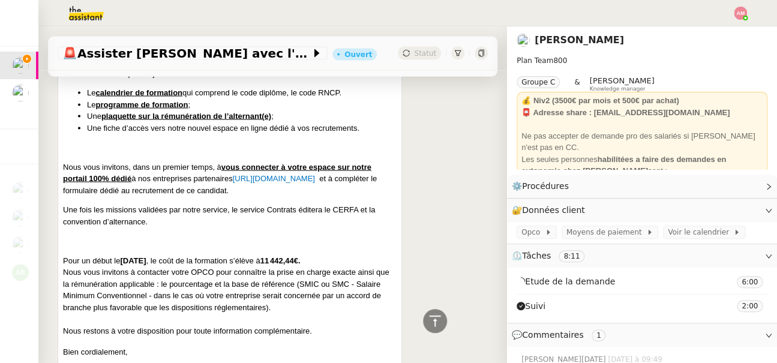
scroll to position [831, 0]
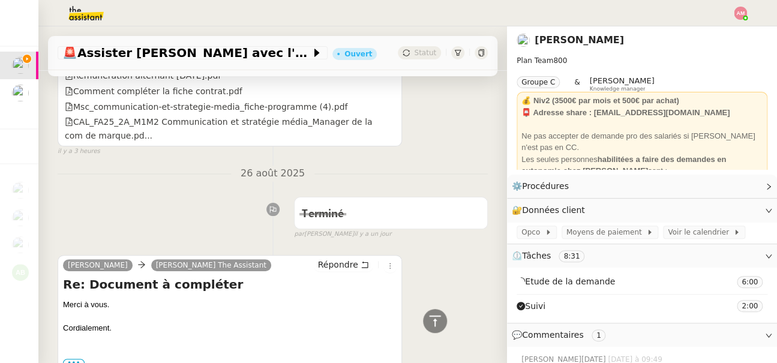
scroll to position [1563, 0]
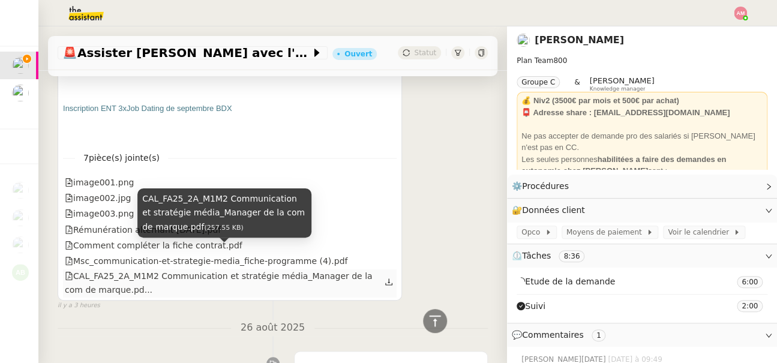
click at [182, 269] on div "CAL_FA25_2A_M1M2 Communication et stratégie média_Manager de la com de marque.p…" at bounding box center [225, 283] width 320 height 28
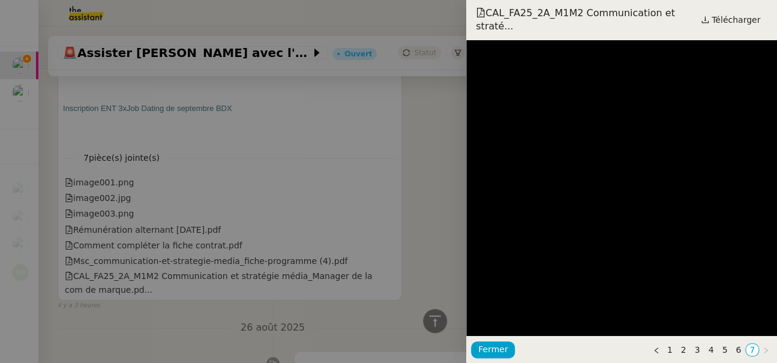
click at [334, 226] on div at bounding box center [388, 181] width 777 height 363
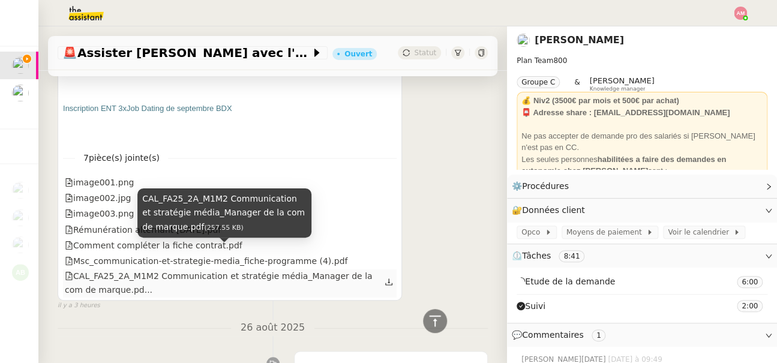
click at [383, 269] on div "CAL_FA25_2A_M1M2 Communication et stratégie média_Manager de la com de marque.p…" at bounding box center [225, 283] width 320 height 28
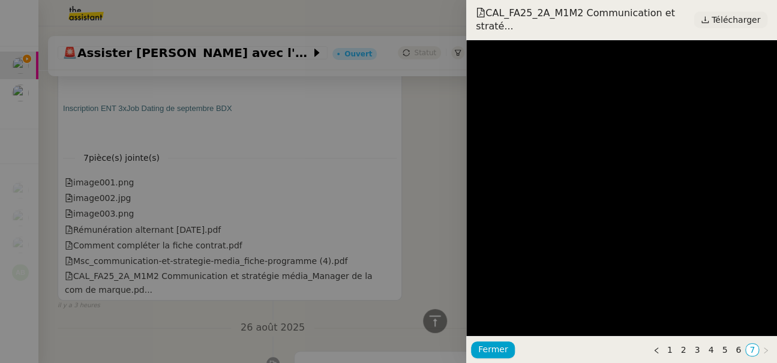
click at [734, 13] on span "Télécharger" at bounding box center [735, 20] width 49 height 16
click at [445, 241] on div at bounding box center [388, 181] width 777 height 363
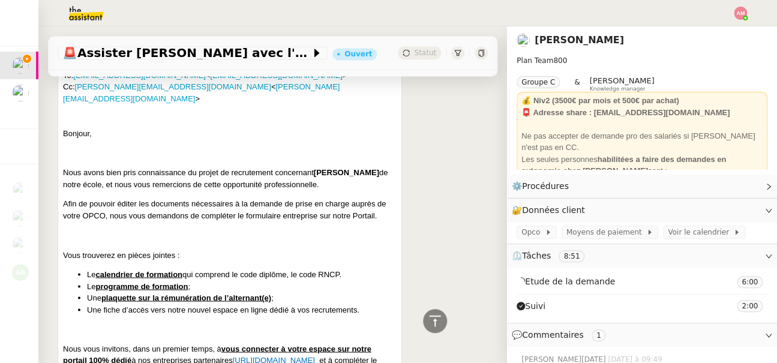
scroll to position [647, 0]
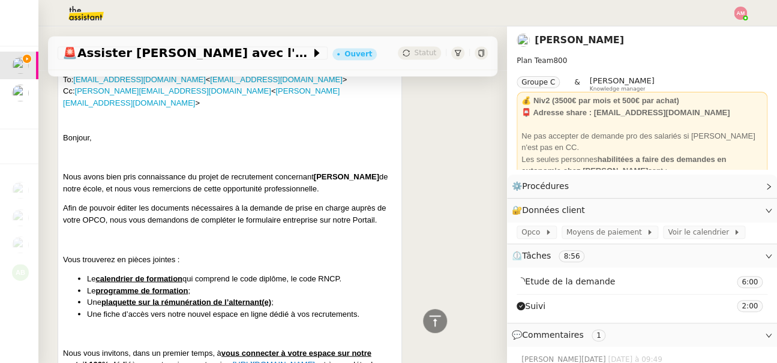
click at [345, 233] on p at bounding box center [229, 239] width 333 height 12
click at [247, 202] on p "Afin de pouvoir éditer les documents nécessaires à la demande de prise en charg…" at bounding box center [229, 213] width 333 height 23
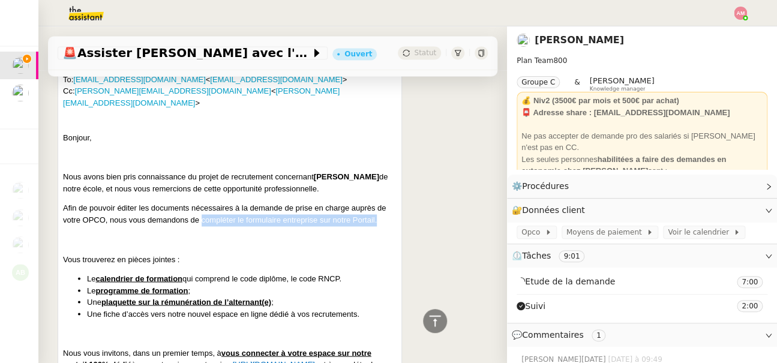
drag, startPoint x: 202, startPoint y: 198, endPoint x: 363, endPoint y: 205, distance: 161.5
copy div "compléter le formulaire entreprise sur notre Portail."
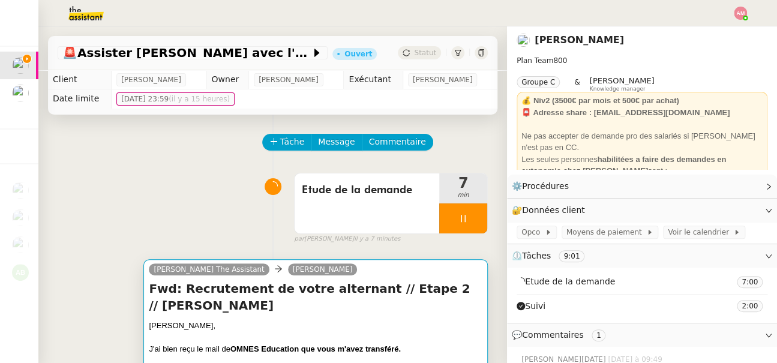
click at [362, 303] on h4 "Fwd: Recrutement de votre alternant // Etape 2 // Laurane HUMEAU" at bounding box center [315, 297] width 333 height 34
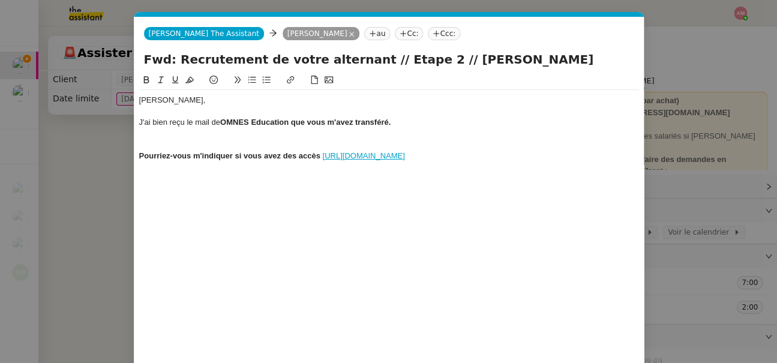
scroll to position [0, 25]
click at [279, 139] on div at bounding box center [389, 144] width 500 height 11
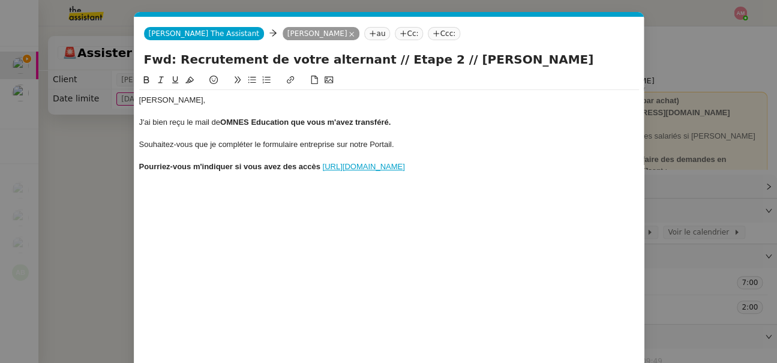
click at [248, 142] on div "Souhaitez-vous que je compléter le formulaire entreprise sur notre Portail." at bounding box center [389, 144] width 500 height 11
click at [254, 136] on div at bounding box center [389, 133] width 500 height 11
click at [250, 143] on div "Souhaitez-vous que je compléter le formulaire entreprise sur notre Portail." at bounding box center [389, 144] width 500 height 11
click at [432, 149] on div "Souhaitez-vous que je complète le formulaire entreprise sur notre Portail." at bounding box center [389, 144] width 500 height 11
drag, startPoint x: 363, startPoint y: 144, endPoint x: 350, endPoint y: 144, distance: 12.6
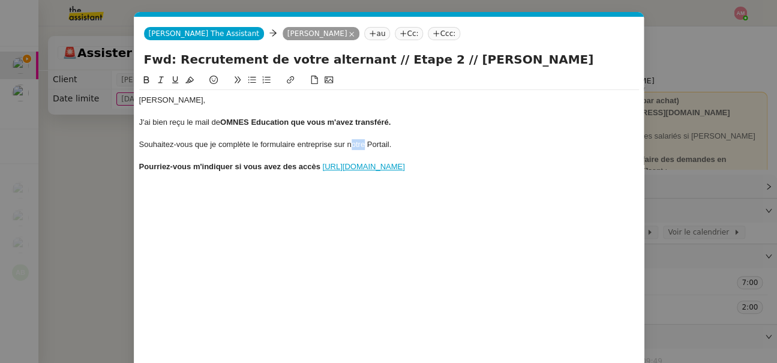
click at [350, 144] on div "Souhaitez-vous que je complète le formulaire entreprise sur notre Portail." at bounding box center [389, 144] width 500 height 11
click at [396, 143] on div "Souhaitez-vous que je complète le formulaire entreprise sur leur Portail." at bounding box center [389, 144] width 500 height 11
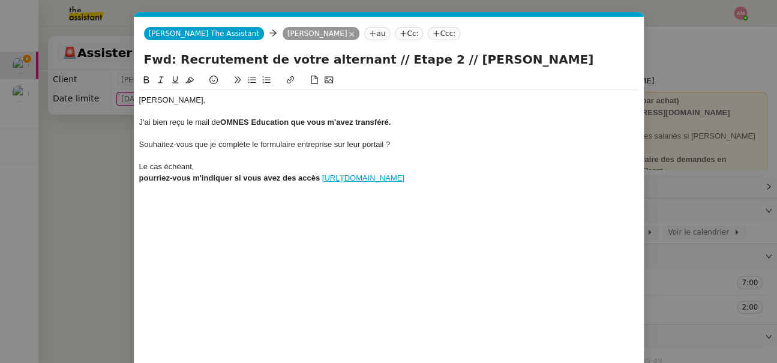
click at [537, 167] on div "Le cas échéant," at bounding box center [389, 166] width 500 height 11
click at [486, 185] on div "Axel, J'ai bien reçu le mail de OMNES Education que vous m'avez transféré. Souh…" at bounding box center [389, 139] width 500 height 98
drag, startPoint x: 472, startPoint y: 179, endPoint x: 322, endPoint y: 181, distance: 150.0
click at [322, 181] on div "pourriez-vous m'indiquer si vous avez des accès https://entreprises.omneseducat…" at bounding box center [389, 178] width 500 height 11
click at [320, 181] on strong "pourriez-vous m'indiquer si vous avez des accès" at bounding box center [229, 177] width 181 height 9
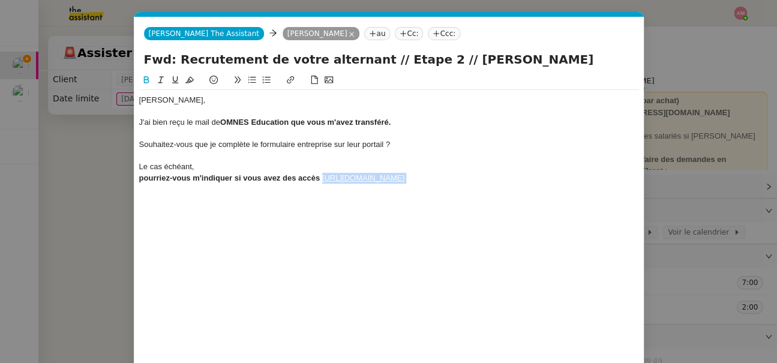
drag, startPoint x: 324, startPoint y: 181, endPoint x: 472, endPoint y: 182, distance: 148.1
click at [472, 182] on div "pourriez-vous m'indiquer si vous avez des accès https://entreprises.omneseducat…" at bounding box center [389, 178] width 500 height 11
drag, startPoint x: 384, startPoint y: 145, endPoint x: 362, endPoint y: 145, distance: 22.2
click at [362, 145] on div "Souhaitez-vous que je complète le formulaire entreprise sur leur portail ?" at bounding box center [389, 144] width 500 height 11
click at [284, 78] on button at bounding box center [290, 80] width 14 height 14
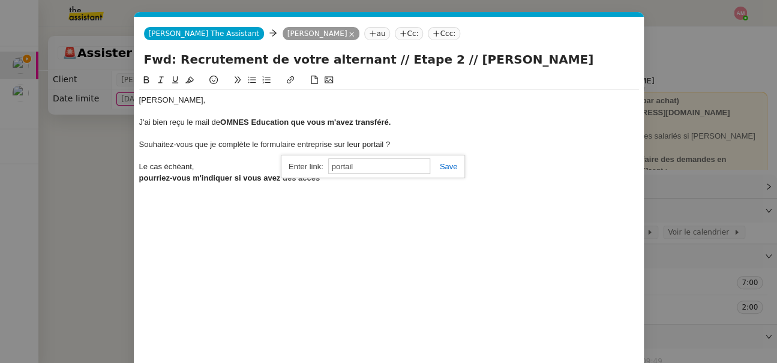
paste input "https://entreprises.omneseducation.com/"
type input "https://entreprises.omneseducation.com/"
click at [451, 167] on link at bounding box center [444, 166] width 28 height 9
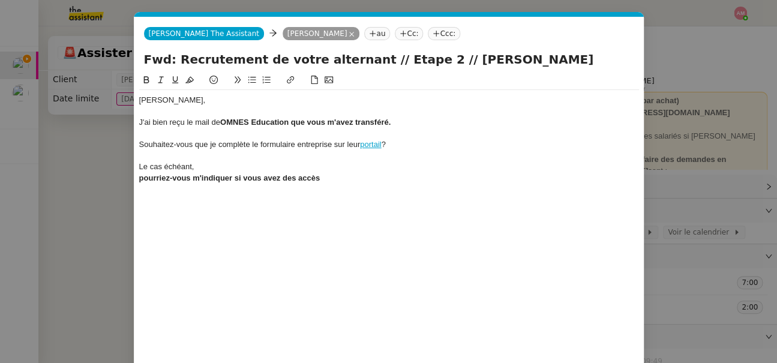
click at [374, 187] on div "Axel, J'ai bien reçu le mail de OMNES Education que vous m'avez transféré. Souh…" at bounding box center [389, 139] width 500 height 98
click at [293, 175] on strong "pourriez-vous m'indiquer si vous avez des accès" at bounding box center [229, 177] width 181 height 9
click at [329, 179] on div "pourriez-vous m'indiquer si vous avez des accès" at bounding box center [389, 178] width 500 height 11
click at [263, 157] on div at bounding box center [389, 156] width 500 height 11
click at [370, 149] on div "Souhaitez-vous que je complète le formulaire entreprise sur leur portail ?" at bounding box center [389, 144] width 500 height 11
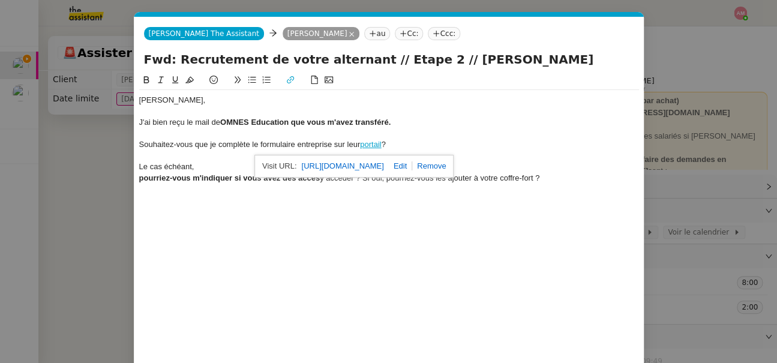
click at [330, 181] on div "pourriez-vous m'indiquer si vous avez des accès y accéder ? Si oui, pourriez-vo…" at bounding box center [389, 178] width 500 height 11
click at [323, 179] on div "pourriez-vous m'indiquer si vous avez des accès y accéder ? Si oui, pourriez-vo…" at bounding box center [389, 178] width 500 height 11
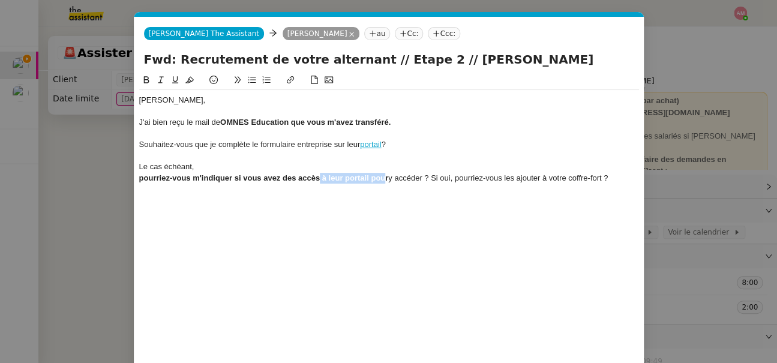
drag, startPoint x: 323, startPoint y: 175, endPoint x: 383, endPoint y: 175, distance: 59.4
click at [383, 175] on strong "pourriez-vous m'indiquer si vous avez des accès à leur portail pour" at bounding box center [264, 177] width 250 height 9
click at [280, 178] on strong "pourriez-vous m'indiquer si vous avez des accès" at bounding box center [229, 177] width 181 height 9
click at [574, 176] on div "pourriez-vous m'indiquer si vous avez déjà des accès y accéder ? Si oui, pourri…" at bounding box center [389, 178] width 500 height 11
click at [77, 178] on nz-modal-container "Service TA - VOYAGE - PROPOSITION GLOBALE A utiliser dans le cadre de propositi…" at bounding box center [388, 181] width 777 height 363
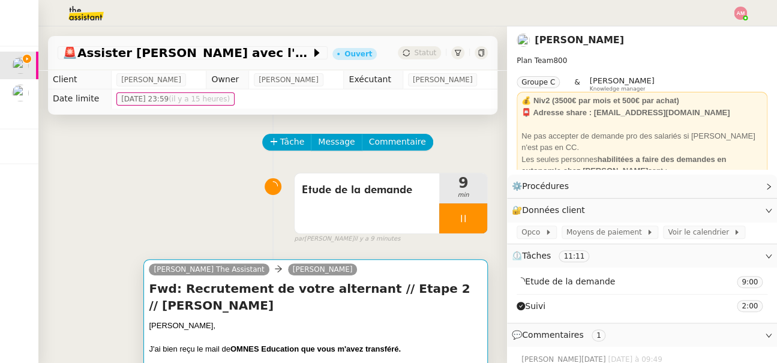
click at [425, 273] on div "Charlie The Assistant Axel BANDIAKY" at bounding box center [315, 271] width 333 height 18
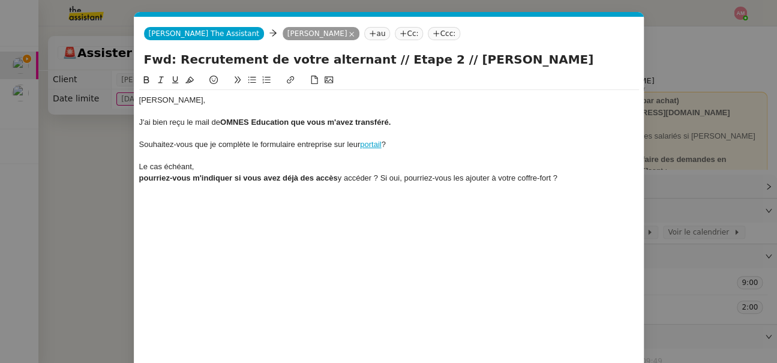
scroll to position [0, 25]
click at [564, 184] on div at bounding box center [389, 189] width 500 height 11
click at [559, 177] on div "pourriez-vous m'indiquer si vous avez déjà des accès y accéder ? Si oui, pourri…" at bounding box center [389, 178] width 500 height 11
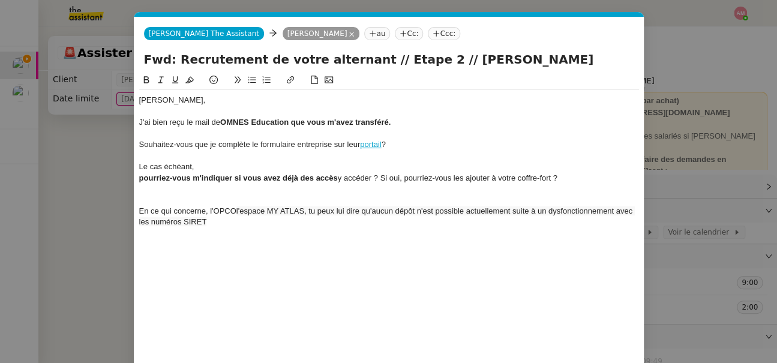
scroll to position [0, 0]
drag, startPoint x: 238, startPoint y: 210, endPoint x: 221, endPoint y: 209, distance: 16.8
click at [221, 209] on div "En ce qui concerne, l'OPCO l'espace MY ATLAS, tu peux lui dire qu'aucun dépôt n…" at bounding box center [389, 217] width 500 height 22
click at [242, 208] on span "l'espace MY ATLAS, tu peux lui dire qu'aucun dépôt n'est possible actuellement …" at bounding box center [378, 216] width 479 height 20
drag, startPoint x: 330, startPoint y: 206, endPoint x: 405, endPoint y: 213, distance: 74.7
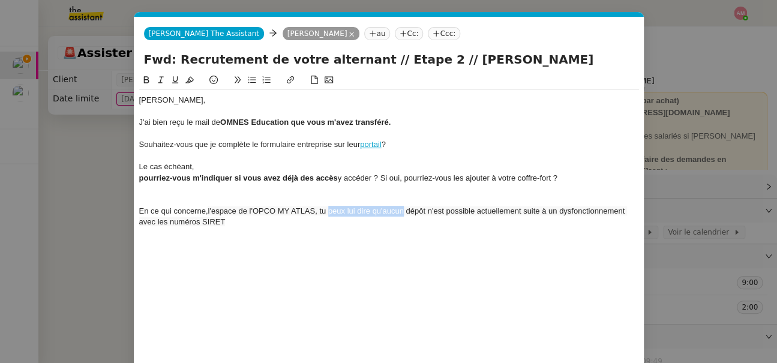
click at [405, 213] on span "l'espace de l'OPCO MY ATLAS, tu peux lui dire qu'aucun dépôt n'est possible act…" at bounding box center [383, 216] width 488 height 20
drag, startPoint x: 473, startPoint y: 211, endPoint x: 520, endPoint y: 215, distance: 47.6
click at [520, 215] on span "l'espace de l'OPCO MY ATLAS, pour le moment aucun dépôt n'est possible actuelle…" at bounding box center [389, 216] width 500 height 20
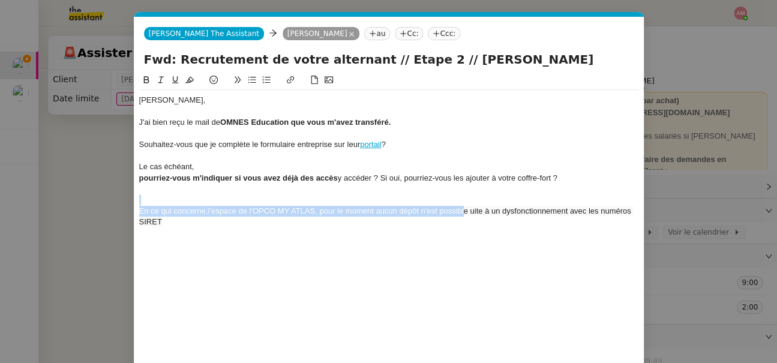
drag, startPoint x: 467, startPoint y: 214, endPoint x: 476, endPoint y: 196, distance: 20.4
click at [476, 196] on div "Axel, J'ai bien reçu le mail de OMNES Education que vous m'avez transféré. Souh…" at bounding box center [389, 178] width 500 height 176
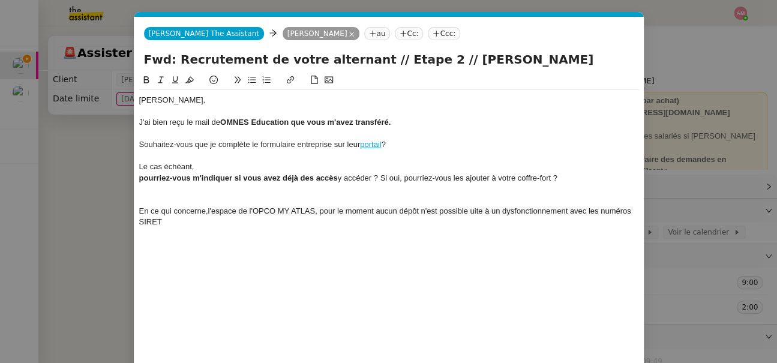
click at [472, 213] on span "l'espace de l'OPCO MY ATLAS, pour le moment aucun dépôt n'est possible uite à u…" at bounding box center [386, 216] width 494 height 20
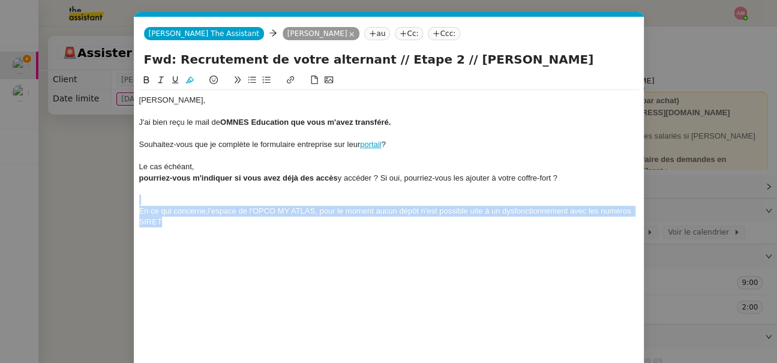
drag, startPoint x: 472, startPoint y: 219, endPoint x: 475, endPoint y: 196, distance: 23.6
click at [475, 196] on div "Axel, J'ai bien reçu le mail de OMNES Education que vous m'avez transféré. Souh…" at bounding box center [389, 178] width 500 height 176
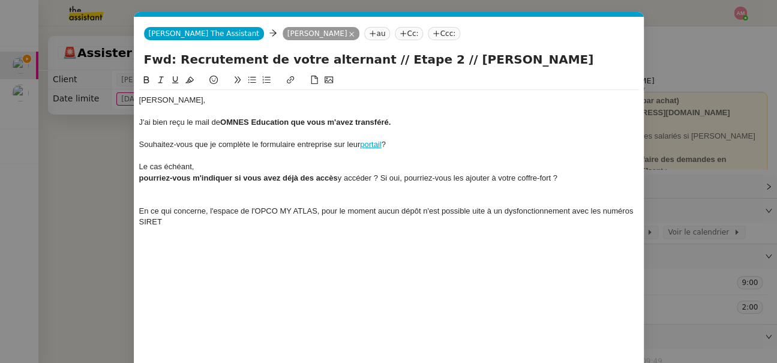
click at [476, 211] on div "En ce qui concerne, l'espace de l'OPCO MY ATLAS, pour le moment aucun dépôt n'e…" at bounding box center [389, 217] width 500 height 22
drag, startPoint x: 472, startPoint y: 208, endPoint x: 472, endPoint y: 221, distance: 12.6
click at [472, 209] on div "En ce qui concerne, l'espace de l'OPCO MY ATLAS, pour le moment aucun dépôt n'e…" at bounding box center [389, 217] width 500 height 22
click at [467, 241] on div at bounding box center [389, 244] width 500 height 11
click at [467, 220] on div "En ce qui concerne, l'espace de l'OPCO MY ATLAS, pour le moment aucun dépôt n'e…" at bounding box center [389, 217] width 500 height 22
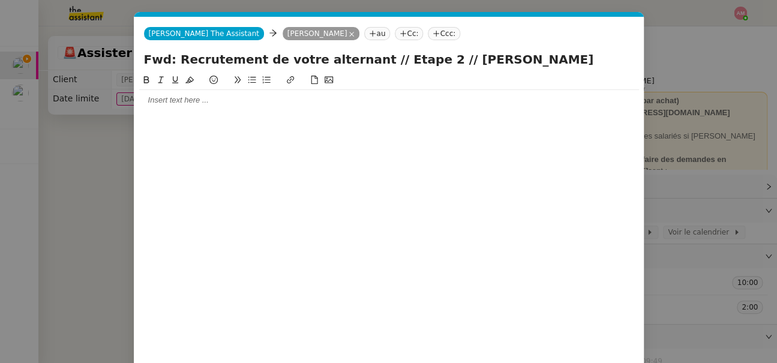
click at [354, 119] on div at bounding box center [389, 215] width 500 height 285
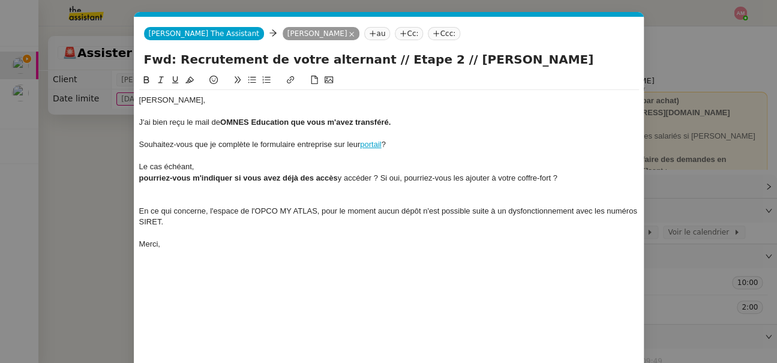
click at [272, 237] on div at bounding box center [389, 233] width 500 height 11
click at [269, 243] on div "Merci," at bounding box center [389, 244] width 500 height 11
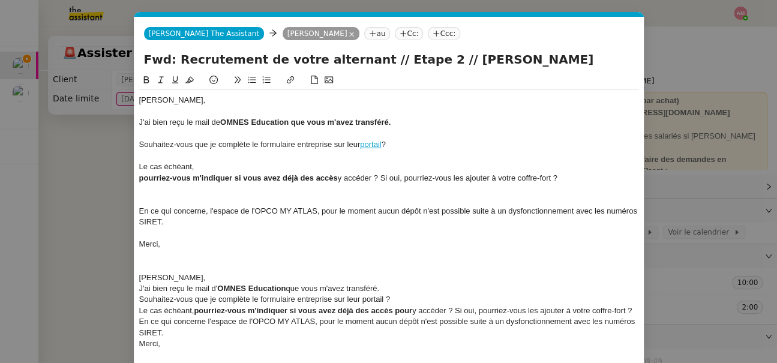
click at [258, 275] on div "[PERSON_NAME]," at bounding box center [389, 277] width 500 height 11
drag, startPoint x: 391, startPoint y: 147, endPoint x: 360, endPoint y: 147, distance: 31.2
click at [360, 147] on div "Souhaitez-vous que je complète le formulaire entreprise sur leur portail ?" at bounding box center [389, 144] width 500 height 11
copy div "portail ?"
drag, startPoint x: 360, startPoint y: 299, endPoint x: 402, endPoint y: 302, distance: 42.1
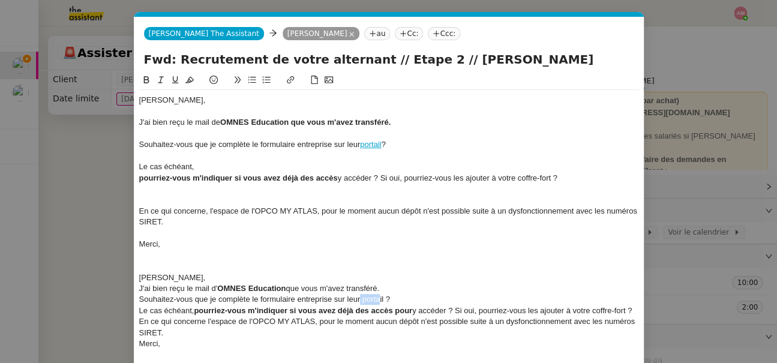
click at [402, 302] on div "Souhaitez-vous que je complète le formulaire entreprise sur leur portail ?" at bounding box center [389, 299] width 500 height 11
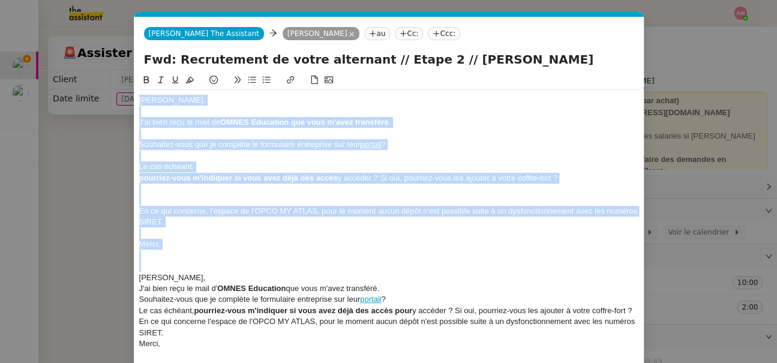
drag, startPoint x: 139, startPoint y: 274, endPoint x: 173, endPoint y: 38, distance: 238.9
click at [173, 38] on form "Charlie The Assistant Charlie The Assistant Axel BANDIAKY au Cc: Ccc: Fwd: Recr…" at bounding box center [389, 236] width 510 height 438
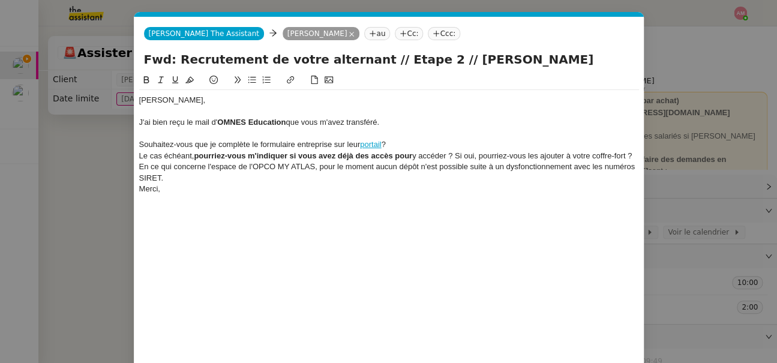
click at [248, 86] on button at bounding box center [252, 80] width 14 height 14
click at [142, 155] on div "Le cas échéant, pourriez-vous m'indiquer si vous avez déjà des accès pour y acc…" at bounding box center [389, 156] width 500 height 11
click at [140, 155] on div "Le cas échéant, pourriez-vous m'indiquer si vous avez déjà des accès pour y acc…" at bounding box center [389, 156] width 500 height 11
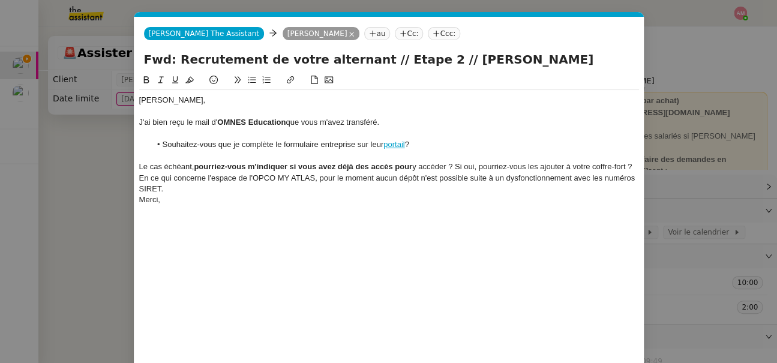
click at [193, 169] on div "Le cas échéant, pourriez-vous m'indiquer si vous avez déjà des accès pour y acc…" at bounding box center [389, 166] width 500 height 11
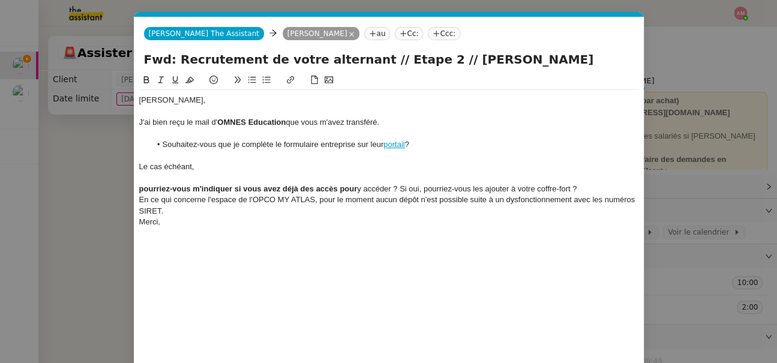
click at [245, 81] on button at bounding box center [252, 80] width 14 height 14
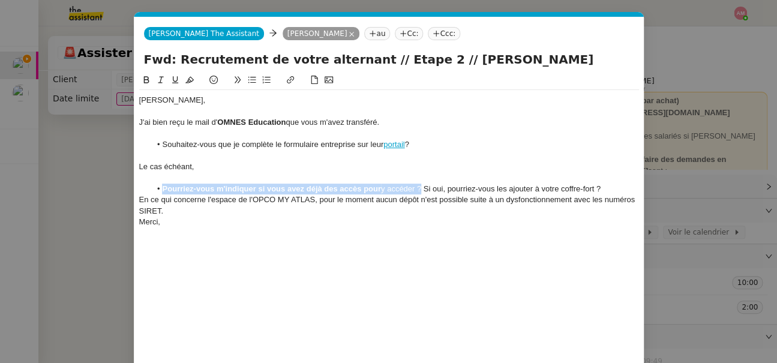
drag, startPoint x: 396, startPoint y: 187, endPoint x: 161, endPoint y: 184, distance: 234.5
click at [161, 184] on li "Pourriez-vous m'indiquer si vous avez déjà des accès pour y accéder ? Si oui, p…" at bounding box center [395, 189] width 488 height 11
click at [146, 74] on button at bounding box center [146, 80] width 14 height 14
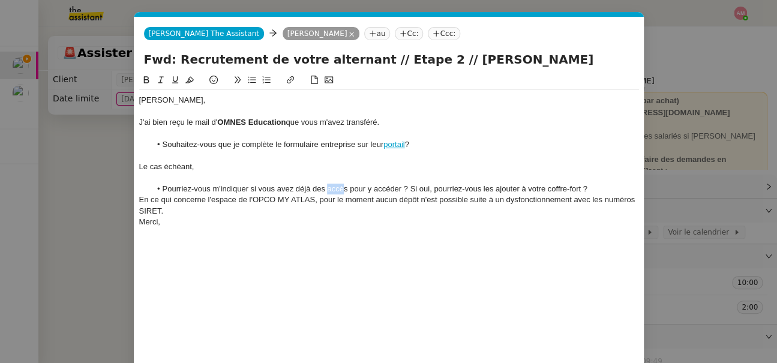
drag, startPoint x: 333, startPoint y: 191, endPoint x: 345, endPoint y: 191, distance: 12.0
click at [345, 191] on li "Pourriez-vous m'indiquer si vous avez déjà des accès pour y accéder ? Si oui, p…" at bounding box center [395, 189] width 488 height 11
click at [424, 186] on li "Pourriez-vous m'indiquer si vous avez déjà des identifiants pour y accéder ? Si…" at bounding box center [395, 189] width 488 height 11
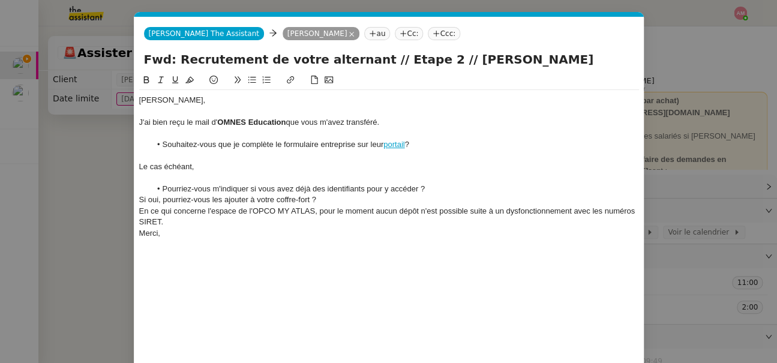
click at [167, 203] on div "Si oui, pourriez-vous les ajouter à votre coffre-fort ?" at bounding box center [389, 199] width 500 height 11
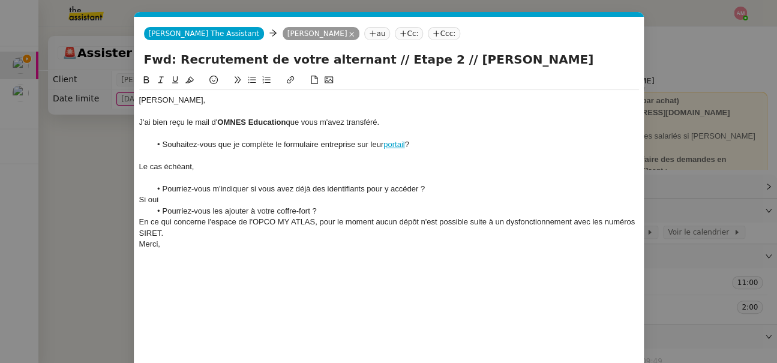
click at [324, 219] on div "En ce qui concerne l'espace de l'OPCO MY ATLAS, pour le moment aucun dépôt n'es…" at bounding box center [389, 228] width 500 height 22
click at [321, 214] on li "Pourriez-vous les ajouter à votre coffre-fort ?" at bounding box center [395, 211] width 488 height 11
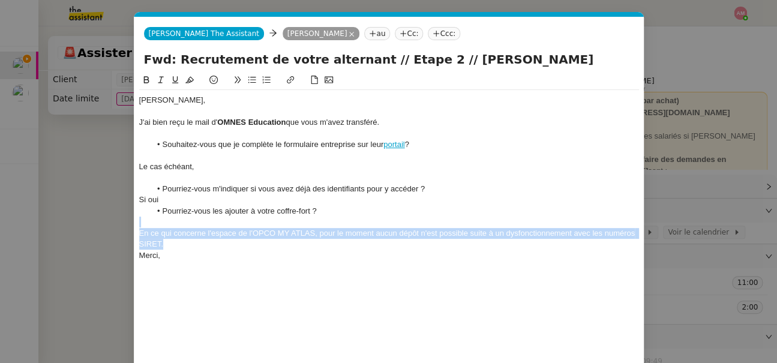
drag, startPoint x: 285, startPoint y: 247, endPoint x: 284, endPoint y: 225, distance: 21.7
click at [284, 225] on div "Axel, J'ai bien reçu le mail d' OMNES Education que vous m'avez transféré. Souh…" at bounding box center [389, 205] width 500 height 231
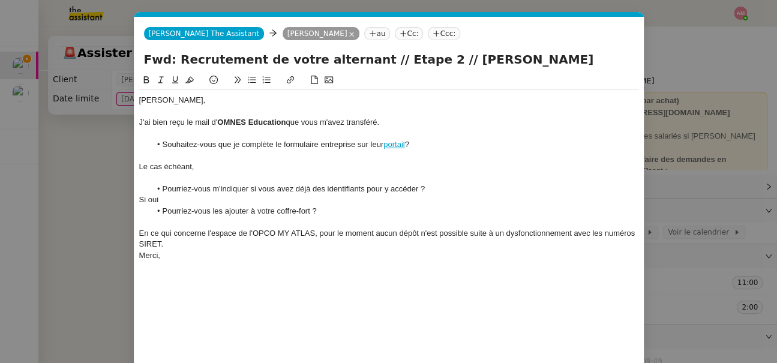
click at [236, 251] on div "Merci," at bounding box center [389, 255] width 500 height 11
click at [227, 247] on div "En ce qui concerne l'espace de l'OPCO MY ATLAS, pour le moment aucun dépôt n'es…" at bounding box center [389, 239] width 500 height 22
click at [177, 257] on div at bounding box center [389, 255] width 500 height 11
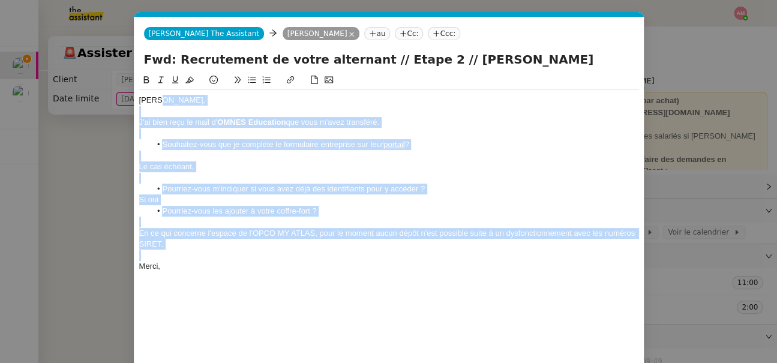
drag, startPoint x: 178, startPoint y: 254, endPoint x: 202, endPoint y: 103, distance: 152.9
click at [202, 103] on div "Axel, J'ai bien reçu le mail d' OMNES Education que vous m'avez transféré. Souh…" at bounding box center [389, 211] width 500 height 242
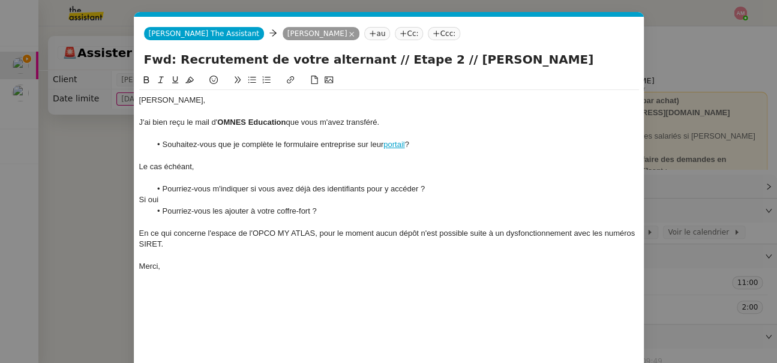
click at [76, 211] on nz-modal-container "Service TA - VOYAGE - PROPOSITION GLOBALE A utiliser dans le cadre de propositi…" at bounding box center [388, 181] width 777 height 363
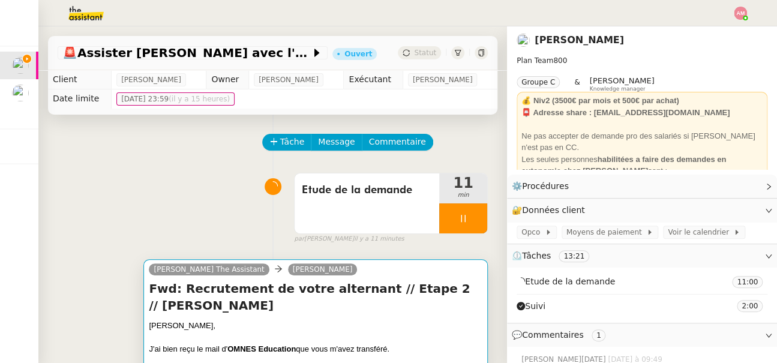
click at [185, 333] on div at bounding box center [315, 338] width 333 height 12
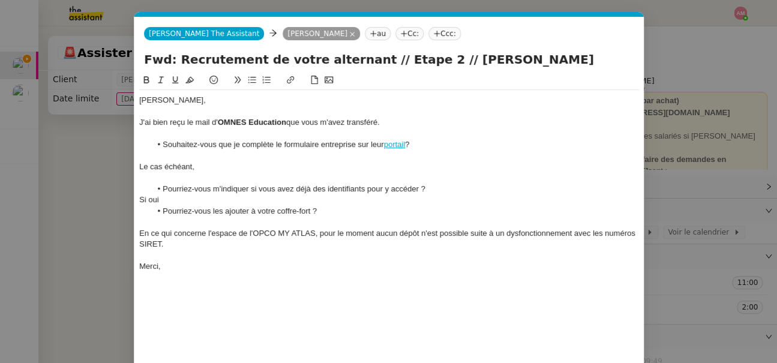
scroll to position [0, 25]
click at [247, 245] on div "En ce qui concerne l'espace de l'OPCO MY ATLAS, pour le moment aucun dépôt n'es…" at bounding box center [389, 239] width 500 height 22
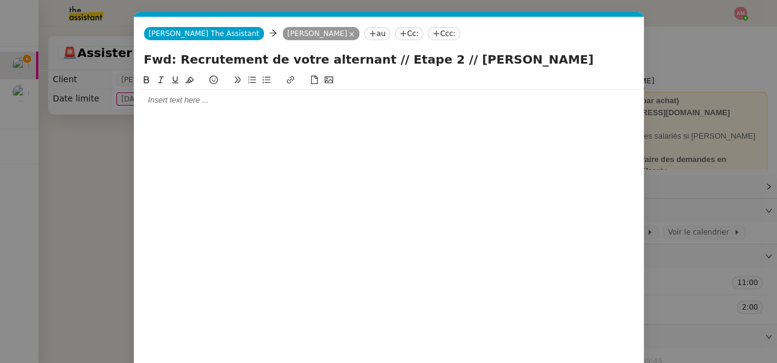
scroll to position [54, 0]
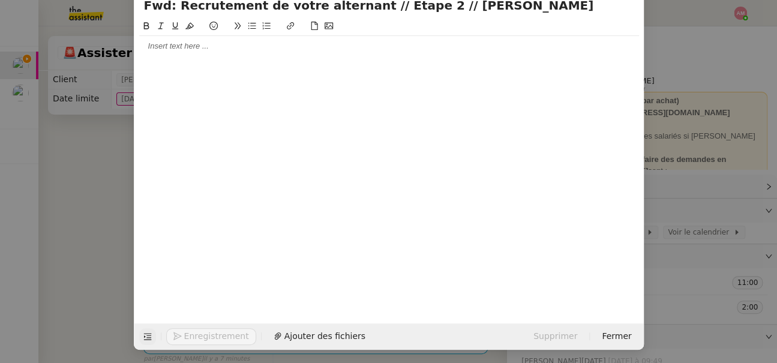
click at [145, 333] on icon at bounding box center [147, 336] width 8 height 7
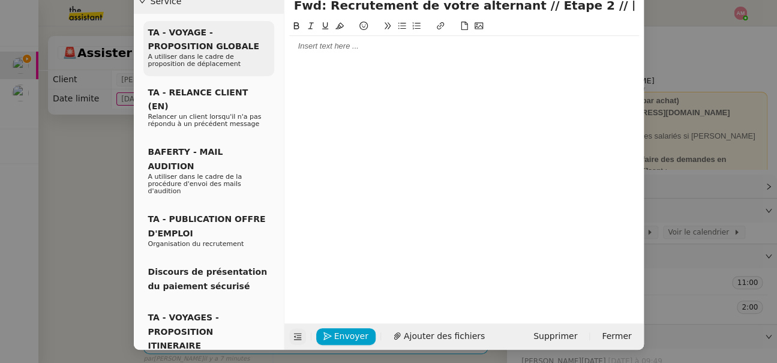
scroll to position [0, 0]
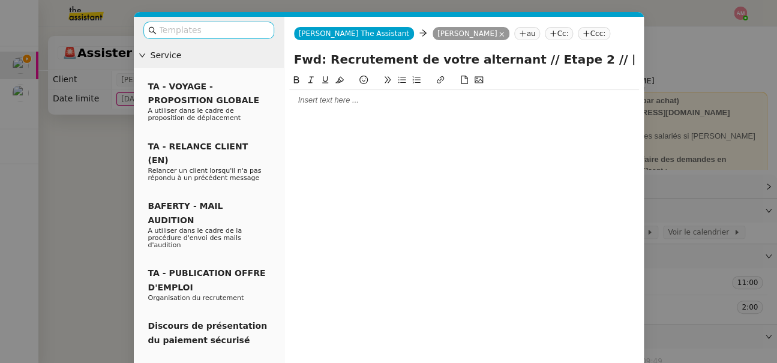
click at [194, 27] on input "text" at bounding box center [213, 30] width 108 height 14
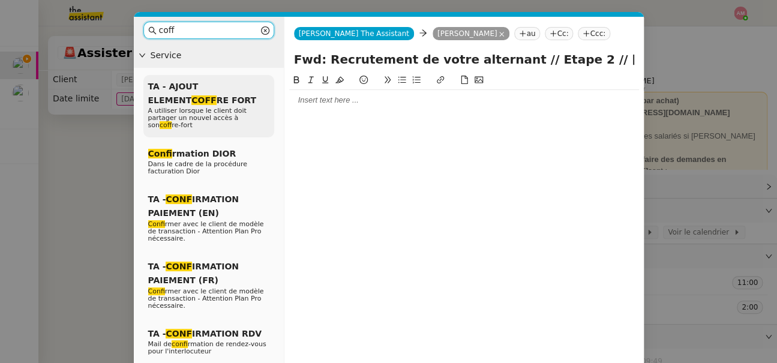
type input "coff"
click at [166, 119] on span "A utiliser lorsque le client doit partager un nouvel accès à son coff re-fort" at bounding box center [197, 118] width 98 height 22
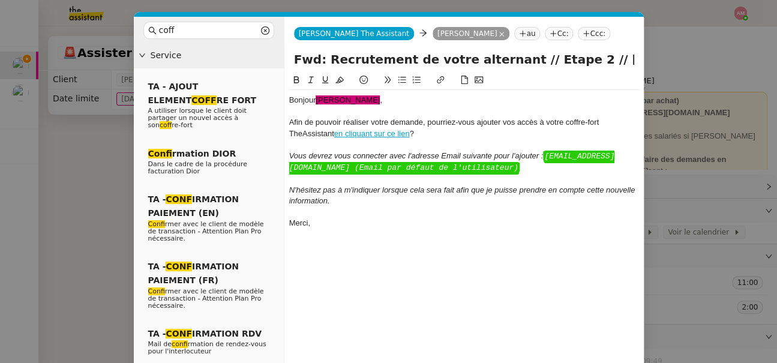
click at [329, 211] on div at bounding box center [464, 212] width 350 height 11
drag, startPoint x: 329, startPoint y: 212, endPoint x: 329, endPoint y: 219, distance: 7.2
click at [329, 212] on div at bounding box center [464, 212] width 350 height 11
click at [329, 222] on div "Merci," at bounding box center [464, 223] width 350 height 11
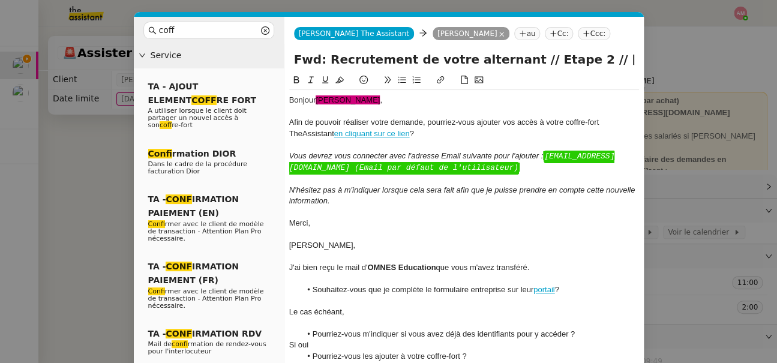
click at [379, 131] on link "en cliquant sur ce lien" at bounding box center [372, 133] width 76 height 9
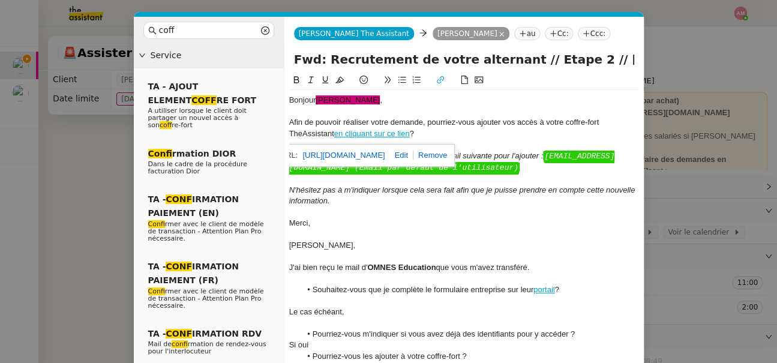
click at [413, 157] on link at bounding box center [398, 155] width 28 height 9
type input "https://app.theassistant.com/profile/me/vault?category=application"
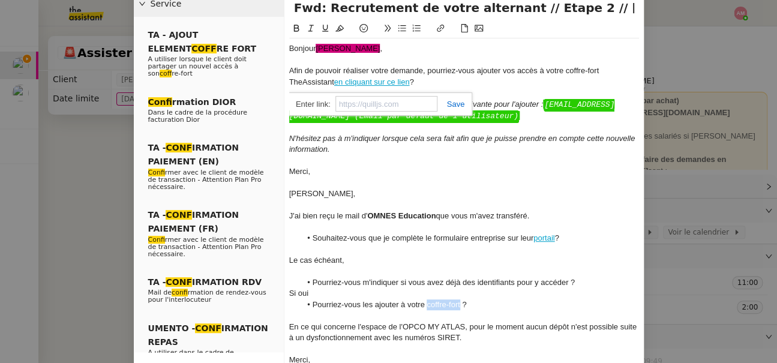
drag, startPoint x: 460, startPoint y: 303, endPoint x: 426, endPoint y: 305, distance: 33.6
click at [426, 305] on li "Pourriez-vous les ajouter à votre coffre-fort ?" at bounding box center [469, 304] width 338 height 11
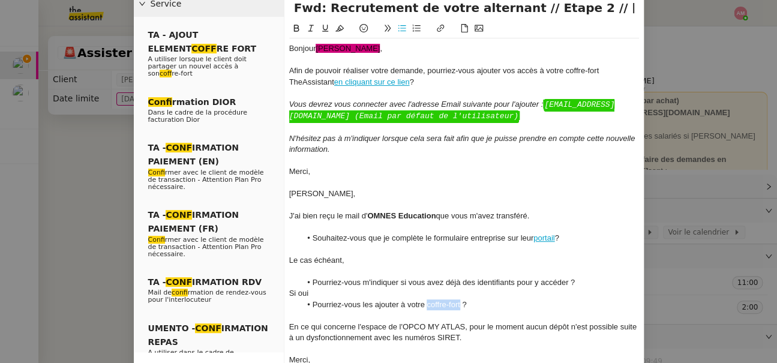
click at [444, 26] on button at bounding box center [440, 29] width 14 height 14
paste input "https://app.theassistant.com/profile/me/vault?category=application"
type input "https://app.theassistant.com/profile/me/vault?category=application"
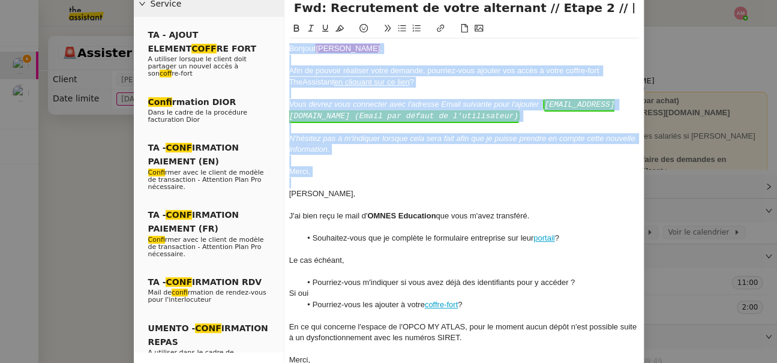
drag, startPoint x: 289, startPoint y: 189, endPoint x: 345, endPoint y: -28, distance: 223.6
click at [345, 0] on html "Mes demandes Assister Laurane avec l'information OPCO Axel BANDIAKY 8th Septemb…" at bounding box center [388, 181] width 777 height 363
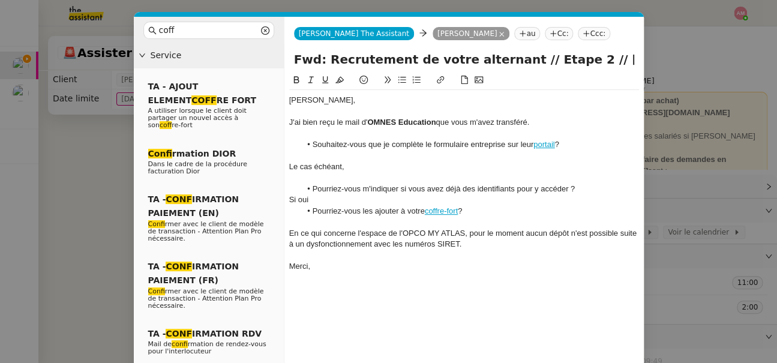
click at [349, 173] on div at bounding box center [464, 178] width 350 height 11
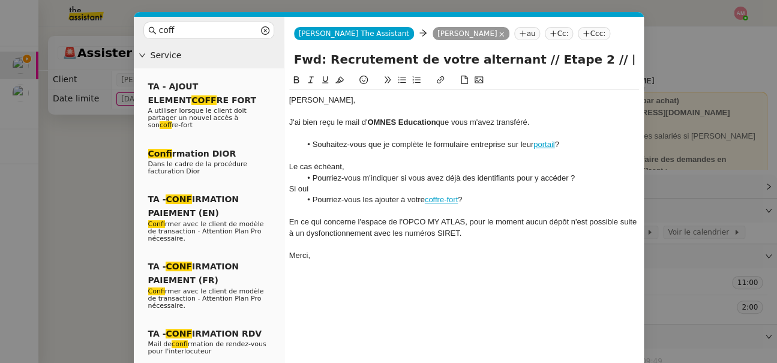
click at [118, 238] on nz-modal-container "coff Service TA - AJOUT ELEMENT COFF RE FORT A utiliser lorsque le client doit …" at bounding box center [388, 181] width 777 height 363
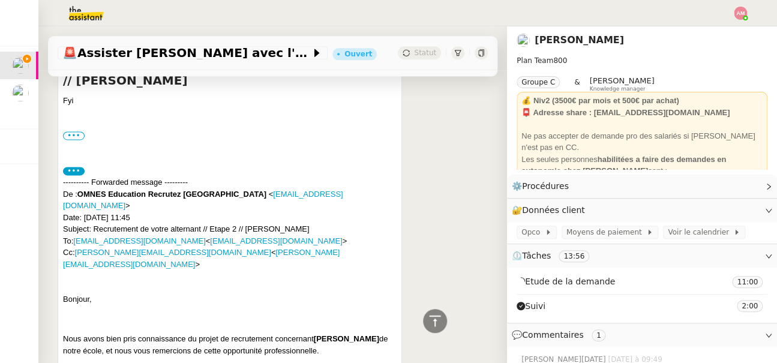
scroll to position [656, 0]
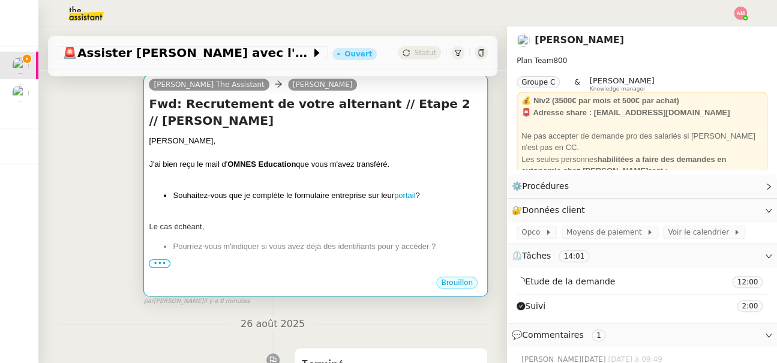
click at [226, 206] on div "Axel, J'ai bien reçu le mail d' OMNES Education que vous m'avez transféré. Souh…" at bounding box center [315, 269] width 333 height 269
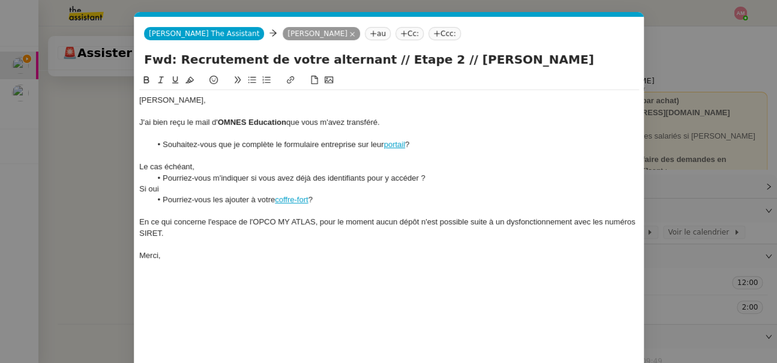
scroll to position [0, 40]
click at [110, 231] on nz-modal-container "coff Service TA - AJOUT ELEMENT COFF RE FORT A utiliser lorsque le client doit …" at bounding box center [388, 181] width 777 height 363
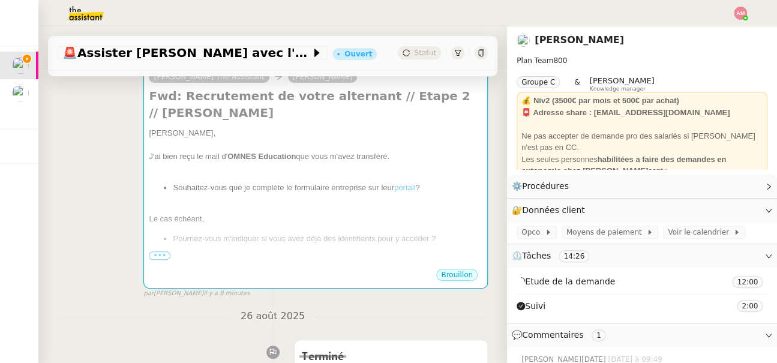
scroll to position [153, 0]
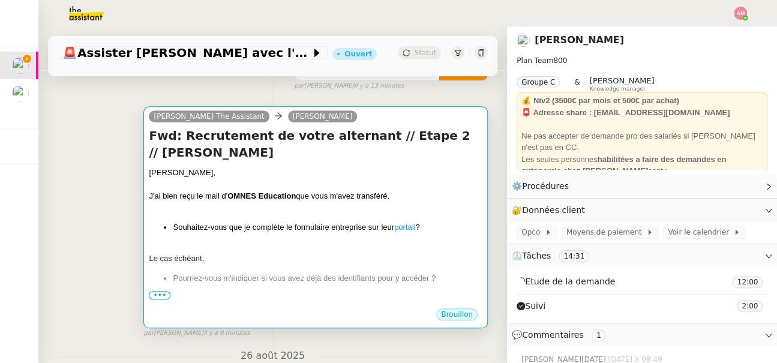
click at [225, 297] on div "Si oui" at bounding box center [315, 297] width 333 height 12
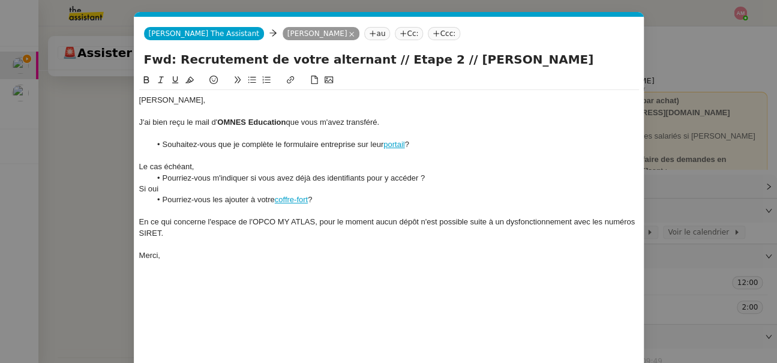
scroll to position [0, 40]
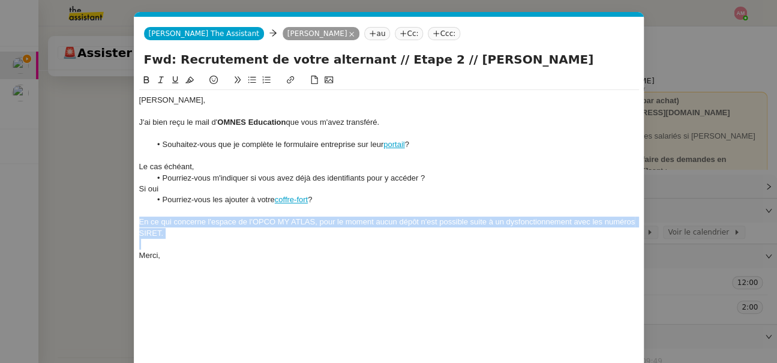
drag, startPoint x: 191, startPoint y: 247, endPoint x: 126, endPoint y: 221, distance: 69.7
click at [126, 221] on nz-modal-container "coff Service TA - AJOUT ELEMENT COFF RE FORT A utiliser lorsque le client doit …" at bounding box center [388, 181] width 777 height 363
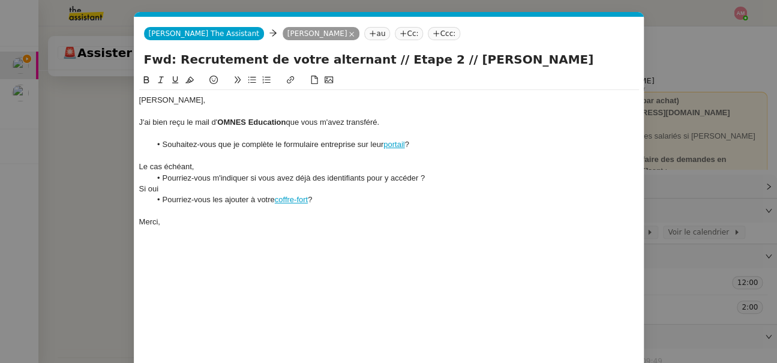
click at [88, 193] on nz-modal-container "coff Service TA - AJOUT ELEMENT COFF RE FORT A utiliser lorsque le client doit …" at bounding box center [388, 181] width 777 height 363
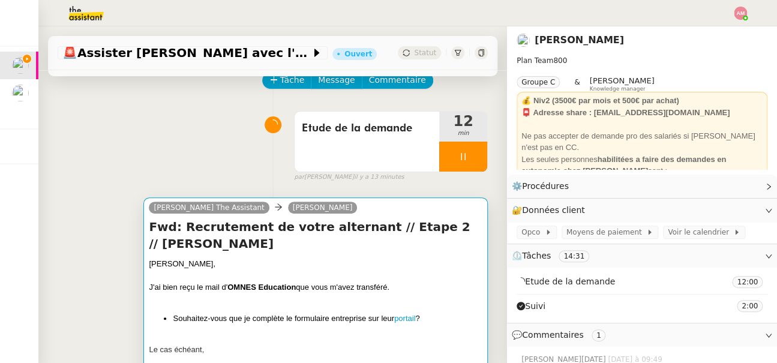
scroll to position [86, 0]
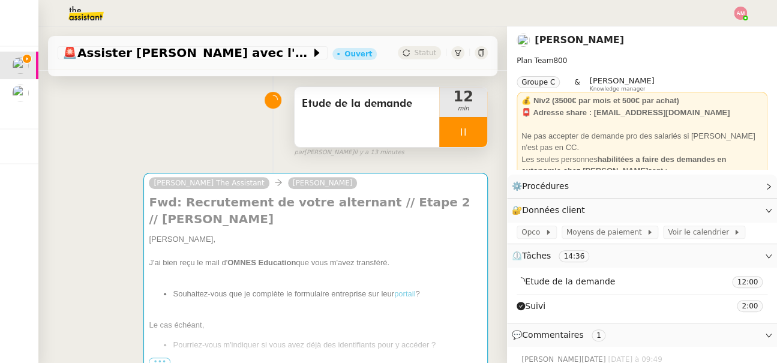
click at [353, 118] on div "Etude de la demande" at bounding box center [366, 117] width 145 height 60
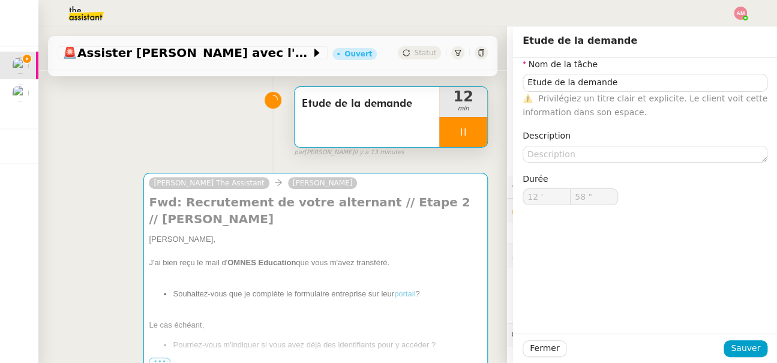
type input "59 ""
type input "13 '"
type input "59 ""
type input "14 '"
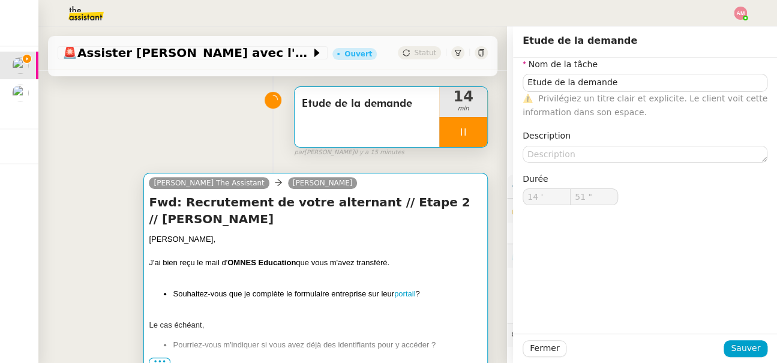
click at [350, 242] on div "[PERSON_NAME]," at bounding box center [315, 239] width 333 height 12
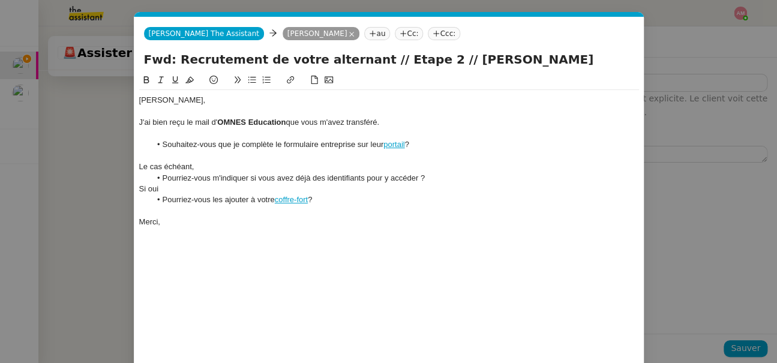
scroll to position [54, 0]
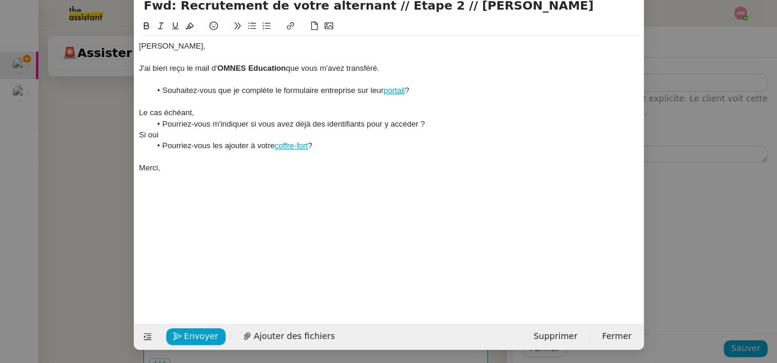
click at [268, 112] on div "Le cas échéant," at bounding box center [389, 112] width 500 height 11
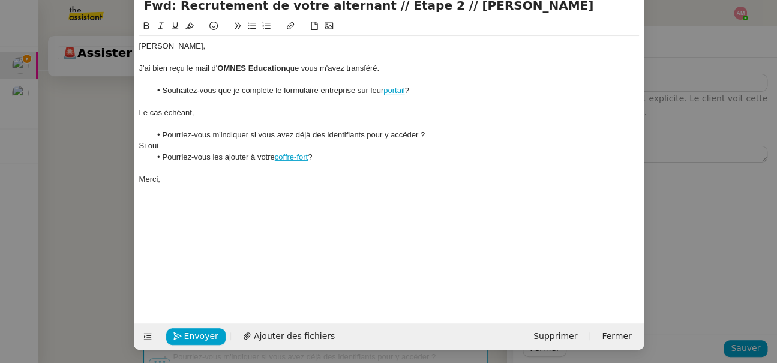
click at [222, 146] on div "Si oui" at bounding box center [389, 145] width 500 height 11
type input "59 ""
type input "15 '"
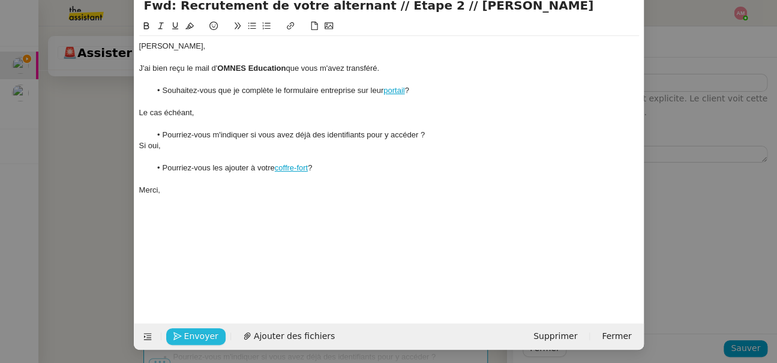
drag, startPoint x: 178, startPoint y: 330, endPoint x: 211, endPoint y: 293, distance: 49.3
click at [190, 314] on form "Charlie The Assistant Charlie The Assistant Axel BANDIAKY au Cc: Ccc: Fwd: Recr…" at bounding box center [389, 156] width 510 height 387
click at [390, 97] on div at bounding box center [389, 102] width 500 height 11
click at [388, 91] on link "portail" at bounding box center [393, 90] width 21 height 9
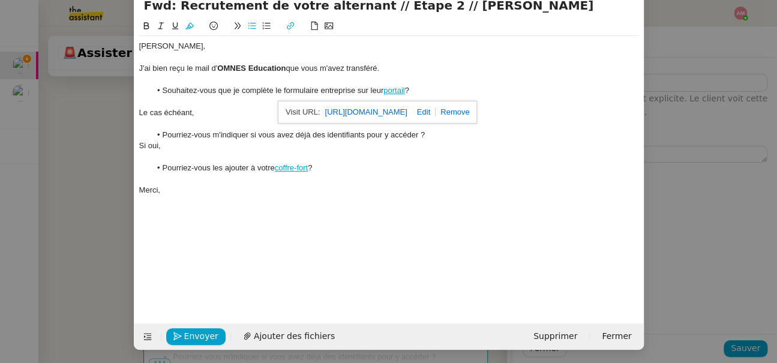
click at [355, 114] on link "https://entreprises.omneseducation.com/" at bounding box center [365, 112] width 82 height 16
click at [175, 333] on icon "button" at bounding box center [177, 336] width 8 height 8
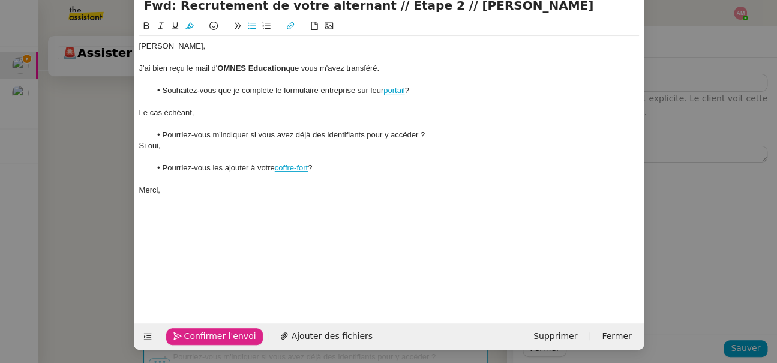
click at [175, 333] on icon "button" at bounding box center [177, 336] width 8 height 8
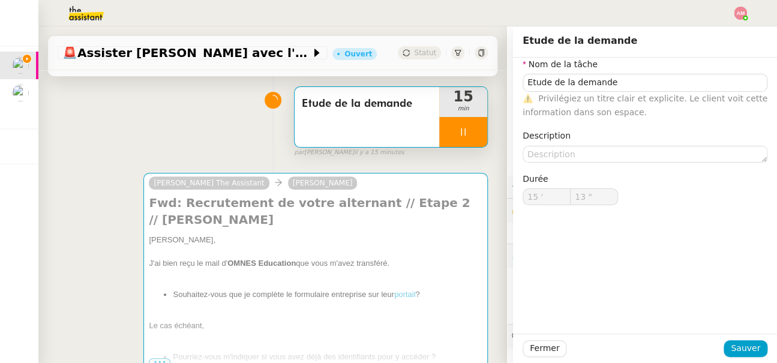
scroll to position [42, 0]
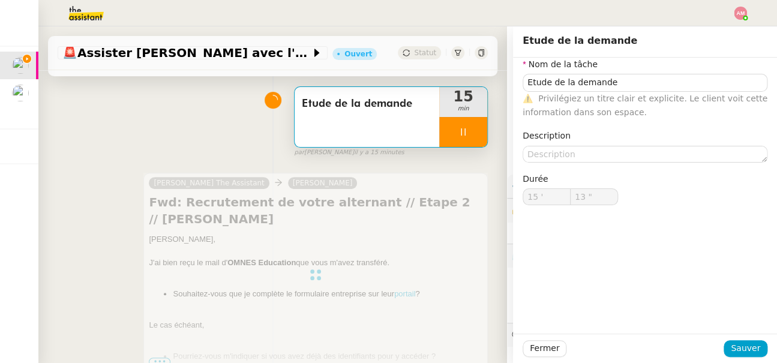
type input "14 ""
click at [471, 102] on span "15" at bounding box center [463, 96] width 48 height 14
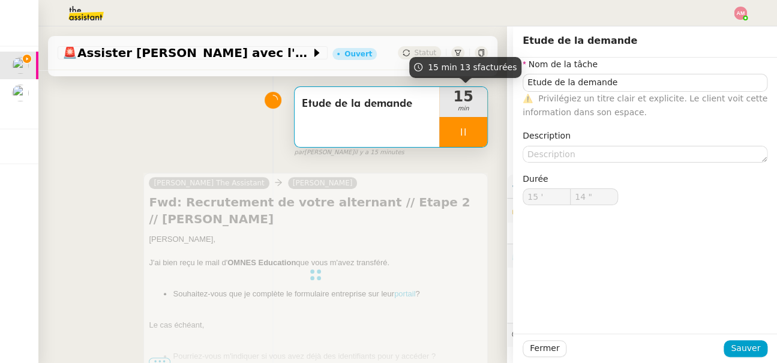
type input "Etude de la demande"
type input "15 '"
click at [470, 115] on div "15 min" at bounding box center [463, 102] width 48 height 30
click at [483, 115] on div "15 min" at bounding box center [463, 102] width 48 height 30
type input "15 ""
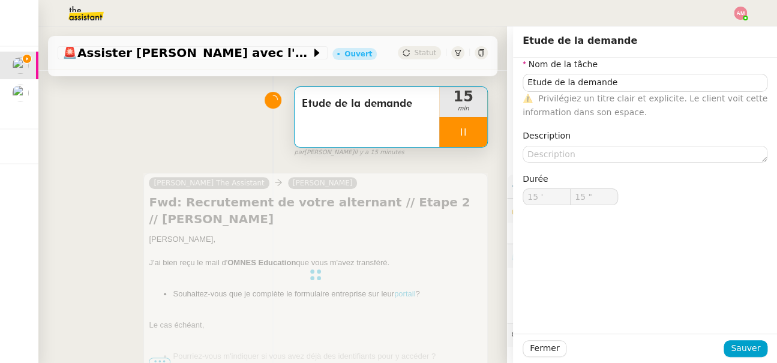
click at [477, 128] on div at bounding box center [463, 132] width 48 height 30
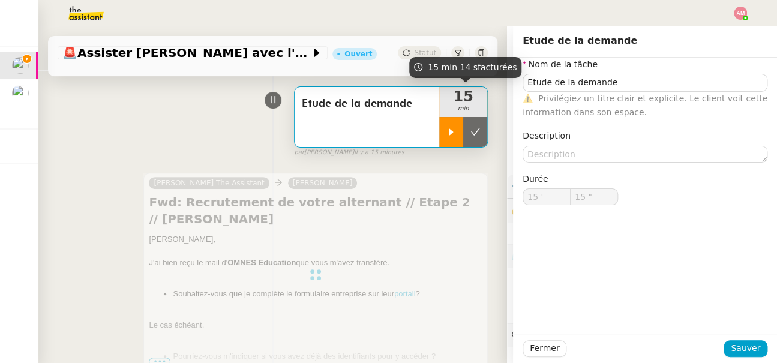
click at [477, 128] on icon at bounding box center [475, 132] width 10 height 10
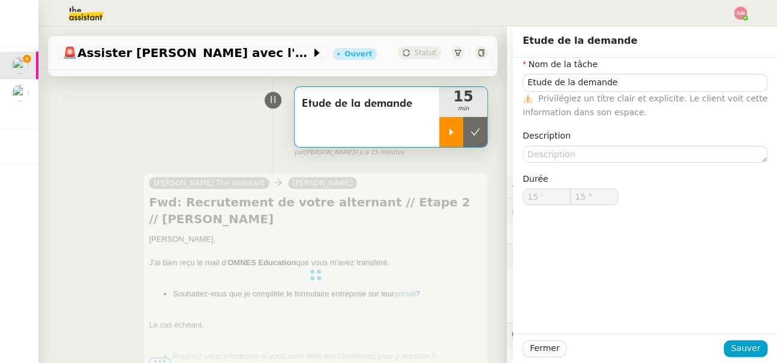
type input "Etude de la demande"
type input "15 '"
type input "14 ""
type input "Etude de la demande"
type input "15 '"
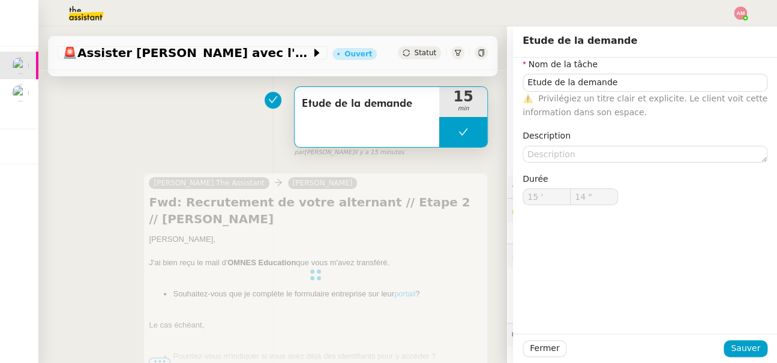
type input "14 ""
type input "Etude de la demande"
type input "15 '"
type input "14 ""
type input "Etude de la demande"
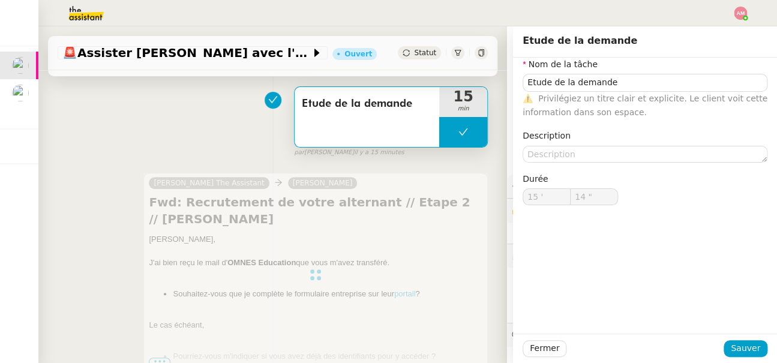
type input "15 '"
type input "14 ""
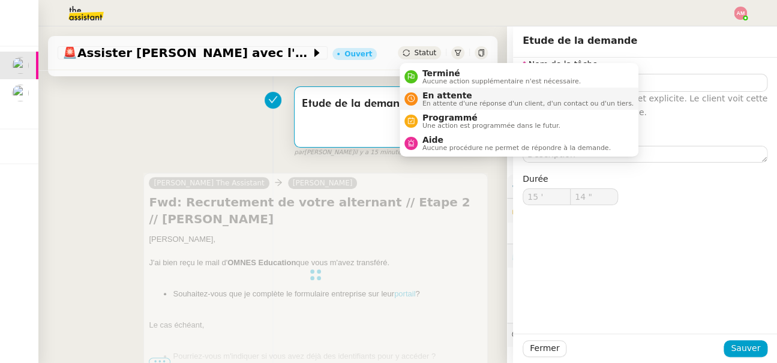
click at [433, 98] on span "En attente" at bounding box center [527, 96] width 211 height 10
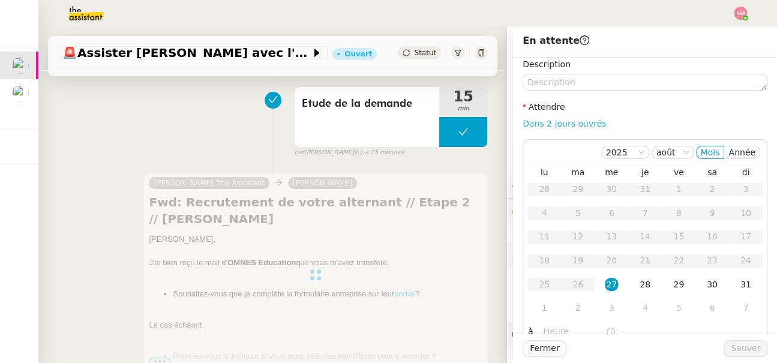
click at [574, 125] on link "Dans 2 jours ouvrés" at bounding box center [563, 124] width 83 height 10
type input "07:00"
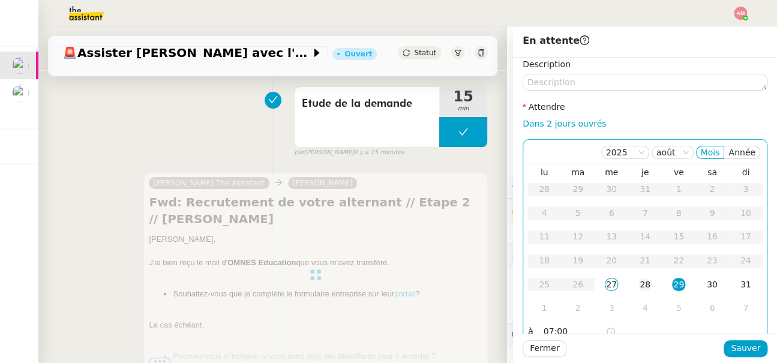
click at [645, 281] on div "28" at bounding box center [644, 284] width 13 height 13
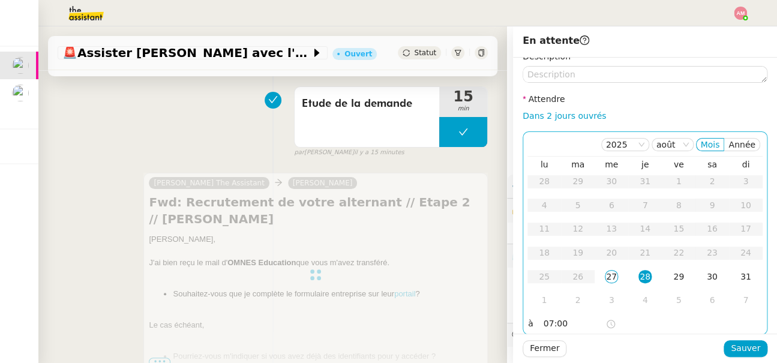
click at [540, 317] on nz-time-picker "07:00" at bounding box center [579, 323] width 81 height 17
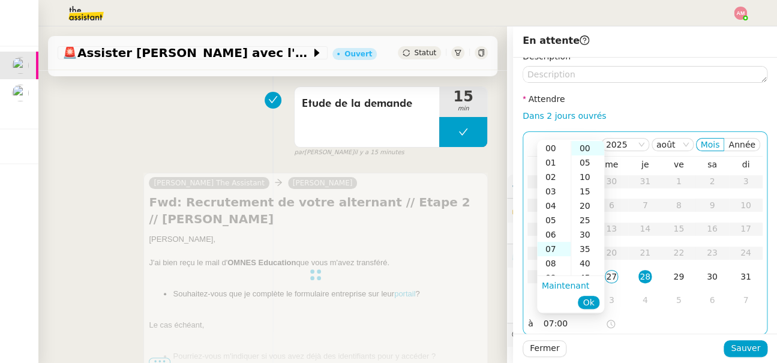
scroll to position [101, 0]
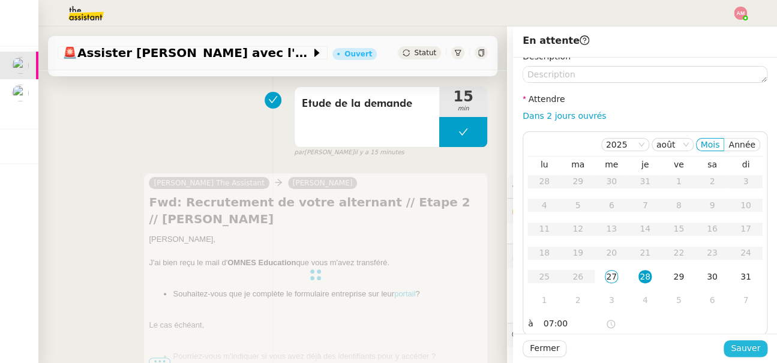
click at [738, 351] on span "Sauver" at bounding box center [745, 348] width 29 height 14
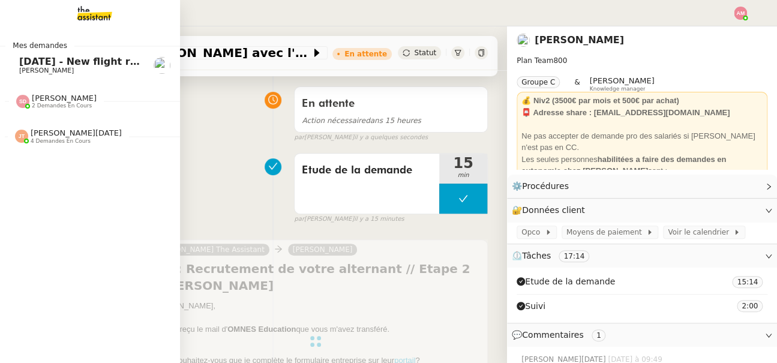
click at [28, 52] on link "8th September 2025 - New flight request - Adam Karrar Louis Frei" at bounding box center [90, 66] width 180 height 28
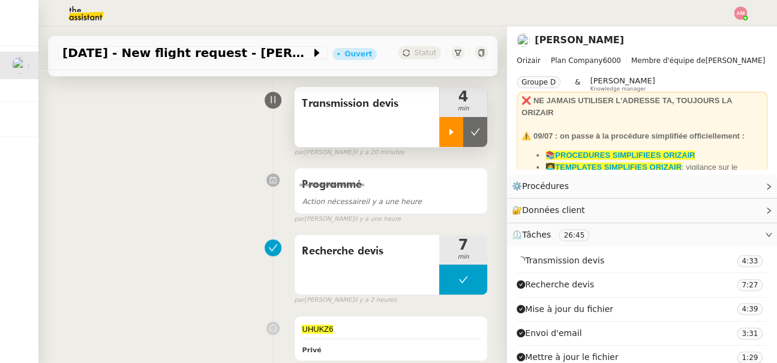
click at [443, 137] on div at bounding box center [451, 132] width 24 height 30
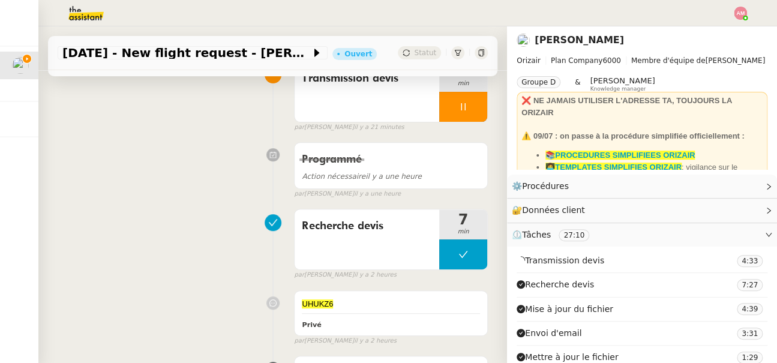
scroll to position [194, 0]
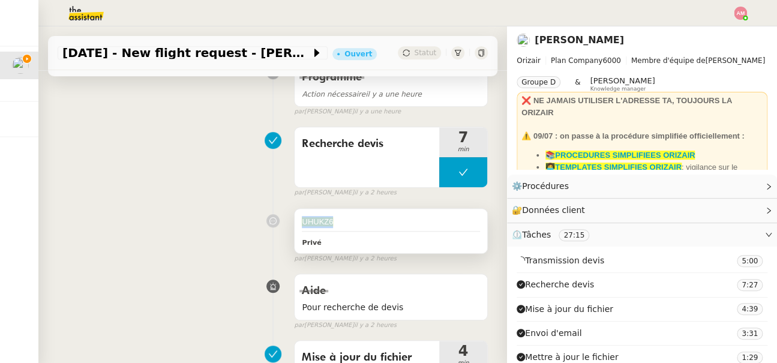
drag, startPoint x: 337, startPoint y: 226, endPoint x: 298, endPoint y: 224, distance: 39.0
click at [298, 224] on div "UHUKZ6 Privé" at bounding box center [390, 231] width 193 height 44
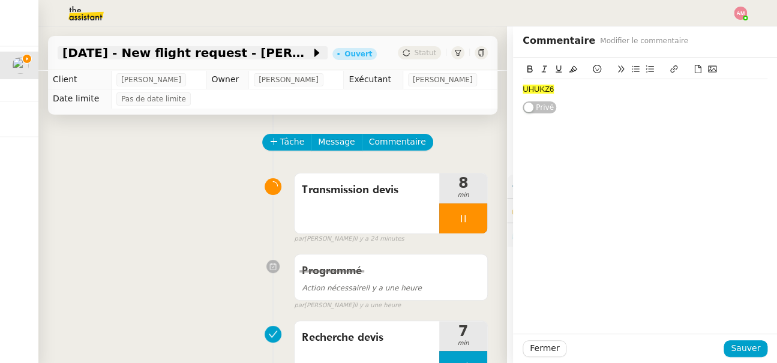
click at [261, 52] on span "[DATE] - New flight request - [PERSON_NAME]" at bounding box center [186, 53] width 248 height 12
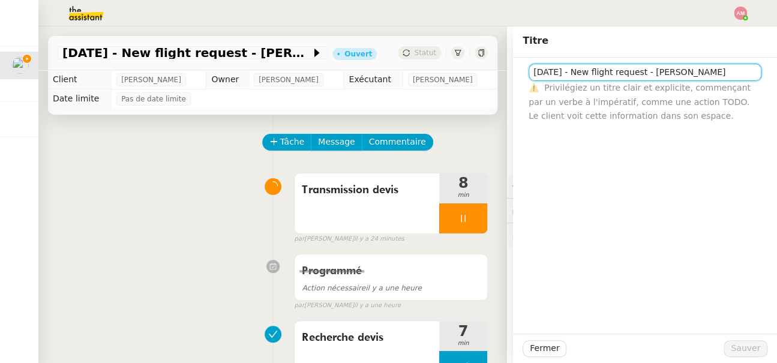
drag, startPoint x: 728, startPoint y: 73, endPoint x: 761, endPoint y: 73, distance: 33.0
click at [761, 73] on div "8th September 2025 - New flight request - Adam Karrar ⚠️ Privilégiez un titre c…" at bounding box center [644, 90] width 245 height 65
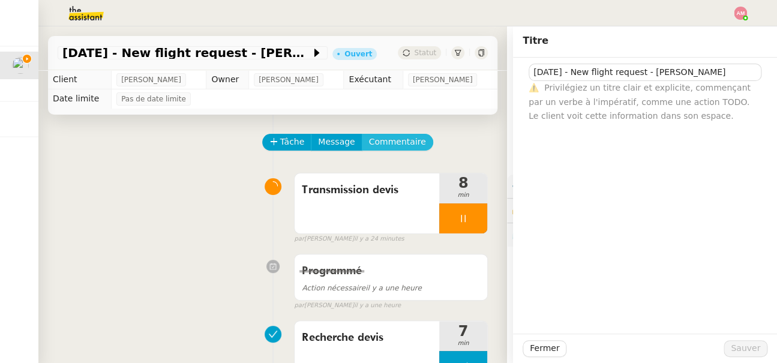
click at [393, 148] on span "Commentaire" at bounding box center [397, 142] width 57 height 14
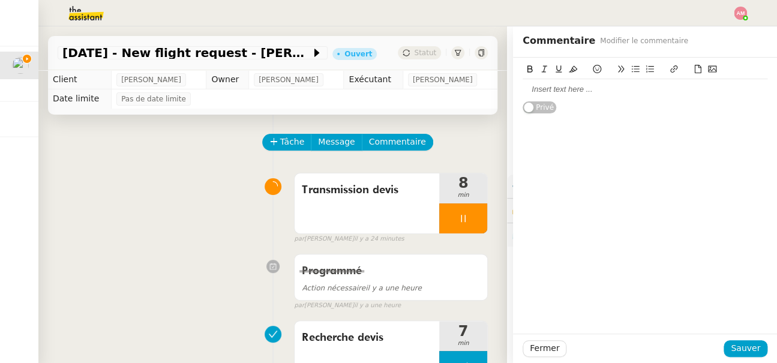
click at [689, 72] on div at bounding box center [644, 70] width 245 height 17
click at [693, 71] on icon at bounding box center [697, 69] width 8 height 8
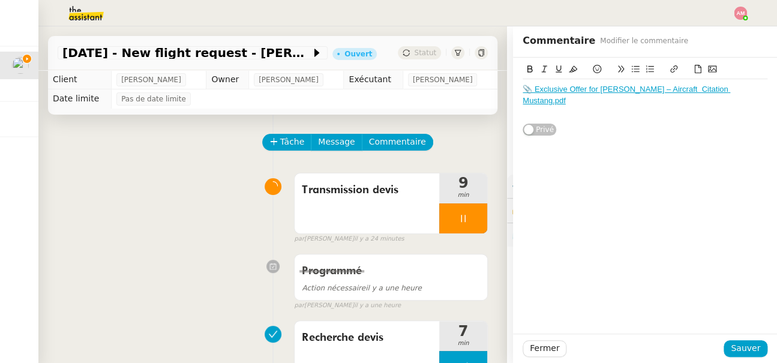
click at [698, 68] on icon at bounding box center [698, 69] width 7 height 8
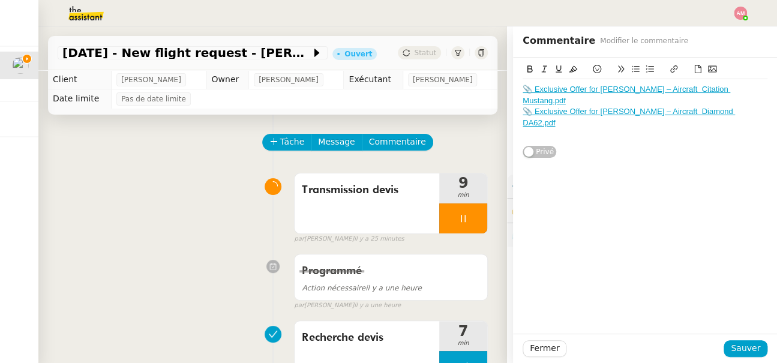
click at [697, 65] on icon at bounding box center [697, 69] width 8 height 8
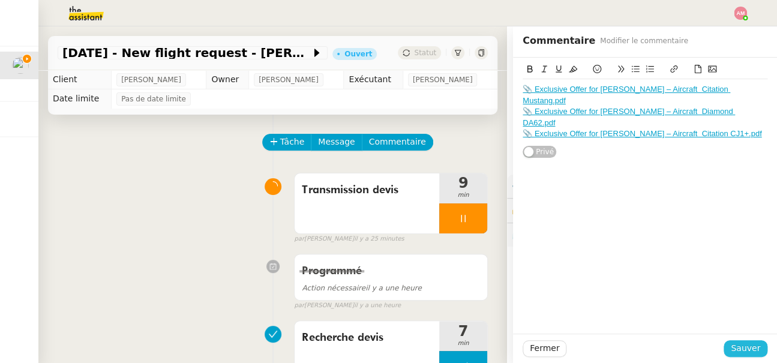
click at [744, 346] on span "Sauver" at bounding box center [745, 348] width 29 height 14
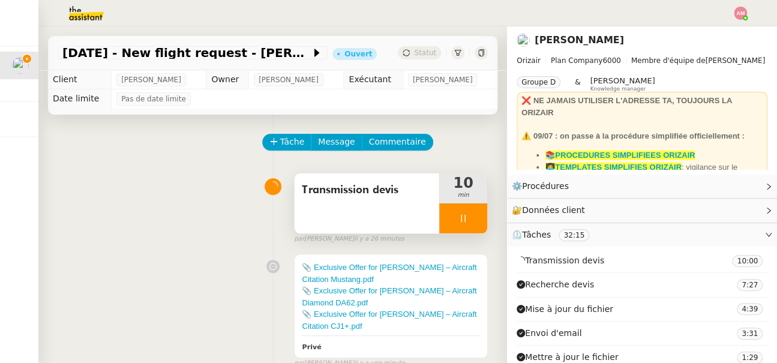
click at [458, 222] on icon at bounding box center [463, 219] width 10 height 10
click at [480, 222] on button at bounding box center [475, 218] width 24 height 30
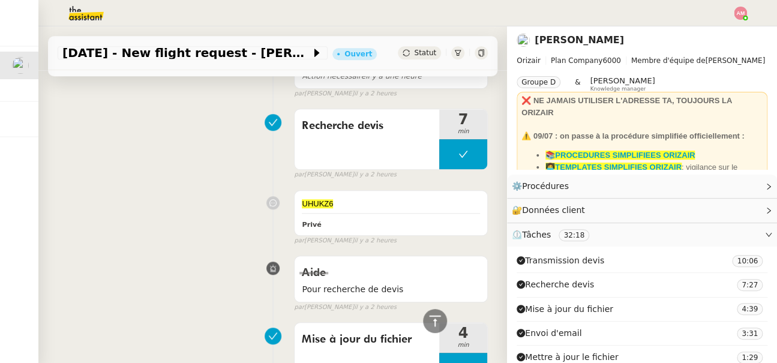
scroll to position [357, 0]
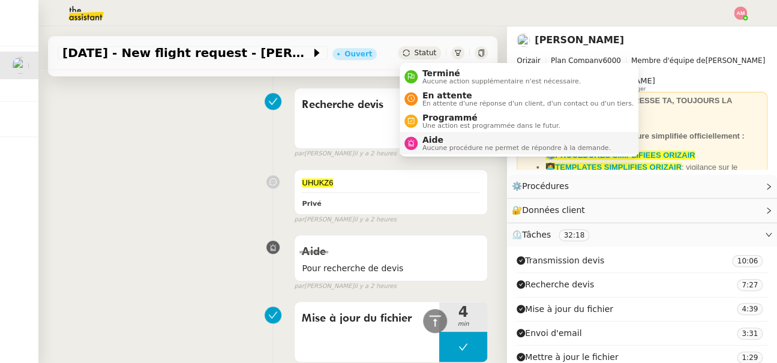
click at [440, 140] on span "Aide" at bounding box center [516, 140] width 188 height 10
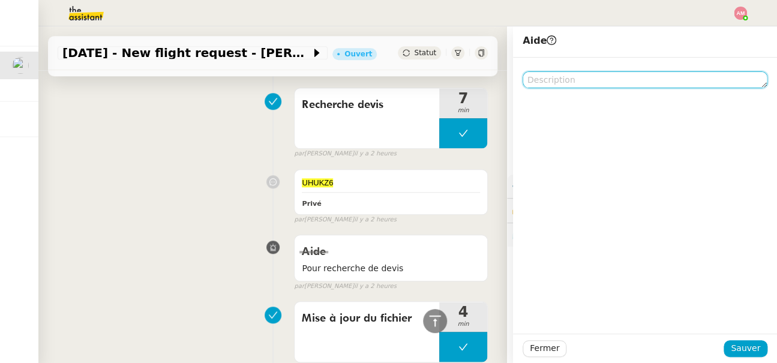
click at [564, 83] on textarea at bounding box center [644, 79] width 245 height 17
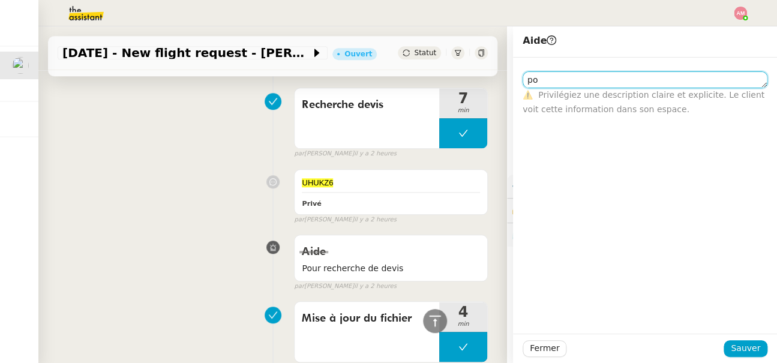
type textarea "p"
type textarea "Pour Camille B"
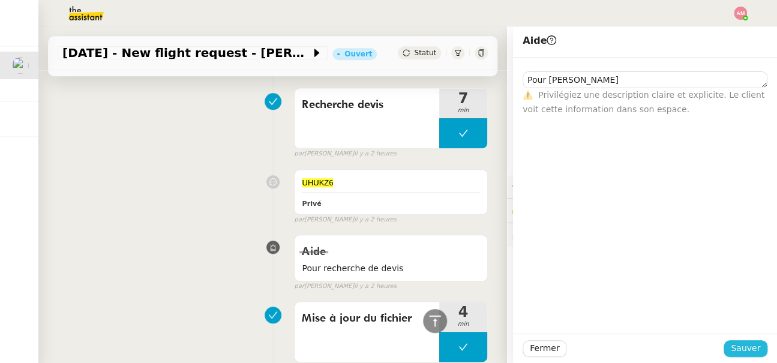
click at [741, 346] on span "Sauver" at bounding box center [745, 348] width 29 height 14
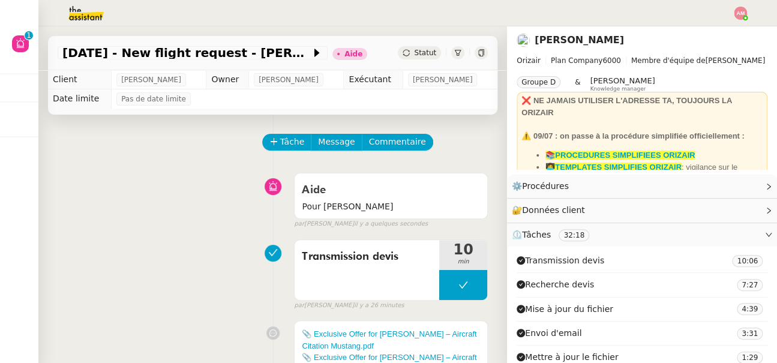
click at [741, 14] on img at bounding box center [740, 13] width 13 height 13
click at [705, 35] on span "Suivi" at bounding box center [697, 34] width 20 height 10
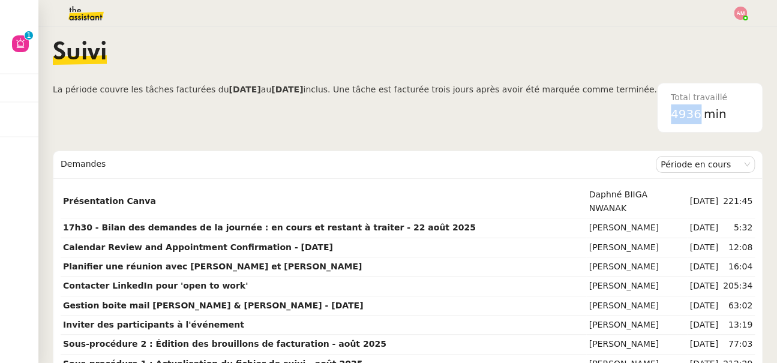
drag, startPoint x: 666, startPoint y: 113, endPoint x: 699, endPoint y: 116, distance: 33.1
click at [699, 116] on div "Total travaillé 4936 min" at bounding box center [709, 107] width 92 height 49
copy span "4936"
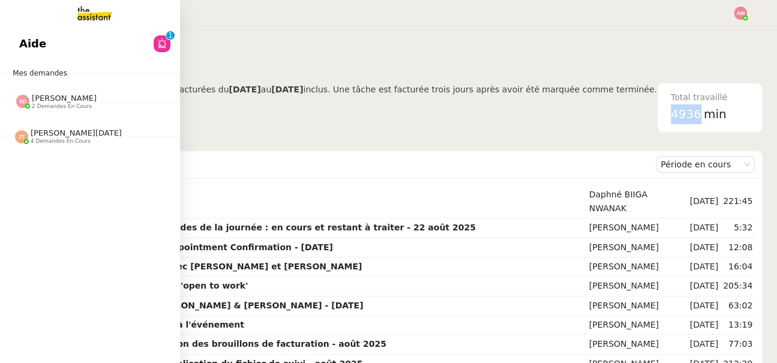
click at [20, 37] on span "Aide" at bounding box center [32, 44] width 27 height 18
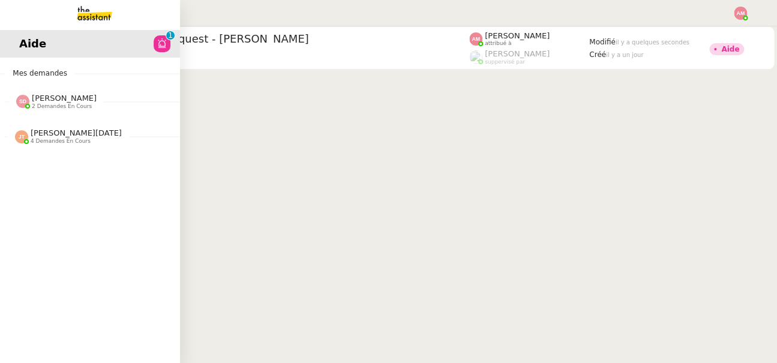
click at [32, 124] on span "[PERSON_NAME][DATE] 4 demandes en cours" at bounding box center [95, 131] width 180 height 25
click at [50, 106] on span "2 demandes en cours" at bounding box center [62, 106] width 60 height 7
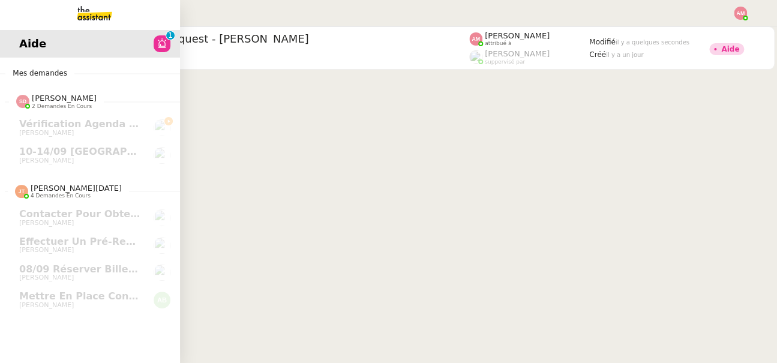
click at [93, 64] on div "Aide 0 1 2 3 4 5 6 7 8 9 Mes demandes Sheida Delpazir 2 demandes en cours Vérif…" at bounding box center [90, 194] width 180 height 336
click at [105, 9] on img at bounding box center [84, 13] width 93 height 26
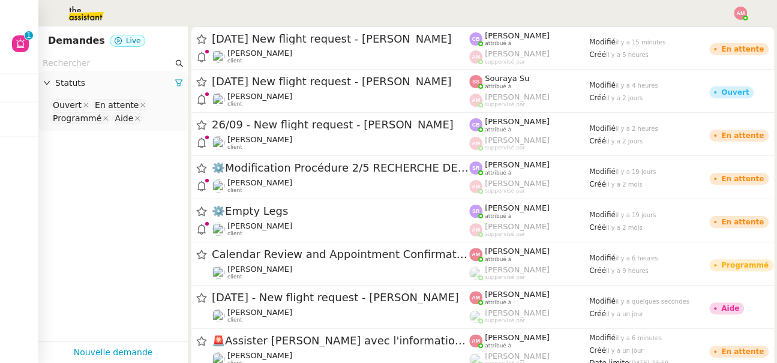
click at [148, 113] on nz-select-top-control "Ouvert En attente Programmé Aide" at bounding box center [113, 112] width 130 height 28
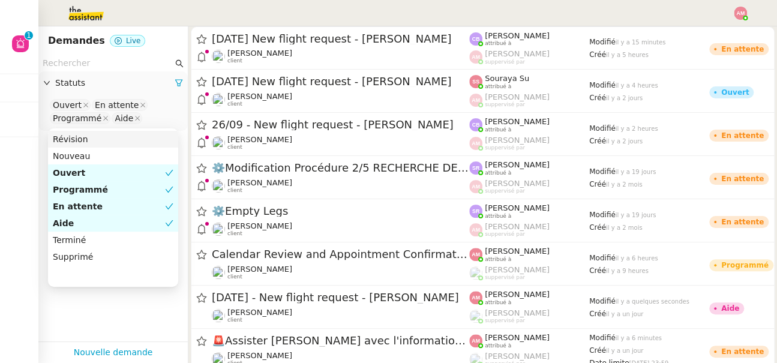
click at [125, 52] on nz-page-header "Demandes Live" at bounding box center [112, 40] width 149 height 29
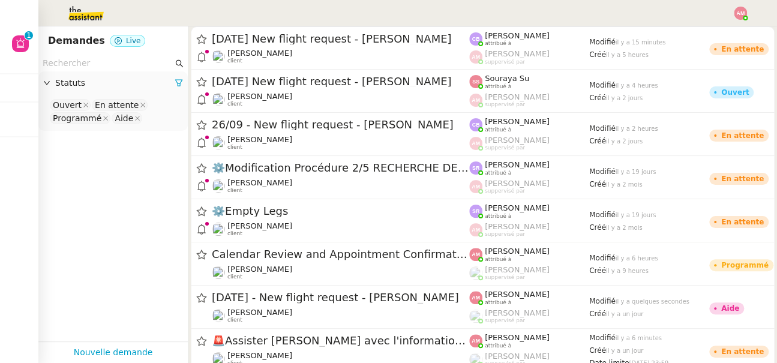
click at [124, 60] on input "text" at bounding box center [108, 63] width 130 height 14
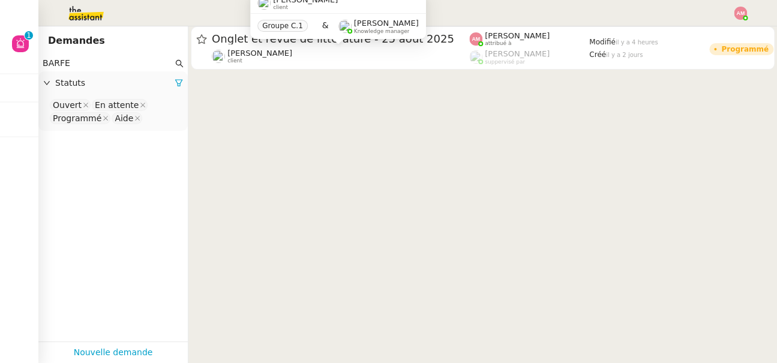
type input "BARFE"
click at [270, 48] on div "Jean-Baptiste Barfety client Groupe C.1 & Frédérique Albert Knowledge manager" at bounding box center [337, 20] width 175 height 56
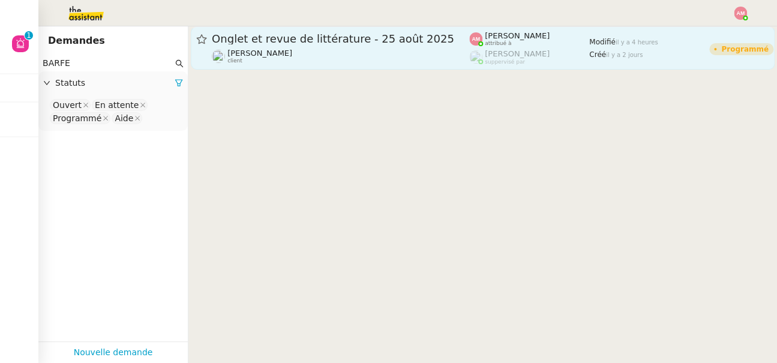
click at [606, 54] on span "il y a 2 jours" at bounding box center [624, 55] width 37 height 7
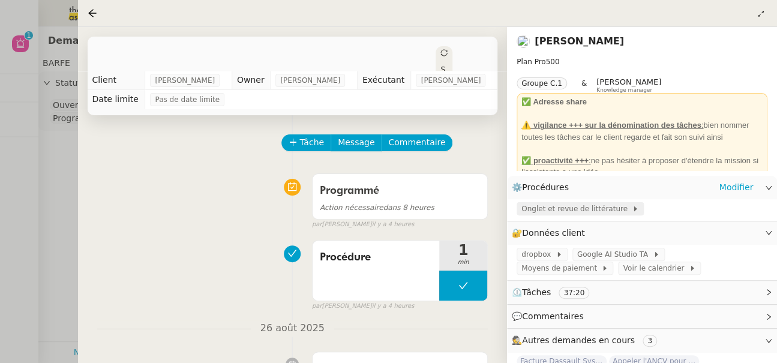
click at [582, 208] on span "Onglet et revue de littérature" at bounding box center [576, 209] width 110 height 12
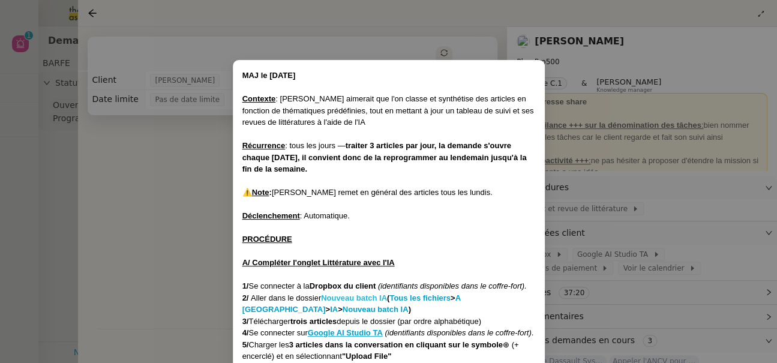
click at [341, 300] on strong "Nouveau batch IA" at bounding box center [354, 297] width 66 height 9
click at [44, 42] on nz-modal-container "MAJ le 21/07/2025 Contexte : Jean-Baptiste aimerait que l'on classe et synthéti…" at bounding box center [388, 181] width 777 height 363
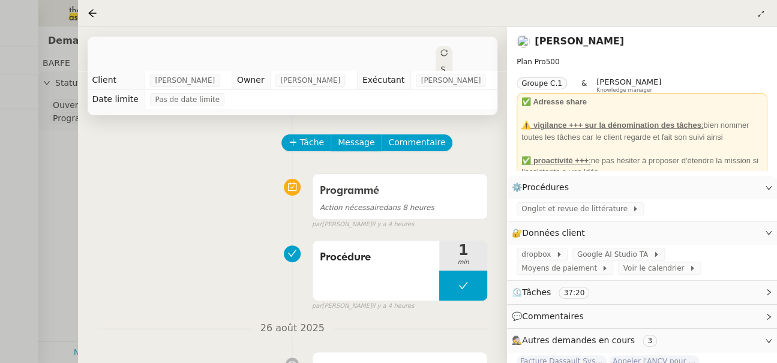
click at [26, 68] on div at bounding box center [388, 181] width 777 height 363
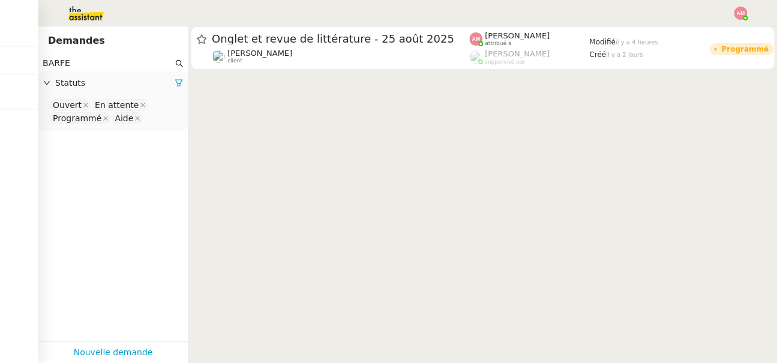
click at [748, 16] on nz-header at bounding box center [388, 13] width 777 height 26
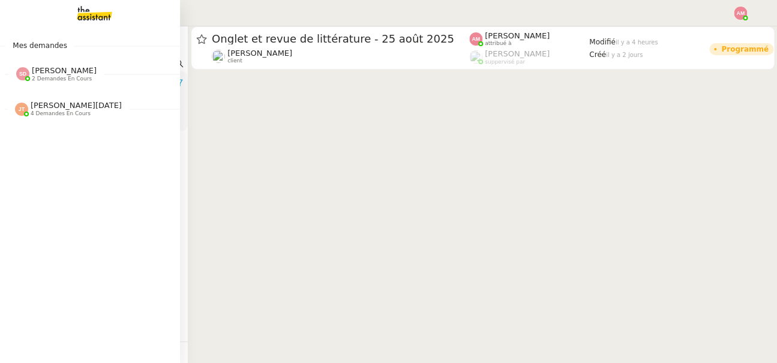
click at [35, 105] on span "[PERSON_NAME][DATE]" at bounding box center [76, 105] width 91 height 9
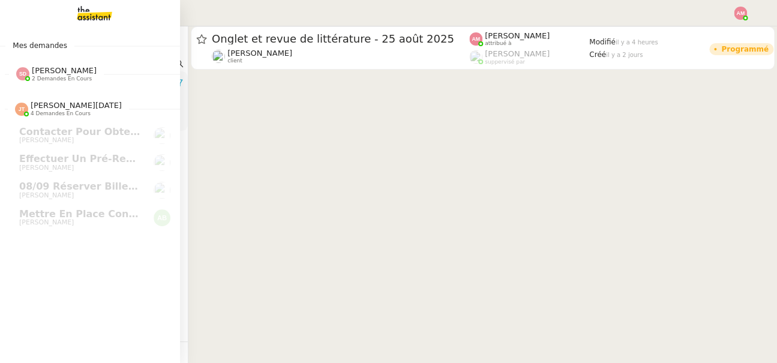
click at [48, 70] on span "[PERSON_NAME]" at bounding box center [64, 70] width 65 height 9
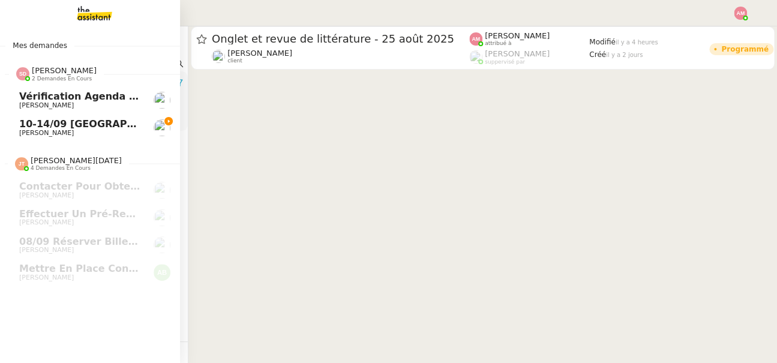
click at [58, 95] on span "Vérification Agenda + Chat + Wagram (9h et 14h)" at bounding box center [153, 96] width 269 height 11
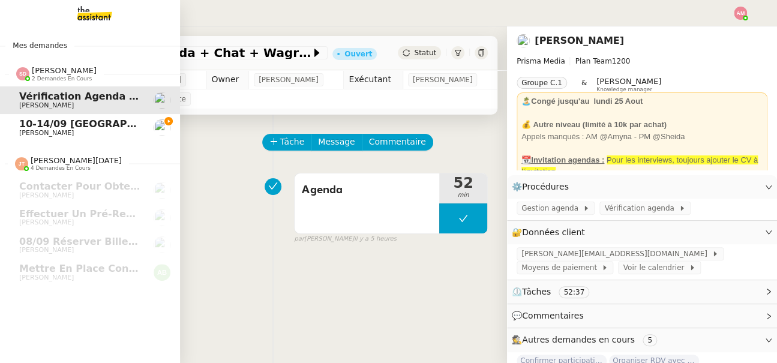
click at [58, 124] on span "10-14/09 Genève-Athènes" at bounding box center [158, 123] width 279 height 11
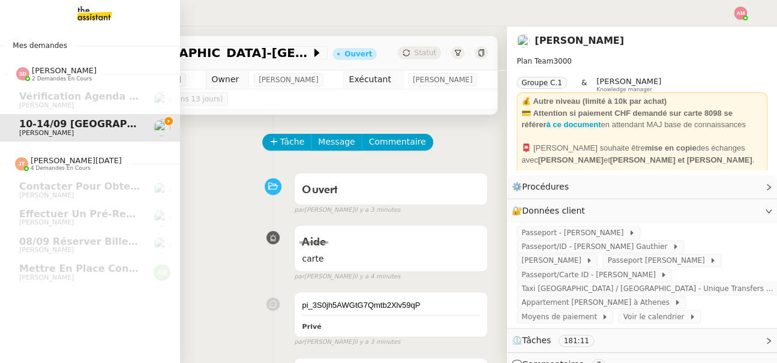
click at [77, 21] on img at bounding box center [84, 13] width 93 height 26
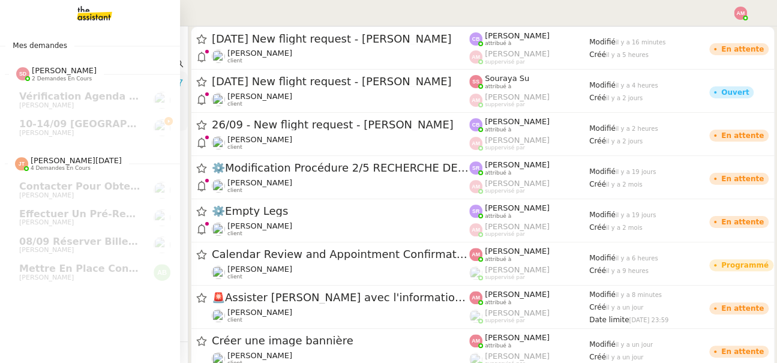
click at [79, 11] on img at bounding box center [84, 13] width 93 height 26
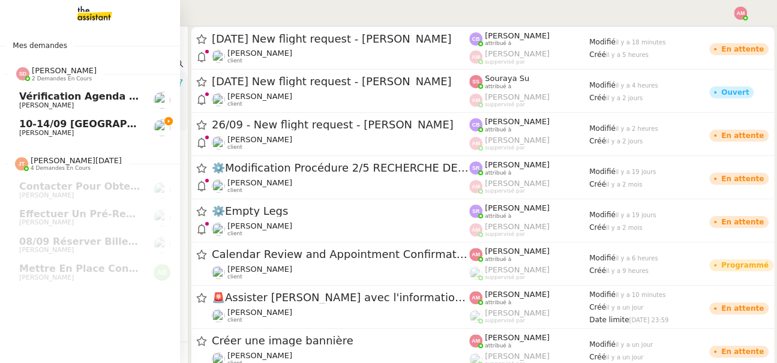
click at [19, 122] on span "10-14/09 Genève-Athènes" at bounding box center [158, 123] width 279 height 11
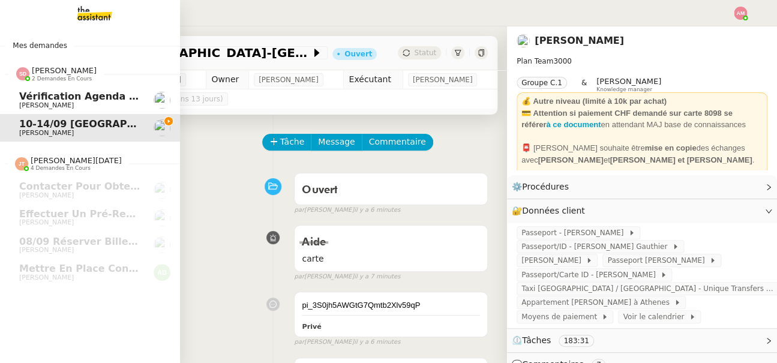
click at [40, 66] on span "[PERSON_NAME]" at bounding box center [64, 70] width 65 height 9
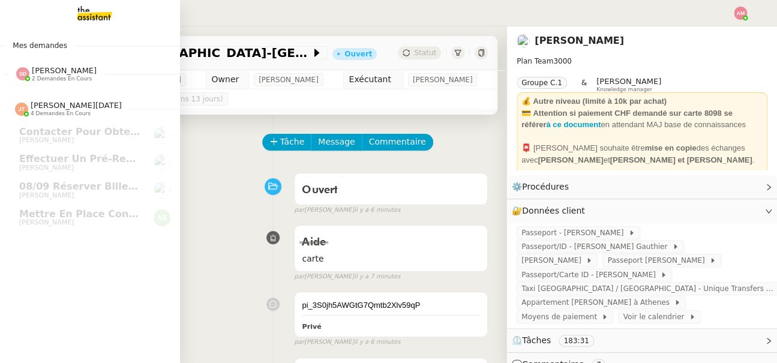
click at [72, 22] on img at bounding box center [84, 13] width 93 height 26
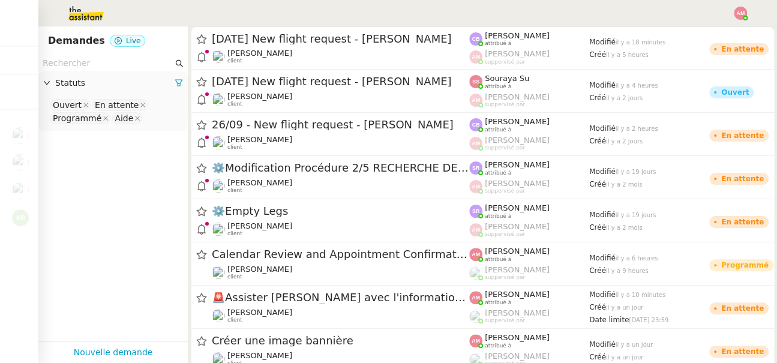
click at [143, 122] on nz-select-top-control "Ouvert En attente Programmé Aide" at bounding box center [113, 112] width 130 height 28
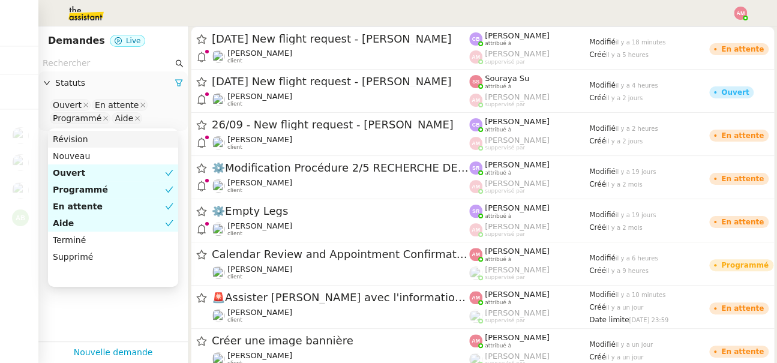
click at [143, 122] on nz-select-top-control "Ouvert En attente Programmé Aide" at bounding box center [113, 112] width 130 height 28
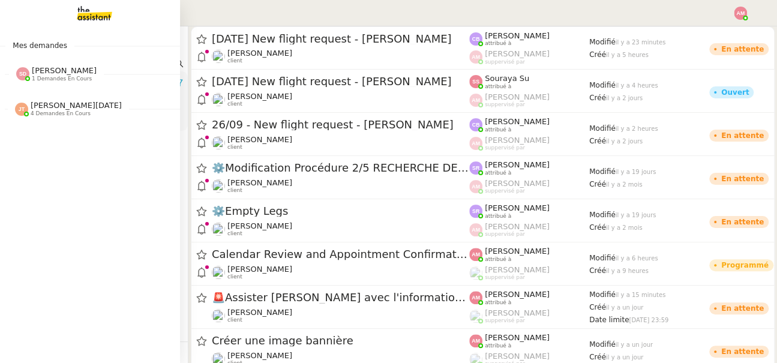
click at [73, 21] on img at bounding box center [84, 13] width 93 height 26
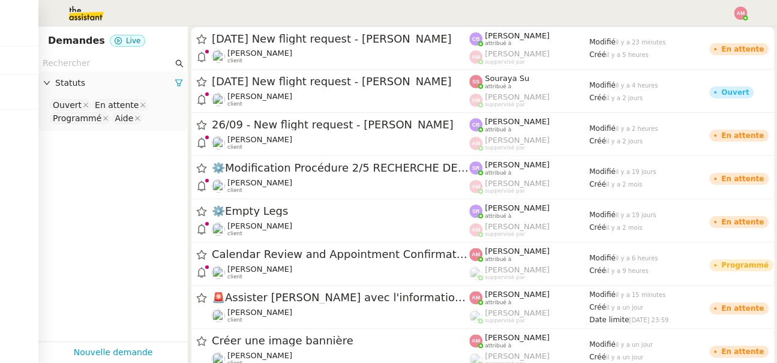
click at [139, 52] on nz-page-header "Demandes Live" at bounding box center [112, 40] width 149 height 29
click at [139, 64] on input "text" at bounding box center [108, 63] width 130 height 14
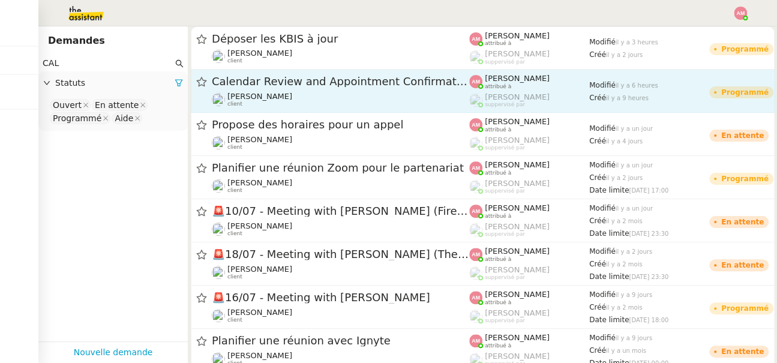
type input "CAL"
click at [274, 84] on span "Calendar Review and Appointment Confirmation - 27 août 2025" at bounding box center [340, 81] width 257 height 11
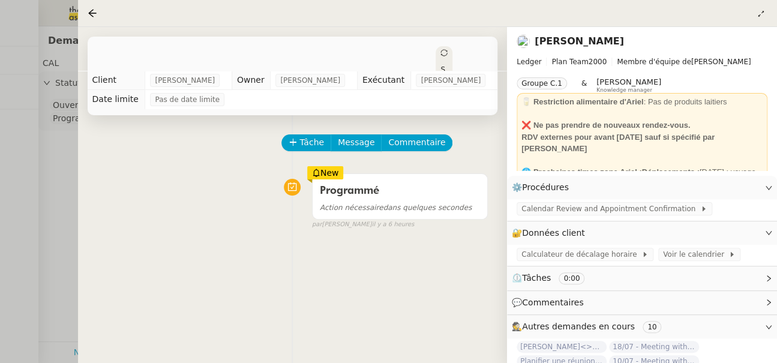
click at [296, 127] on div "Tâche Message Commentaire Veuillez patienter une erreur s'est produite 👌👌👌 mess…" at bounding box center [292, 296] width 429 height 363
click at [298, 139] on button "Tâche" at bounding box center [306, 142] width 50 height 17
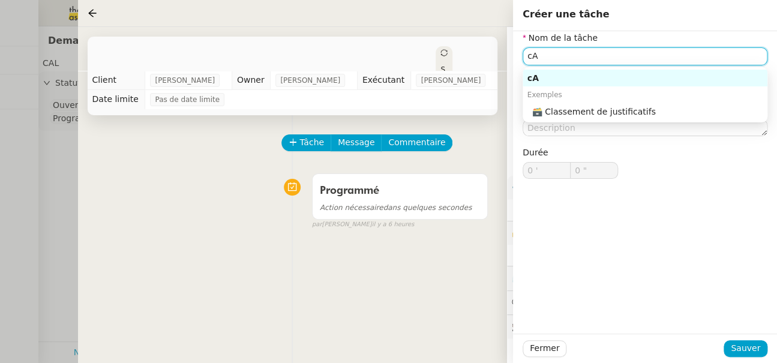
type input "c"
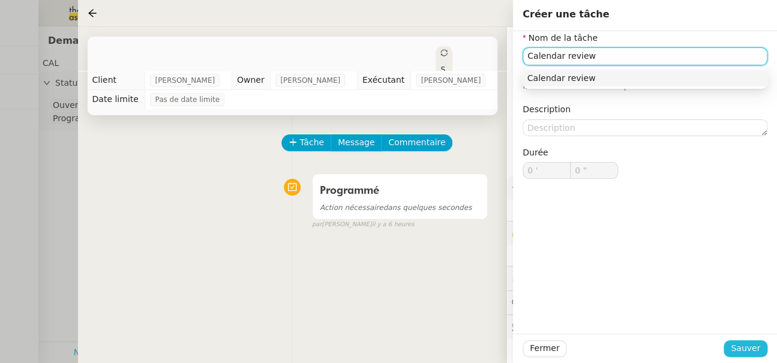
type input "Calendar review"
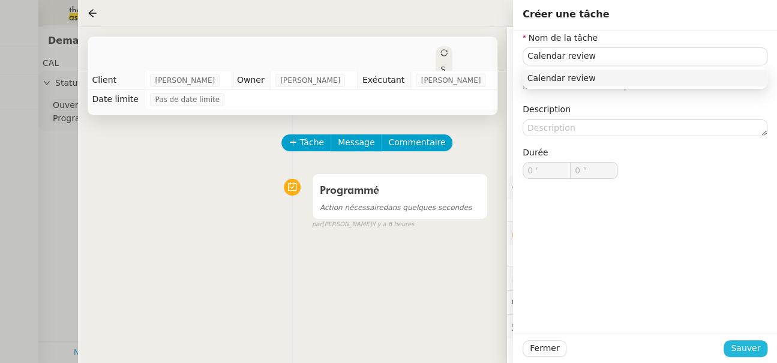
click at [729, 351] on button "Sauver" at bounding box center [745, 348] width 44 height 17
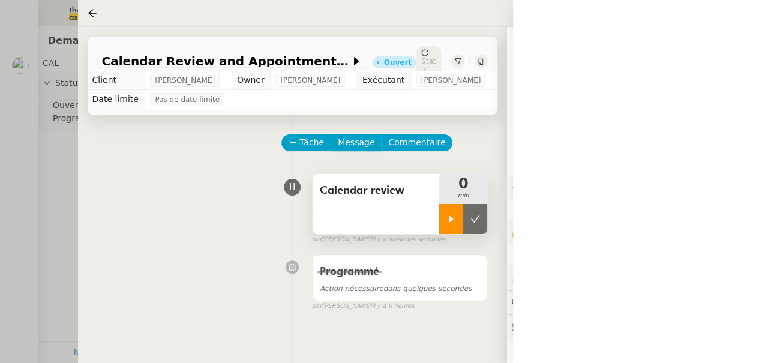
click at [446, 226] on div at bounding box center [451, 219] width 24 height 30
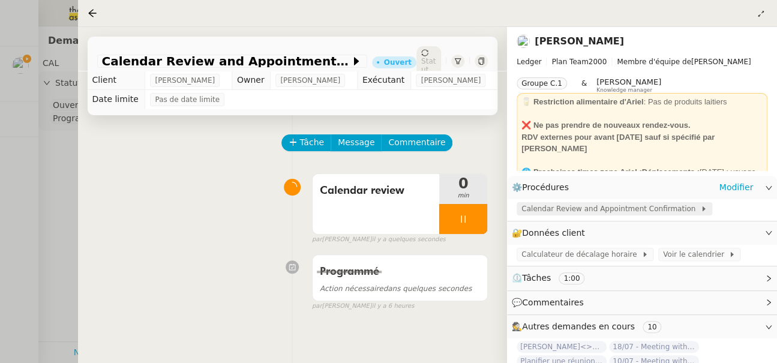
click at [585, 209] on span "Calendar Review and Appointment Confirmation" at bounding box center [610, 209] width 179 height 12
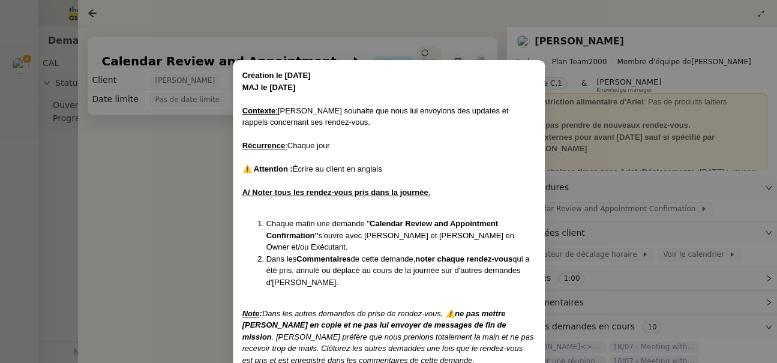
click at [44, 209] on nz-modal-container "Création le 17/04/2024 MAJ le 16/05/2024 Contexte : Ariel souhaite que nous lui…" at bounding box center [388, 181] width 777 height 363
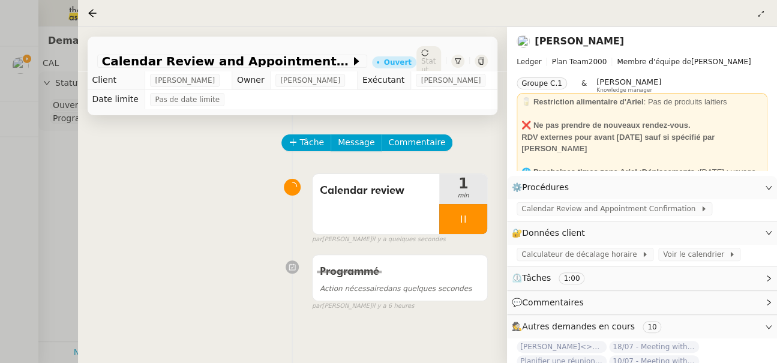
click at [10, 146] on div at bounding box center [388, 181] width 777 height 363
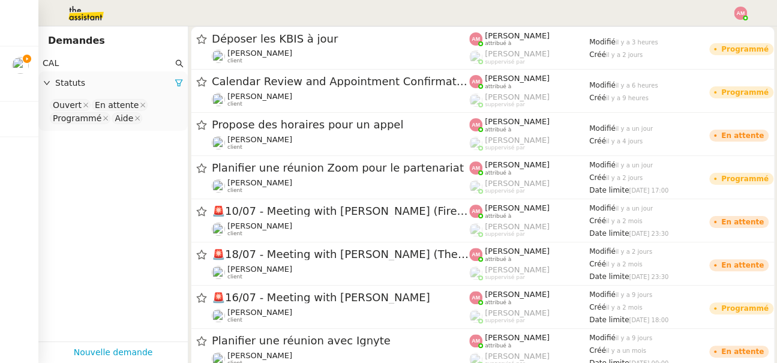
click at [10, 146] on div at bounding box center [388, 181] width 777 height 363
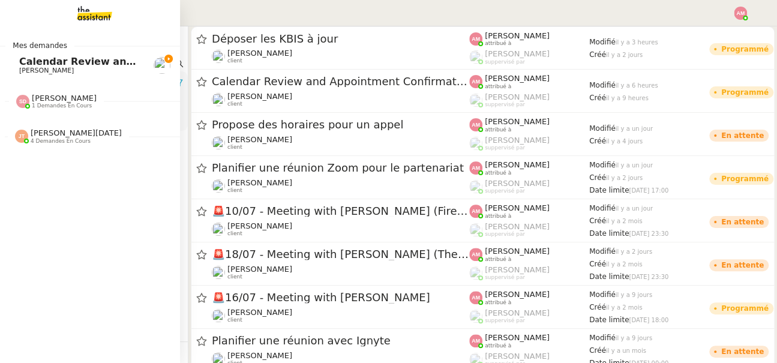
click at [21, 60] on span "Calendar Review and Appointment Confirmation - 27 août 2025" at bounding box center [190, 61] width 343 height 11
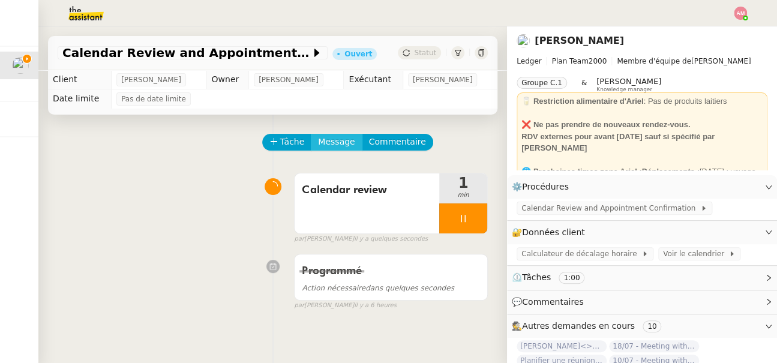
click at [319, 145] on span "Message" at bounding box center [336, 142] width 37 height 14
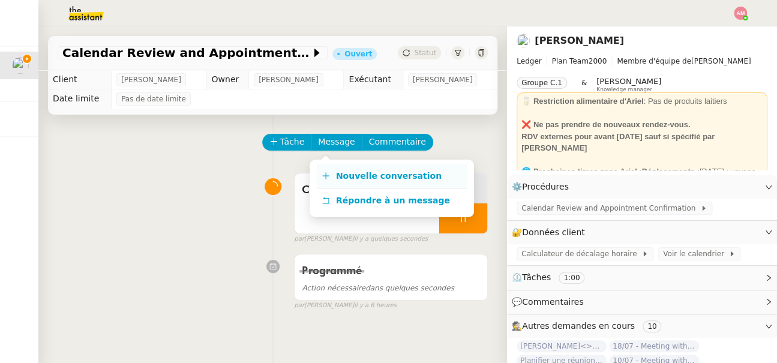
click at [348, 173] on span "Nouvelle conversation" at bounding box center [389, 176] width 106 height 10
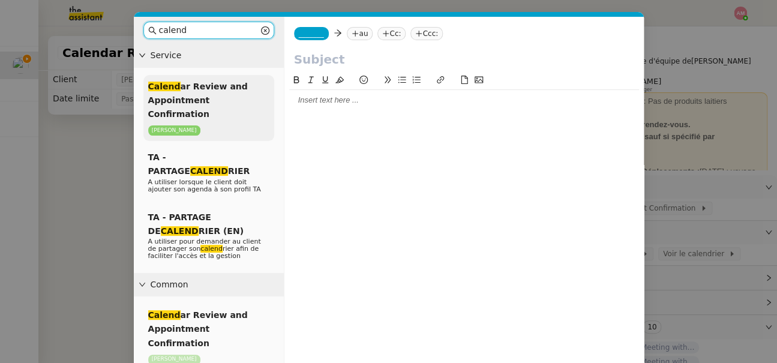
type input "calend"
click at [243, 86] on div "Calend ar Review and Appointment Confirmation Ariel Wengroff" at bounding box center [208, 108] width 131 height 66
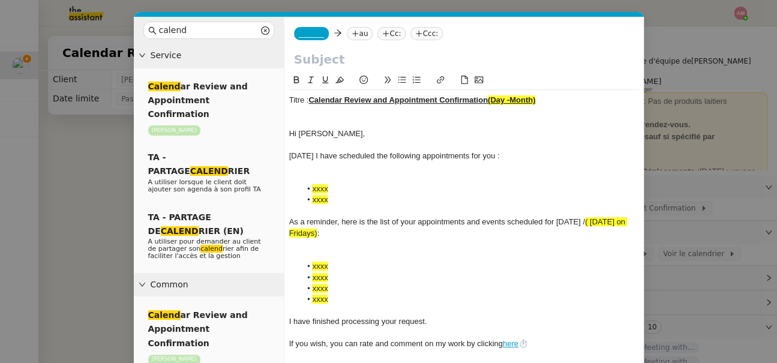
drag, startPoint x: 310, startPoint y: 101, endPoint x: 633, endPoint y: 105, distance: 323.3
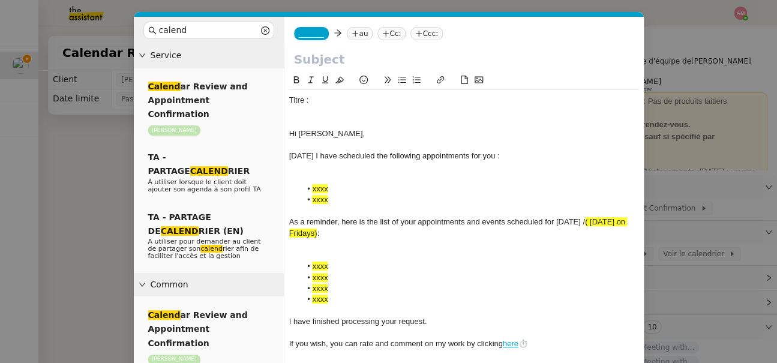
click at [322, 59] on input "text" at bounding box center [464, 59] width 340 height 18
paste input "Calendar Review and Appointment Confirmation (Day -Month)"
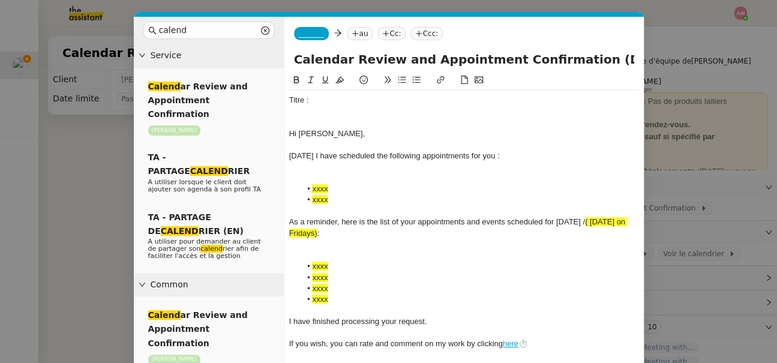
scroll to position [0, 9]
drag, startPoint x: 563, startPoint y: 58, endPoint x: 630, endPoint y: 59, distance: 67.8
click at [630, 59] on input "Calendar Review and Appointment Confirmation (Day -Month)" at bounding box center [464, 59] width 340 height 18
type input "Calendar Review and Appointment Confirmation (August, 27th 2025)"
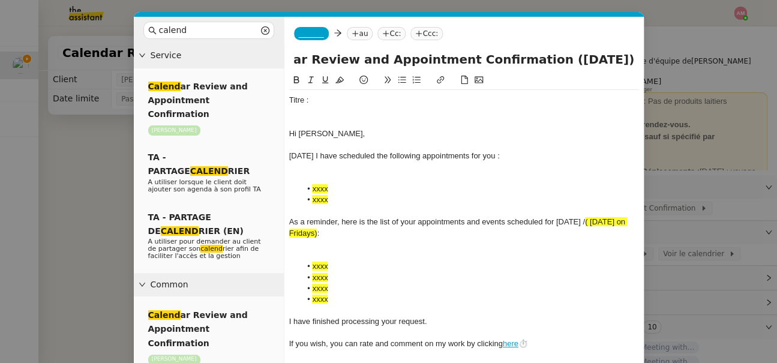
scroll to position [0, 0]
drag, startPoint x: 289, startPoint y: 136, endPoint x: 296, endPoint y: 22, distance: 114.7
click at [296, 22] on form "_______ au Cc: Ccc: Calendar Review and Appointment Confirmation (August, 27th …" at bounding box center [464, 219] width 360 height 405
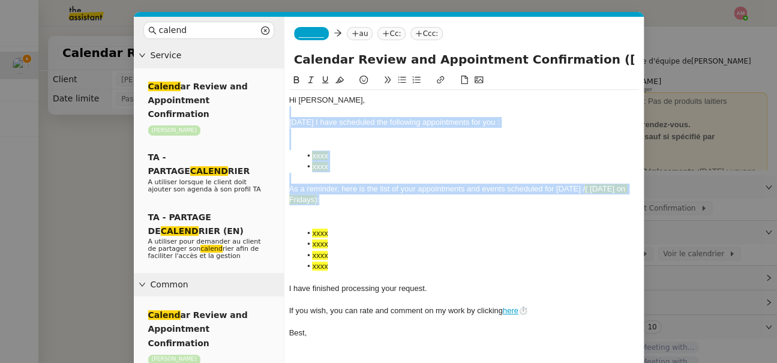
drag, startPoint x: 363, startPoint y: 199, endPoint x: 320, endPoint y: 118, distance: 91.8
click at [320, 118] on div "Hi Ariel, Today I have scheduled the following appointments for you : xxxx xxxx…" at bounding box center [464, 216] width 350 height 253
click at [337, 137] on div at bounding box center [464, 133] width 350 height 11
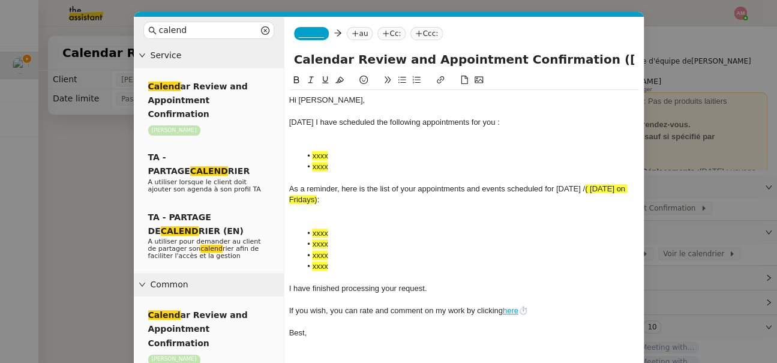
click at [338, 163] on li "xxxx" at bounding box center [469, 166] width 338 height 11
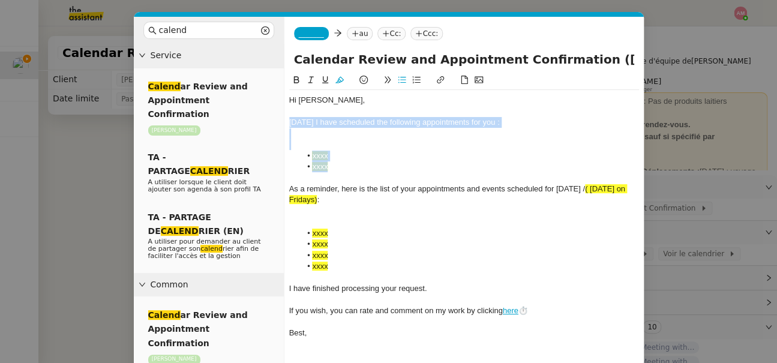
drag, startPoint x: 338, startPoint y: 167, endPoint x: 278, endPoint y: 118, distance: 78.0
click at [278, 118] on nz-layout "calend Service Calend ar Review and Appointment Confirmation Ariel Wengroff TA …" at bounding box center [389, 210] width 510 height 387
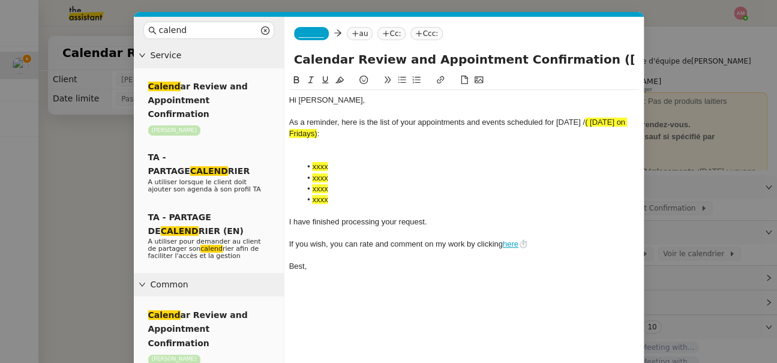
click at [592, 124] on span "( next Monday on Fridays)" at bounding box center [458, 128] width 338 height 20
drag, startPoint x: 593, startPoint y: 124, endPoint x: 608, endPoint y: 142, distance: 23.0
click at [608, 142] on div "Hi Ariel, As a reminder, here is the list of your appointments and events sched…" at bounding box center [464, 183] width 350 height 187
drag, startPoint x: 605, startPoint y: 134, endPoint x: 587, endPoint y: 124, distance: 20.5
click at [587, 124] on div "As a reminder, here is the list of your appointments and events scheduled for t…" at bounding box center [464, 128] width 350 height 22
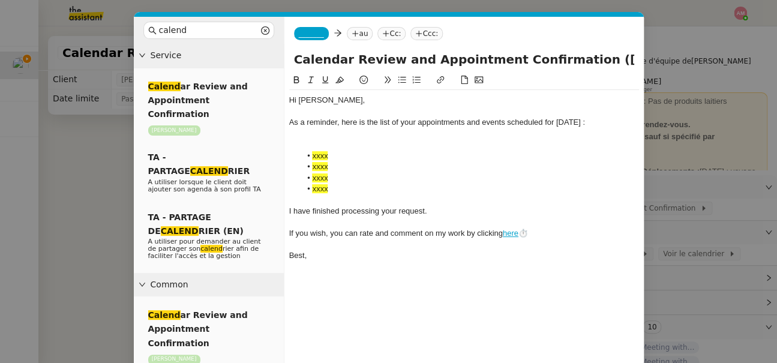
click at [103, 132] on nz-modal-container "calend Service Calend ar Review and Appointment Confirmation Ariel Wengroff TA …" at bounding box center [388, 181] width 777 height 363
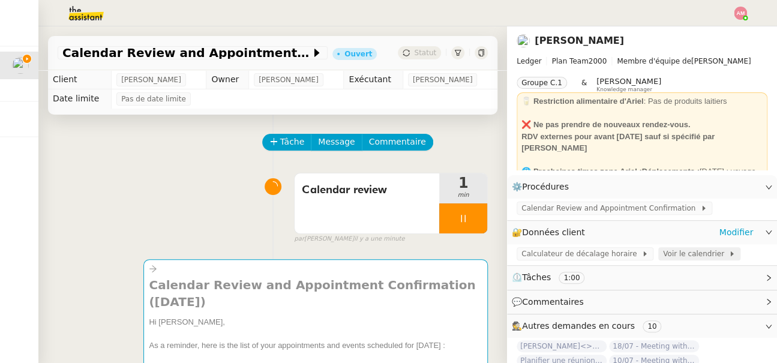
click at [672, 260] on div "Voir le calendrier" at bounding box center [699, 253] width 82 height 13
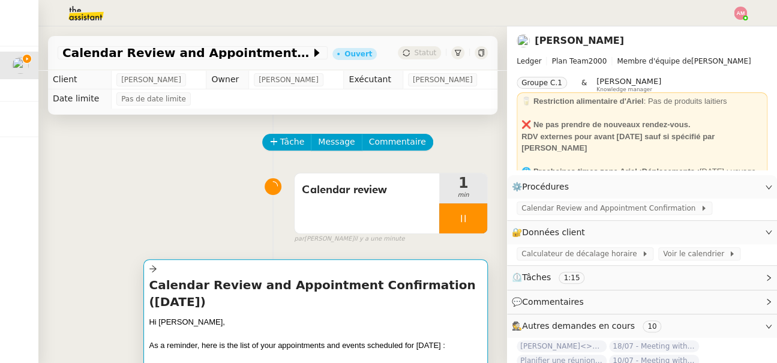
click at [431, 341] on div "As a reminder, here is the list of your appointments and events scheduled for t…" at bounding box center [315, 345] width 333 height 12
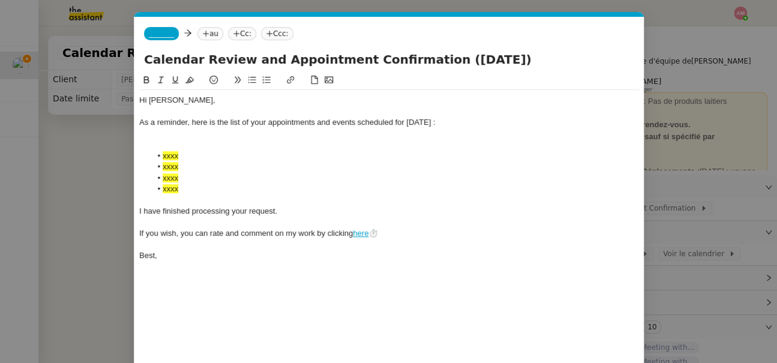
scroll to position [0, 50]
click at [317, 171] on li "xxxx" at bounding box center [395, 166] width 488 height 11
drag, startPoint x: 241, startPoint y: 145, endPoint x: 256, endPoint y: 185, distance: 42.3
click at [256, 185] on div "Hi Ariel, As a reminder, here is the list of your appointments and events sched…" at bounding box center [389, 178] width 500 height 176
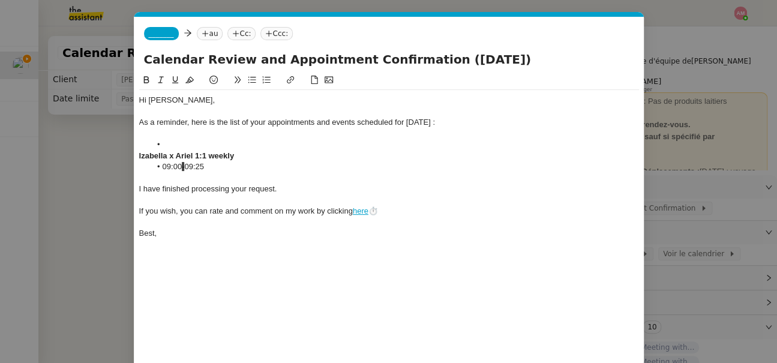
scroll to position [0, 0]
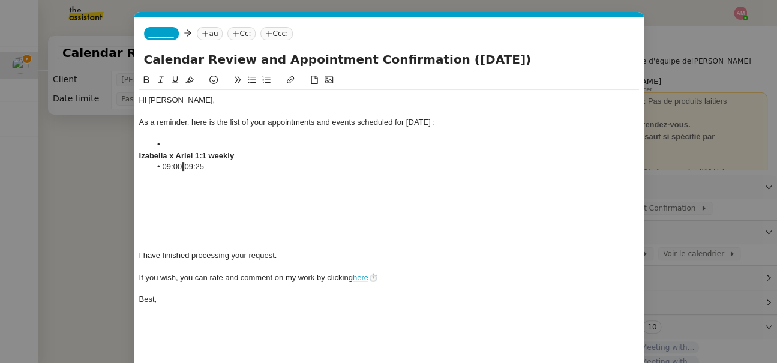
click at [152, 181] on div at bounding box center [389, 178] width 500 height 11
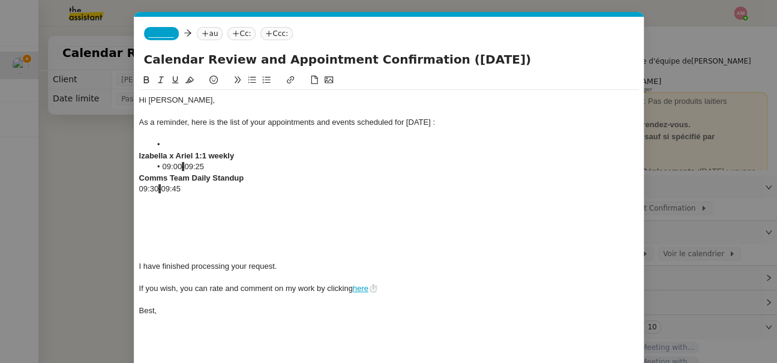
click at [350, 191] on div "09:30 - 09:45" at bounding box center [389, 189] width 500 height 11
click at [338, 204] on div at bounding box center [389, 199] width 500 height 11
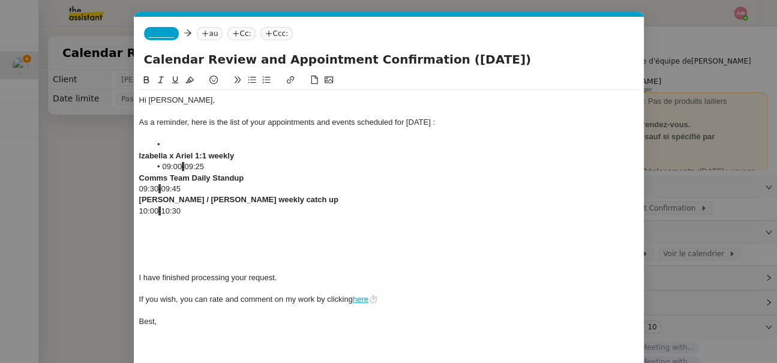
click at [141, 220] on div at bounding box center [389, 222] width 500 height 11
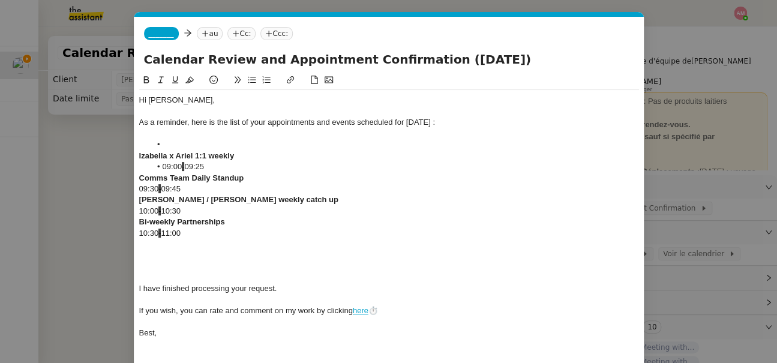
click at [269, 248] on div at bounding box center [389, 244] width 500 height 11
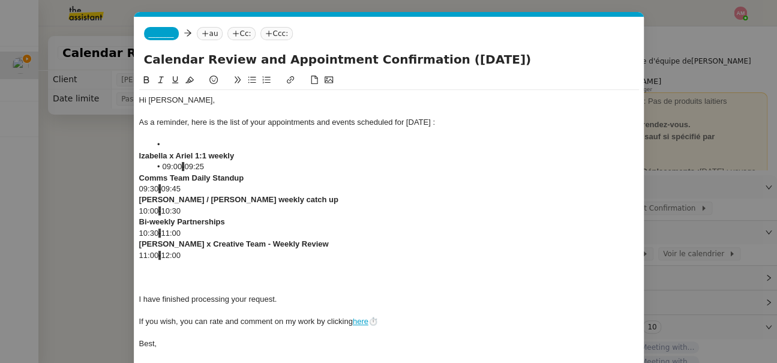
click at [324, 275] on div at bounding box center [389, 277] width 500 height 11
click at [314, 275] on div at bounding box center [389, 277] width 500 height 11
click at [310, 272] on div at bounding box center [389, 277] width 500 height 11
click at [306, 269] on div at bounding box center [389, 266] width 500 height 11
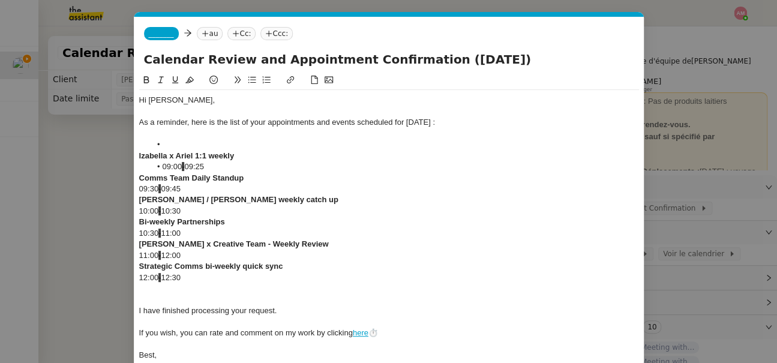
click at [248, 288] on div at bounding box center [389, 288] width 500 height 11
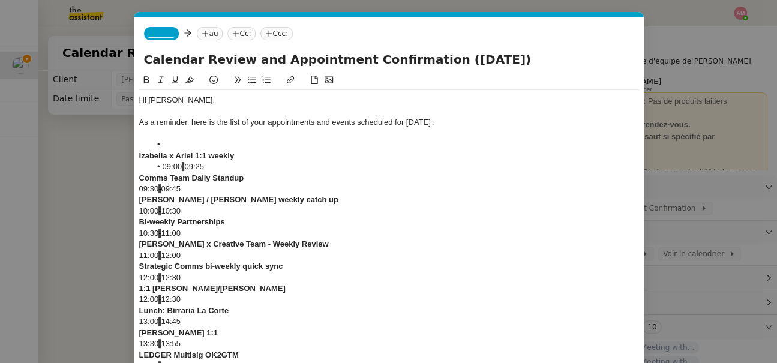
scroll to position [161, 0]
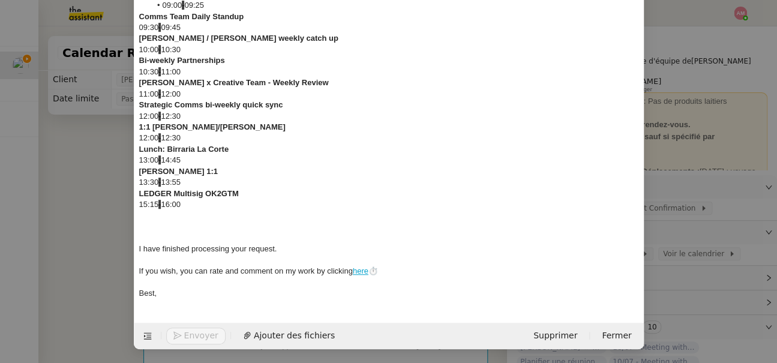
click at [215, 211] on div at bounding box center [389, 216] width 500 height 11
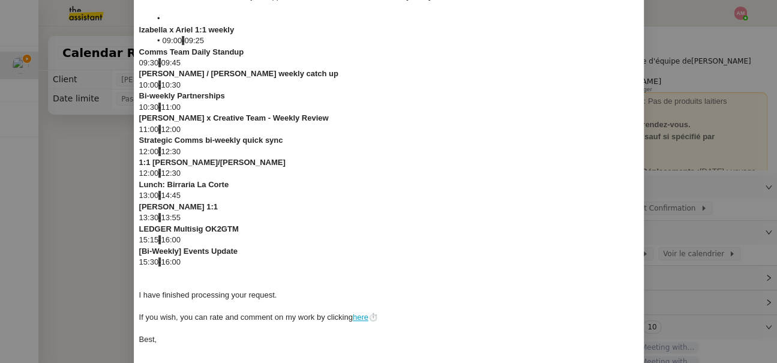
scroll to position [173, 0]
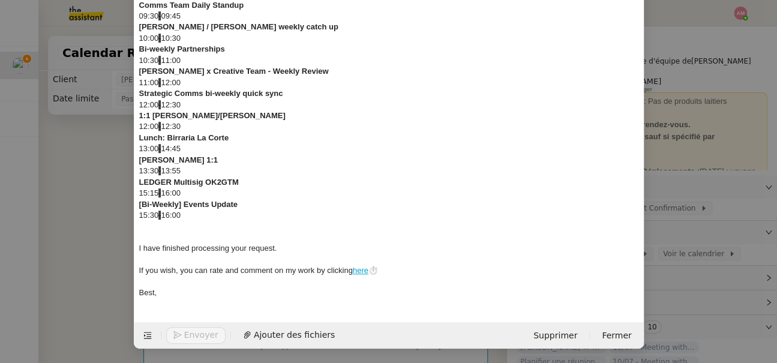
click at [307, 232] on div at bounding box center [389, 237] width 500 height 11
click at [297, 230] on div at bounding box center [389, 226] width 500 height 11
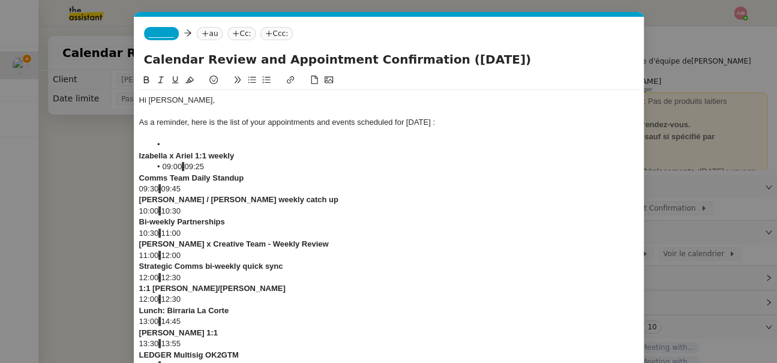
scroll to position [184, 0]
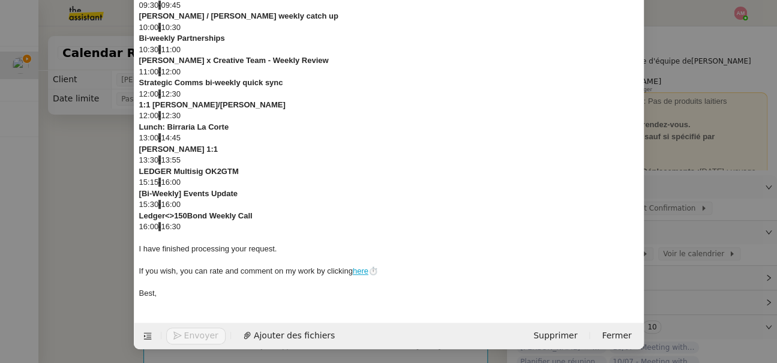
click at [296, 242] on div at bounding box center [389, 237] width 500 height 11
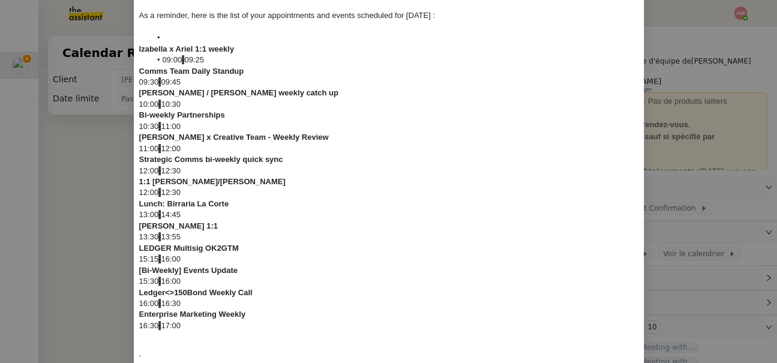
scroll to position [228, 0]
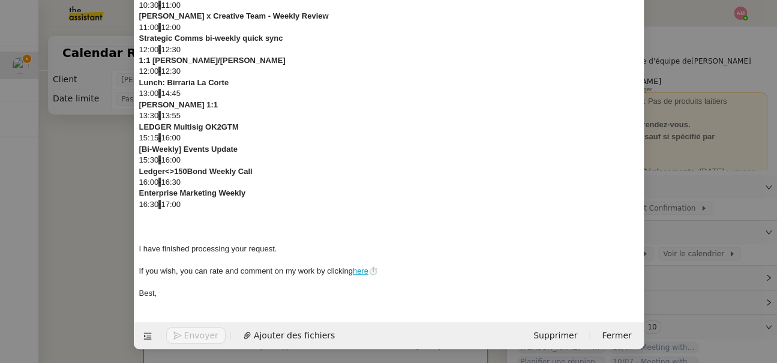
click at [259, 216] on div at bounding box center [389, 215] width 500 height 11
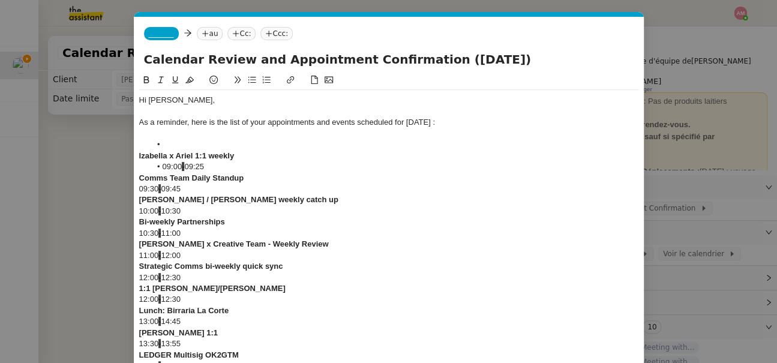
scroll to position [239, 0]
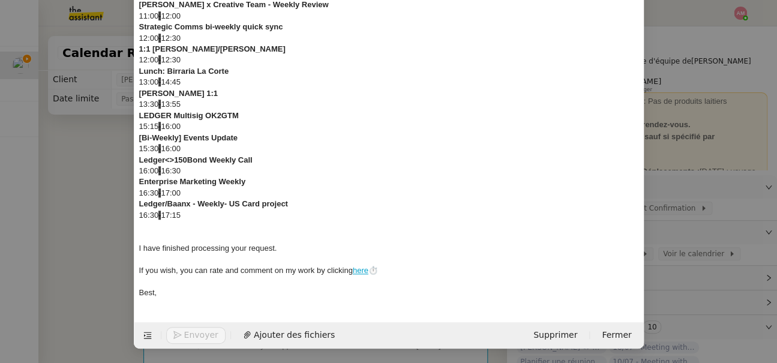
click at [230, 225] on div at bounding box center [389, 226] width 500 height 11
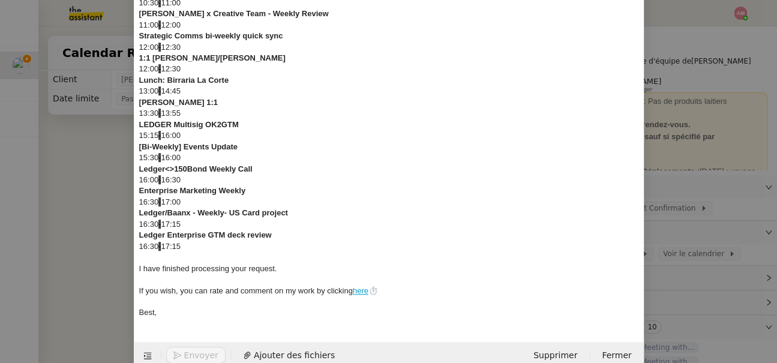
scroll to position [250, 0]
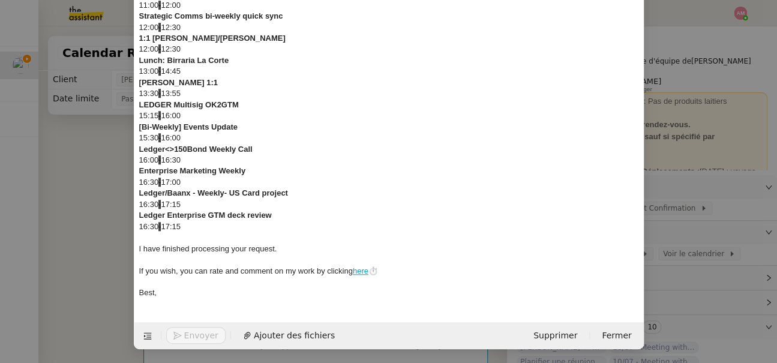
click at [212, 236] on div at bounding box center [389, 237] width 500 height 11
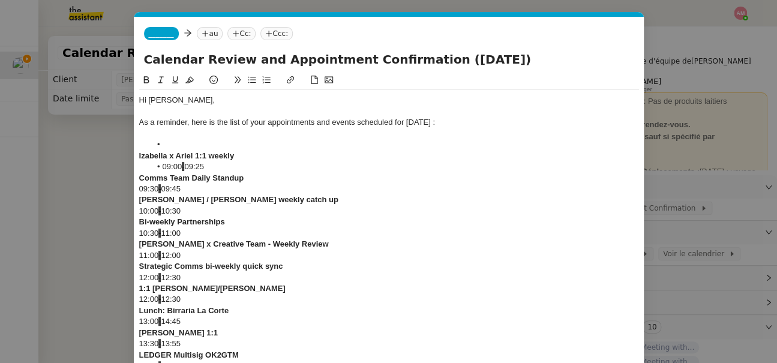
scroll to position [283, 0]
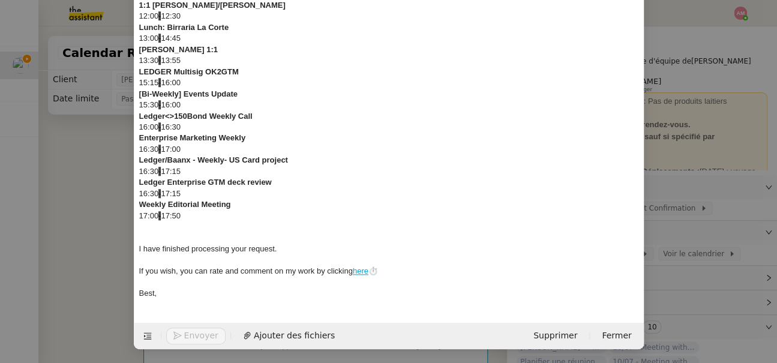
click at [221, 223] on div at bounding box center [389, 226] width 500 height 11
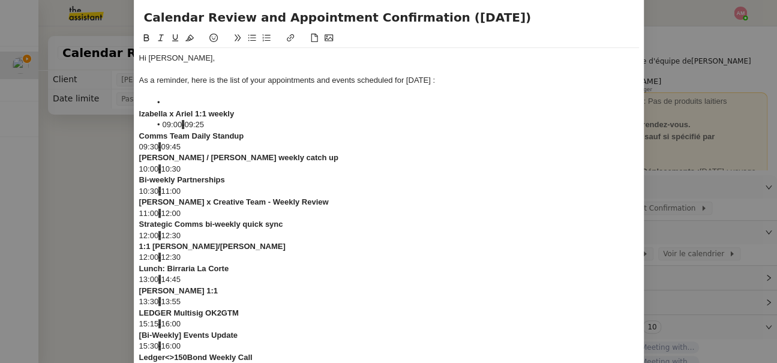
scroll to position [0, 0]
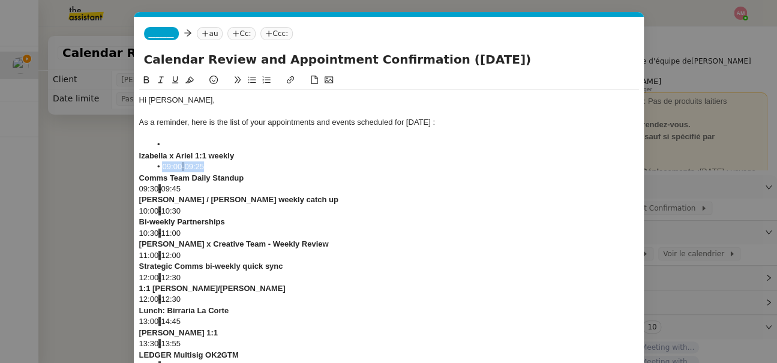
drag, startPoint x: 188, startPoint y: 167, endPoint x: 128, endPoint y: 163, distance: 59.5
click at [128, 163] on nz-modal-container "calend Service Calend ar Review and Appointment Confirmation Ariel Wengroff TA …" at bounding box center [388, 181] width 777 height 363
click at [142, 159] on strong "Izabella x Ariel 1:1 weekly" at bounding box center [186, 155] width 95 height 9
drag, startPoint x: 187, startPoint y: 184, endPoint x: 136, endPoint y: 183, distance: 51.6
click at [136, 183] on nz-spin "Hi Ariel, As a reminder, here is the list of your appointments and events sched…" at bounding box center [388, 360] width 509 height 574
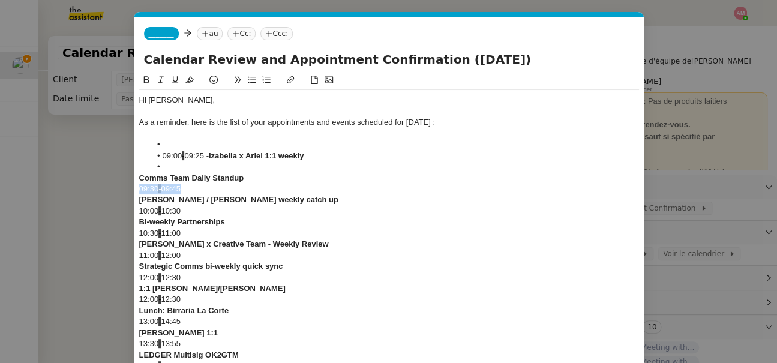
drag, startPoint x: 187, startPoint y: 191, endPoint x: 114, endPoint y: 187, distance: 72.7
click at [114, 187] on nz-modal-container "calend Service Calend ar Review and Appointment Confirmation Ariel Wengroff TA …" at bounding box center [388, 181] width 777 height 363
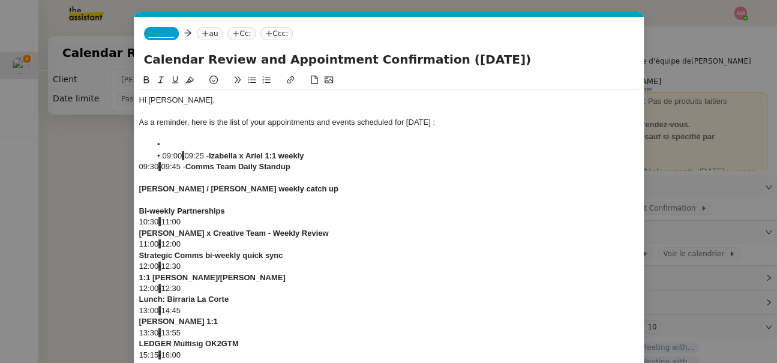
drag, startPoint x: 232, startPoint y: 195, endPoint x: 133, endPoint y: 199, distance: 99.1
click at [133, 199] on nz-modal-container "calend Service Calend ar Review and Appointment Confirmation Ariel Wengroff TA …" at bounding box center [388, 181] width 777 height 363
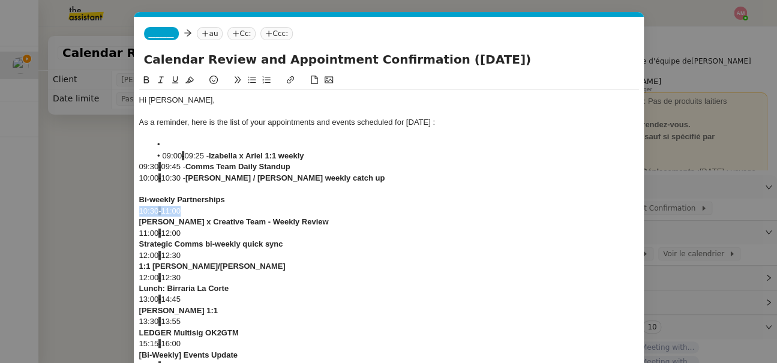
drag, startPoint x: 203, startPoint y: 213, endPoint x: 124, endPoint y: 210, distance: 79.2
click at [124, 210] on nz-modal-container "calend Service Calend ar Review and Appointment Confirmation Ariel Wengroff TA …" at bounding box center [388, 181] width 777 height 363
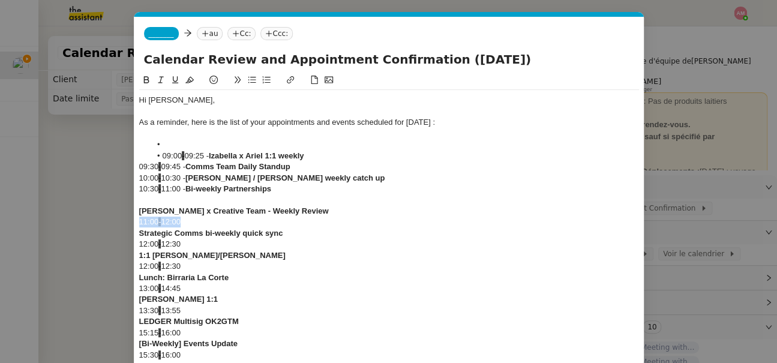
drag, startPoint x: 200, startPoint y: 223, endPoint x: 123, endPoint y: 223, distance: 77.4
click at [123, 223] on nz-modal-container "calend Service Calend ar Review and Appointment Confirmation Ariel Wengroff TA …" at bounding box center [388, 181] width 777 height 363
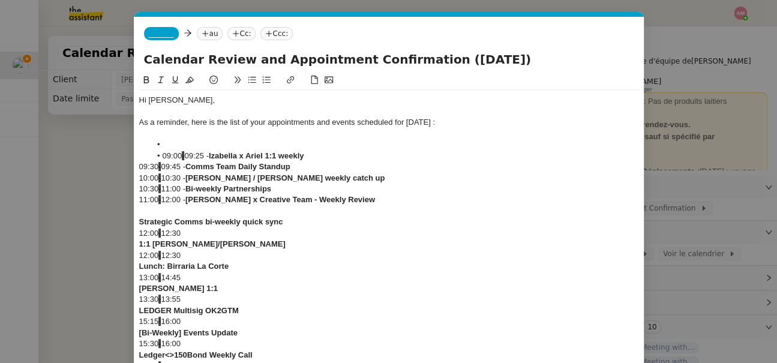
drag, startPoint x: 206, startPoint y: 227, endPoint x: 118, endPoint y: 227, distance: 87.6
click at [118, 227] on nz-modal-container "calend Service Calend ar Review and Appointment Confirmation Ariel Wengroff TA …" at bounding box center [388, 181] width 777 height 363
drag, startPoint x: 183, startPoint y: 229, endPoint x: 115, endPoint y: 229, distance: 67.8
click at [115, 229] on nz-modal-container "calend Service Calend ar Review and Appointment Confirmation Ariel Wengroff TA …" at bounding box center [388, 181] width 777 height 363
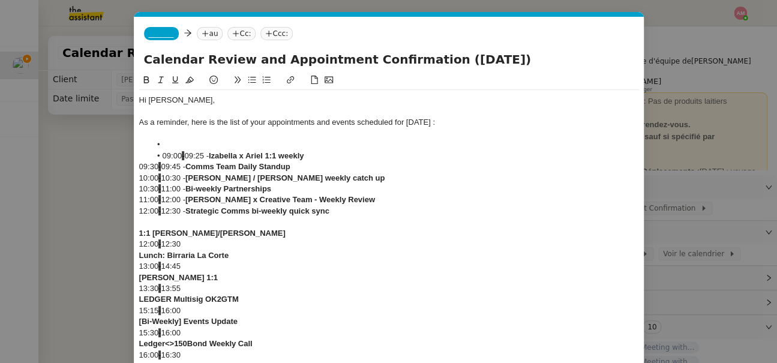
drag, startPoint x: 205, startPoint y: 248, endPoint x: 136, endPoint y: 247, distance: 69.0
click at [136, 247] on nz-spin "Hi Ariel, As a reminder, here is the list of your appointments and events sched…" at bounding box center [388, 332] width 509 height 518
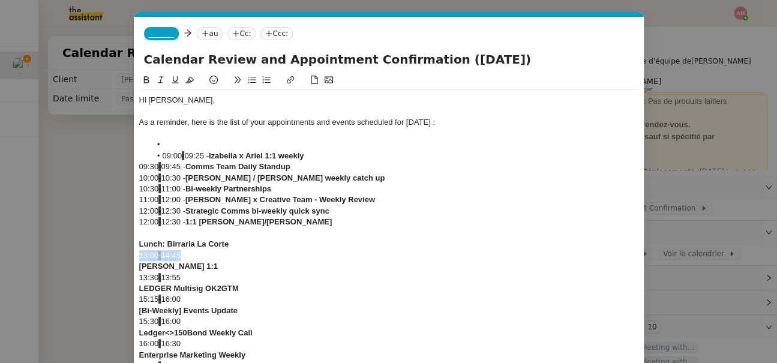
drag, startPoint x: 189, startPoint y: 256, endPoint x: 138, endPoint y: 255, distance: 51.0
click at [139, 255] on div "13:00 - 14:45" at bounding box center [389, 255] width 500 height 11
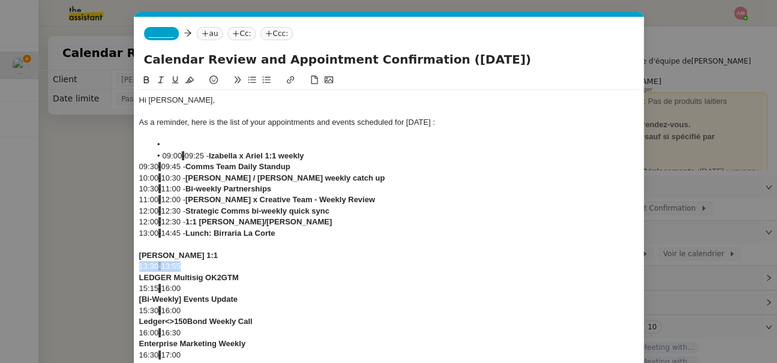
drag, startPoint x: 202, startPoint y: 268, endPoint x: 118, endPoint y: 268, distance: 84.6
click at [118, 268] on nz-modal-container "calend Service Calend ar Review and Appointment Confirmation Ariel Wengroff TA …" at bounding box center [388, 181] width 777 height 363
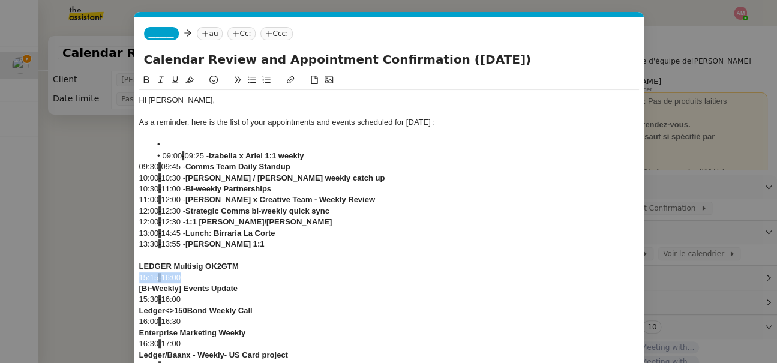
drag, startPoint x: 194, startPoint y: 282, endPoint x: 116, endPoint y: 282, distance: 78.6
click at [116, 282] on nz-modal-container "calend Service Calend ar Review and Appointment Confirmation Ariel Wengroff TA …" at bounding box center [388, 181] width 777 height 363
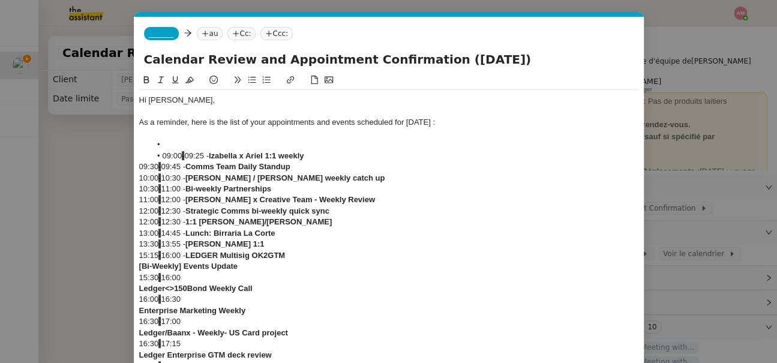
drag, startPoint x: 192, startPoint y: 273, endPoint x: 115, endPoint y: 277, distance: 76.9
click at [115, 277] on nz-modal-container "calend Service Calend ar Review and Appointment Confirmation Ariel Wengroff TA …" at bounding box center [388, 181] width 777 height 363
drag, startPoint x: 194, startPoint y: 297, endPoint x: 104, endPoint y: 299, distance: 89.4
click at [104, 299] on nz-modal-container "calend Service Calend ar Review and Appointment Confirmation Ariel Wengroff TA …" at bounding box center [388, 181] width 777 height 363
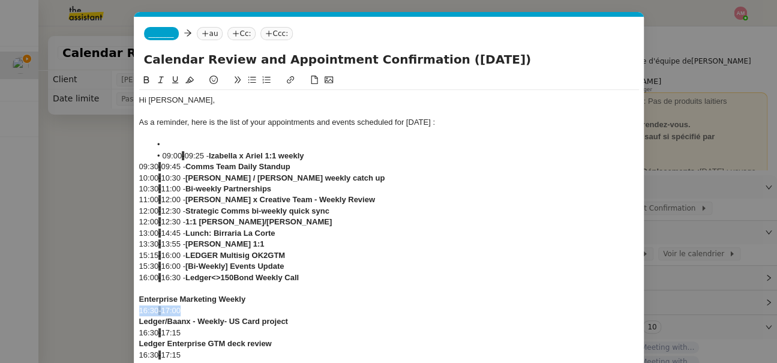
drag, startPoint x: 192, startPoint y: 311, endPoint x: 125, endPoint y: 312, distance: 66.6
click at [125, 312] on nz-modal-container "calend Service Calend ar Review and Appointment Confirmation Ariel Wengroff TA …" at bounding box center [388, 181] width 777 height 363
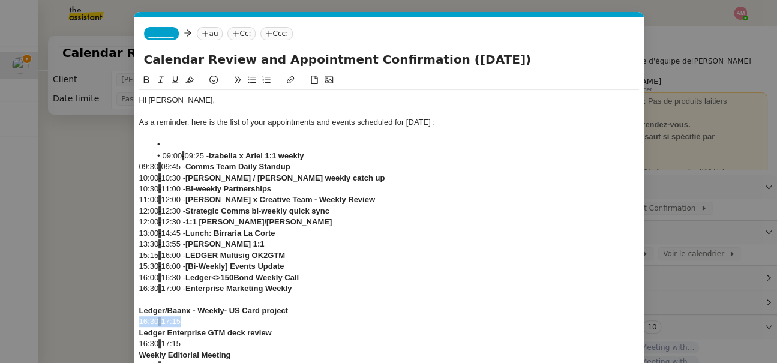
drag, startPoint x: 227, startPoint y: 318, endPoint x: 115, endPoint y: 323, distance: 111.7
click at [115, 323] on nz-modal-container "calend Service Calend ar Review and Appointment Confirmation Ariel Wengroff TA …" at bounding box center [388, 181] width 777 height 363
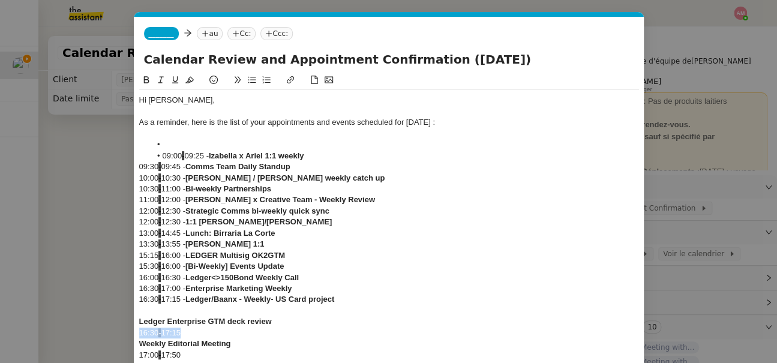
drag, startPoint x: 188, startPoint y: 329, endPoint x: 128, endPoint y: 329, distance: 60.0
click at [128, 329] on nz-modal-container "calend Service Calend ar Review and Appointment Confirmation Ariel Wengroff TA …" at bounding box center [388, 181] width 777 height 363
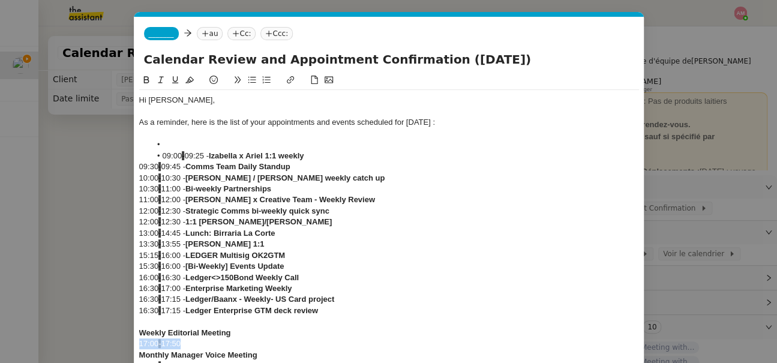
drag, startPoint x: 197, startPoint y: 343, endPoint x: 125, endPoint y: 342, distance: 72.0
click at [125, 342] on nz-modal-container "calend Service Calend ar Review and Appointment Confirmation Ariel Wengroff TA …" at bounding box center [388, 181] width 777 height 363
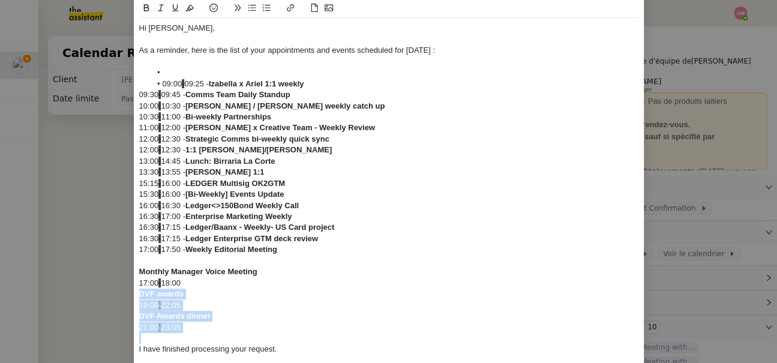
scroll to position [76, 0]
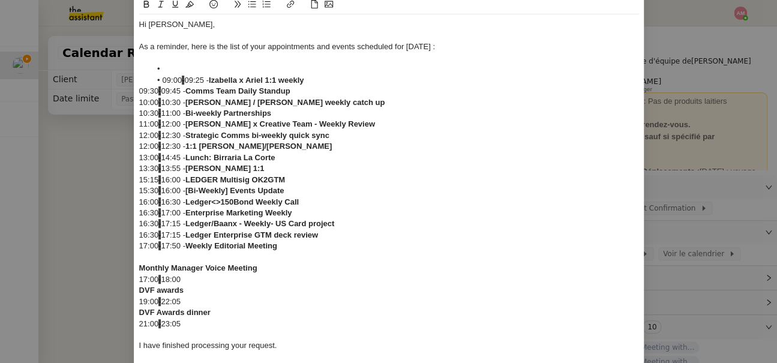
drag, startPoint x: 197, startPoint y: 353, endPoint x: 127, endPoint y: 279, distance: 101.4
click at [127, 279] on nz-modal-container "calend Service Calend ar Review and Appointment Confirmation Ariel Wengroff TA …" at bounding box center [388, 181] width 777 height 363
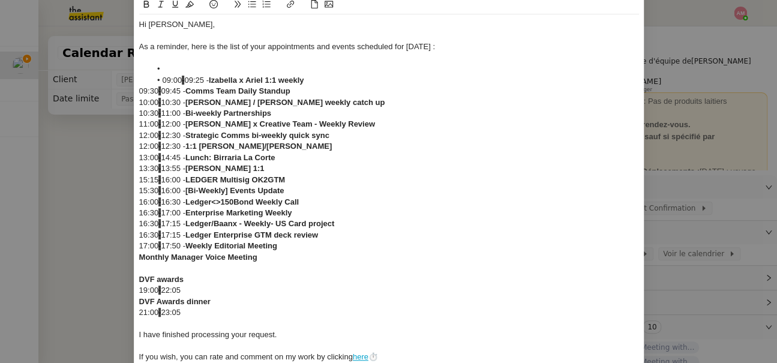
scroll to position [0, 0]
drag, startPoint x: 200, startPoint y: 293, endPoint x: 124, endPoint y: 291, distance: 76.2
click at [124, 291] on nz-modal-container "calend Service Calend ar Review and Appointment Confirmation Ariel Wengroff TA …" at bounding box center [388, 181] width 777 height 363
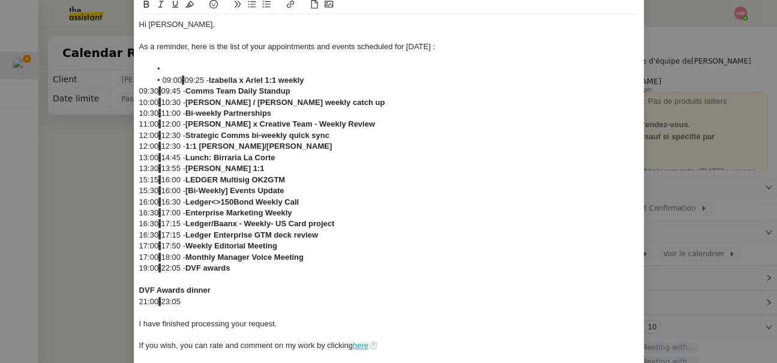
drag, startPoint x: 171, startPoint y: 307, endPoint x: 128, endPoint y: 300, distance: 43.7
click at [128, 300] on nz-modal-container "calend Service Calend ar Review and Appointment Confirmation Ariel Wengroff TA …" at bounding box center [388, 181] width 777 height 363
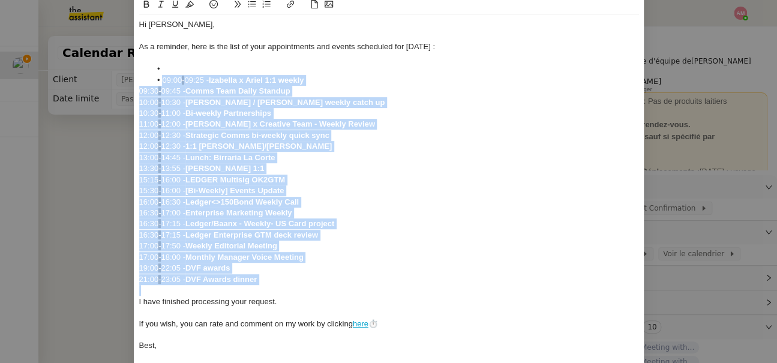
drag, startPoint x: 268, startPoint y: 284, endPoint x: 113, endPoint y: 77, distance: 258.9
click at [113, 77] on nz-modal-container "calend Service Calend ar Review and Appointment Confirmation Ariel Wengroff TA …" at bounding box center [388, 181] width 777 height 363
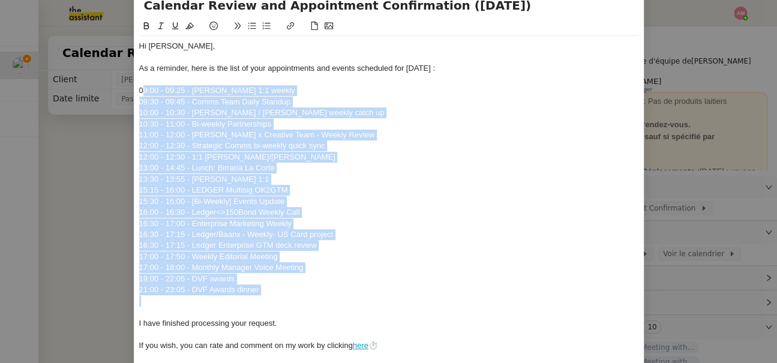
drag, startPoint x: 175, startPoint y: 300, endPoint x: 143, endPoint y: 92, distance: 210.5
click at [143, 92] on div "Hi Ariel, As a reminder, here is the list of your appointments and events sched…" at bounding box center [389, 207] width 500 height 342
click at [245, 28] on button at bounding box center [252, 26] width 14 height 14
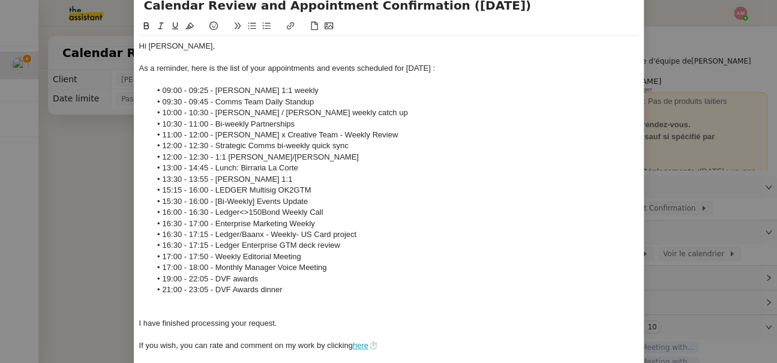
click at [183, 309] on div at bounding box center [389, 311] width 500 height 11
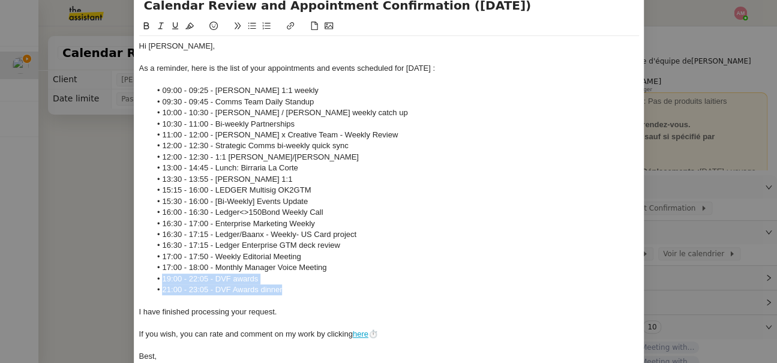
drag, startPoint x: 286, startPoint y: 287, endPoint x: 137, endPoint y: 283, distance: 149.4
click at [137, 283] on nz-spin "Hi Ariel, As a reminder, here is the list of your appointments and events sched…" at bounding box center [388, 195] width 509 height 352
click at [140, 30] on button at bounding box center [146, 26] width 14 height 14
click at [275, 282] on li "19:00 - 22:05 - DVF awards" at bounding box center [395, 278] width 488 height 11
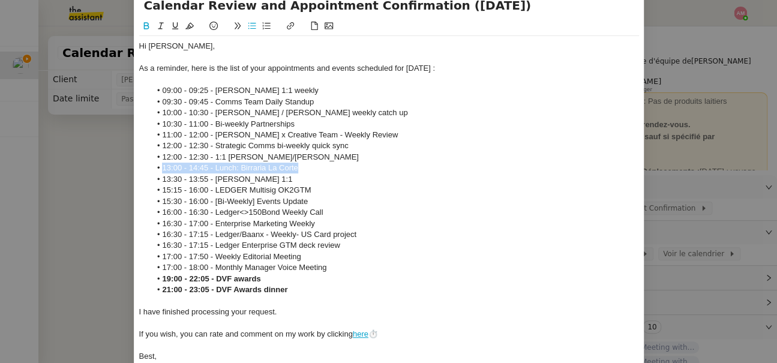
drag, startPoint x: 285, startPoint y: 167, endPoint x: 136, endPoint y: 167, distance: 149.9
click at [136, 167] on nz-spin "Hi Ariel, As a reminder, here is the list of your appointments and events sched…" at bounding box center [388, 195] width 509 height 352
click at [141, 19] on button at bounding box center [146, 26] width 14 height 14
click at [143, 20] on button at bounding box center [146, 26] width 14 height 14
click at [224, 273] on li "19:00 - 22:05 - DVF awards" at bounding box center [395, 278] width 488 height 11
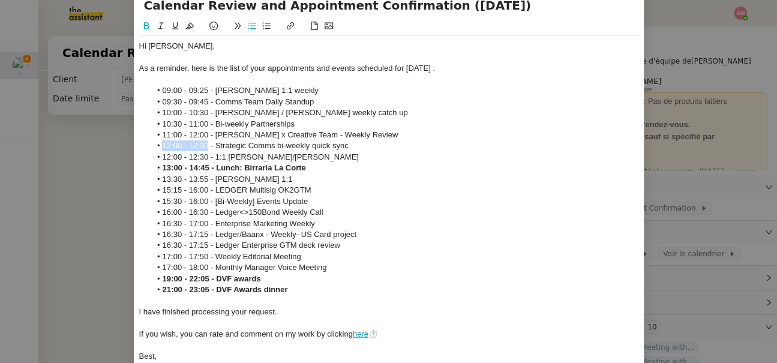
drag, startPoint x: 208, startPoint y: 147, endPoint x: 145, endPoint y: 147, distance: 62.4
click at [145, 147] on ul "09:00 - 09:25 - Izabella x Ariel 1:1 weekly 09:30 - 09:45 - Comms Team Daily St…" at bounding box center [389, 190] width 500 height 211
click at [190, 26] on icon at bounding box center [189, 26] width 8 height 8
click at [203, 109] on li "10:00 - 10:30 - Ariel / Elise weekly catch up" at bounding box center [395, 112] width 488 height 11
drag, startPoint x: 208, startPoint y: 160, endPoint x: 147, endPoint y: 158, distance: 60.6
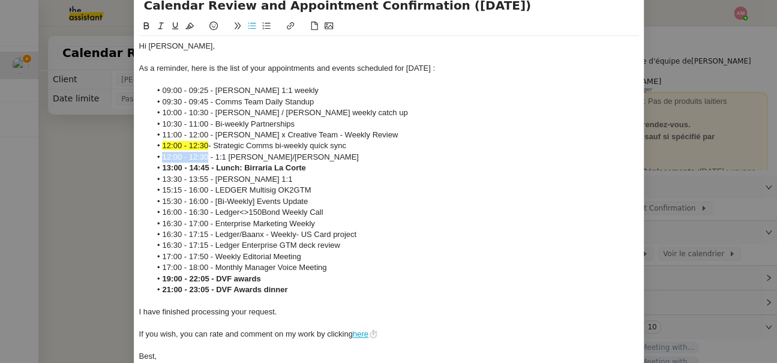
click at [147, 158] on ul "09:00 - 09:25 - Izabella x Ariel 1:1 weekly 09:30 - 09:45 - Comms Team Daily St…" at bounding box center [389, 190] width 500 height 211
click at [191, 22] on icon at bounding box center [189, 26] width 8 height 8
click at [205, 166] on strong "13:00 - 14:45 - Lunch: Birraria La Corte" at bounding box center [233, 167] width 143 height 9
drag, startPoint x: 211, startPoint y: 199, endPoint x: 155, endPoint y: 199, distance: 55.8
click at [155, 199] on li "15:30 - 16:00 - [Bi-Weekly] Events Update" at bounding box center [395, 201] width 488 height 11
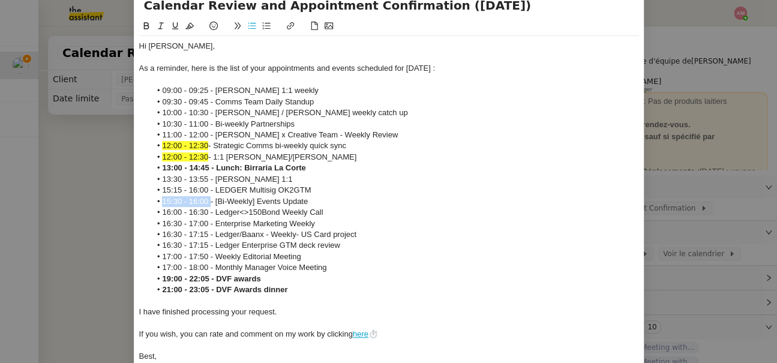
click at [190, 26] on icon at bounding box center [189, 26] width 8 height 7
click at [201, 199] on span "15:30 - 16:00" at bounding box center [185, 201] width 46 height 9
drag, startPoint x: 208, startPoint y: 192, endPoint x: 144, endPoint y: 188, distance: 63.7
click at [144, 188] on ul "09:00 - 09:25 - Izabella x Ariel 1:1 weekly 09:30 - 09:45 - Comms Team Daily St…" at bounding box center [389, 190] width 500 height 211
drag, startPoint x: 207, startPoint y: 202, endPoint x: 142, endPoint y: 202, distance: 65.4
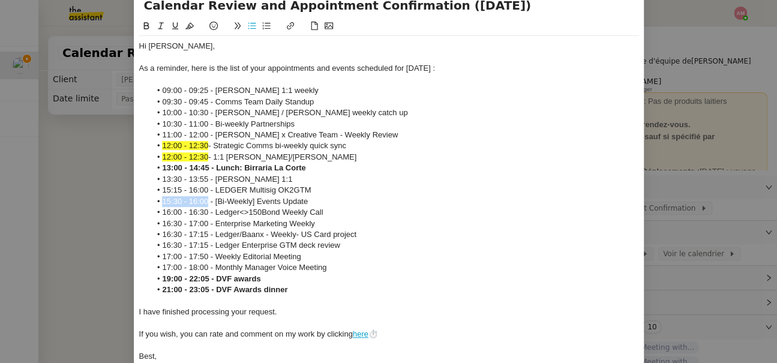
click at [142, 202] on ul "09:00 - 09:25 - Izabella x Ariel 1:1 weekly 09:30 - 09:45 - Comms Team Daily St…" at bounding box center [389, 190] width 500 height 211
click at [182, 21] on button at bounding box center [189, 26] width 14 height 14
click at [184, 73] on div "As a reminder, here is the list of your appointments and events scheduled for t…" at bounding box center [389, 68] width 500 height 11
drag, startPoint x: 206, startPoint y: 191, endPoint x: 152, endPoint y: 190, distance: 54.0
click at [152, 190] on li "15:15 - 16:00 - LEDGER Multisig OK2GTM" at bounding box center [395, 190] width 488 height 11
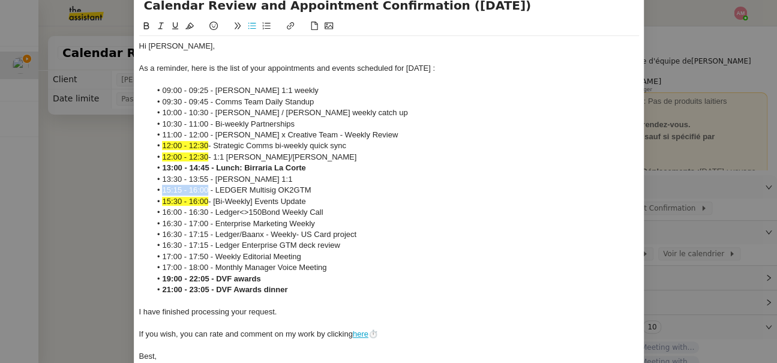
click at [187, 27] on icon at bounding box center [189, 26] width 8 height 8
click at [203, 214] on li "16:00 - 16:30 - Ledger<>150Bond Weekly Call" at bounding box center [395, 212] width 488 height 11
drag, startPoint x: 209, startPoint y: 225, endPoint x: 149, endPoint y: 224, distance: 60.0
click at [149, 224] on ul "09:00 - 09:25 - Izabella x Ariel 1:1 weekly 09:30 - 09:45 - Comms Team Daily St…" at bounding box center [389, 190] width 500 height 211
click at [185, 26] on icon at bounding box center [189, 26] width 8 height 8
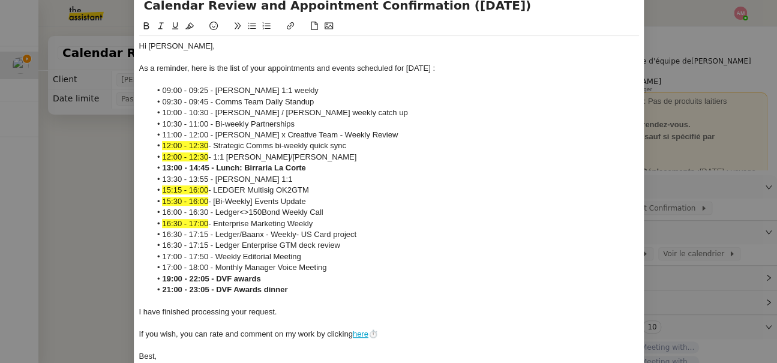
click at [198, 182] on li "13:30 - 13:55 - Eugenie x Ariel 1:1" at bounding box center [395, 179] width 488 height 11
drag, startPoint x: 208, startPoint y: 234, endPoint x: 151, endPoint y: 235, distance: 57.0
click at [151, 235] on li "16:30 - 17:15 - Ledger/Baanx - Weekly- US Card project" at bounding box center [395, 234] width 488 height 11
click at [191, 22] on icon at bounding box center [189, 26] width 8 height 8
click at [205, 171] on strong "13:00 - 14:45 - Lunch: Birraria La Corte" at bounding box center [233, 167] width 143 height 9
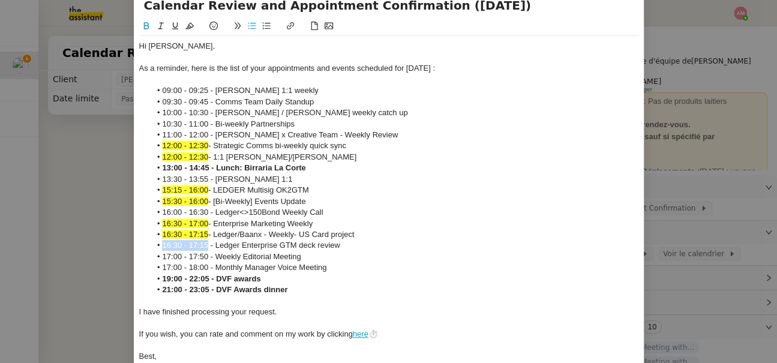
drag, startPoint x: 207, startPoint y: 244, endPoint x: 155, endPoint y: 243, distance: 52.2
click at [155, 243] on li "16:30 - 17:15 - Ledger Enterprise GTM deck review" at bounding box center [395, 245] width 488 height 11
click at [187, 30] on button at bounding box center [189, 26] width 14 height 14
click at [200, 194] on span "15:15 - 16:00" at bounding box center [185, 189] width 46 height 9
drag, startPoint x: 200, startPoint y: 258, endPoint x: 128, endPoint y: 265, distance: 72.3
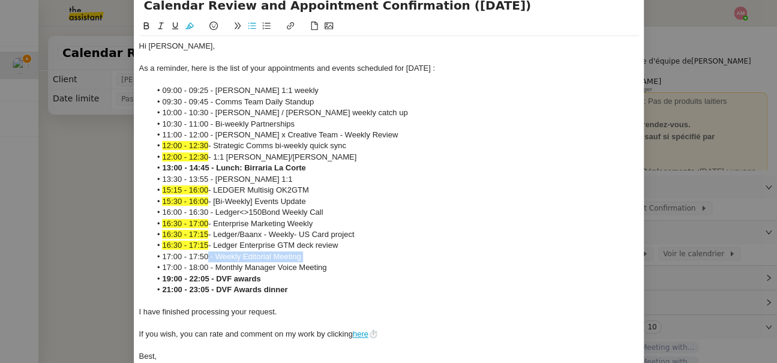
click at [128, 265] on nz-modal-container "calend Service Calend ar Review and Appointment Confirmation Ariel Wengroff TA …" at bounding box center [388, 181] width 777 height 363
click at [176, 264] on li "17:00 - 18:00 - Monthly Manager Voice Meeting" at bounding box center [395, 267] width 488 height 11
drag, startPoint x: 208, startPoint y: 256, endPoint x: 146, endPoint y: 255, distance: 61.8
click at [146, 255] on ul "09:00 - 09:25 - Izabella x Ariel 1:1 weekly 09:30 - 09:45 - Comms Team Daily St…" at bounding box center [389, 190] width 500 height 211
click at [188, 24] on icon at bounding box center [189, 26] width 8 height 8
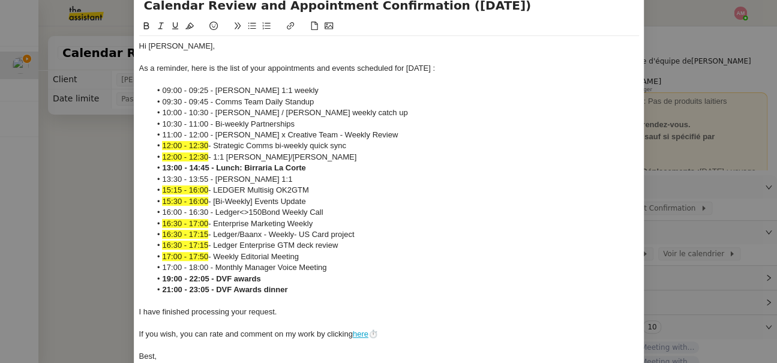
click at [203, 175] on li "13:30 - 13:55 - Eugenie x Ariel 1:1" at bounding box center [395, 179] width 488 height 11
click at [206, 274] on strong "19:00 - 22:05 - DVF awards" at bounding box center [211, 278] width 98 height 9
drag, startPoint x: 206, startPoint y: 266, endPoint x: 158, endPoint y: 266, distance: 48.0
click at [158, 266] on li "17:00 - 18:00 - Monthly Manager Voice Meeting" at bounding box center [395, 267] width 488 height 11
click at [211, 268] on li "17:00 - 18:00 - Monthly Manager Voice Meeting" at bounding box center [395, 267] width 488 height 11
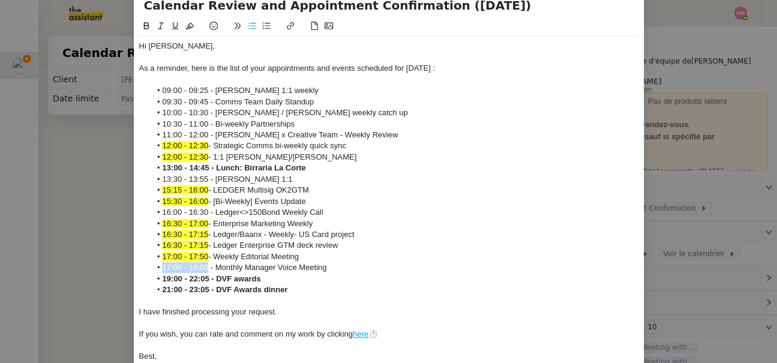
drag, startPoint x: 209, startPoint y: 267, endPoint x: 150, endPoint y: 267, distance: 58.8
click at [151, 267] on li "17:00 - 18:00 - Monthly Manager Voice Meeting" at bounding box center [395, 267] width 488 height 11
click at [189, 22] on icon at bounding box center [189, 26] width 8 height 8
click at [284, 269] on li "17:00 - 18:00 - Monthly Manager Voice Meeting" at bounding box center [395, 267] width 488 height 11
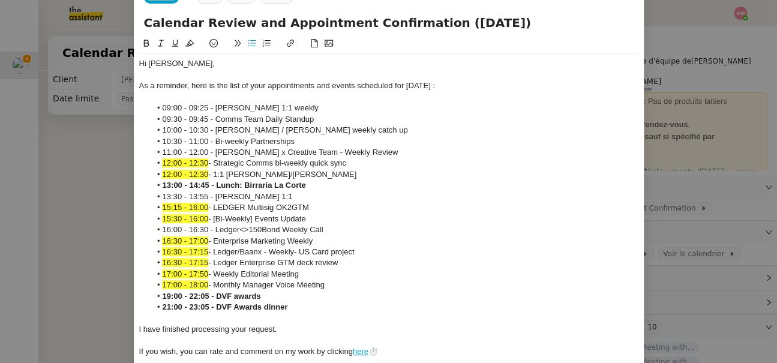
scroll to position [35, 0]
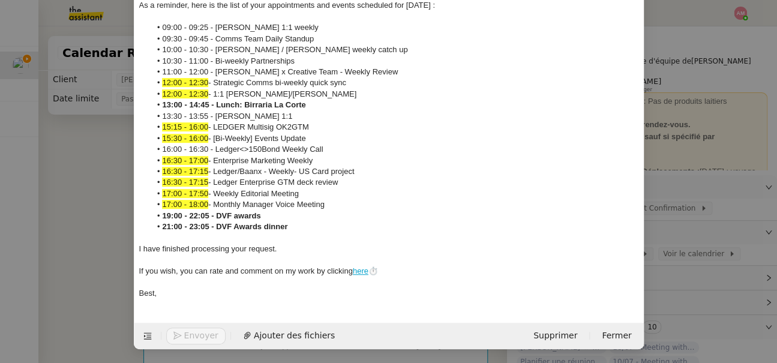
click at [122, 215] on nz-modal-container "calend Service Calend ar Review and Appointment Confirmation Ariel Wengroff TA …" at bounding box center [388, 181] width 777 height 363
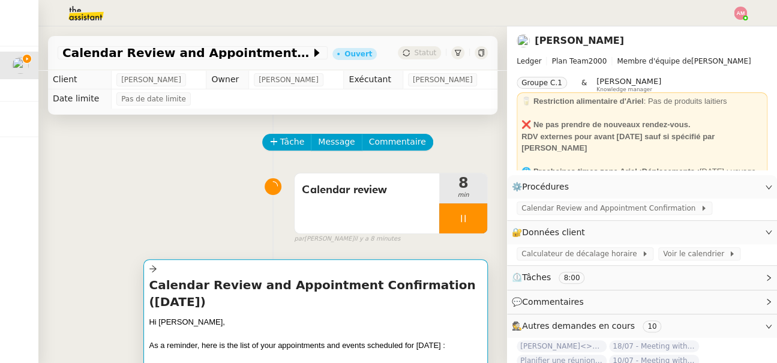
click at [301, 298] on h4 "Calendar Review and Appointment Confirmation (August, 27th 2025)" at bounding box center [315, 293] width 333 height 34
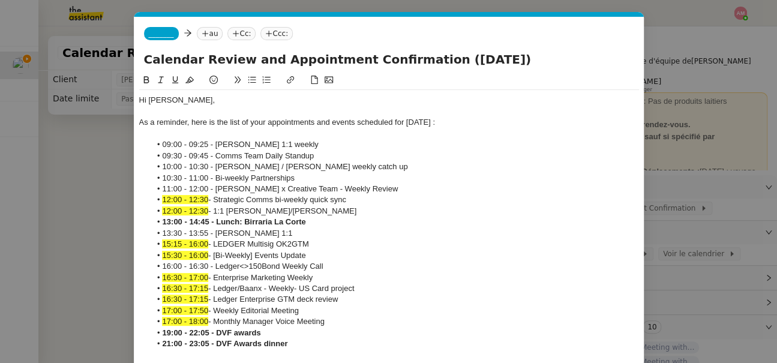
scroll to position [0, 50]
click at [156, 37] on nz-tag "_______" at bounding box center [161, 33] width 35 height 13
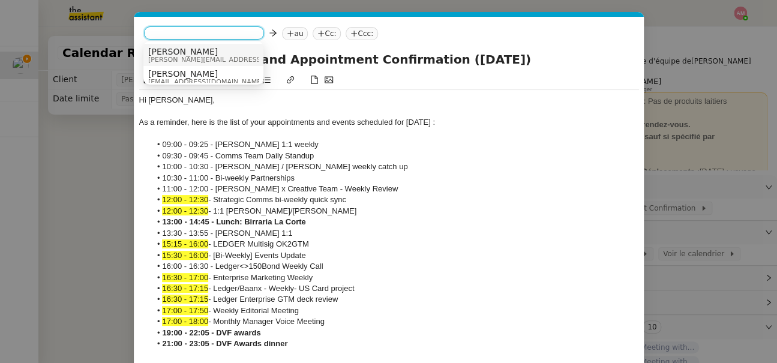
click at [167, 61] on span "sam@ledger.fr" at bounding box center [233, 59] width 170 height 7
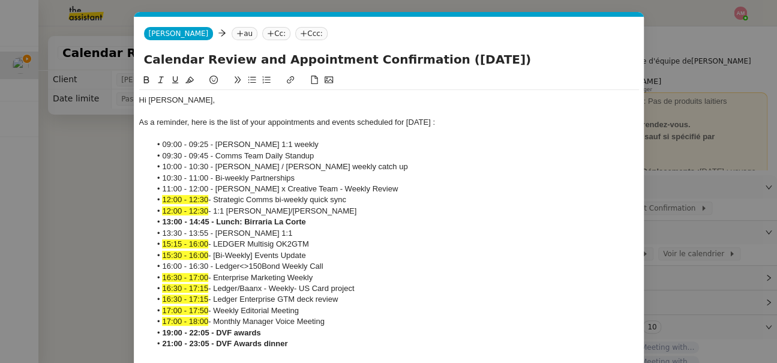
click at [232, 34] on nz-tag "au" at bounding box center [245, 33] width 26 height 13
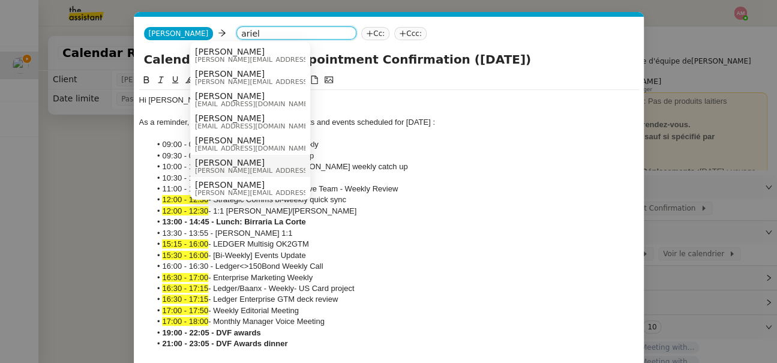
type input "ariel"
click at [224, 160] on span "[PERSON_NAME]" at bounding box center [280, 163] width 170 height 10
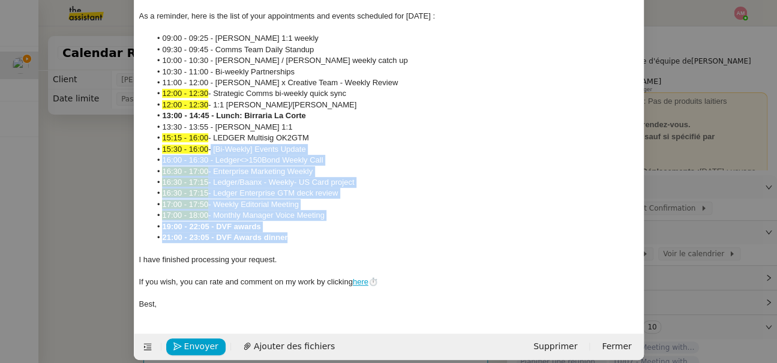
scroll to position [100, 0]
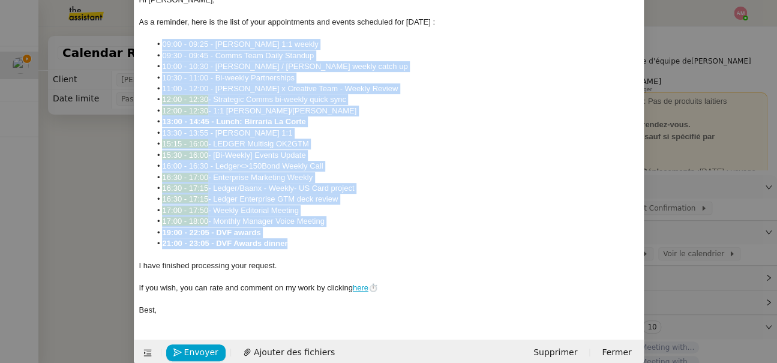
drag, startPoint x: 293, startPoint y: 242, endPoint x: 152, endPoint y: 47, distance: 239.7
click at [152, 47] on ul "09:00 - 09:25 - Izabella x Ariel 1:1 weekly 09:30 - 09:45 - Comms Team Daily St…" at bounding box center [389, 144] width 500 height 211
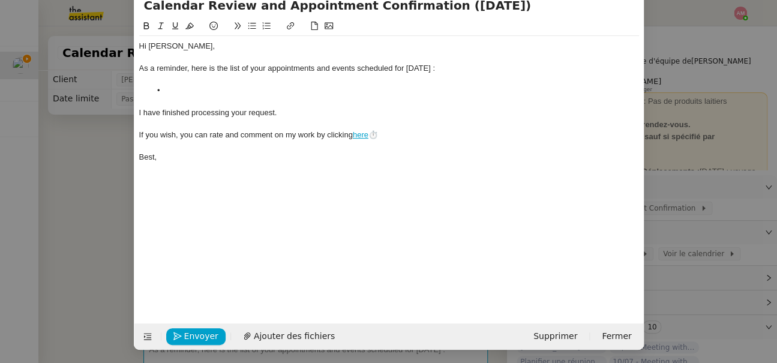
click at [95, 143] on nz-modal-container "calend Service Calend ar Review and Appointment Confirmation Ariel Wengroff TA …" at bounding box center [388, 181] width 777 height 363
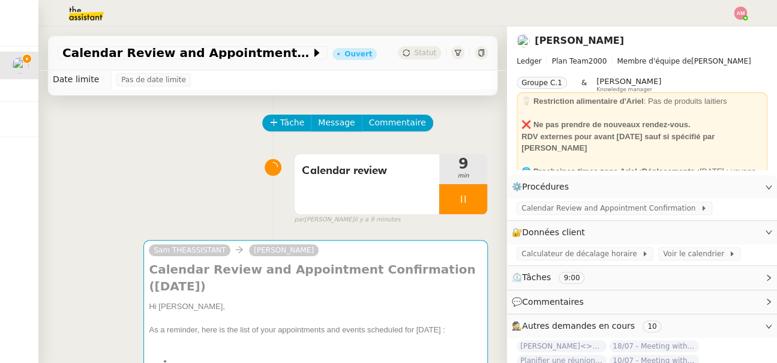
scroll to position [18, 0]
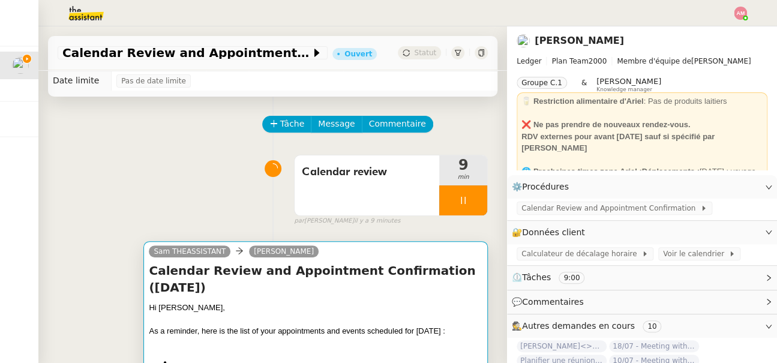
click at [235, 260] on div "Sam THEASSISTANT Ariel Wengroff" at bounding box center [236, 253] width 175 height 18
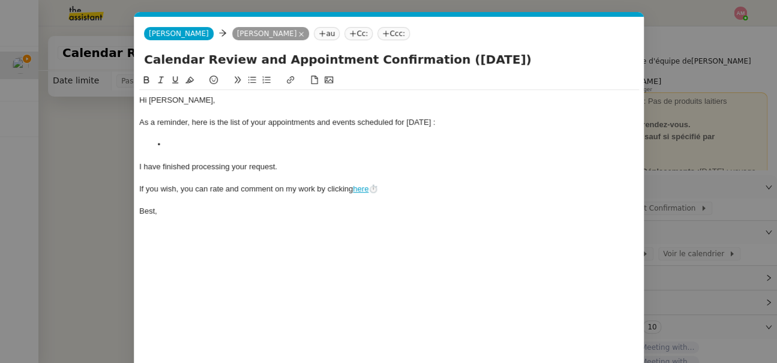
scroll to position [0, 50]
click at [235, 141] on li at bounding box center [395, 144] width 488 height 11
click at [312, 134] on div at bounding box center [389, 133] width 500 height 11
click at [308, 140] on li at bounding box center [395, 144] width 488 height 11
click at [98, 135] on nz-modal-container "calend Service Calend ar Review and Appointment Confirmation Ariel Wengroff TA …" at bounding box center [388, 181] width 777 height 363
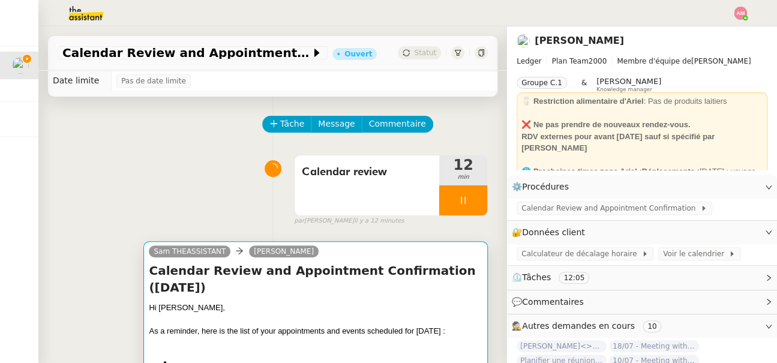
click at [198, 287] on h4 "Calendar Review and Appointment Confirmation (August, 27th 2025)" at bounding box center [315, 279] width 333 height 34
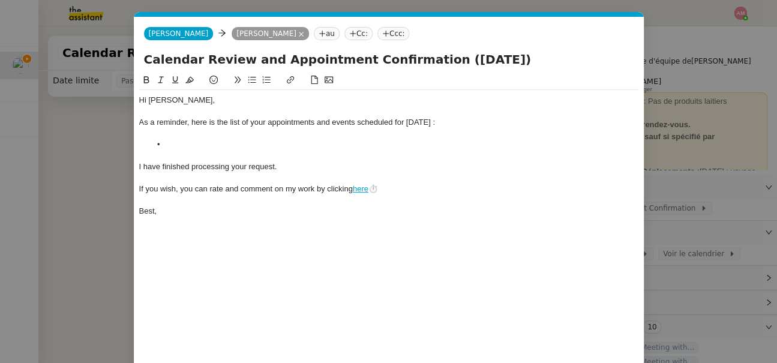
click at [181, 151] on div at bounding box center [389, 156] width 500 height 11
click at [170, 143] on li at bounding box center [395, 144] width 488 height 11
click at [103, 136] on nz-modal-container "calend Service Calend ar Review and Appointment Confirmation Ariel Wengroff TA …" at bounding box center [388, 181] width 777 height 363
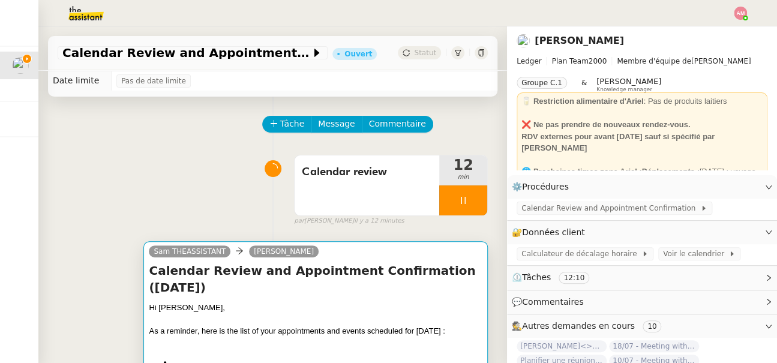
click at [214, 303] on div "Hi Ariel," at bounding box center [315, 308] width 333 height 12
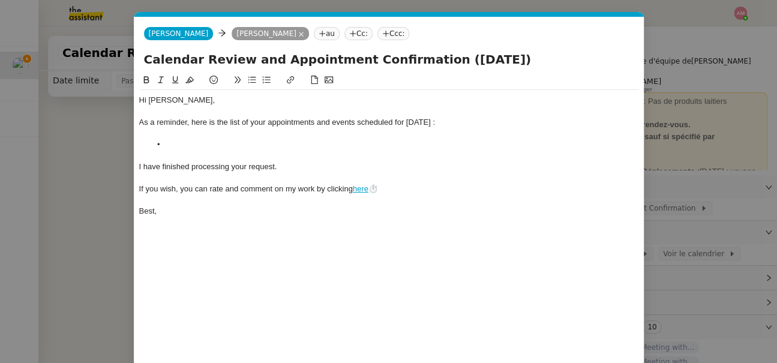
click at [196, 154] on div at bounding box center [389, 156] width 500 height 11
click at [187, 146] on li at bounding box center [395, 144] width 488 height 11
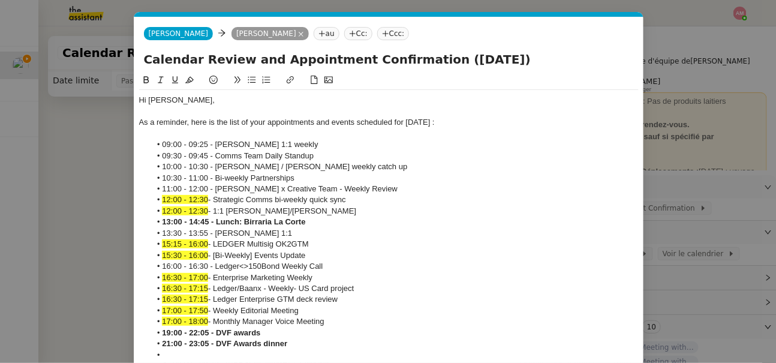
scroll to position [38, 0]
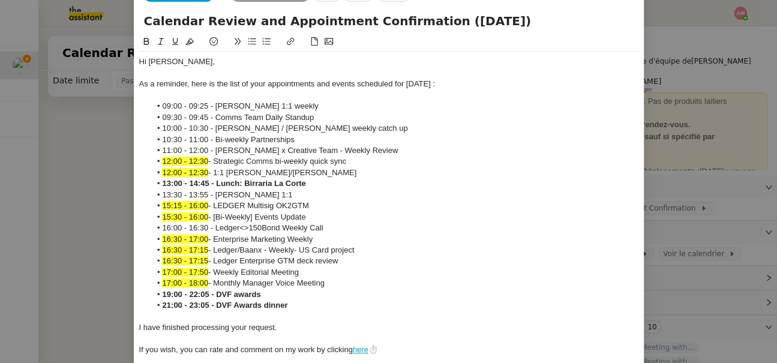
click at [71, 233] on nz-modal-container "calend Service Calend ar Review and Appointment Confirmation Ariel Wengroff TA …" at bounding box center [388, 181] width 777 height 363
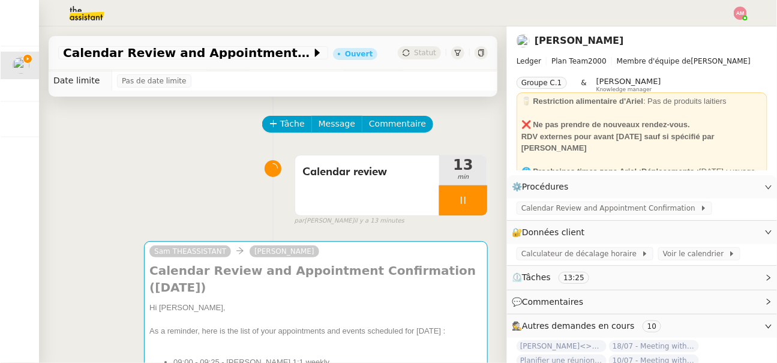
scroll to position [18, 0]
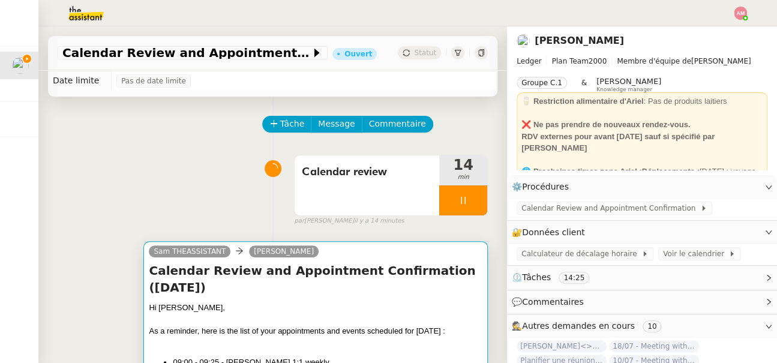
click at [386, 265] on h4 "Calendar Review and Appointment Confirmation (August, 27th 2025)" at bounding box center [315, 279] width 333 height 34
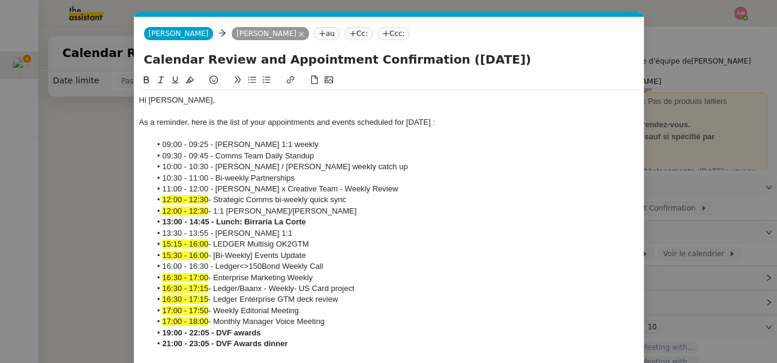
scroll to position [117, 0]
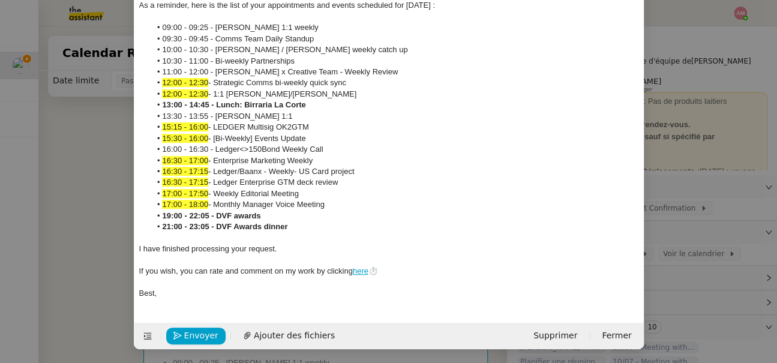
click at [206, 223] on strong "21:00 - 23:05 - DVF Awards dinner" at bounding box center [224, 226] width 125 height 9
click at [96, 245] on nz-modal-container "calend Service Calend ar Review and Appointment Confirmation Ariel Wengroff TA …" at bounding box center [388, 181] width 777 height 363
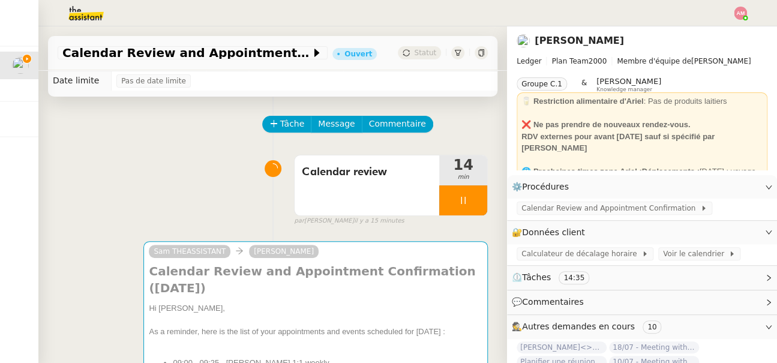
scroll to position [105, 0]
click at [361, 190] on div "Calendar review" at bounding box center [366, 185] width 145 height 60
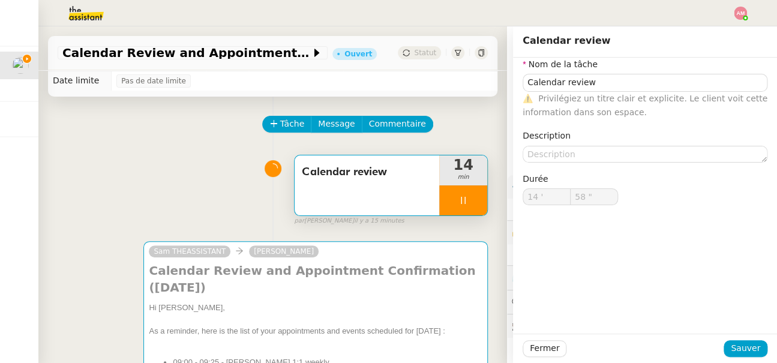
type input "59 ""
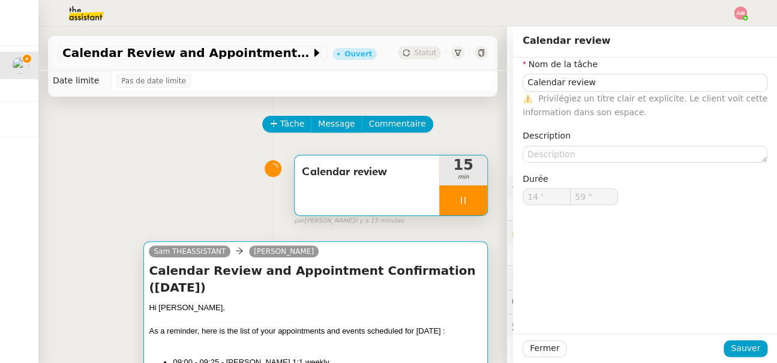
type input "15 '"
click at [417, 290] on h4 "Calendar Review and Appointment Confirmation (August, 27th 2025)" at bounding box center [315, 279] width 333 height 34
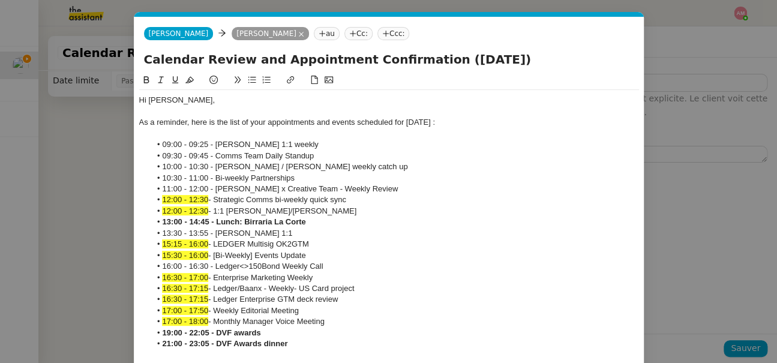
scroll to position [117, 0]
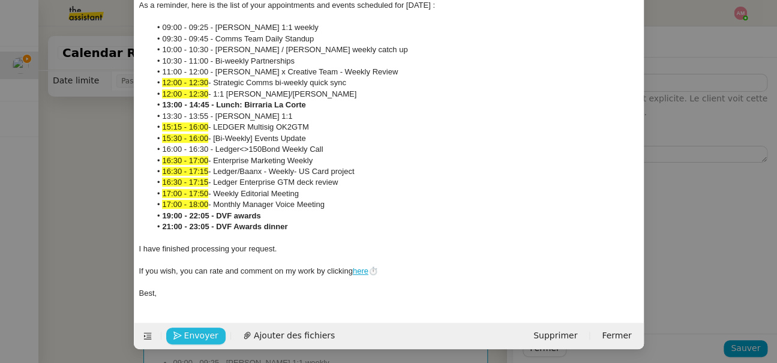
click at [197, 334] on span "Envoyer" at bounding box center [201, 336] width 34 height 14
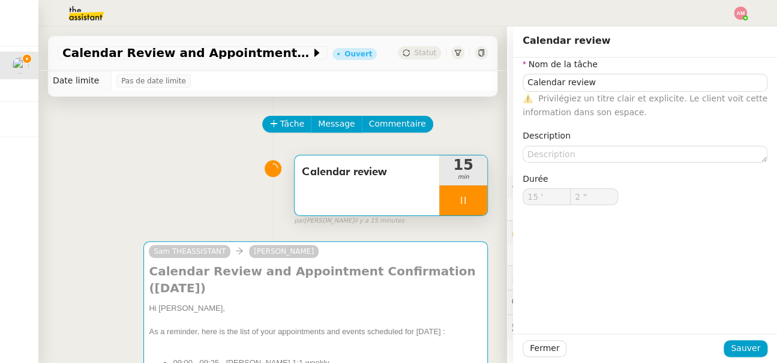
scroll to position [105, 0]
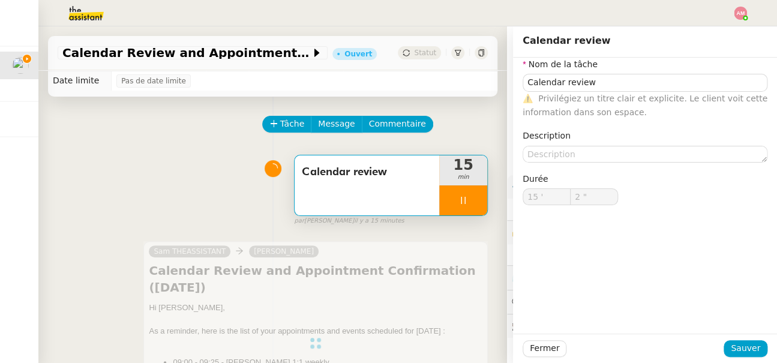
type input "3 ""
type input "Calendar review"
type input "15 '"
type input "3 ""
click at [464, 203] on icon at bounding box center [463, 200] width 4 height 7
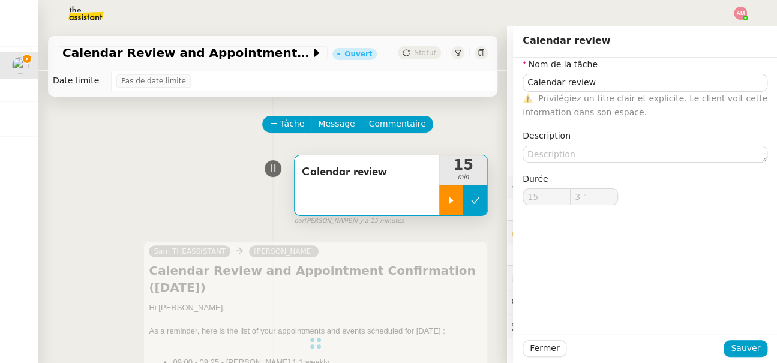
click at [477, 202] on icon at bounding box center [475, 201] width 10 height 10
type input "Calendar review"
type input "15 '"
type input "3 ""
type input "Calendar review"
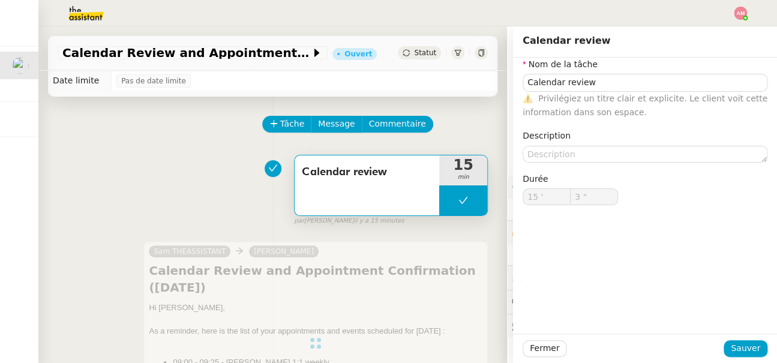
type input "15 '"
type input "3 ""
type input "Calendar review"
type input "15 '"
type input "3 ""
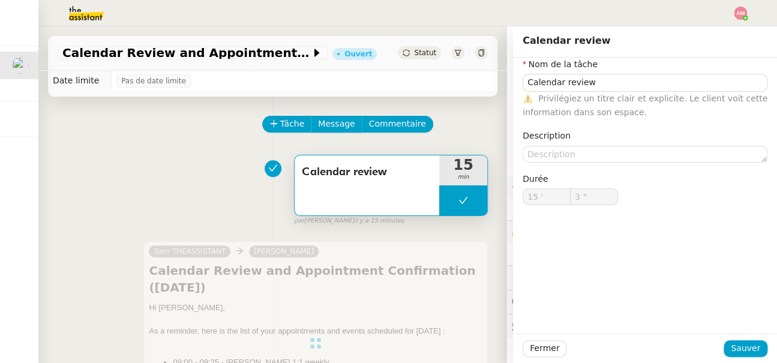
type input "Calendar review"
type input "15 '"
type input "3 ""
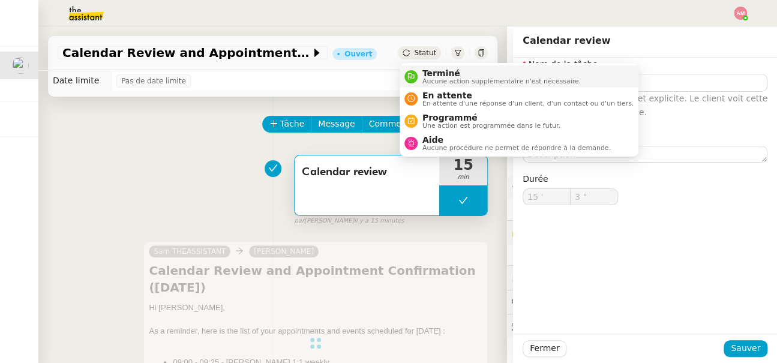
type input "Calendar review"
type input "15 '"
type input "3 ""
click at [428, 68] on span "Terminé" at bounding box center [501, 73] width 158 height 10
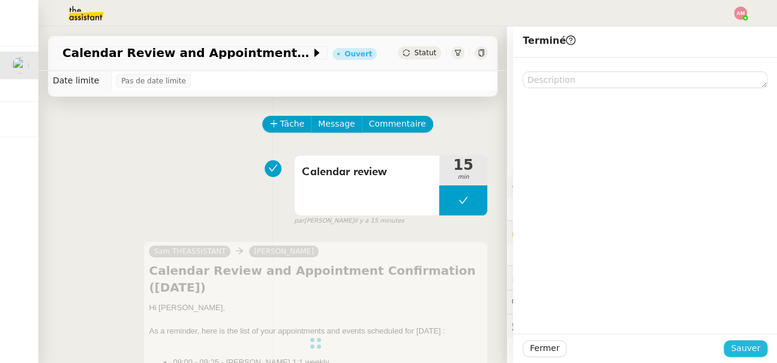
click at [744, 350] on span "Sauver" at bounding box center [745, 348] width 29 height 14
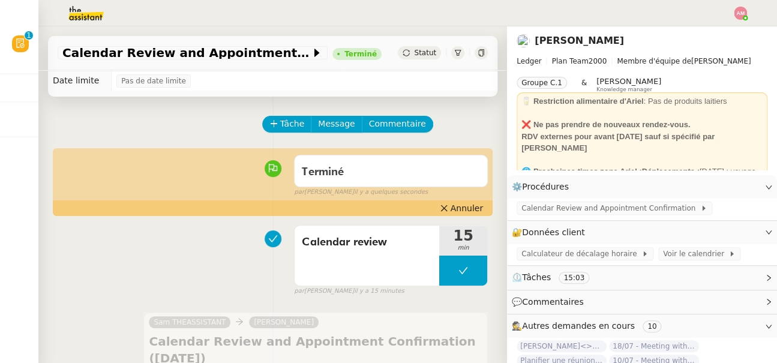
click at [73, 6] on img at bounding box center [76, 13] width 93 height 26
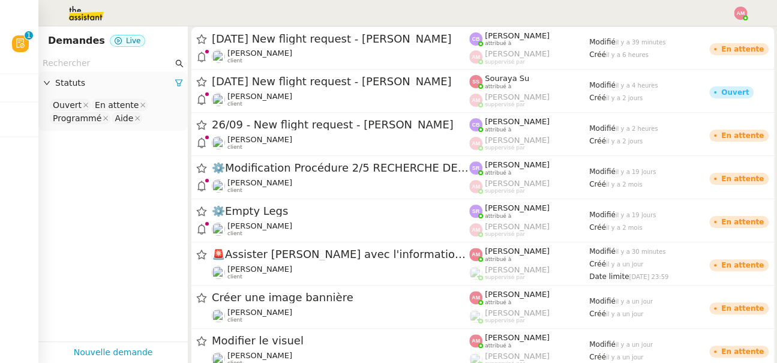
click at [764, 18] on nz-header at bounding box center [388, 13] width 777 height 26
click at [741, 14] on img at bounding box center [740, 13] width 13 height 13
click at [702, 38] on span "Suivi" at bounding box center [697, 34] width 20 height 10
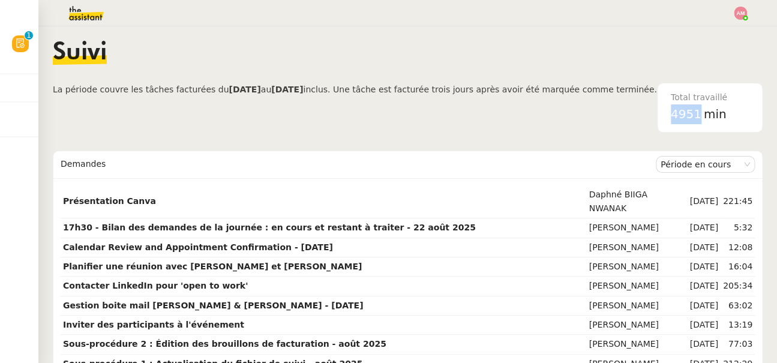
drag, startPoint x: 668, startPoint y: 113, endPoint x: 696, endPoint y: 114, distance: 28.2
click at [696, 114] on span "4951" at bounding box center [686, 114] width 31 height 14
copy span "4951"
click at [92, 11] on img at bounding box center [76, 13] width 93 height 26
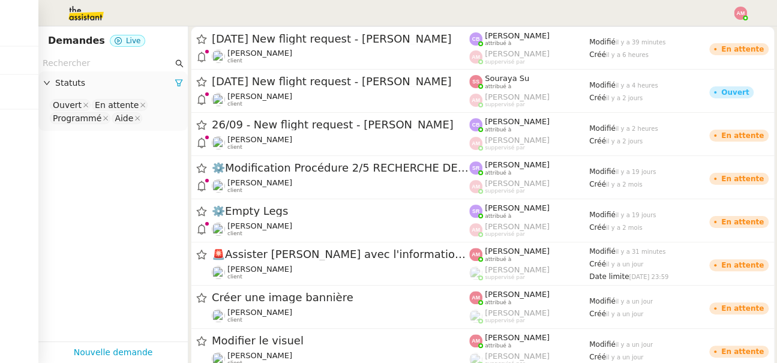
click at [130, 62] on input "text" at bounding box center [108, 63] width 130 height 14
type input "L"
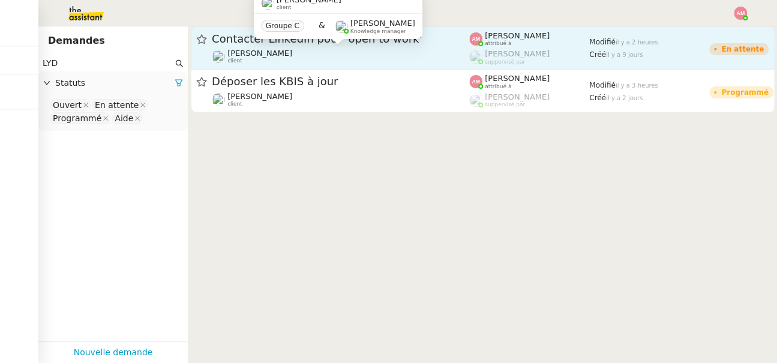
type input "LYD"
click at [423, 61] on div "Lydie Laulon client" at bounding box center [340, 57] width 257 height 16
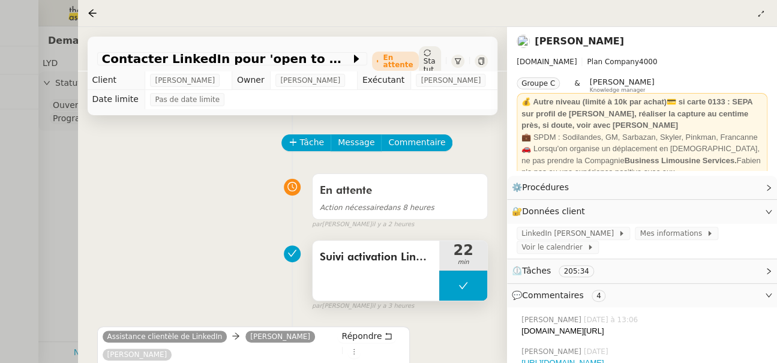
click at [445, 282] on button at bounding box center [463, 285] width 48 height 30
click at [440, 284] on div at bounding box center [451, 285] width 24 height 30
click at [470, 289] on div at bounding box center [463, 285] width 48 height 30
click at [470, 289] on icon at bounding box center [475, 286] width 10 height 10
click at [446, 287] on button at bounding box center [463, 285] width 48 height 30
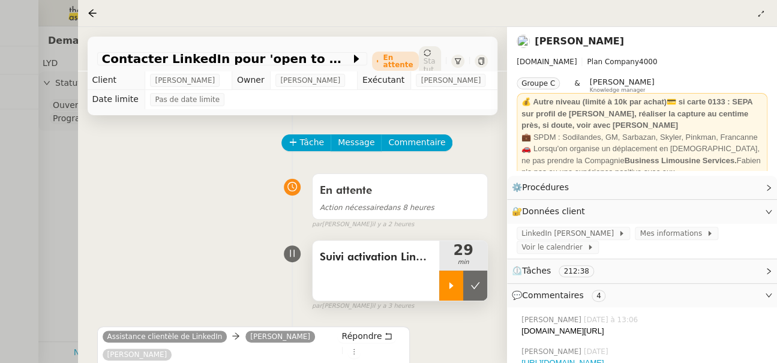
click at [443, 286] on div at bounding box center [451, 285] width 24 height 30
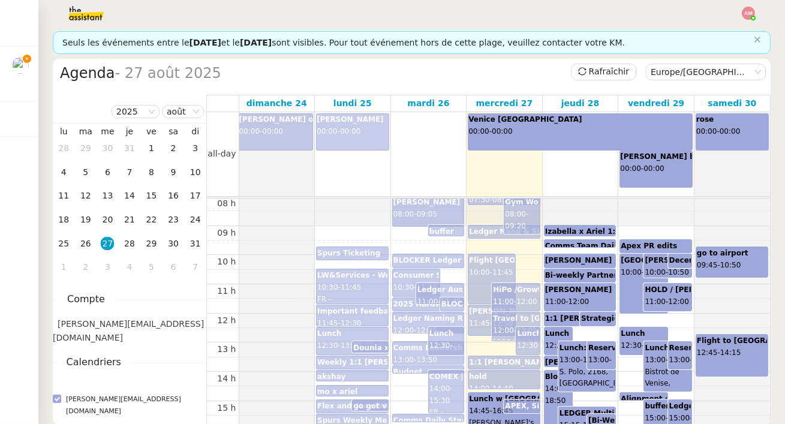
scroll to position [169, 0]
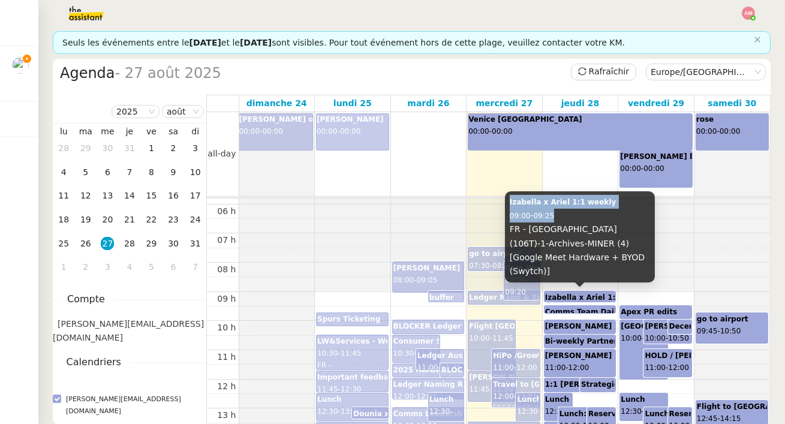
copy div "Izabella x Ariel 1:1 weekly 09:00 - 09:25"
drag, startPoint x: 509, startPoint y: 217, endPoint x: 561, endPoint y: 226, distance: 53.5
click at [561, 226] on div "Izabella x Ariel 1:1 weekly 09:00 - 09:25 FR - Paris (106T)-1-Archives-MINER (4…" at bounding box center [580, 236] width 150 height 91
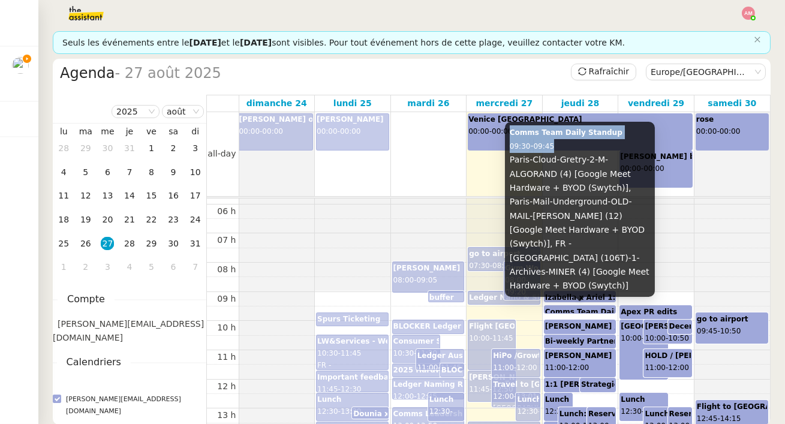
copy div "Comms Team Daily Standup 09:30 - 09:45"
drag, startPoint x: 508, startPoint y: 153, endPoint x: 561, endPoint y: 161, distance: 53.9
click at [561, 161] on div "Comms Team Daily Standup 09:30 - 09:45 Paris-Cloud-Gretry-2-M-ALGORAND (4) [Goo…" at bounding box center [580, 209] width 150 height 175
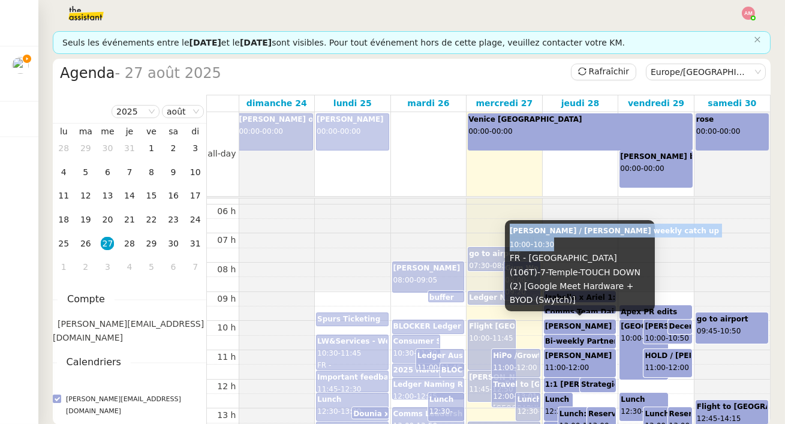
copy div "Ariel / Elise weekly catch up 10:00 - 10:30"
drag, startPoint x: 509, startPoint y: 243, endPoint x: 560, endPoint y: 254, distance: 51.7
click at [560, 254] on div "Ariel / Elise weekly catch up 10:00 - 10:30 FR - Paris (106T)-7-Temple-TOUCH DO…" at bounding box center [580, 265] width 150 height 91
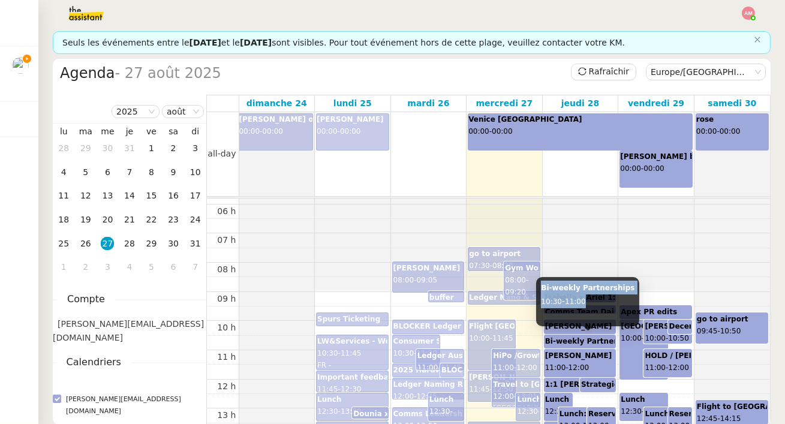
copy div "Bi-weekly Partnerships 10:30 - 11:00"
drag, startPoint x: 537, startPoint y: 292, endPoint x: 593, endPoint y: 302, distance: 57.2
click at [593, 302] on div "Bi-weekly Partnerships 10:30 - 11:00" at bounding box center [587, 301] width 103 height 49
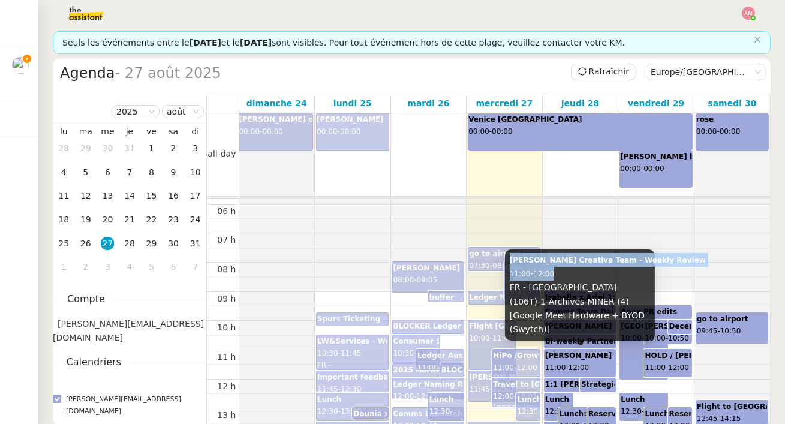
copy div "Ariel x Creative Team - Weekly Review 11:00 - 12:00"
drag, startPoint x: 507, startPoint y: 279, endPoint x: 567, endPoint y: 291, distance: 61.6
click at [567, 291] on div "Ariel x Creative Team - Weekly Review 11:00 - 12:00 FR - Paris (106T)-1-Archive…" at bounding box center [580, 295] width 150 height 91
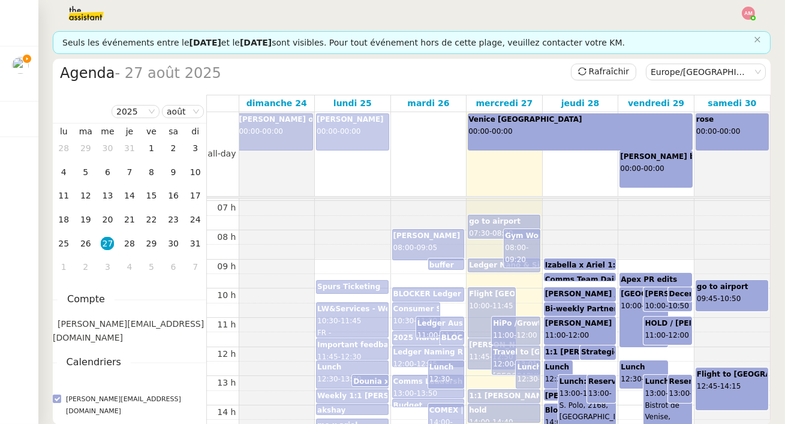
scroll to position [205, 0]
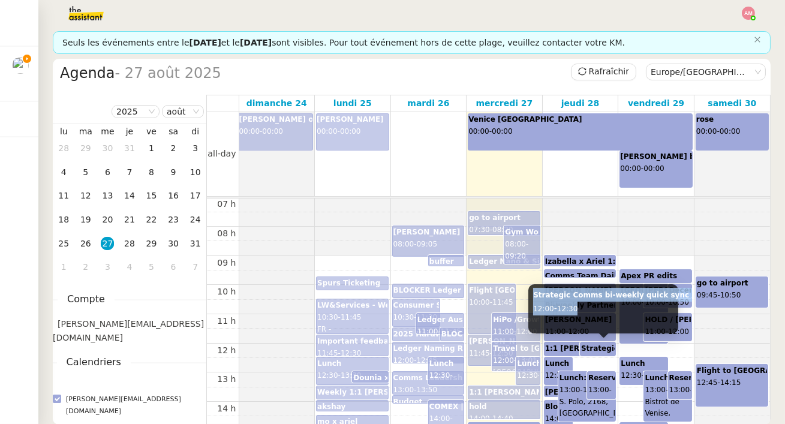
copy div "Strategic Comms bi-weekly quick sync 12:00 - 12:30"
drag, startPoint x: 532, startPoint y: 296, endPoint x: 600, endPoint y: 308, distance: 68.8
click at [600, 308] on div "Strategic Comms bi-weekly quick sync 12:00 - 12:30" at bounding box center [603, 308] width 150 height 49
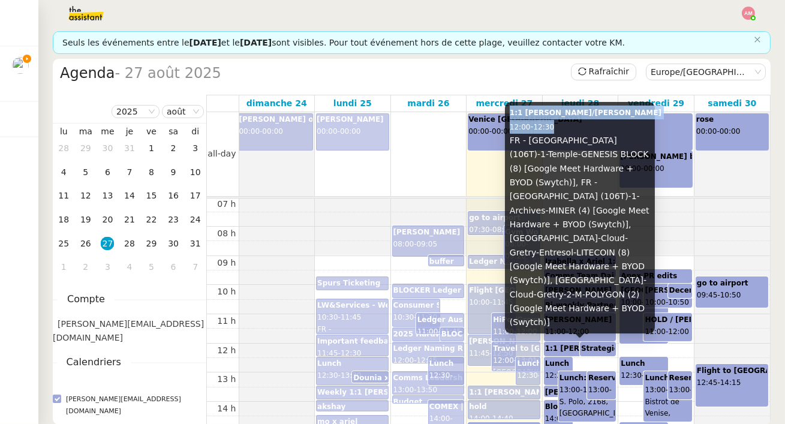
copy div "1:1 Ian/Ariel 12:00 - 12:30"
drag, startPoint x: 507, startPoint y: 160, endPoint x: 566, endPoint y: 165, distance: 59.6
click at [566, 165] on div "1:1 Ian/Ariel 12:00 - 12:30 FR - Paris (106T)-1-Temple-GENESIS BLOCK (8) [Googl…" at bounding box center [580, 217] width 150 height 231
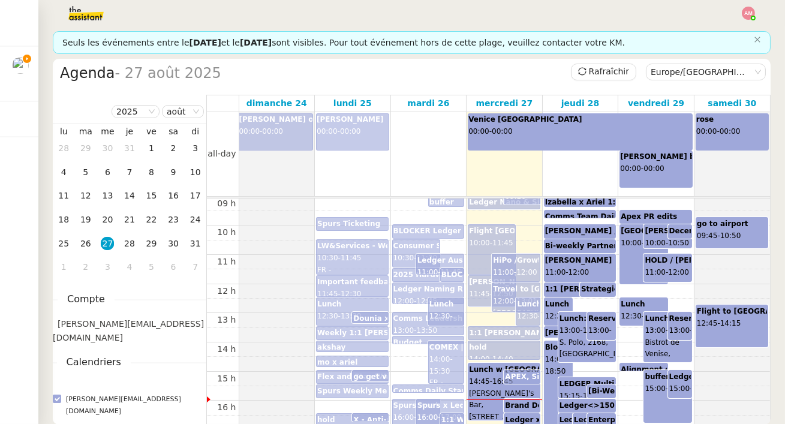
scroll to position [270, 0]
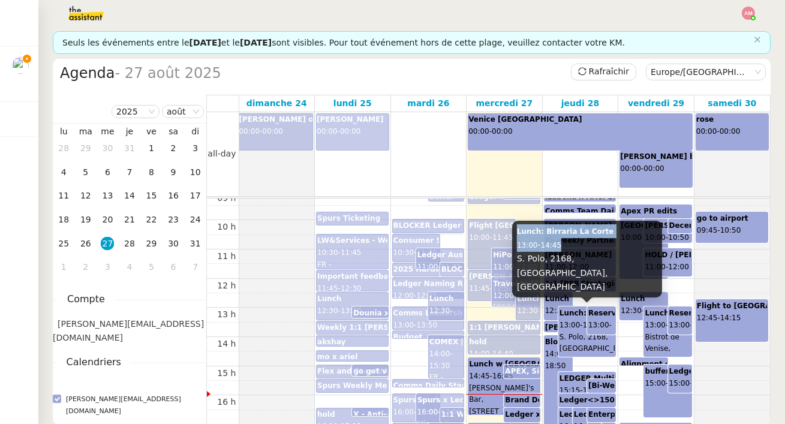
copy div "Lunch: Birraria La Corte 13:00 - 14:45"
drag, startPoint x: 516, startPoint y: 246, endPoint x: 573, endPoint y: 257, distance: 58.7
click at [573, 257] on div "Lunch: Birraria La Corte 13:00 - 14:45 S. Polo, 2168, 30125 Venezia VE, Italy" at bounding box center [587, 259] width 150 height 77
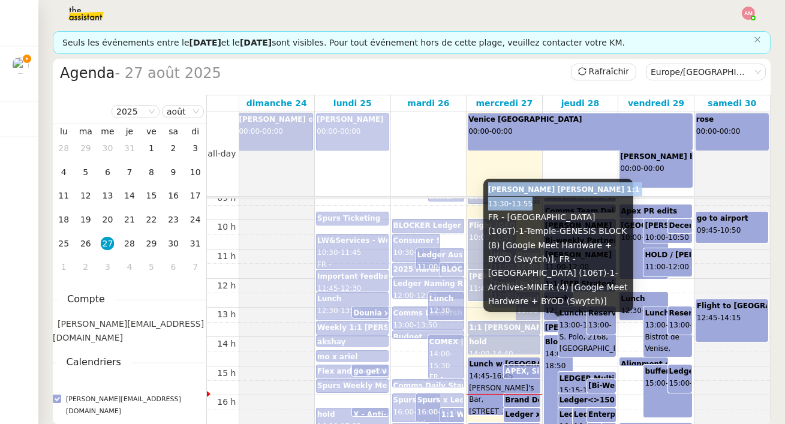
drag, startPoint x: 486, startPoint y: 205, endPoint x: 553, endPoint y: 214, distance: 67.2
click at [553, 214] on div "Eugenie x Ariel 1:1 13:30 - 13:55 FR - Paris (106T)-1-Temple-GENESIS BLOCK (8) …" at bounding box center [558, 245] width 150 height 133
copy div "Eugenie x Ariel 1:1 13:30 - 13:55"
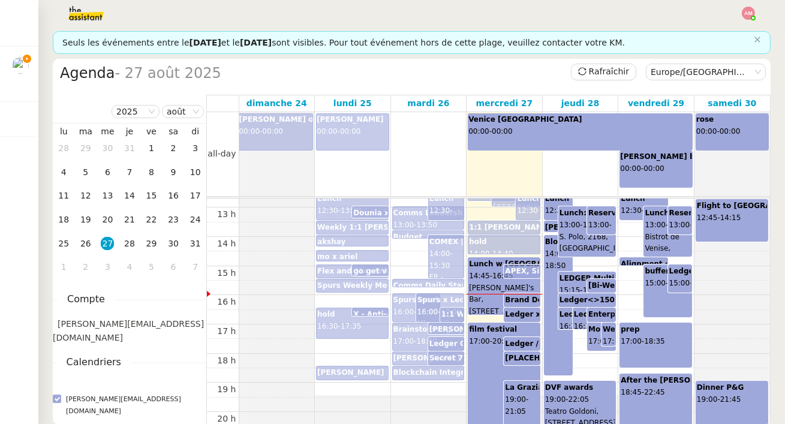
scroll to position [377, 0]
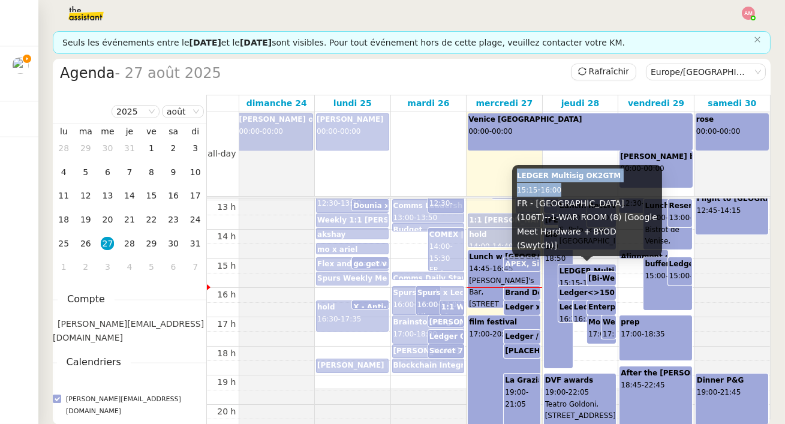
copy div "LEDGER Multisig OK2GTM 15:15 - 16:00"
drag, startPoint x: 515, startPoint y: 188, endPoint x: 573, endPoint y: 207, distance: 61.1
click at [573, 207] on div "LEDGER Multisig OK2GTM 15:15 - 16:00 FR - Paris (106T)--1-WAR ROOM (8) [Google …" at bounding box center [587, 210] width 150 height 91
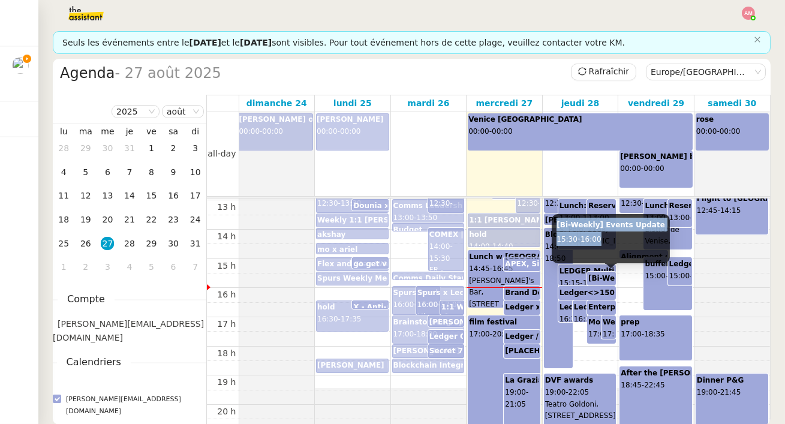
drag, startPoint x: 557, startPoint y: 226, endPoint x: 621, endPoint y: 235, distance: 64.8
click at [621, 235] on div "[Bi-Weekly] Events Update 15:30 - 16:00" at bounding box center [611, 238] width 118 height 49
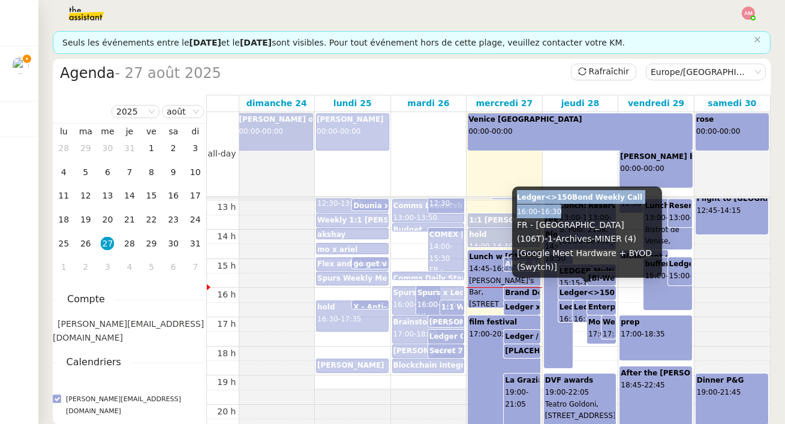
drag, startPoint x: 516, startPoint y: 212, endPoint x: 571, endPoint y: 227, distance: 56.4
click at [571, 227] on div "Ledger<>150Bond Weekly Call 16:00 - 16:30 FR - Paris (106T)-1-Archives-MINER (4…" at bounding box center [587, 232] width 150 height 91
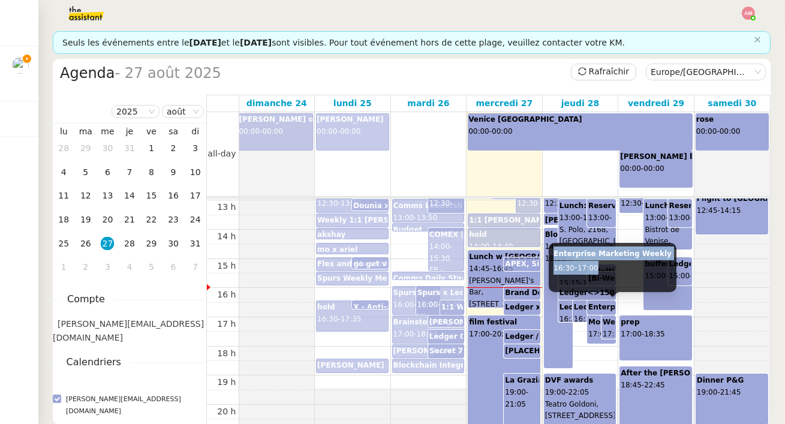
drag, startPoint x: 553, startPoint y: 258, endPoint x: 611, endPoint y: 268, distance: 59.1
click at [611, 268] on div "Enterprise Marketing Weekly 16:30 - 17:00" at bounding box center [613, 267] width 128 height 49
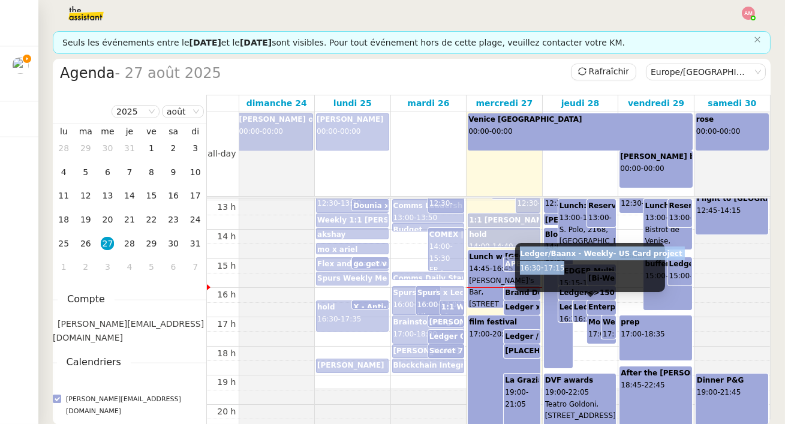
drag, startPoint x: 517, startPoint y: 259, endPoint x: 572, endPoint y: 268, distance: 55.3
click at [572, 268] on div "Ledger/Baanx - Weekly- US Card project 16:30 - 17:15" at bounding box center [590, 267] width 150 height 49
drag, startPoint x: 521, startPoint y: 257, endPoint x: 581, endPoint y: 266, distance: 60.6
click at [581, 266] on div "Ledger Enterprise GTM deck review 16:30 - 17:15" at bounding box center [584, 267] width 150 height 49
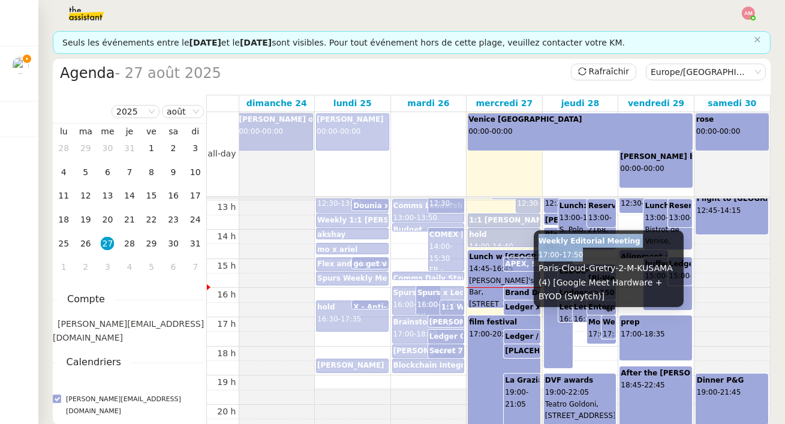
drag, startPoint x: 542, startPoint y: 245, endPoint x: 591, endPoint y: 255, distance: 50.2
click at [591, 255] on div "Weekly Editorial Meeting 17:00 - 17:50 Paris-Cloud-Gretry-2-M-KUSAMA (4) [Googl…" at bounding box center [609, 268] width 150 height 77
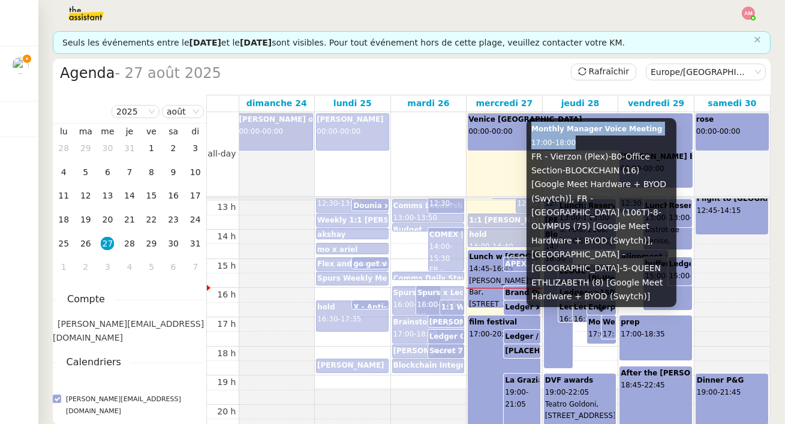
drag, startPoint x: 531, startPoint y: 176, endPoint x: 588, endPoint y: 181, distance: 56.6
click at [588, 181] on div "Monthly Manager Voice Meeting 17:00 - 18:00 FR - Vierzon (Plex)-B0-Office Secti…" at bounding box center [602, 212] width 150 height 189
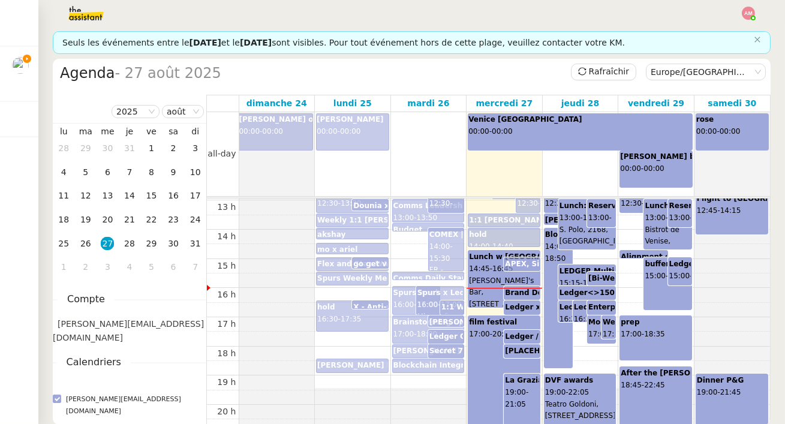
scroll to position [471, 0]
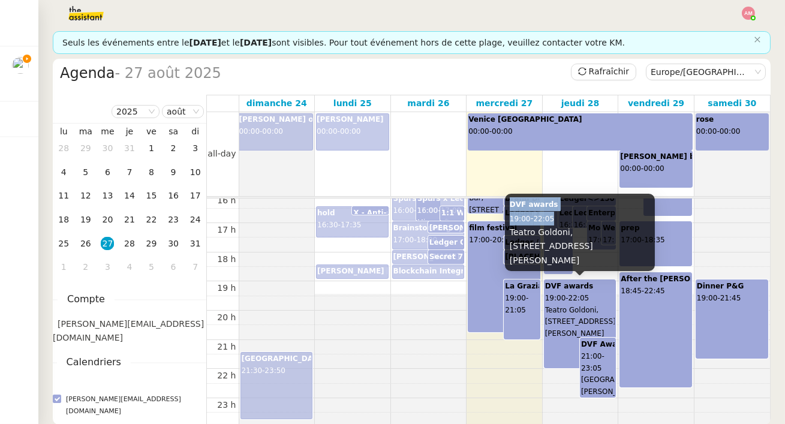
drag, startPoint x: 508, startPoint y: 220, endPoint x: 560, endPoint y: 232, distance: 53.5
click at [560, 232] on div "DVF awards 19:00 - 22:05 Teatro Goldoni, S. Marco, 4650/B, 30124 Venezia VE, It…" at bounding box center [580, 232] width 150 height 77
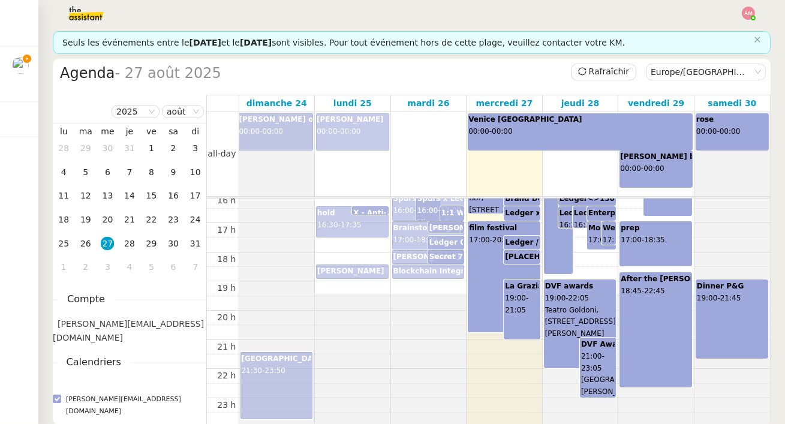
click at [528, 266] on div "film festival 17:00 - 20:50" at bounding box center [503, 277] width 71 height 110
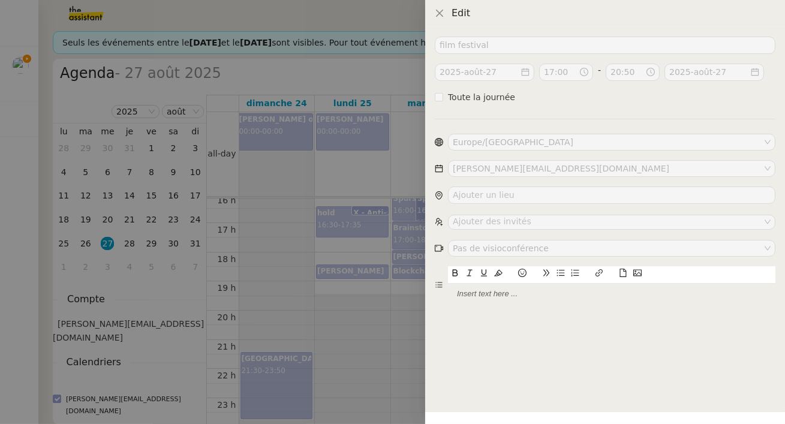
click at [443, 325] on div "film festival 2025-août-27 17:00 - 20:50 2025-août-27 Toute la journée Europe/P…" at bounding box center [605, 225] width 360 height 397
click at [405, 314] on div at bounding box center [392, 212] width 785 height 424
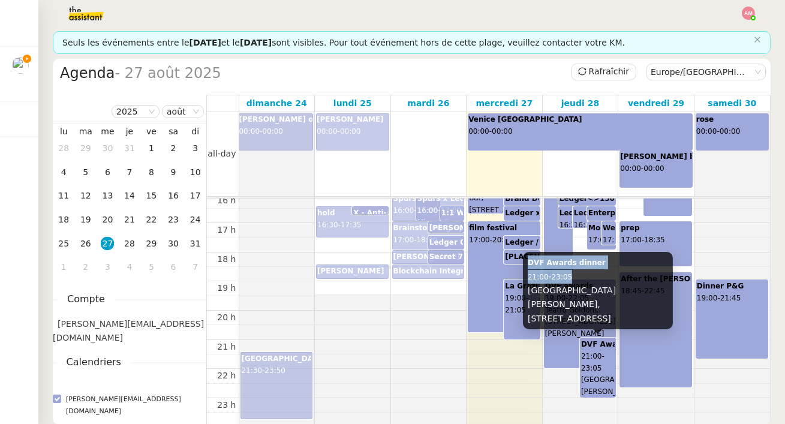
drag, startPoint x: 524, startPoint y: 262, endPoint x: 589, endPoint y: 270, distance: 65.9
click at [589, 270] on div "DVF Awards dinner 21:00 - 23:05 Palazzo Cavalli-Franchetti, Fondamenta Narisi, …" at bounding box center [598, 290] width 150 height 77
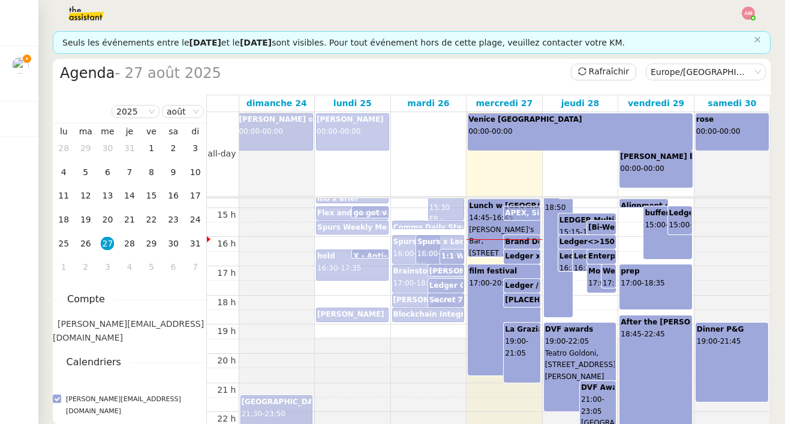
scroll to position [430, 0]
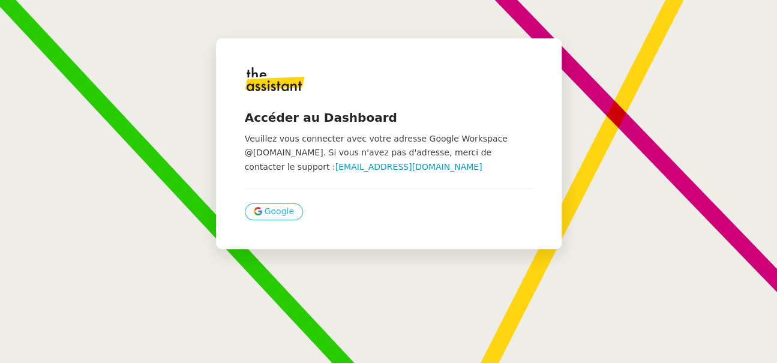
click at [265, 211] on span "Google" at bounding box center [279, 212] width 29 height 14
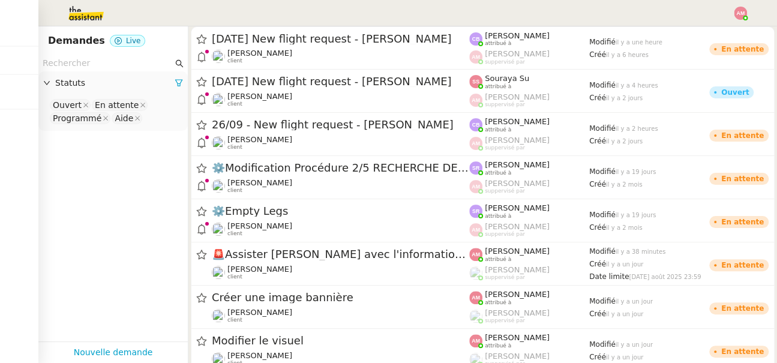
click at [742, 11] on img at bounding box center [740, 13] width 13 height 13
click at [717, 37] on li "Suivi" at bounding box center [707, 34] width 78 height 17
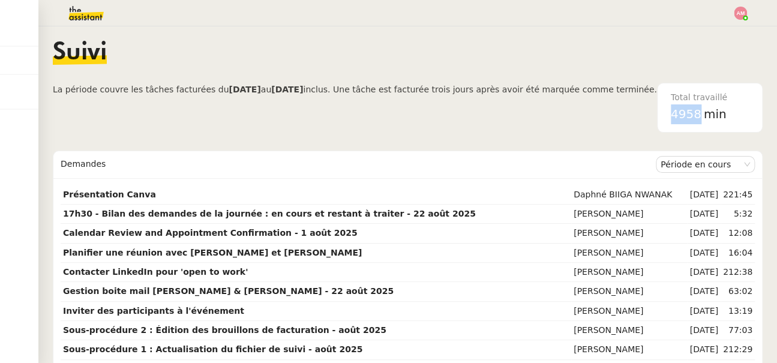
drag, startPoint x: 666, startPoint y: 113, endPoint x: 698, endPoint y: 113, distance: 31.8
click at [698, 113] on div "Total travaillé 4958 min" at bounding box center [709, 107] width 92 height 49
copy span "4958"
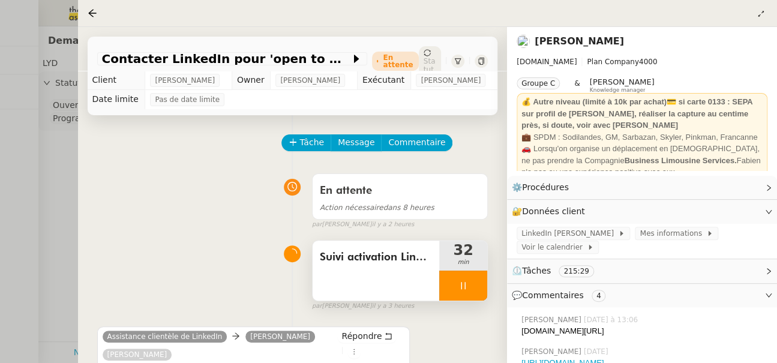
click at [414, 248] on div "Suivi activation LinedIn Sales Navigator" at bounding box center [376, 257] width 112 height 19
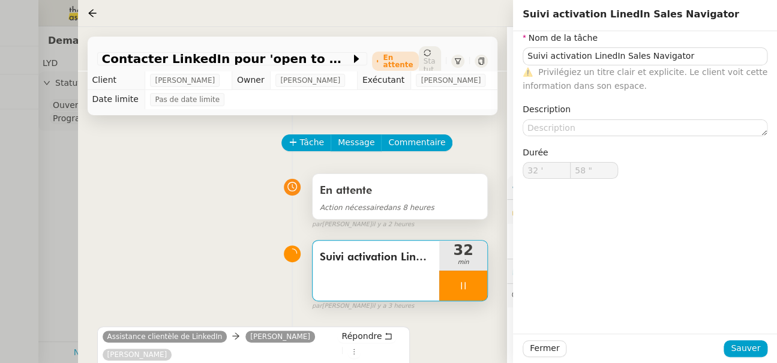
type input "59 ""
type input "33 '"
type input "59 ""
type input "34 '"
type input "59 ""
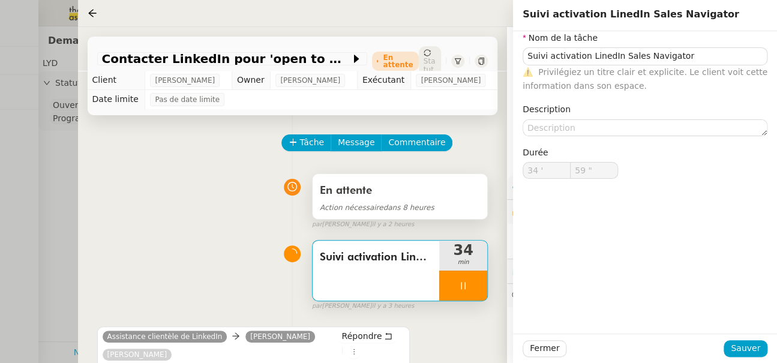
type input "35 '"
type input "59 ""
type input "36 '"
type input "59 ""
type input "37 '"
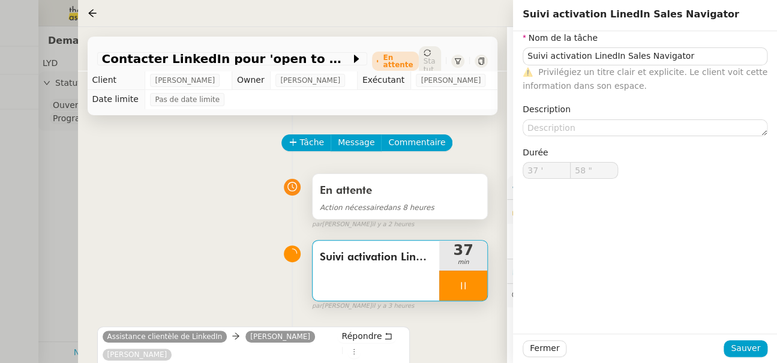
type input "59 ""
type input "38 '"
type input "59 ""
type input "39 '"
type input "34 ""
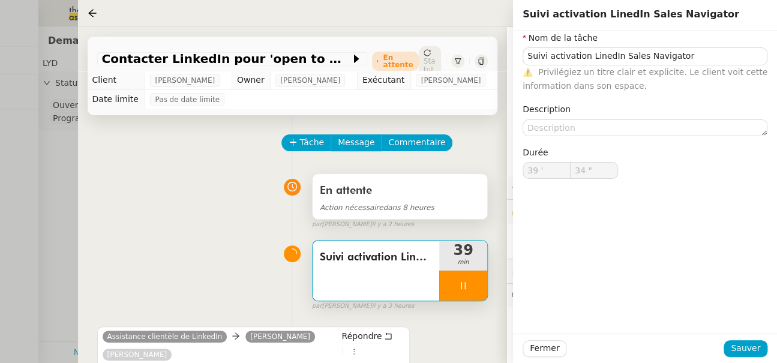
type input "41 '"
type input "48 ""
type input "57 ""
click at [467, 278] on div at bounding box center [463, 285] width 48 height 30
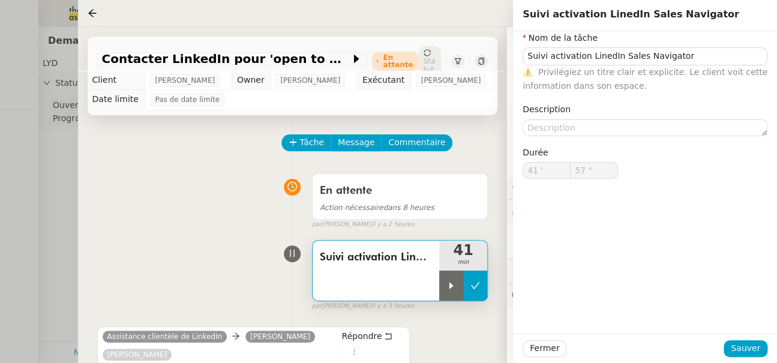
type input "Suivi activation LinedIn Sales Navigator"
type input "41 '"
type input "57 ""
click at [477, 281] on icon at bounding box center [475, 286] width 10 height 10
type input "Suivi activation LinedIn Sales Navigator"
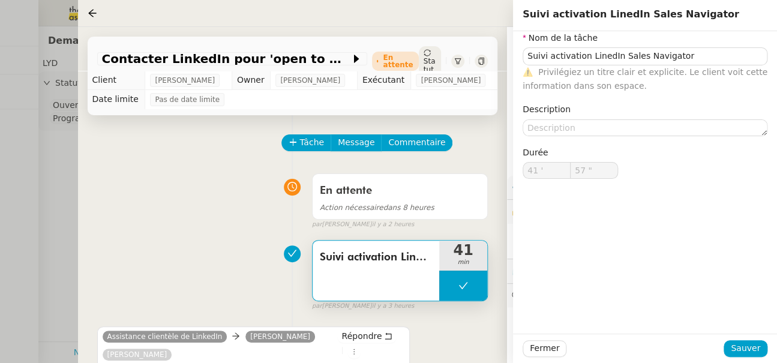
type input "41 '"
type input "57 ""
type input "Suivi activation LinedIn Sales Navigator"
type input "41 '"
type input "57 ""
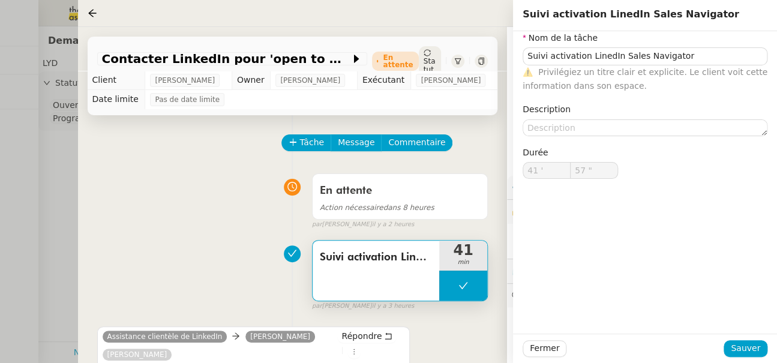
type input "Suivi activation LinedIn Sales Navigator"
type input "41 '"
type input "57 ""
click at [38, 139] on div at bounding box center [388, 181] width 777 height 363
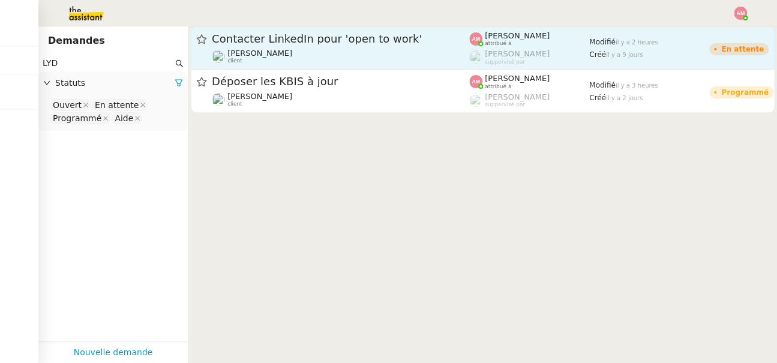
click at [287, 46] on div "Contacter LinkedIn pour 'open to work' [PERSON_NAME] client" at bounding box center [340, 48] width 257 height 32
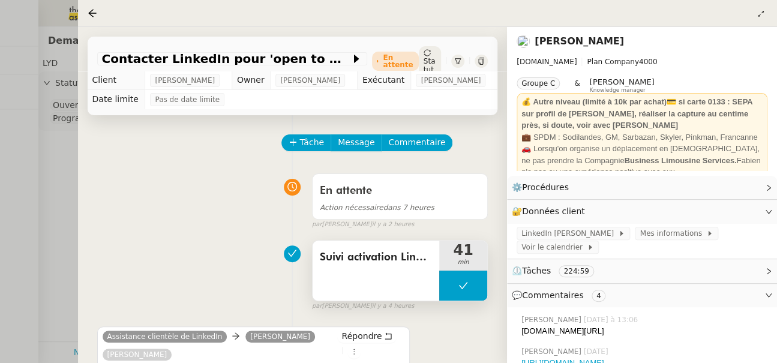
click at [403, 270] on div "Suivi activation LinedIn Sales Navigator" at bounding box center [375, 271] width 127 height 60
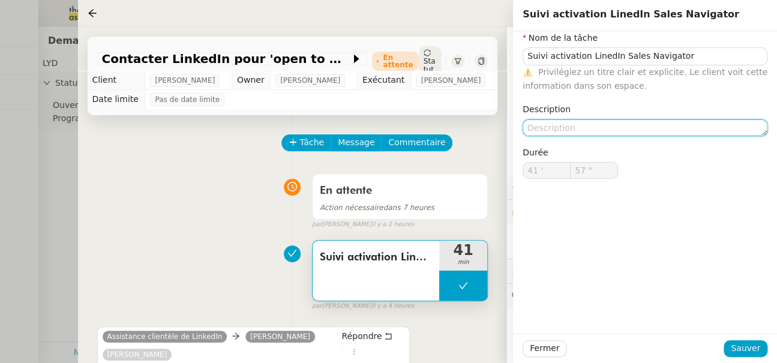
click at [605, 124] on textarea at bounding box center [644, 127] width 245 height 17
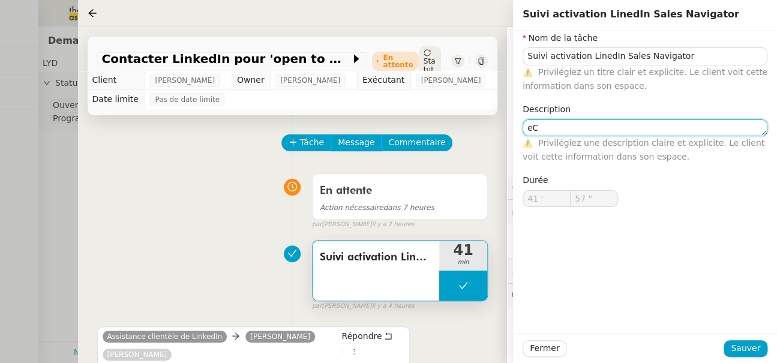
type textarea "e"
type textarea "Ec"
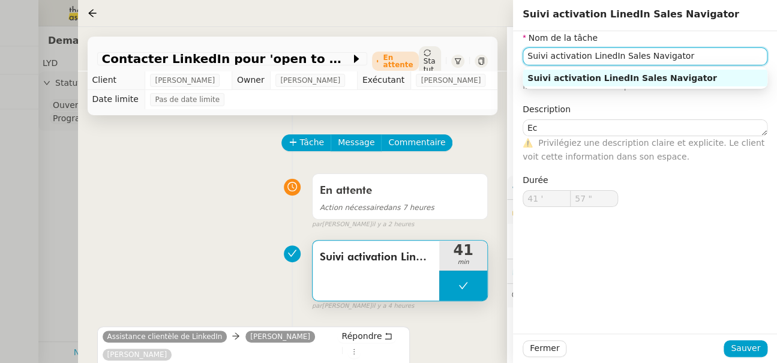
click at [597, 58] on input "Suivi activation LinedIn Sales Navigator" at bounding box center [644, 55] width 245 height 17
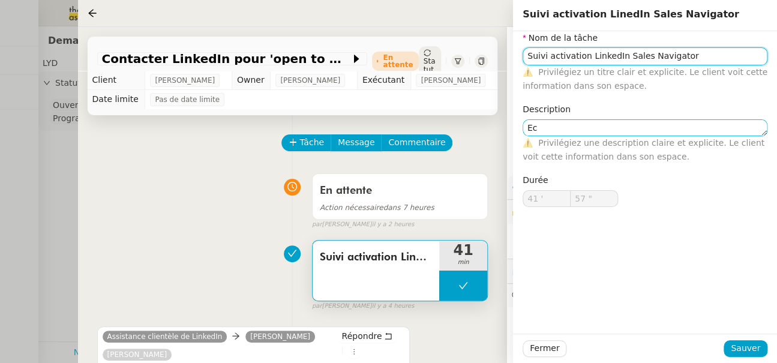
type input "Suivi activation LinkedIn Sales Navigator"
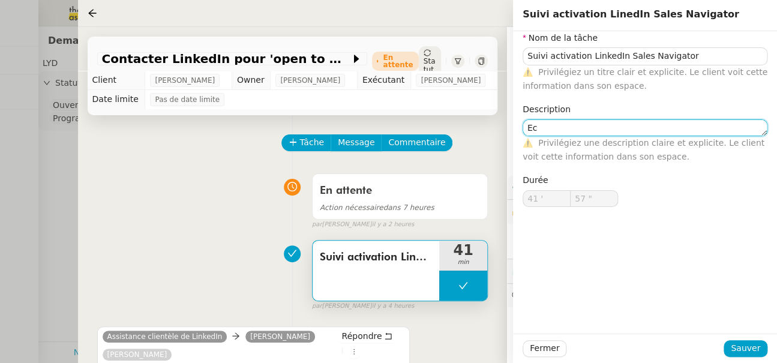
click at [596, 127] on textarea "Ec" at bounding box center [644, 127] width 245 height 17
type textarea "Echange Service client"
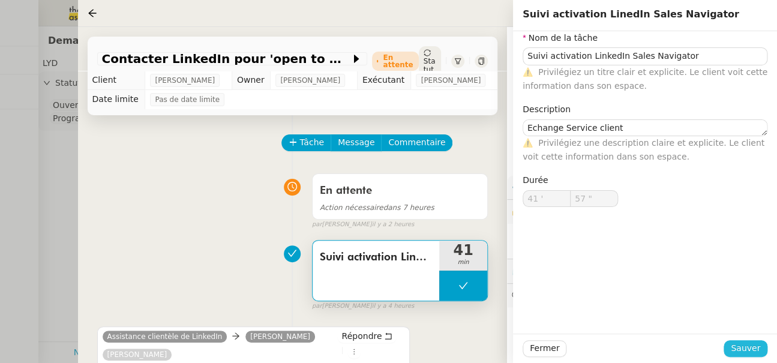
click at [734, 353] on span "Sauver" at bounding box center [745, 348] width 29 height 14
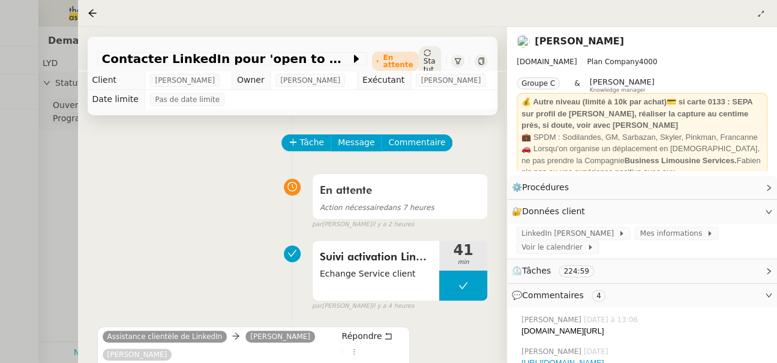
click at [35, 124] on div at bounding box center [388, 181] width 777 height 363
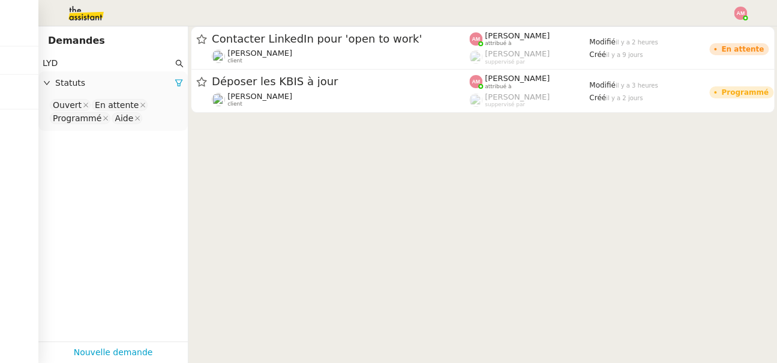
click at [747, 12] on nz-header at bounding box center [388, 13] width 777 height 26
click at [740, 15] on img at bounding box center [740, 13] width 13 height 13
click at [737, 41] on li "Suivi" at bounding box center [707, 34] width 78 height 17
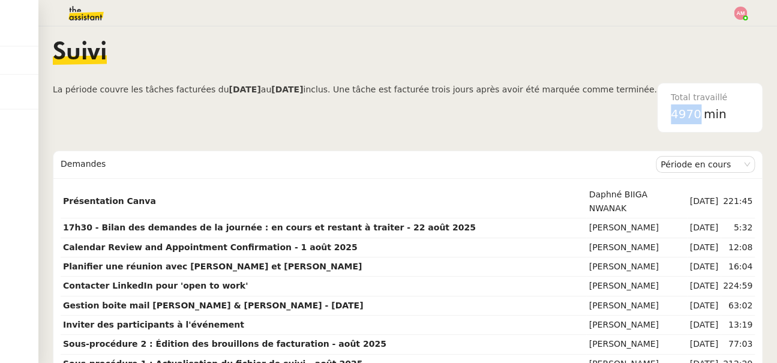
drag, startPoint x: 662, startPoint y: 117, endPoint x: 699, endPoint y: 117, distance: 36.6
click at [699, 117] on div "Total travaillé 4970 min" at bounding box center [709, 107] width 92 height 49
copy span "4970"
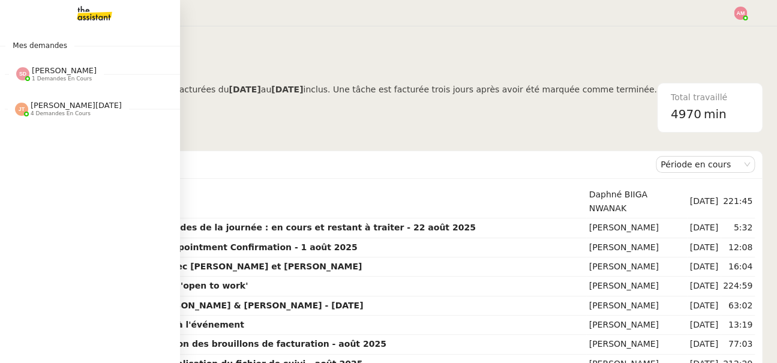
click at [46, 96] on span "[PERSON_NAME][DATE] 4 demandes en cours" at bounding box center [95, 103] width 180 height 25
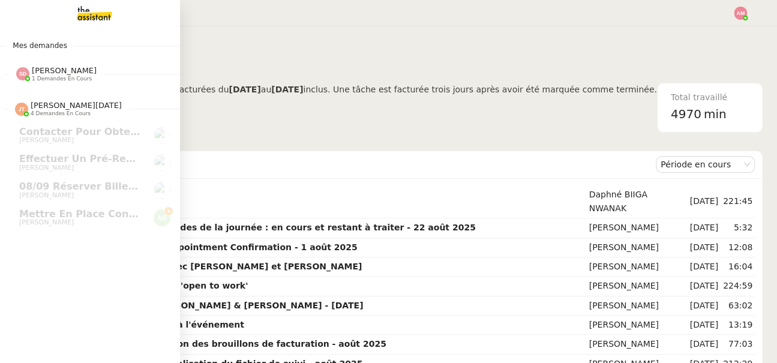
click at [39, 79] on span "1 demandes en cours" at bounding box center [62, 79] width 60 height 7
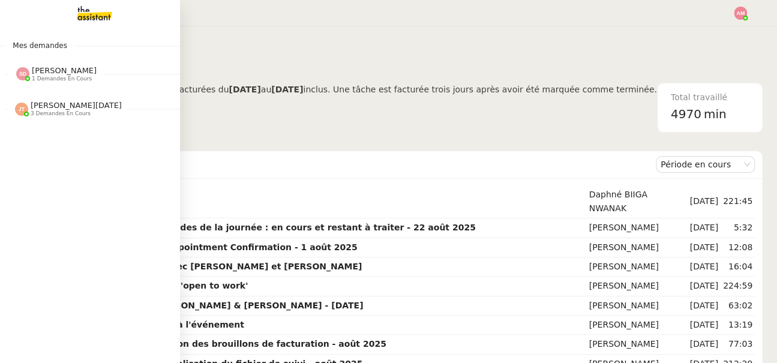
click at [15, 71] on span "[PERSON_NAME] 1 demandes en cours" at bounding box center [56, 74] width 95 height 16
click at [5, 127] on div "Mes demandes [PERSON_NAME] 1 demandes en cours 700'000 heures Impact [PERSON_NA…" at bounding box center [90, 194] width 180 height 336
click at [28, 77] on div at bounding box center [22, 73] width 13 height 13
click at [32, 90] on link "700'000 heures Impact [PERSON_NAME]" at bounding box center [90, 100] width 180 height 28
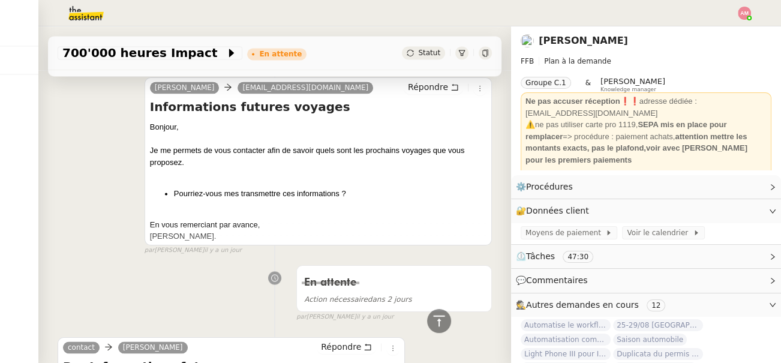
scroll to position [1654, 0]
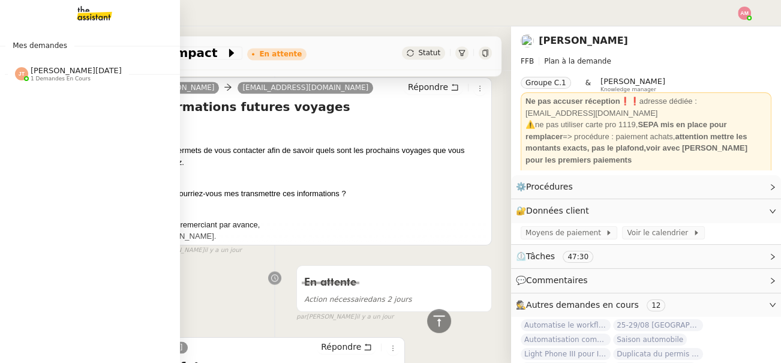
click at [21, 76] on img at bounding box center [21, 73] width 13 height 13
click at [56, 98] on span "08/09 Réserver billets de train AR pour l'équipe" at bounding box center [150, 96] width 263 height 11
